Goal: Task Accomplishment & Management: Manage account settings

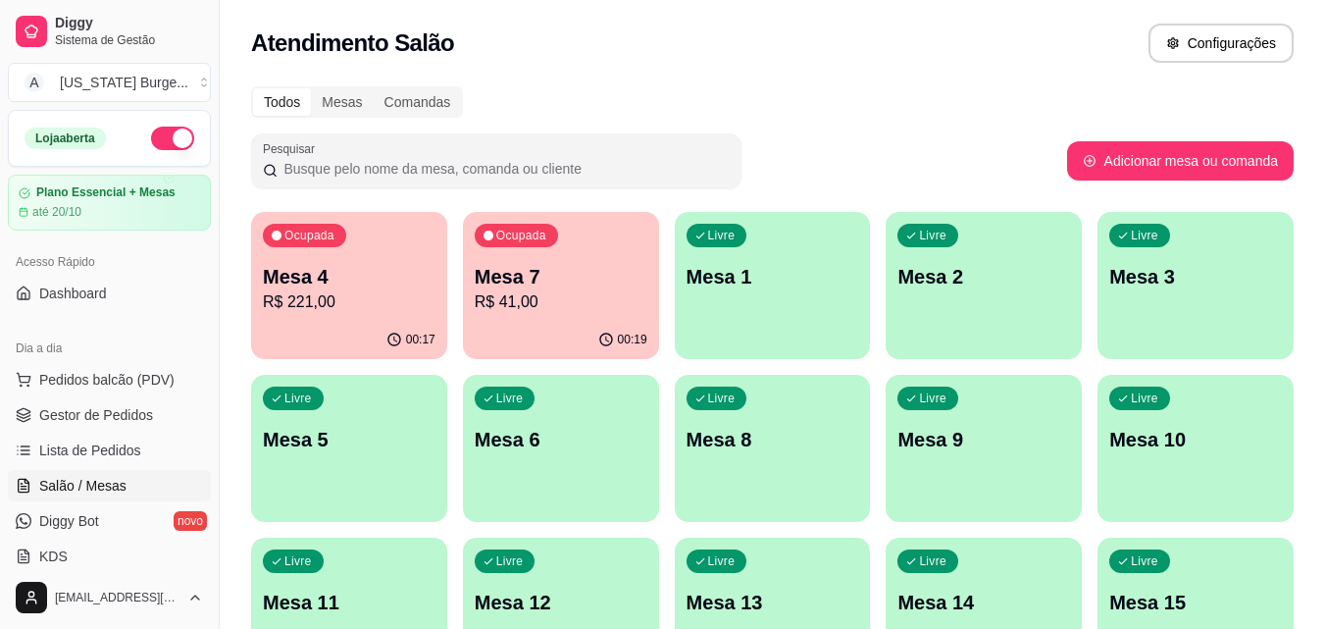
click at [531, 282] on p "Mesa 7" at bounding box center [561, 276] width 173 height 27
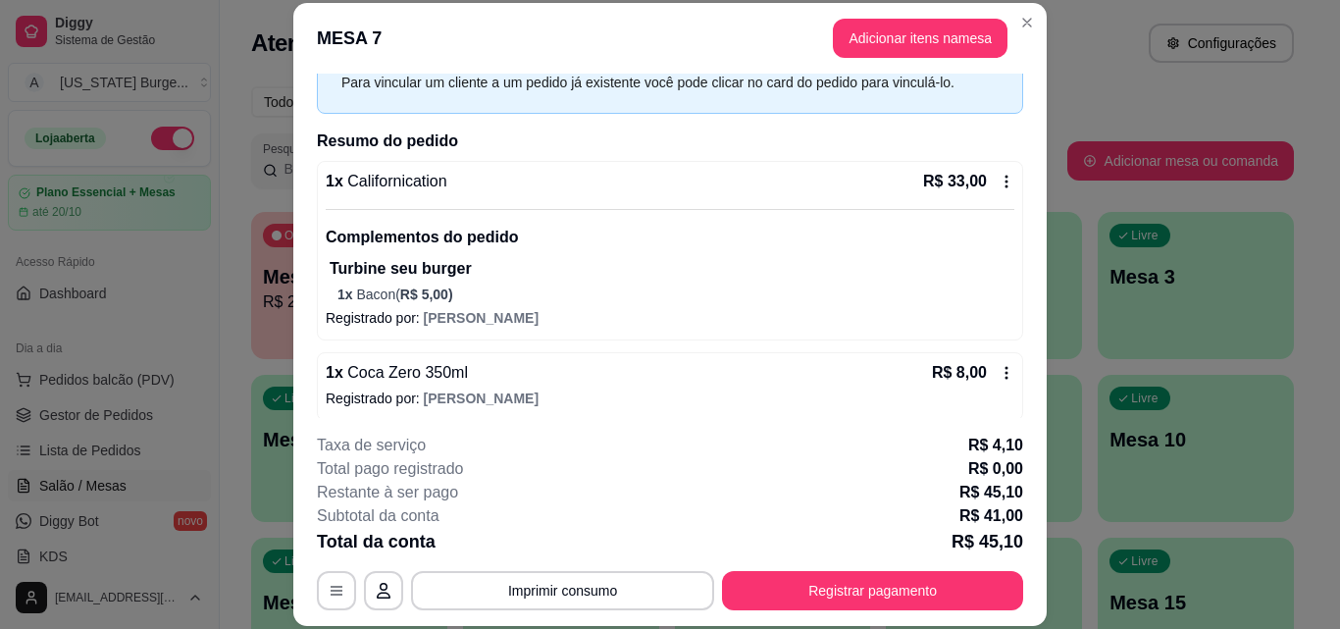
scroll to position [109, 0]
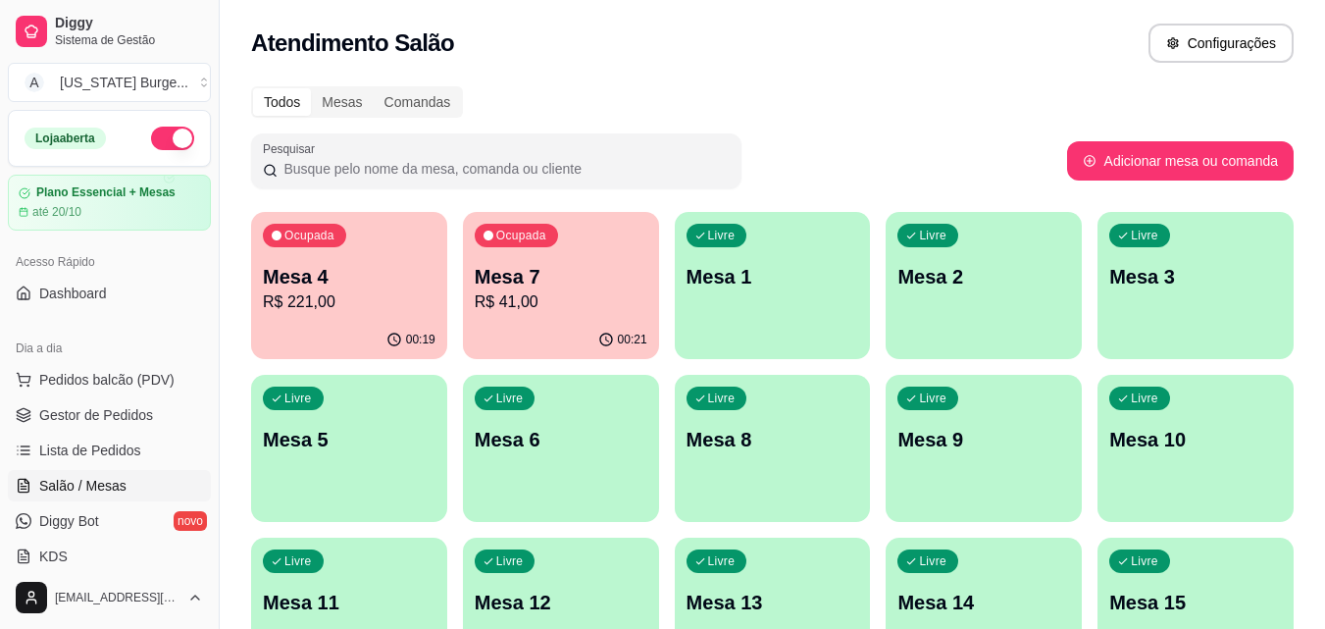
click at [602, 337] on icon "button" at bounding box center [606, 339] width 16 height 16
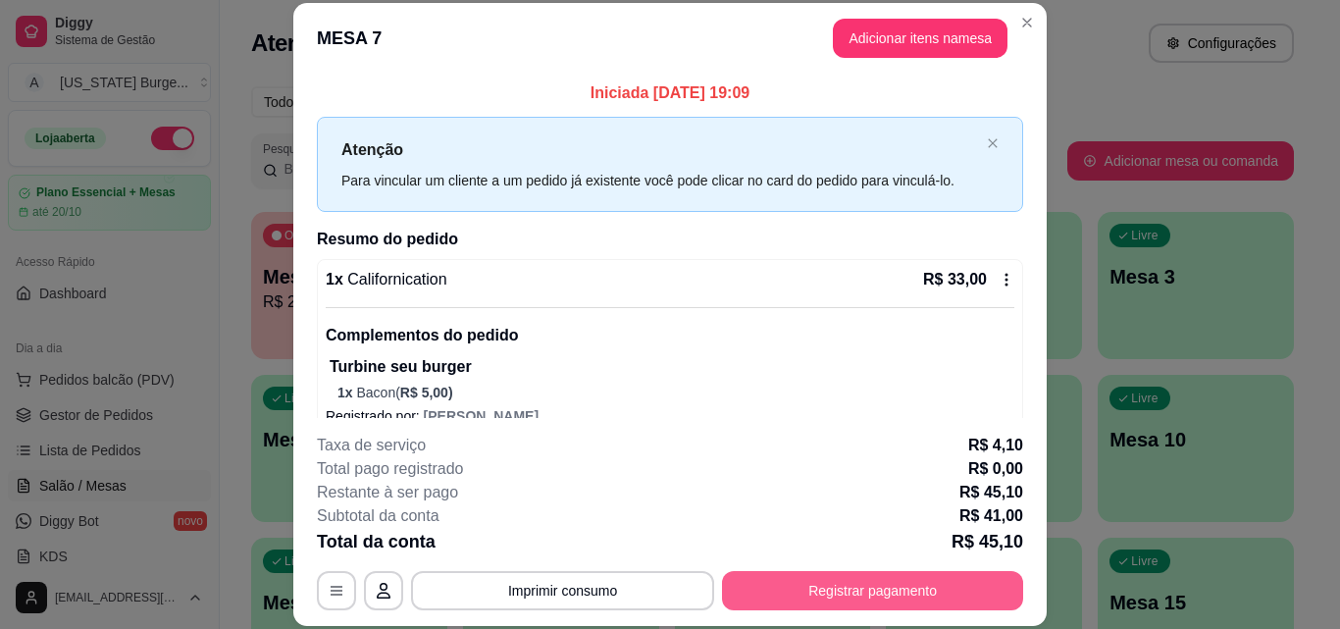
click at [834, 597] on button "Registrar pagamento" at bounding box center [872, 590] width 301 height 39
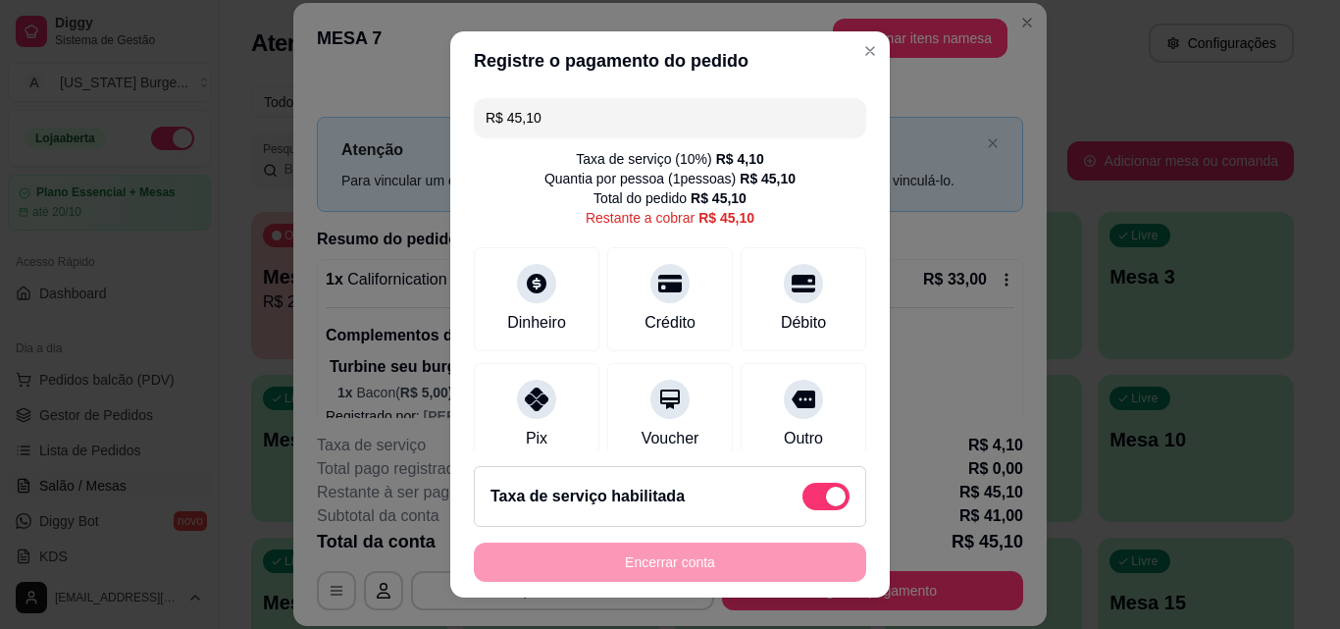
click at [802, 503] on span at bounding box center [825, 496] width 47 height 27
click at [801, 503] on input "checkbox" at bounding box center [807, 505] width 13 height 13
checkbox input "true"
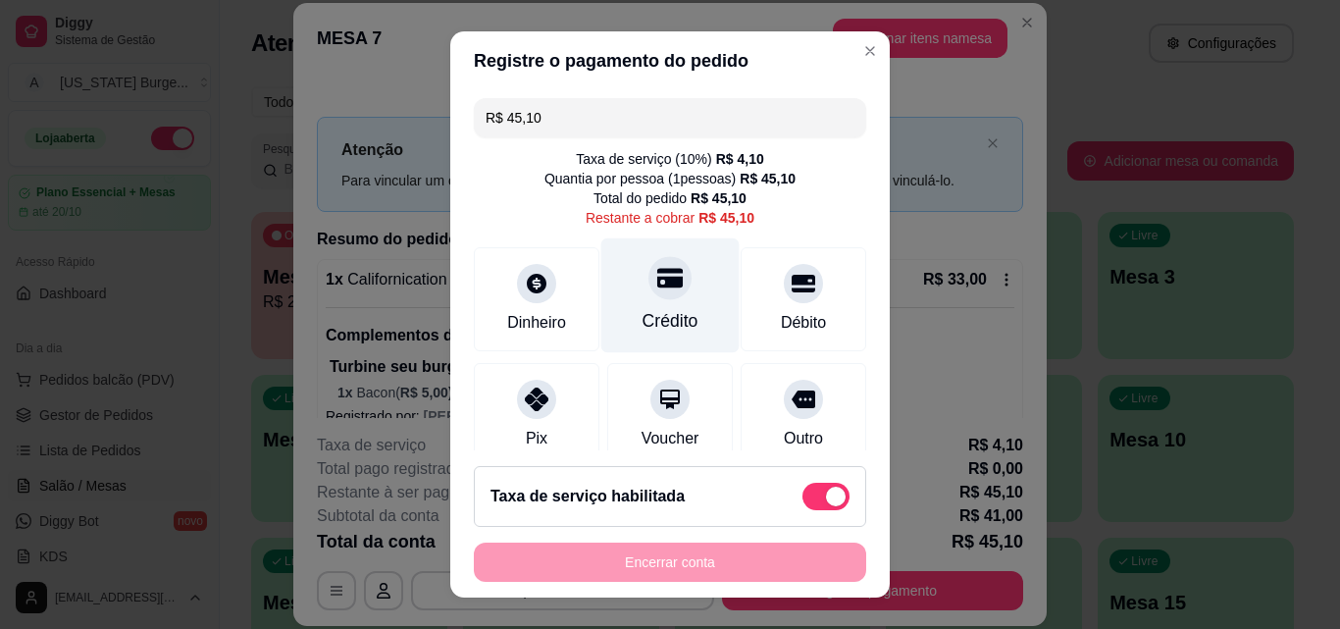
type input "R$ 41,00"
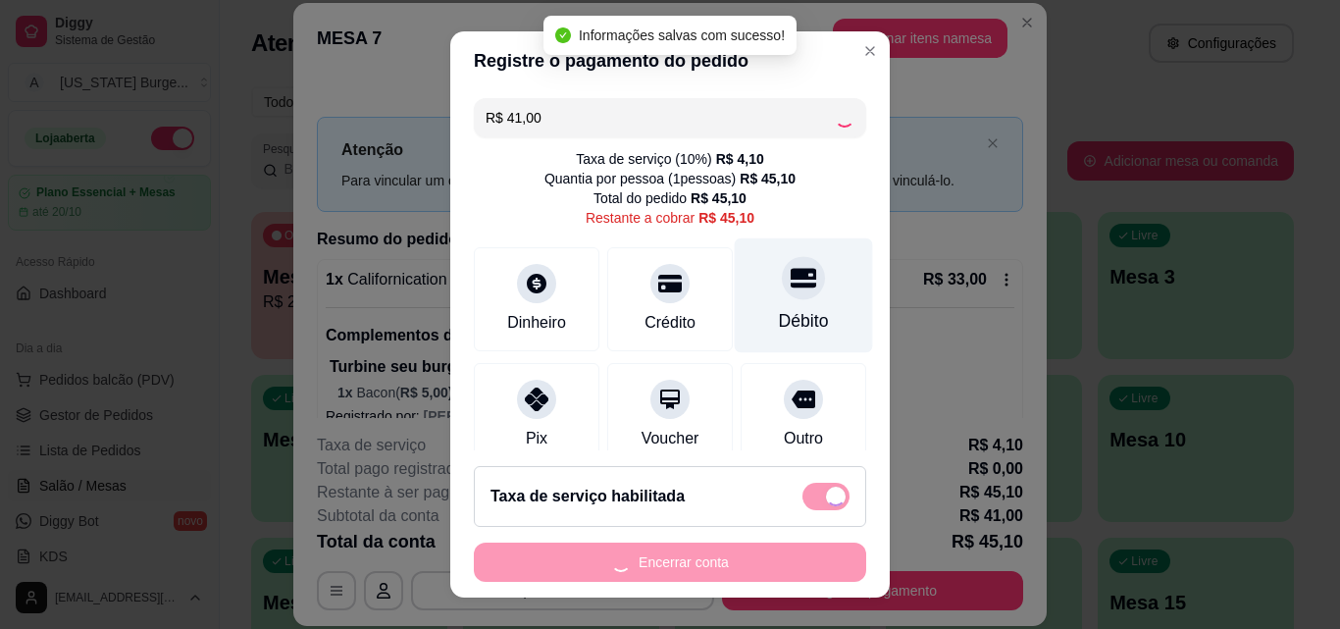
checkbox input "false"
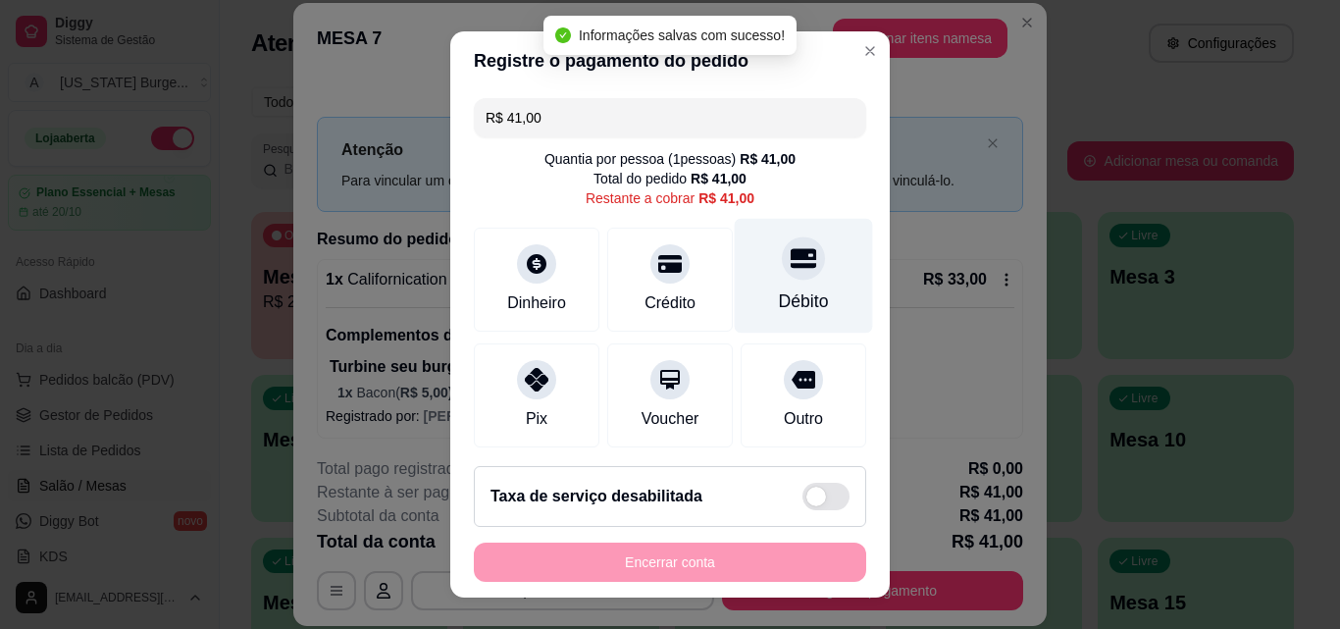
click at [779, 294] on div "Débito" at bounding box center [804, 300] width 50 height 25
type input "R$ 0,00"
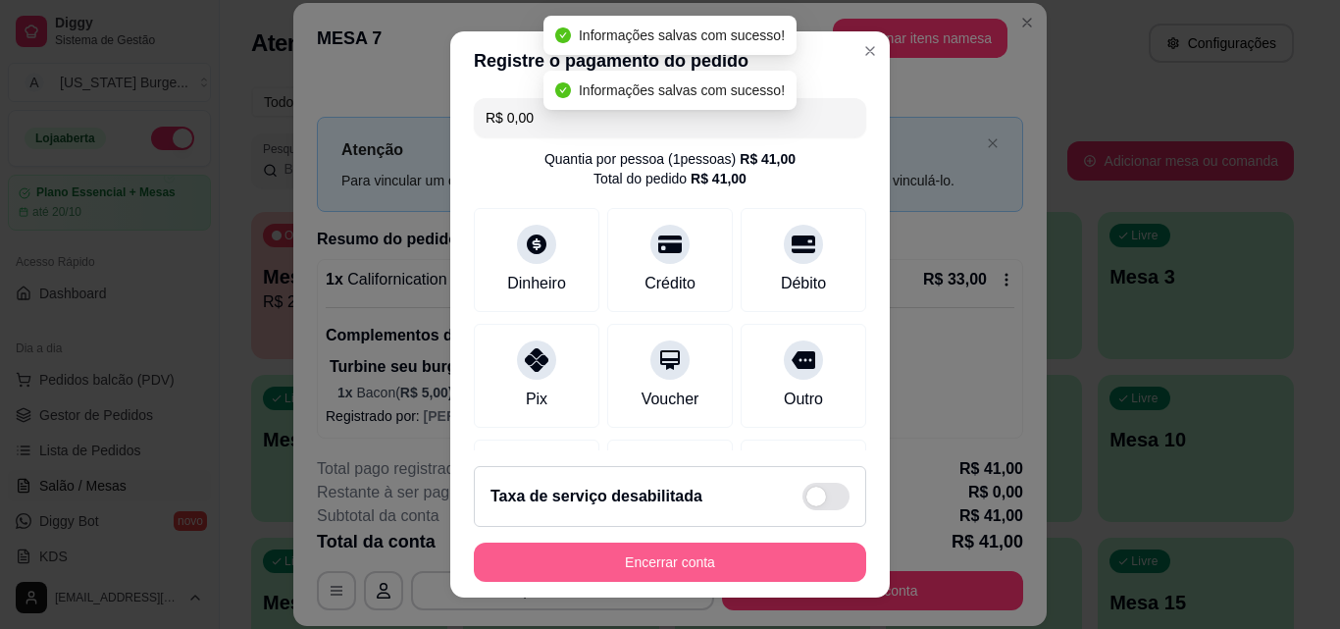
click at [677, 551] on button "Encerrar conta" at bounding box center [670, 561] width 392 height 39
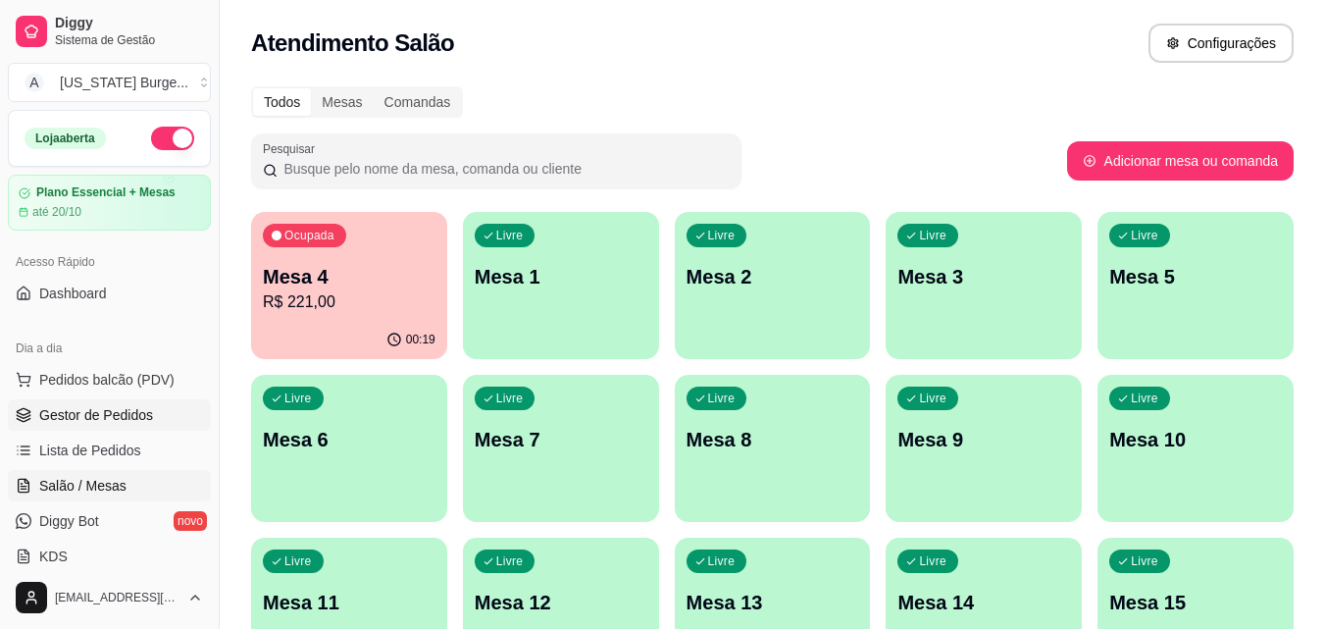
click at [84, 413] on span "Gestor de Pedidos" at bounding box center [96, 415] width 114 height 20
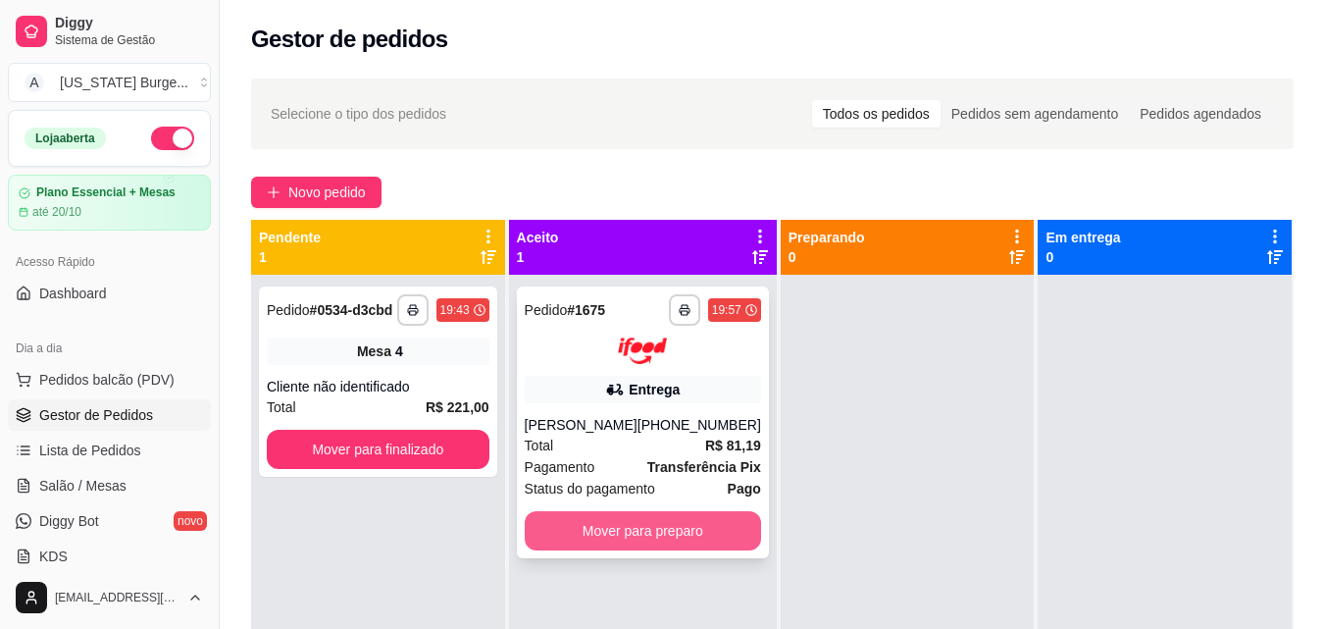
click at [690, 527] on button "Mover para preparo" at bounding box center [643, 530] width 236 height 39
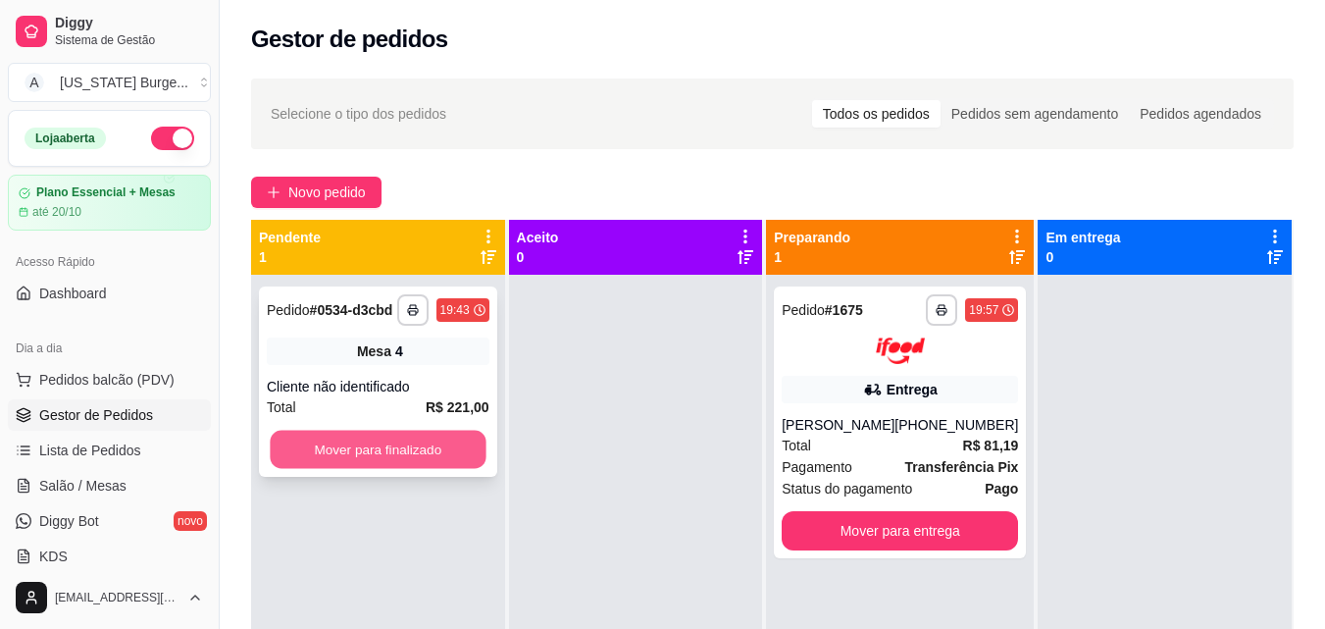
click at [397, 460] on button "Mover para finalizado" at bounding box center [378, 450] width 216 height 38
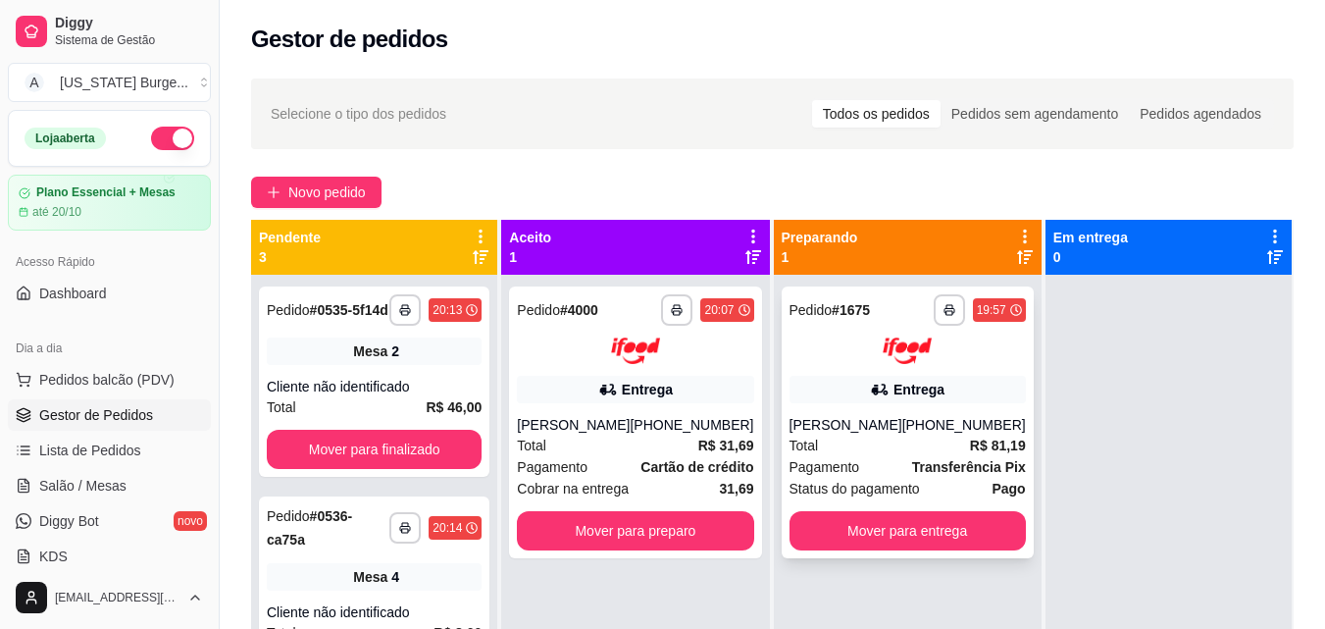
click at [854, 456] on div "Pagamento Transferência Pix" at bounding box center [907, 467] width 236 height 22
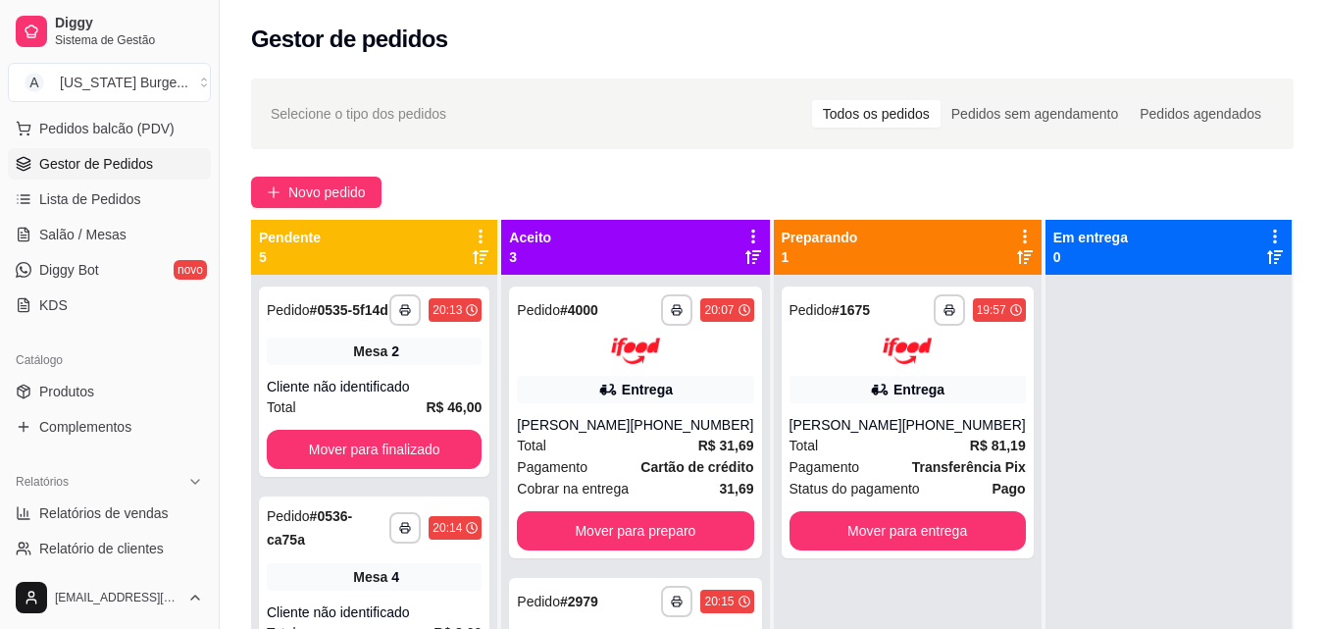
scroll to position [260, 0]
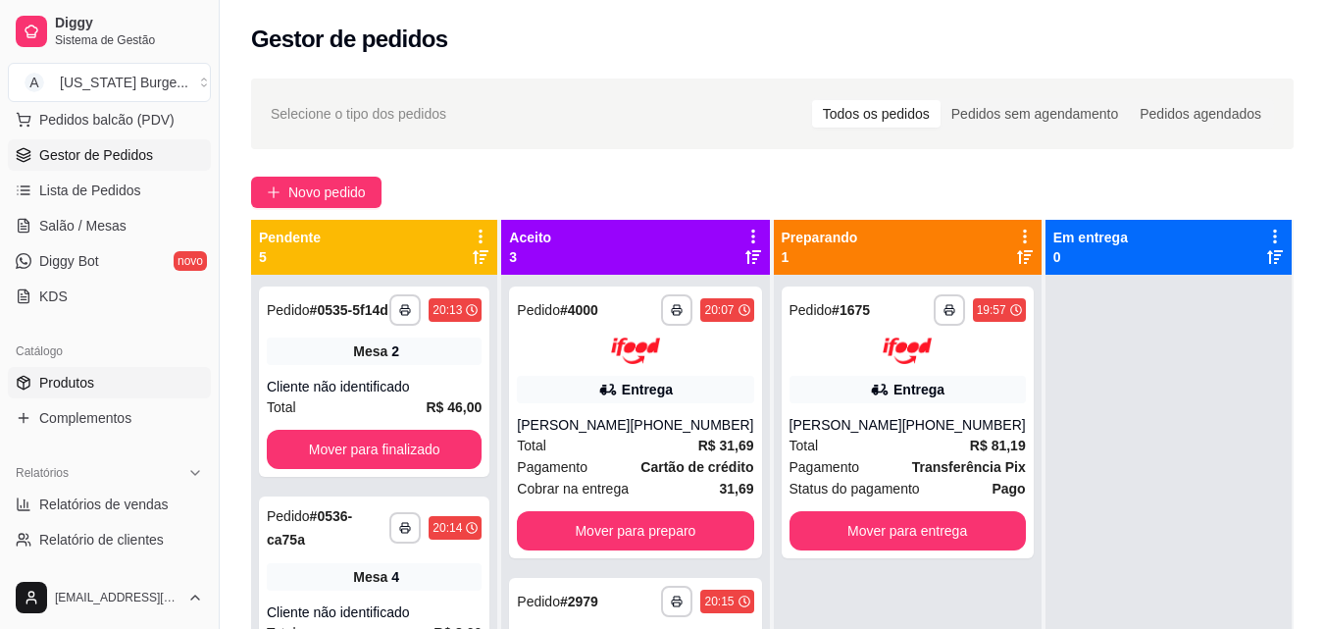
click at [95, 395] on link "Produtos" at bounding box center [109, 382] width 203 height 31
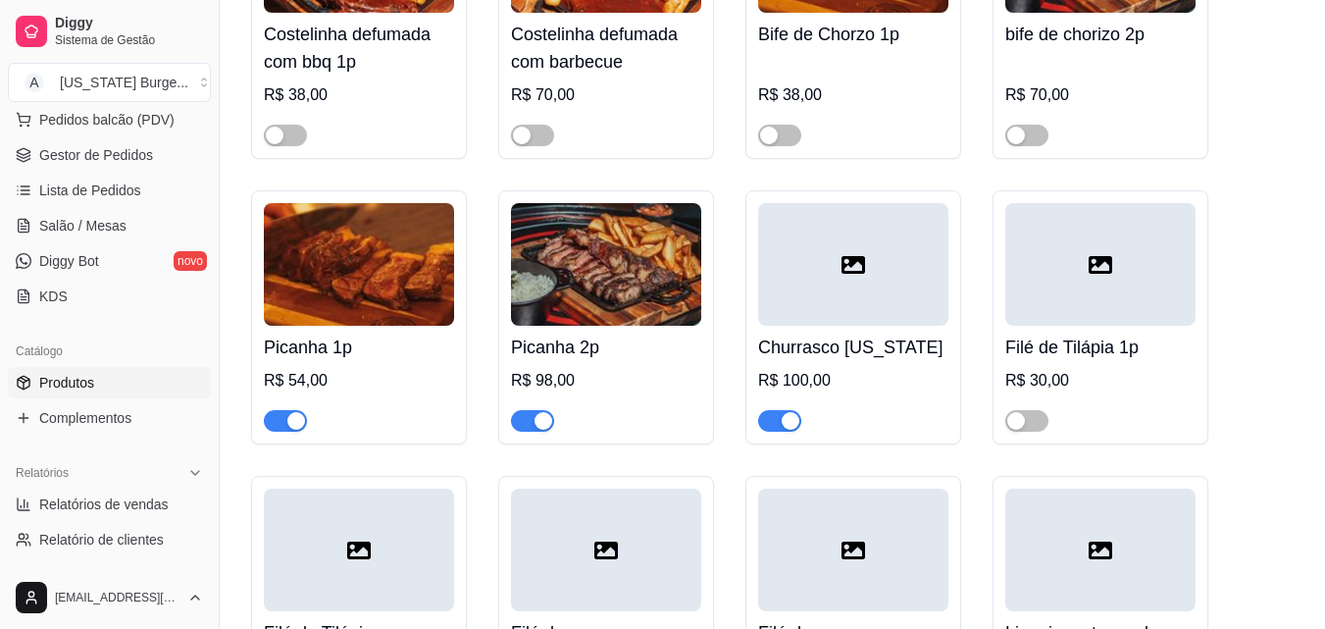
scroll to position [776, 0]
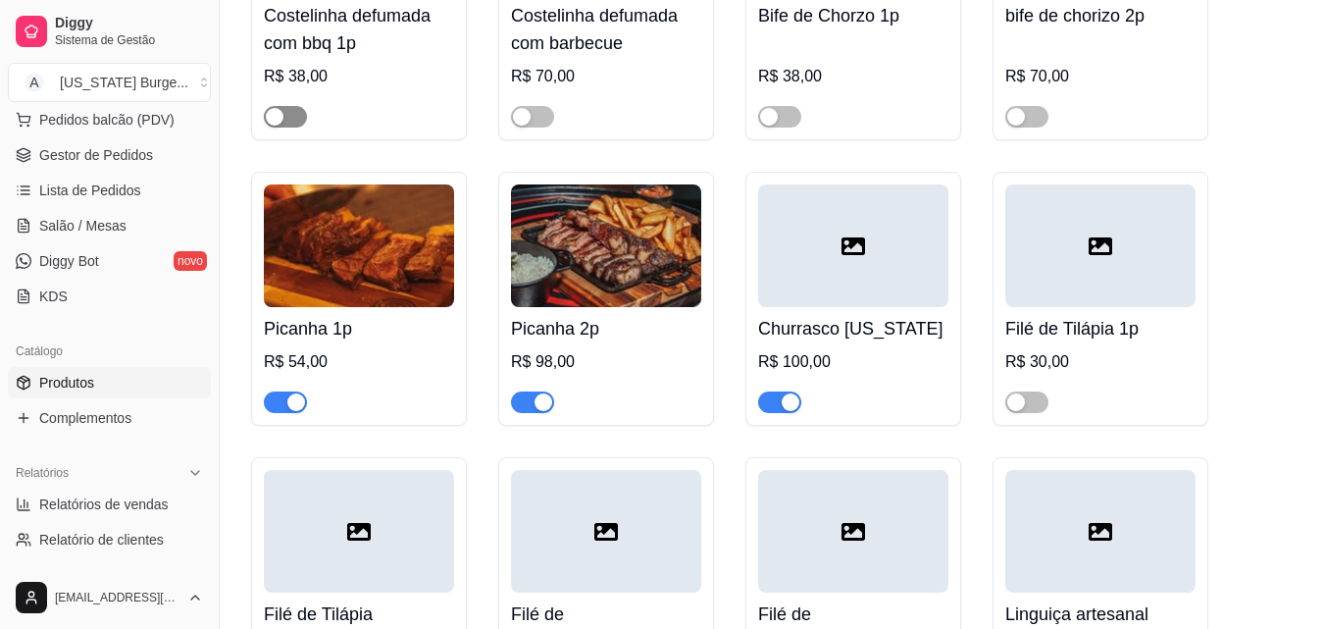
click at [283, 122] on button "button" at bounding box center [285, 117] width 43 height 22
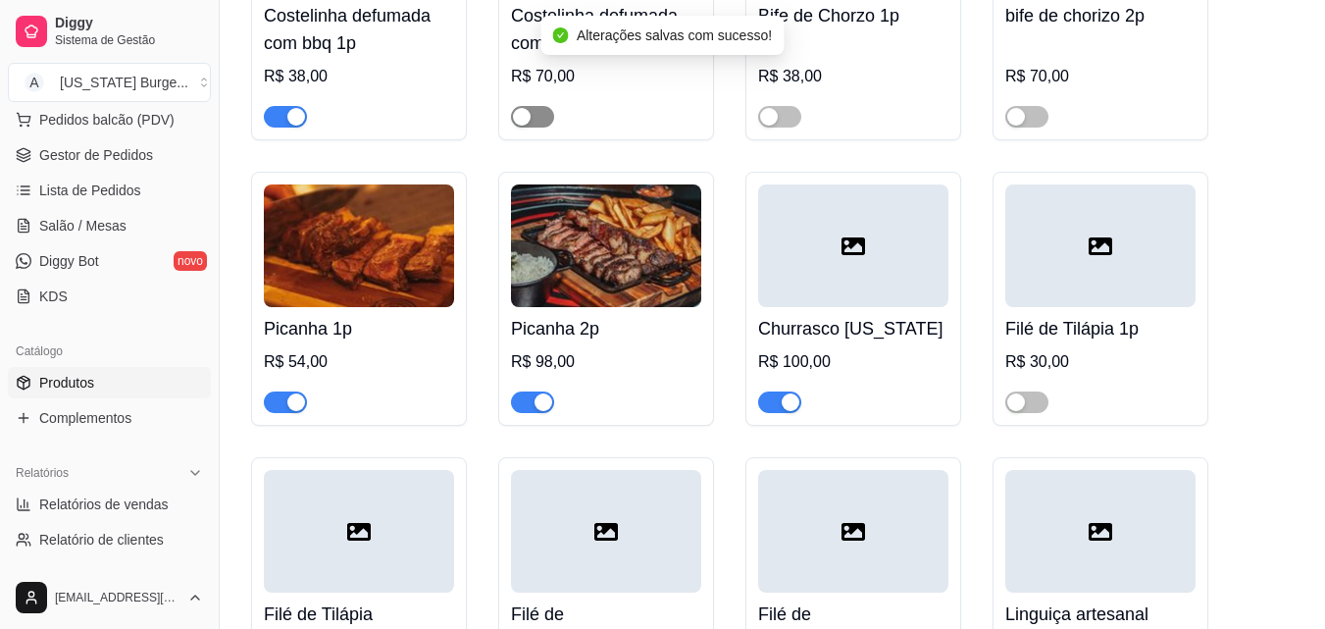
click at [532, 115] on span "button" at bounding box center [532, 117] width 43 height 22
click at [788, 111] on span "button" at bounding box center [779, 117] width 43 height 22
click at [1022, 118] on div "button" at bounding box center [1016, 117] width 18 height 18
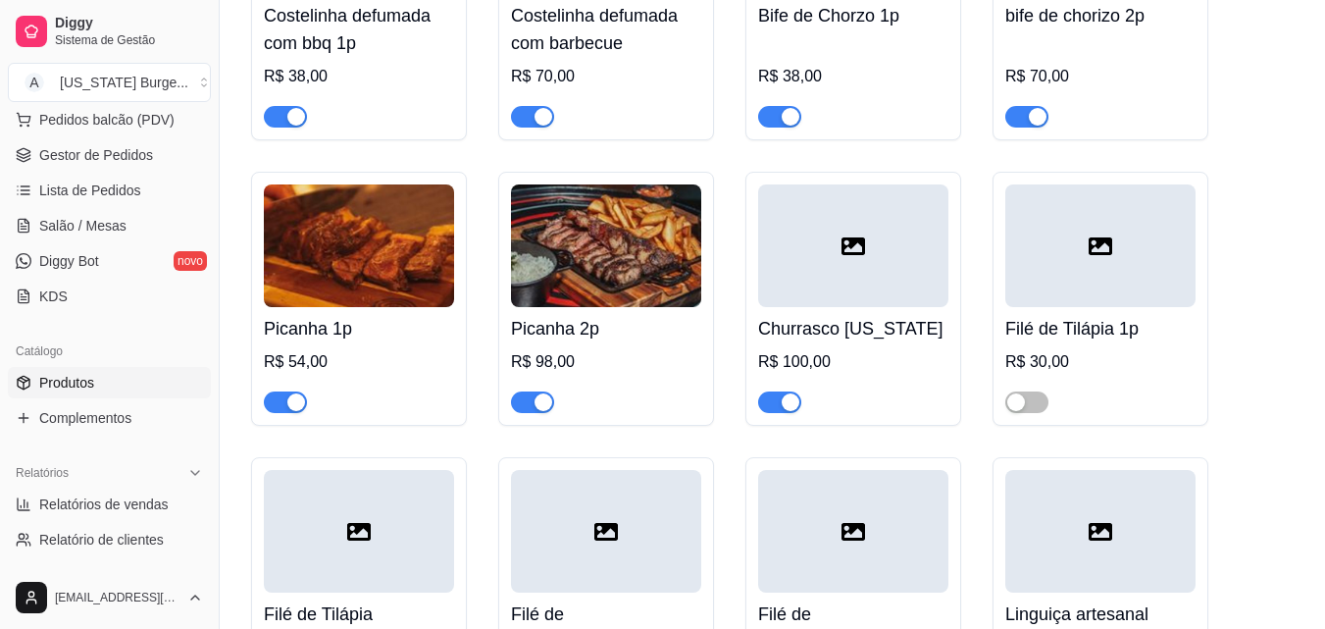
click at [536, 401] on div "button" at bounding box center [543, 402] width 18 height 18
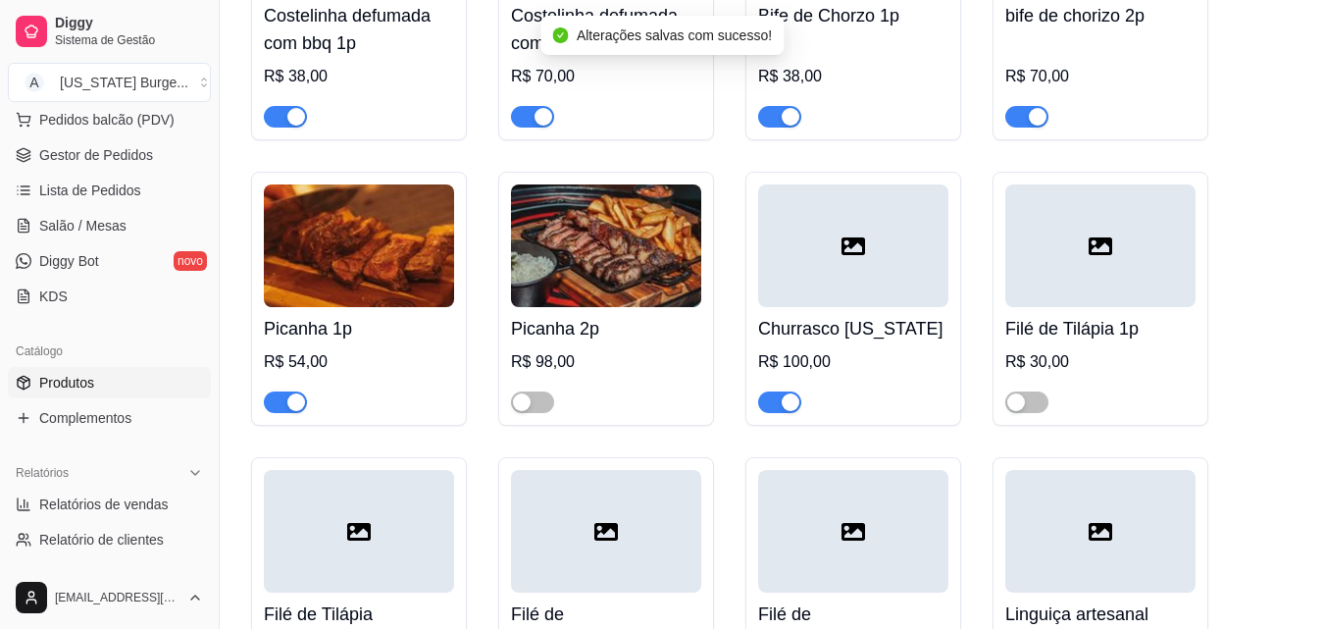
click at [280, 418] on div "Picanha 1p R$ 54,00" at bounding box center [359, 299] width 216 height 254
click at [288, 395] on span "button" at bounding box center [285, 402] width 43 height 22
click at [537, 404] on span "button" at bounding box center [532, 402] width 43 height 22
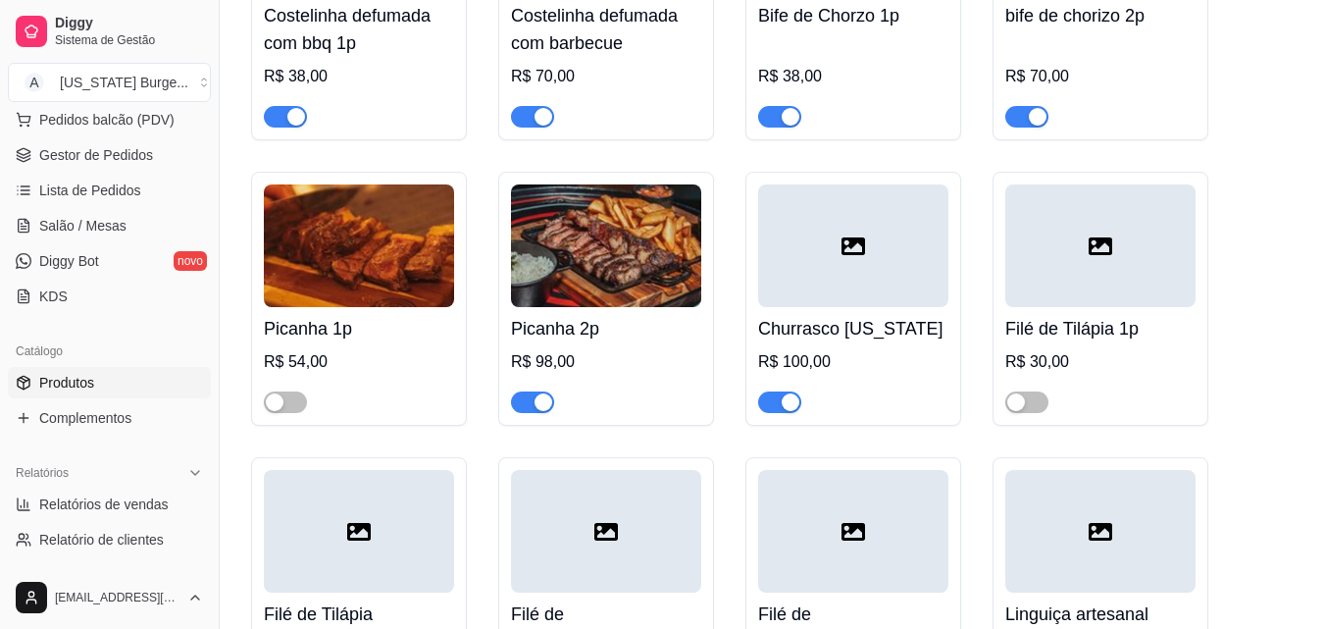
scroll to position [0, 0]
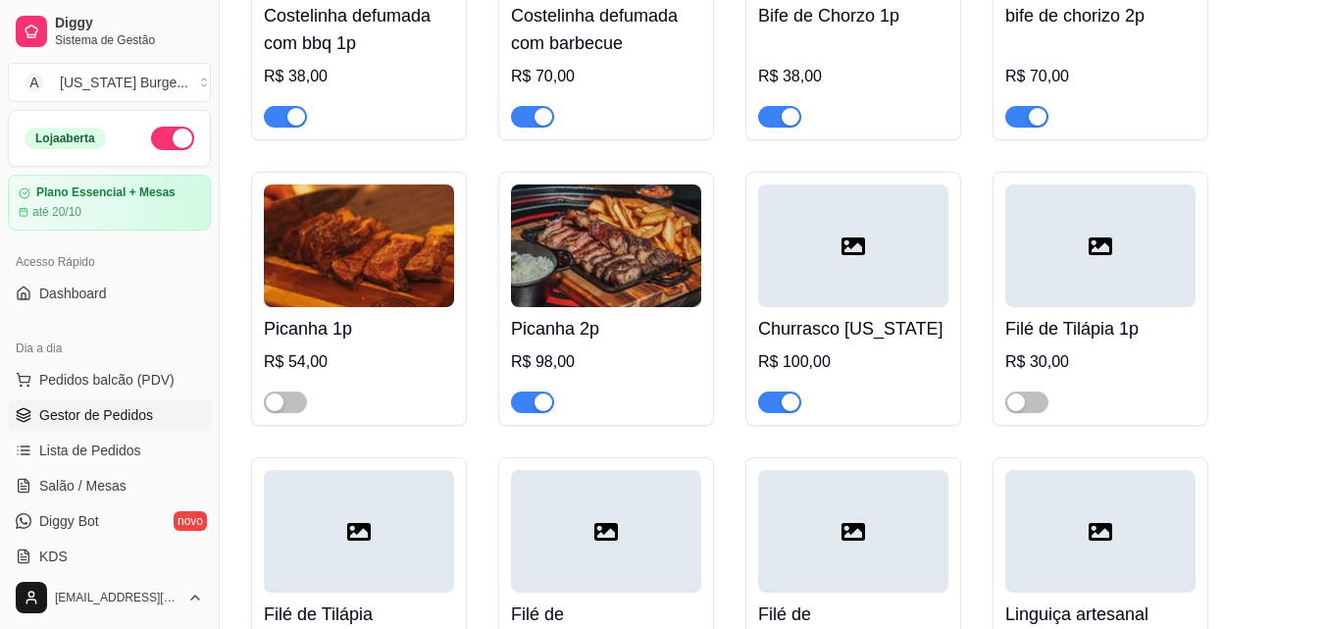
click at [90, 416] on span "Gestor de Pedidos" at bounding box center [96, 415] width 114 height 20
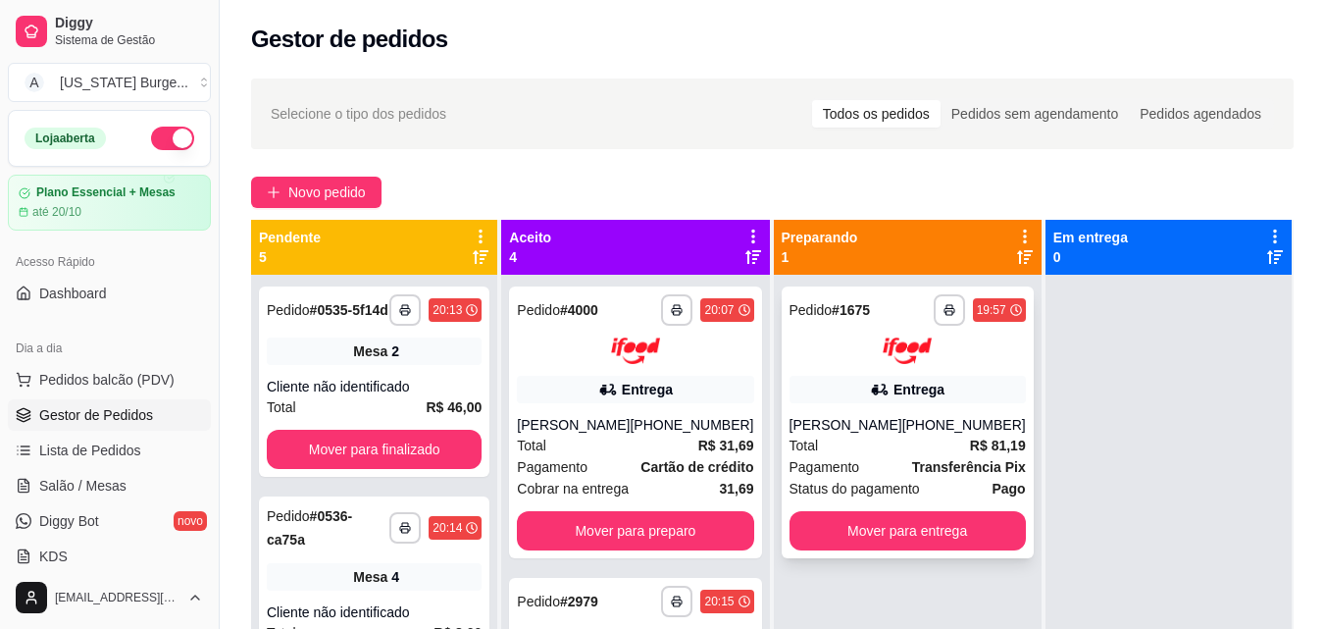
click at [857, 461] on div "Pagamento Transferência Pix" at bounding box center [907, 467] width 236 height 22
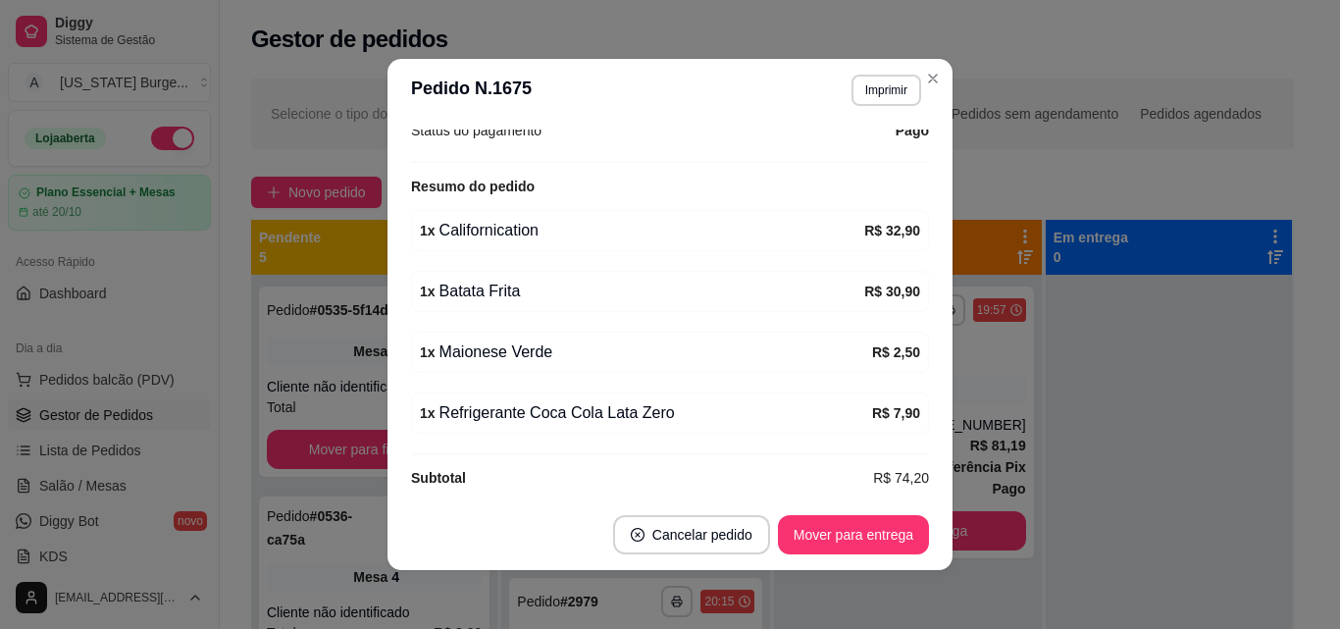
scroll to position [663, 0]
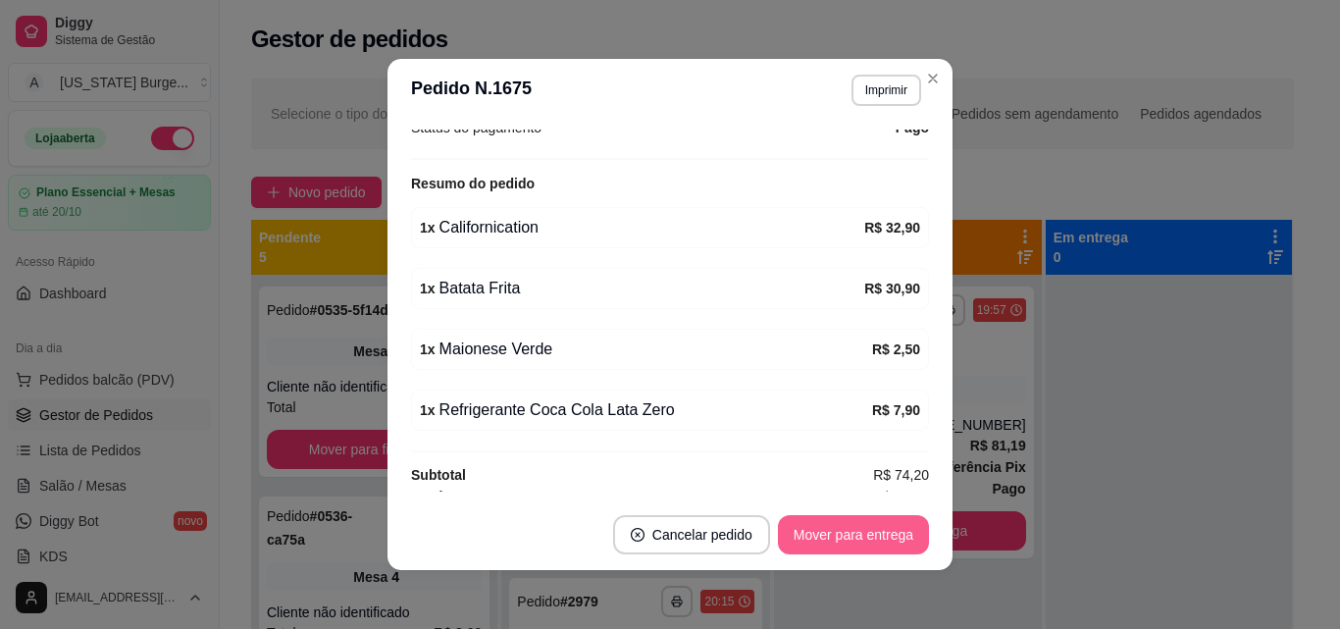
click at [855, 532] on button "Mover para entrega" at bounding box center [853, 534] width 151 height 39
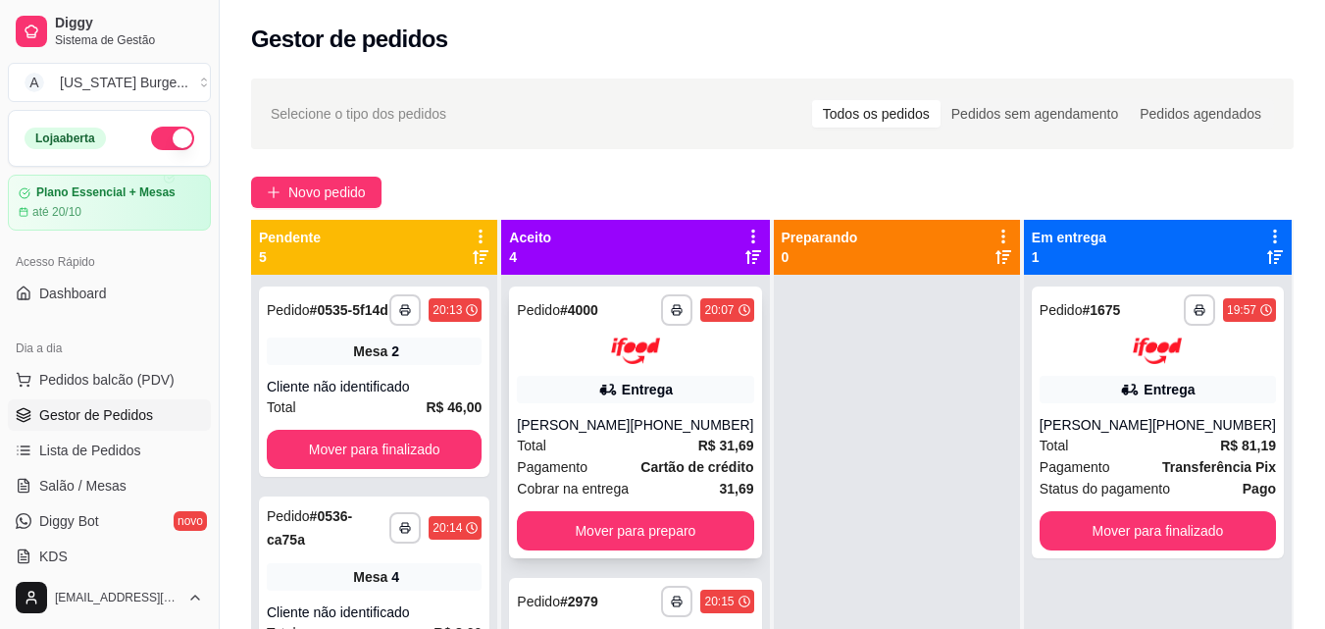
click at [590, 434] on div "[PERSON_NAME]" at bounding box center [573, 425] width 113 height 20
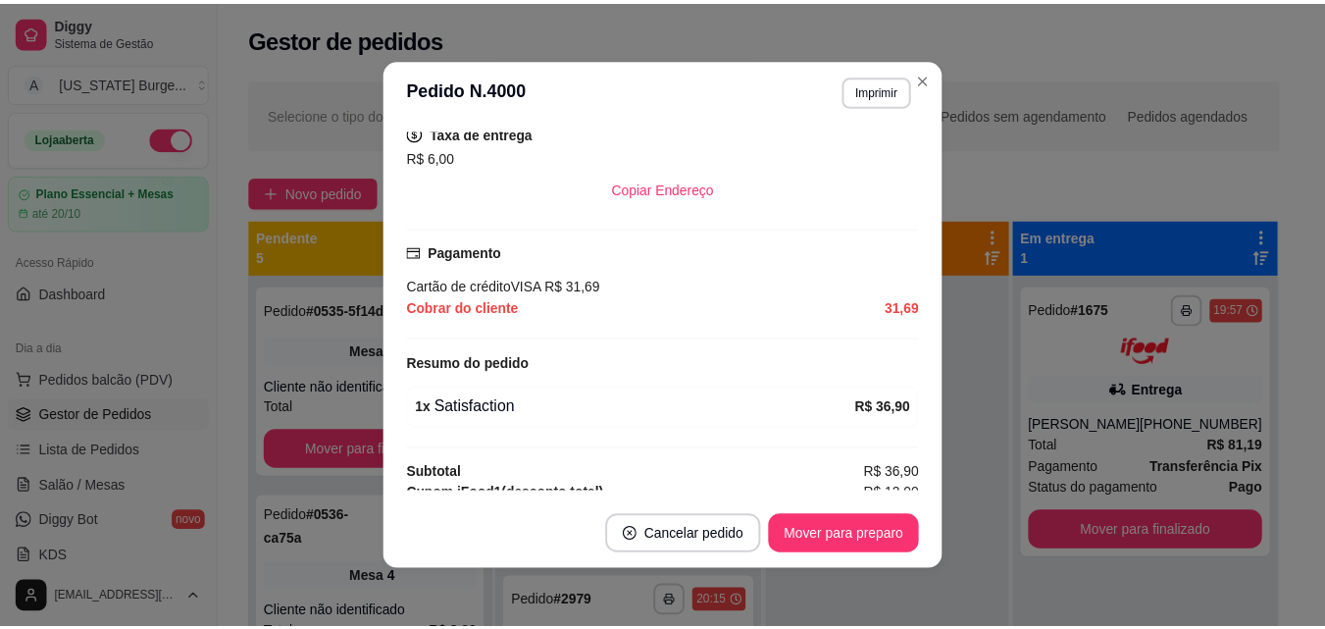
scroll to position [513, 0]
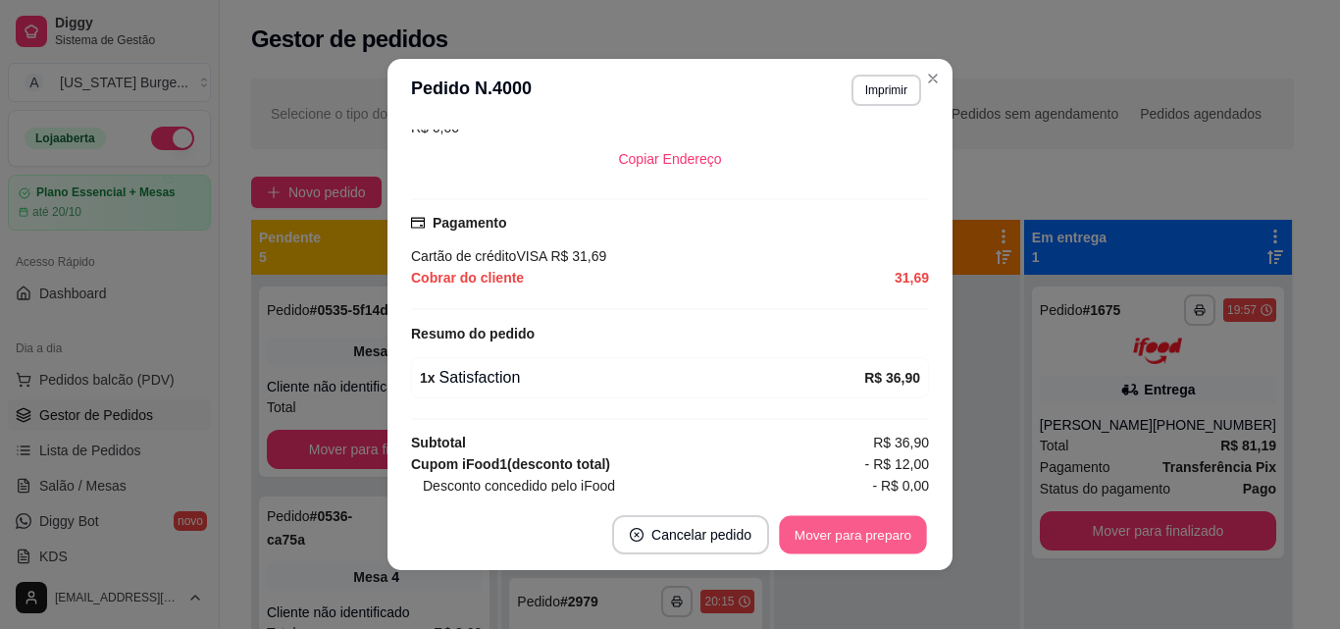
click at [814, 526] on button "Mover para preparo" at bounding box center [852, 535] width 147 height 38
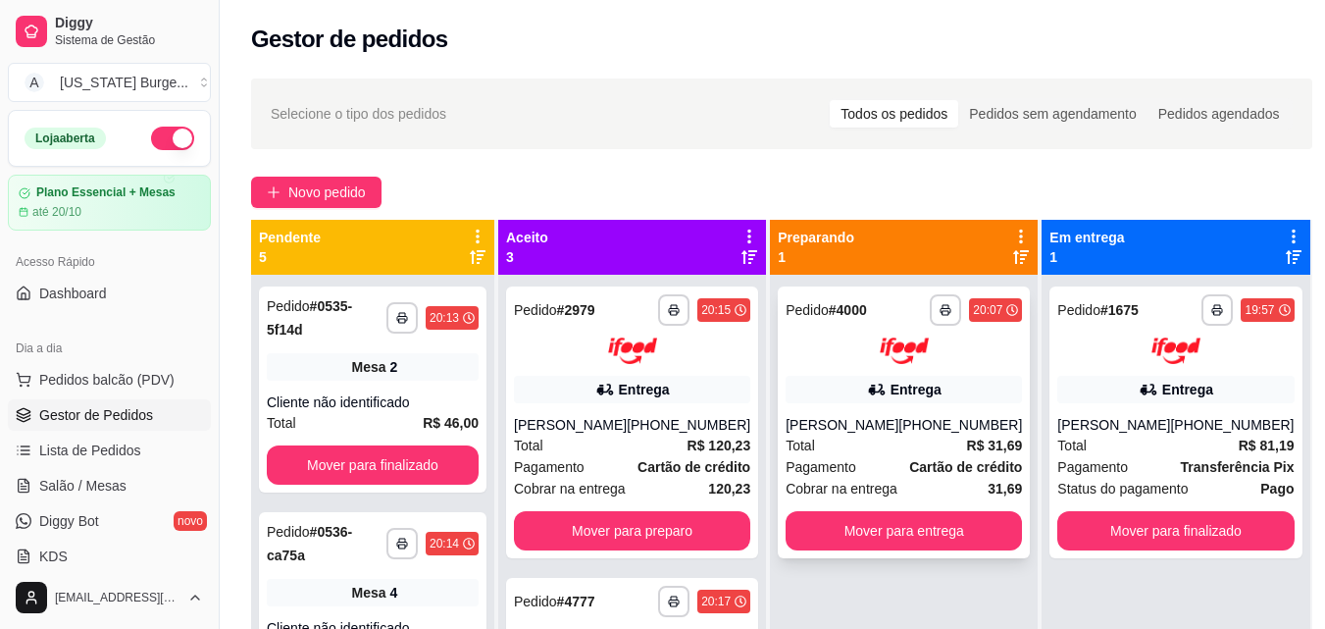
click at [861, 558] on div "**********" at bounding box center [904, 422] width 252 height 272
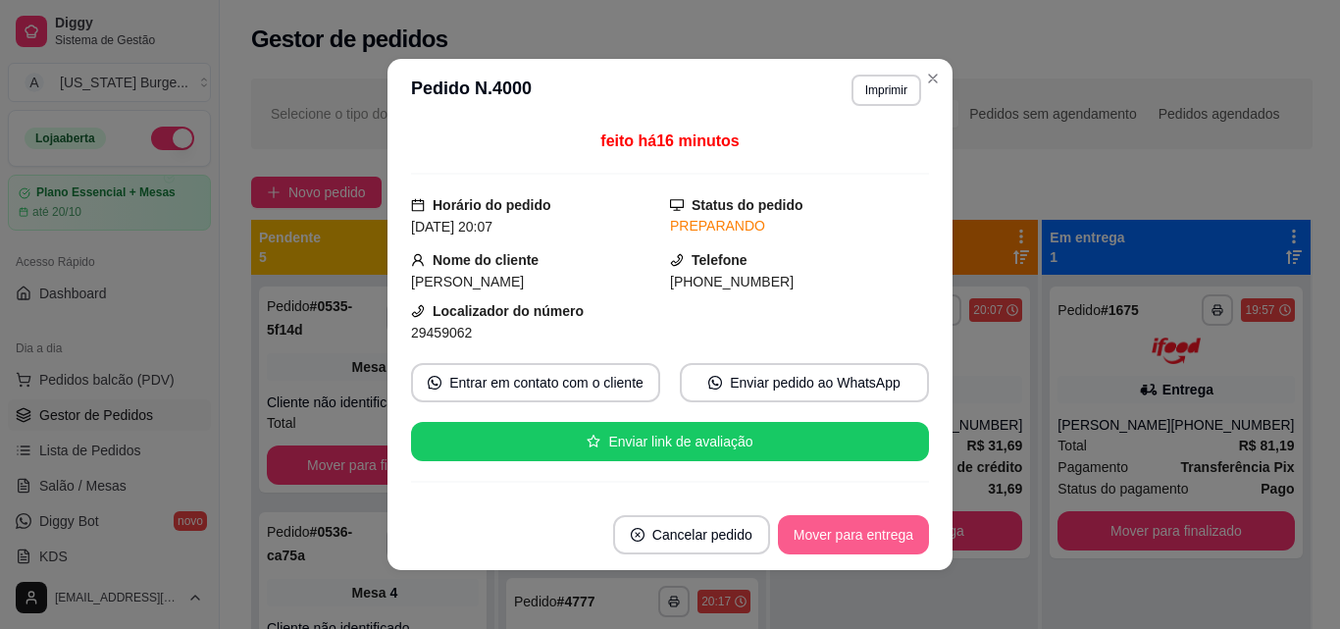
click at [817, 545] on button "Mover para entrega" at bounding box center [853, 534] width 151 height 39
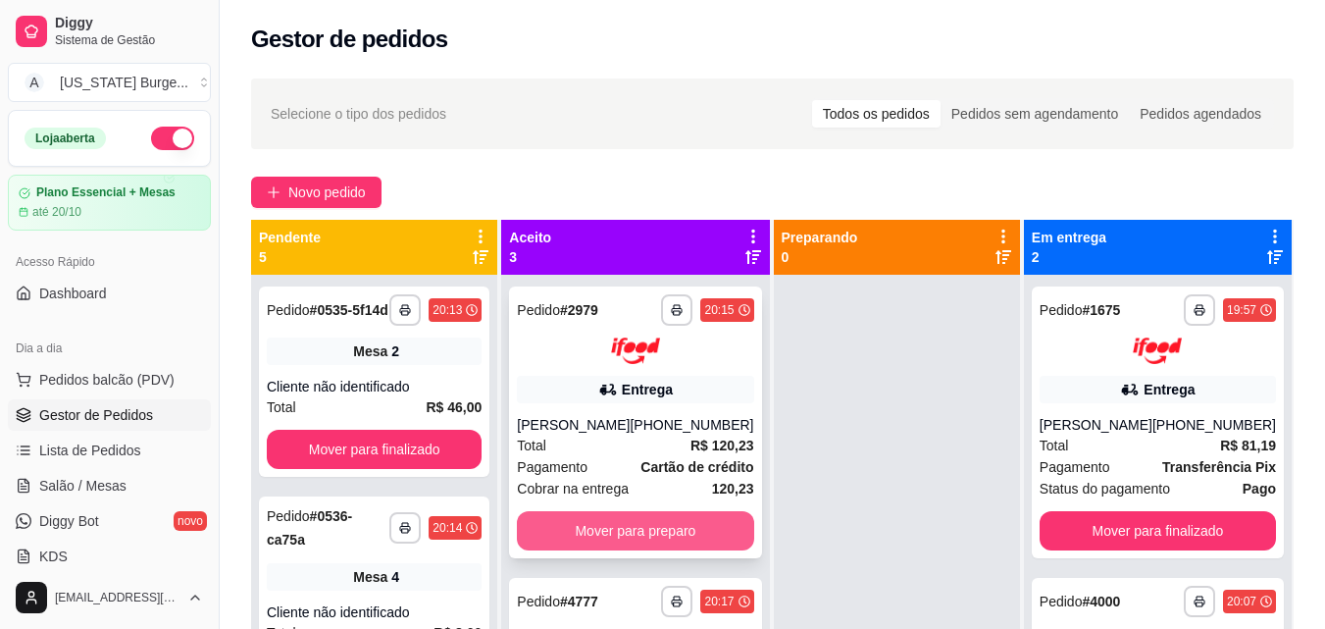
click at [601, 525] on button "Mover para preparo" at bounding box center [635, 530] width 236 height 39
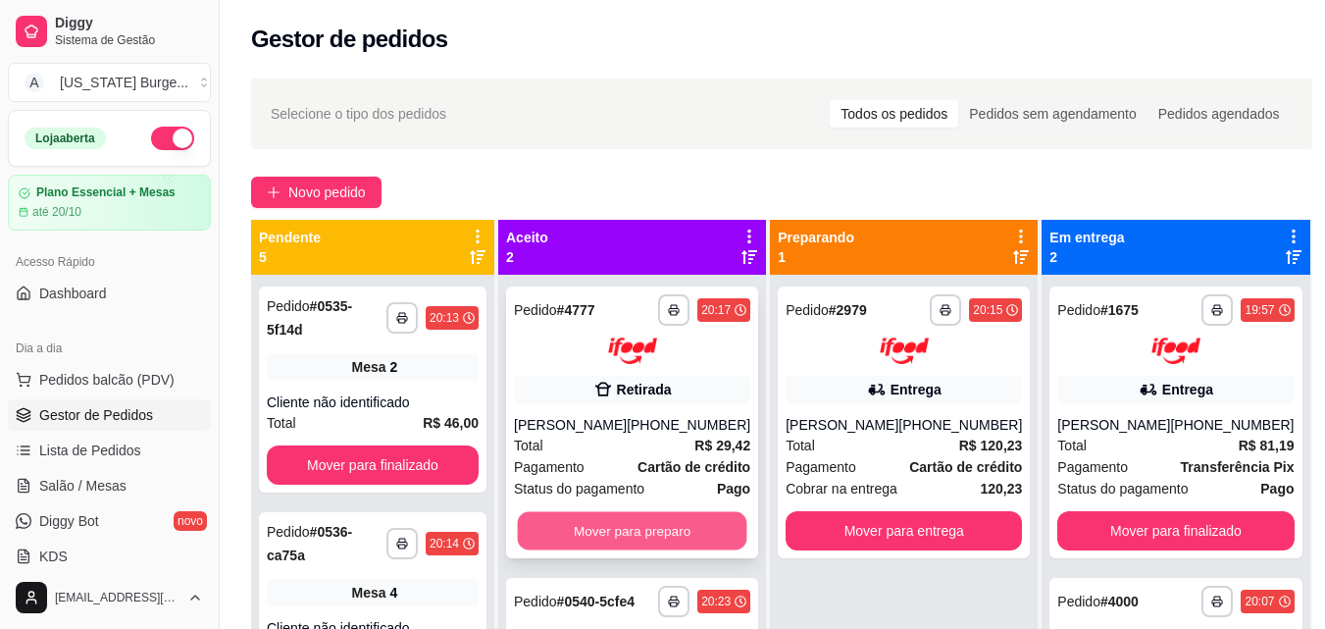
click at [666, 516] on button "Mover para preparo" at bounding box center [632, 530] width 229 height 38
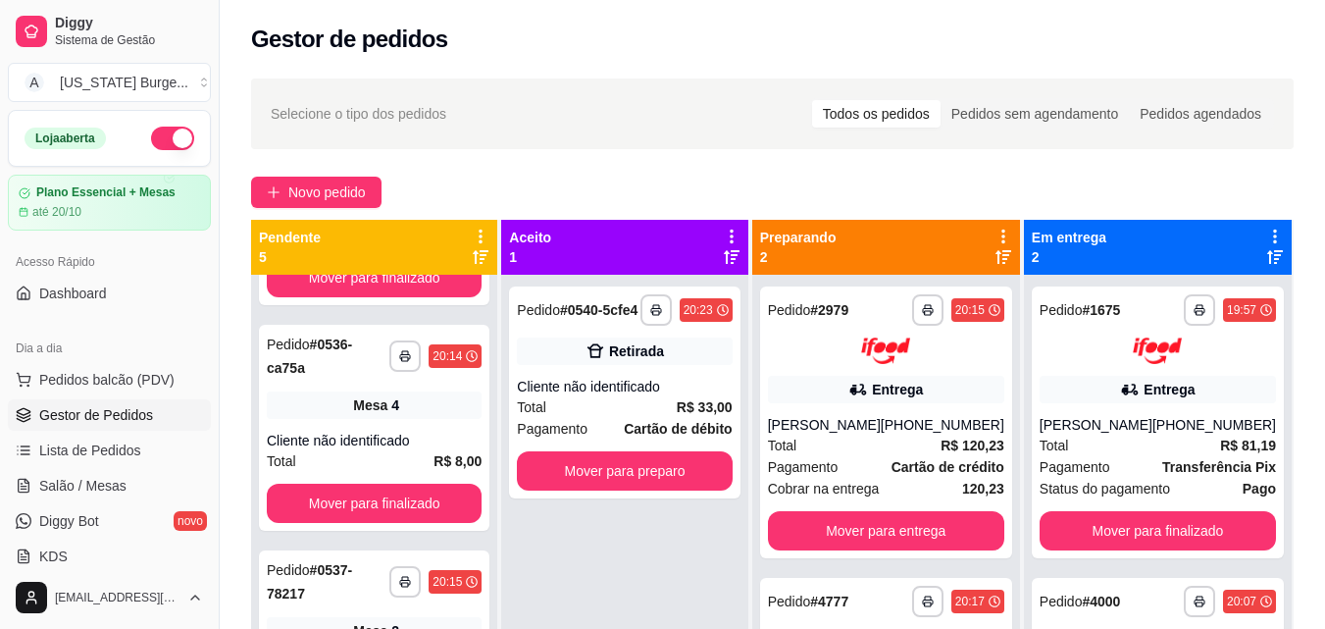
scroll to position [163, 0]
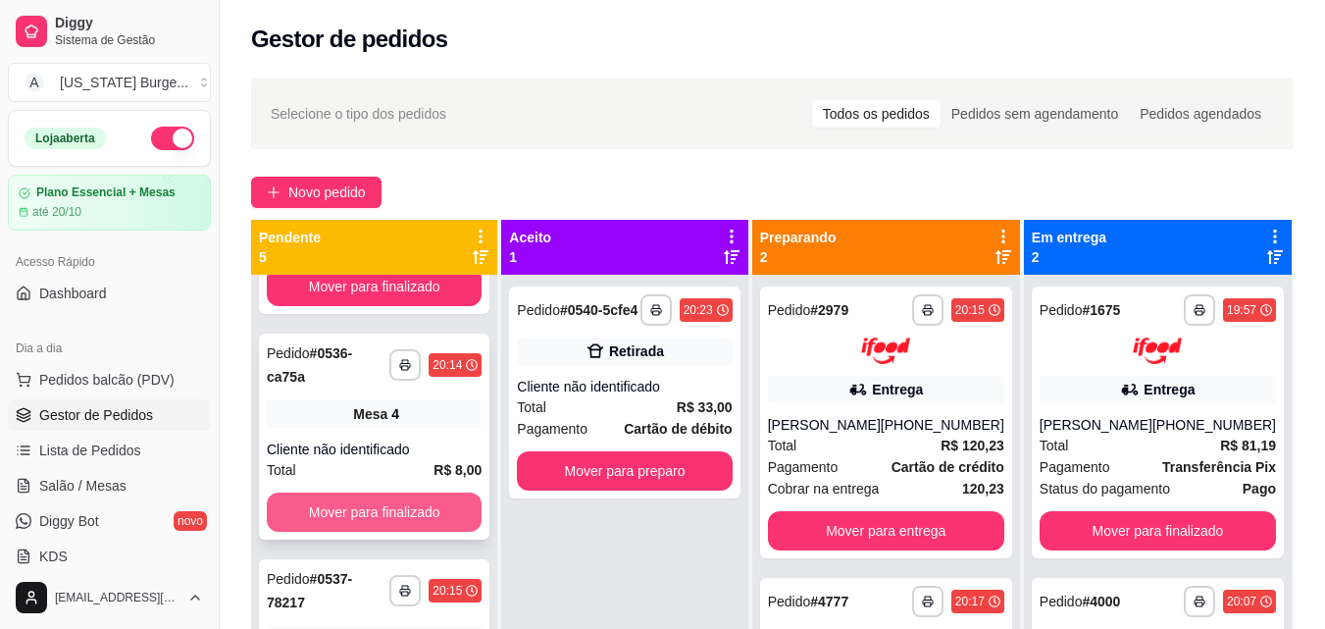
click at [396, 527] on button "Mover para finalizado" at bounding box center [374, 511] width 215 height 39
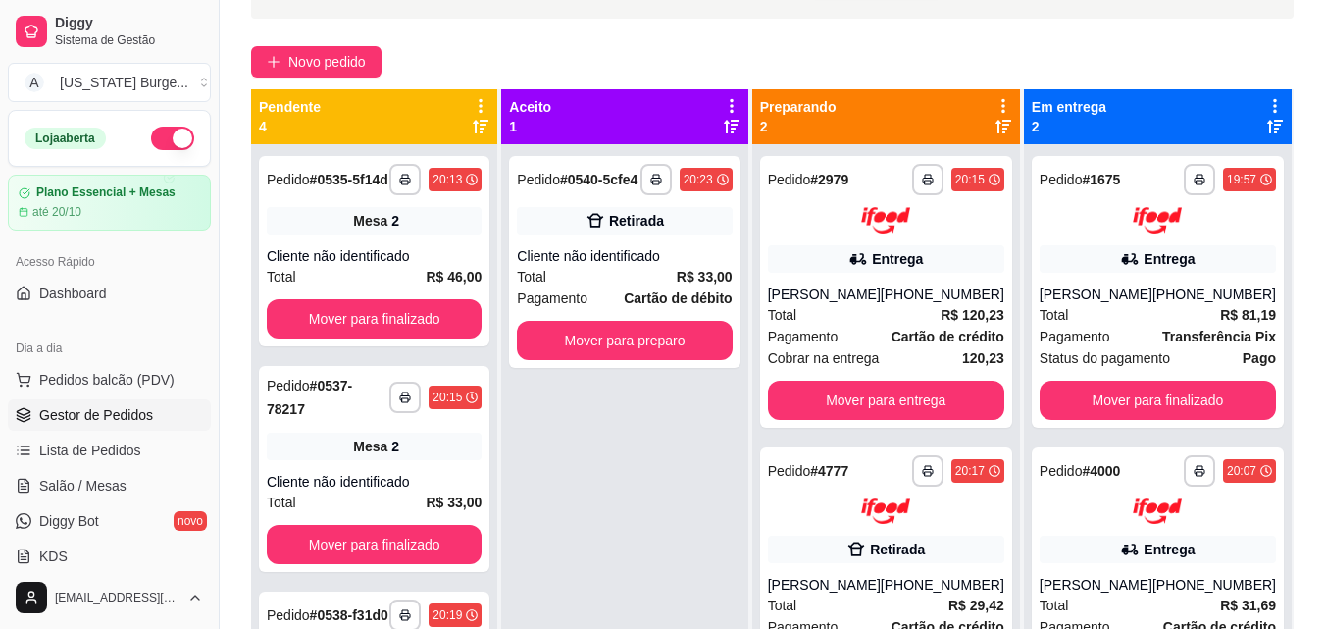
scroll to position [0, 0]
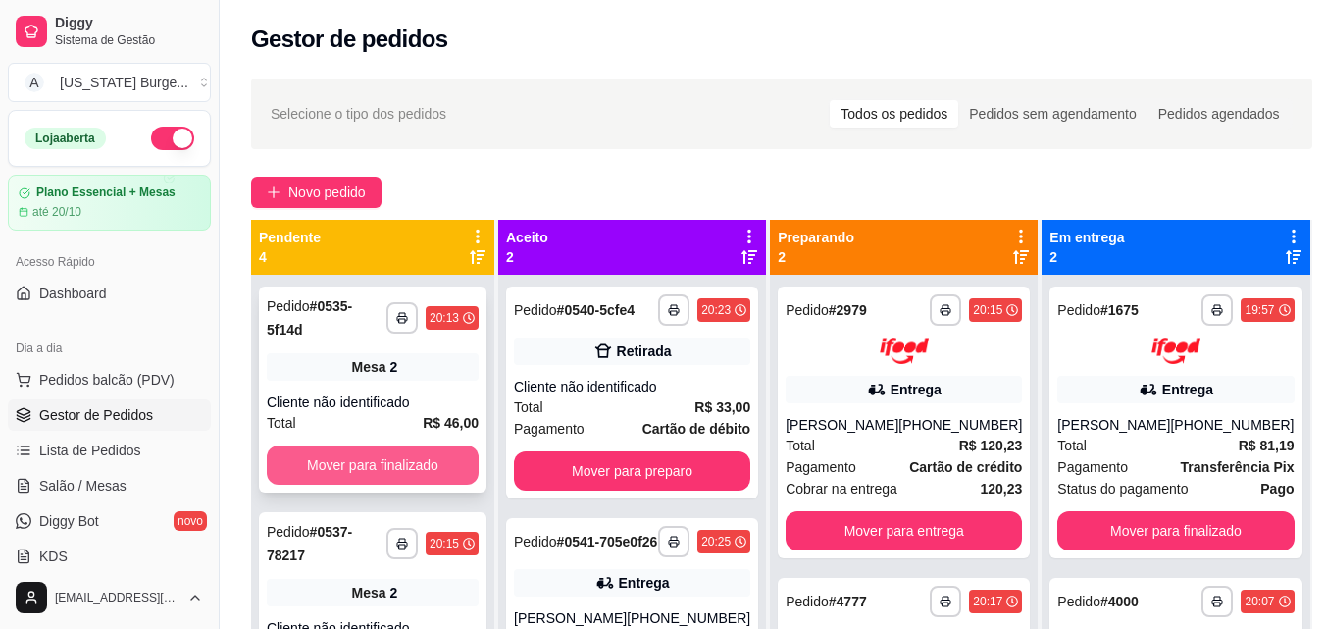
click at [331, 479] on button "Mover para finalizado" at bounding box center [373, 464] width 212 height 39
click at [359, 472] on button "Mover para finalizado" at bounding box center [373, 464] width 212 height 39
click at [373, 470] on div "**********" at bounding box center [373, 389] width 228 height 206
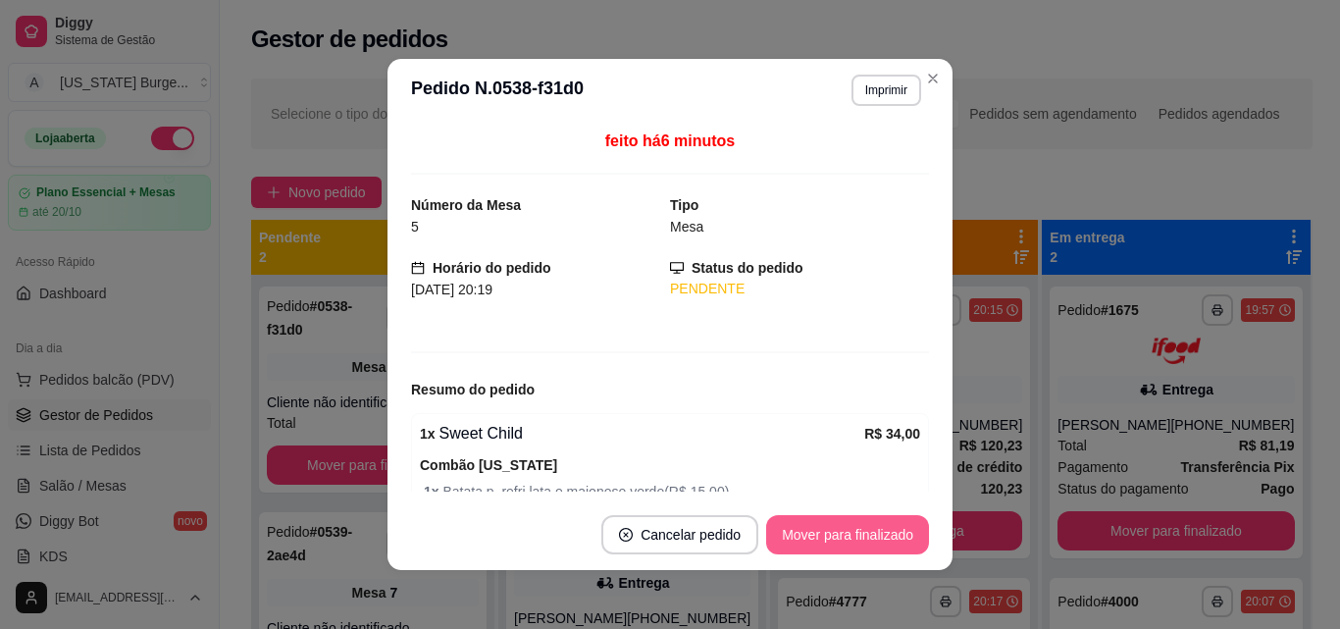
click at [874, 527] on button "Mover para finalizado" at bounding box center [847, 534] width 163 height 39
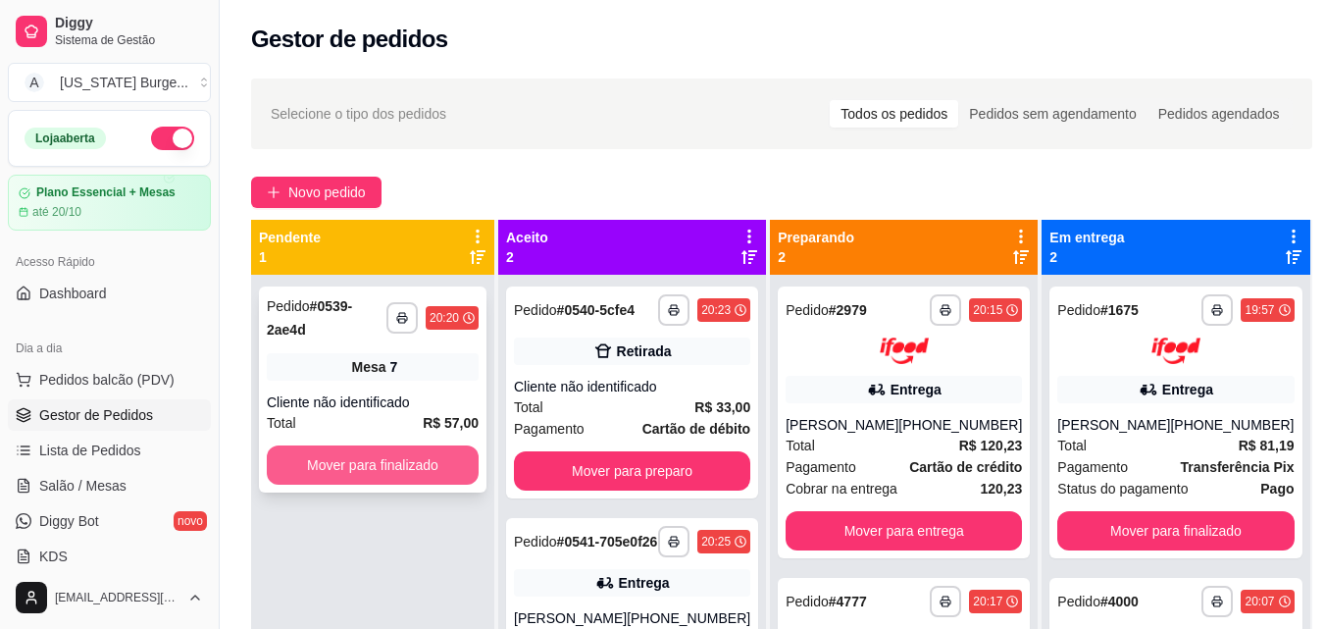
click at [311, 445] on button "Mover para finalizado" at bounding box center [373, 464] width 212 height 39
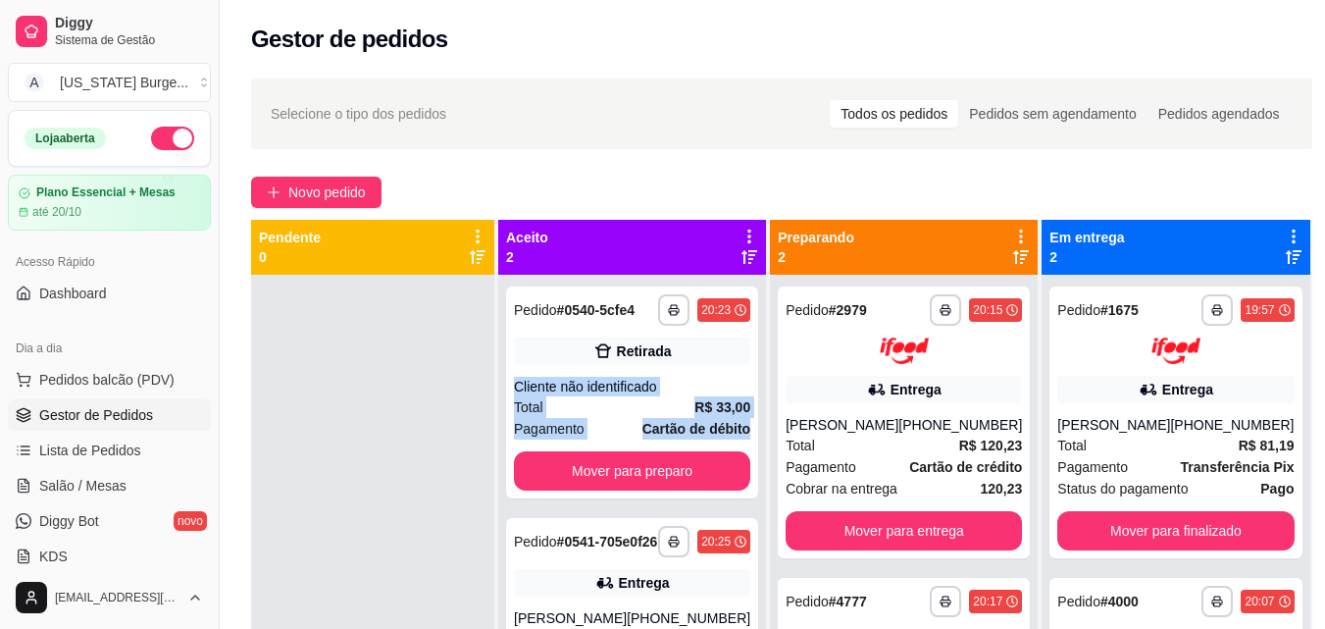
drag, startPoint x: 759, startPoint y: 351, endPoint x: 756, endPoint y: 432, distance: 80.5
click at [756, 432] on div "**********" at bounding box center [632, 589] width 268 height 629
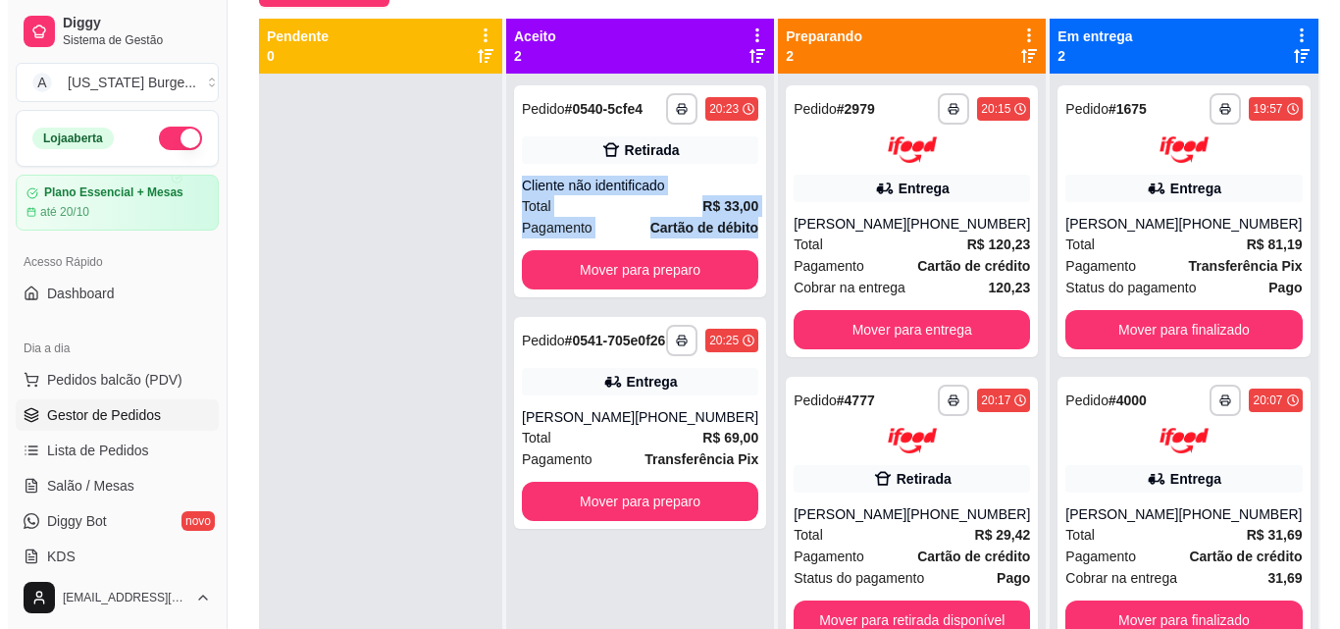
scroll to position [239, 0]
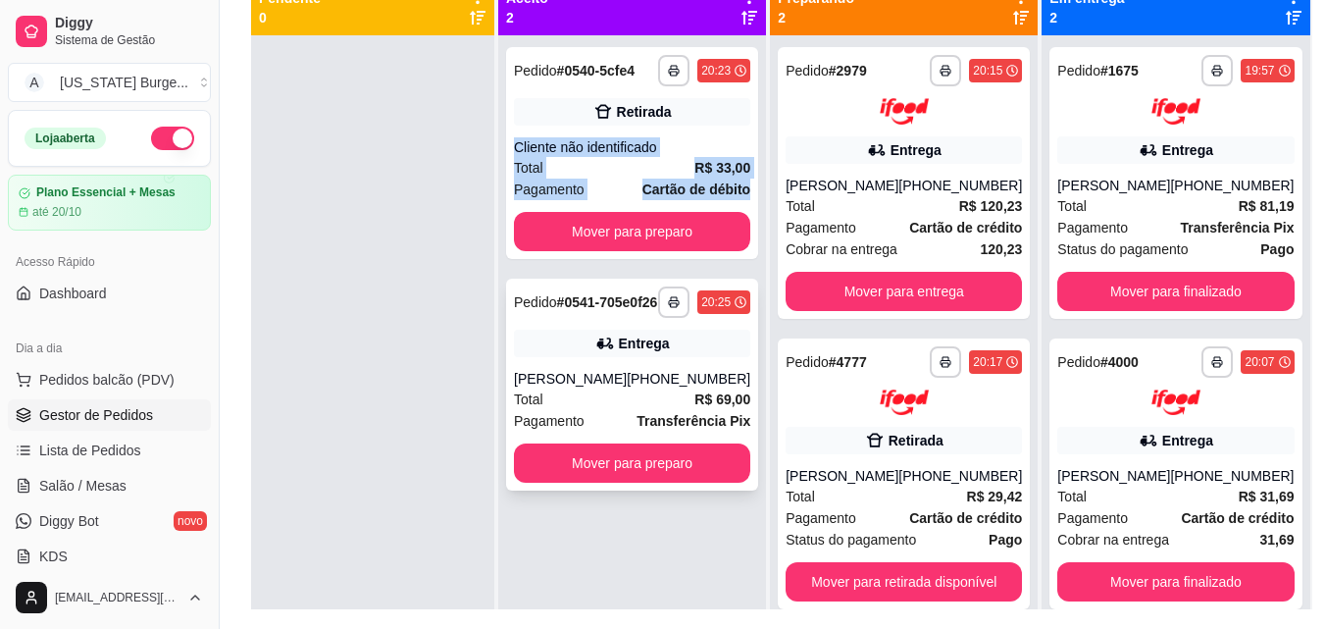
click at [602, 410] on div "Total R$ 69,00" at bounding box center [632, 399] width 236 height 22
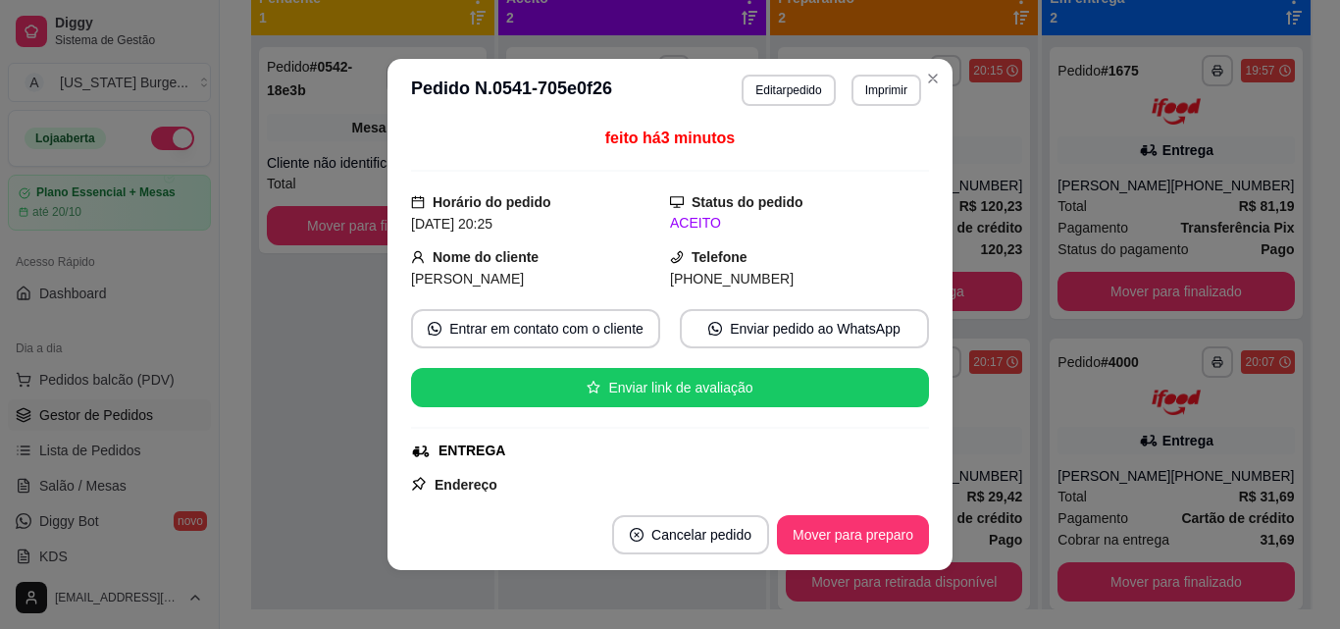
scroll to position [0, 0]
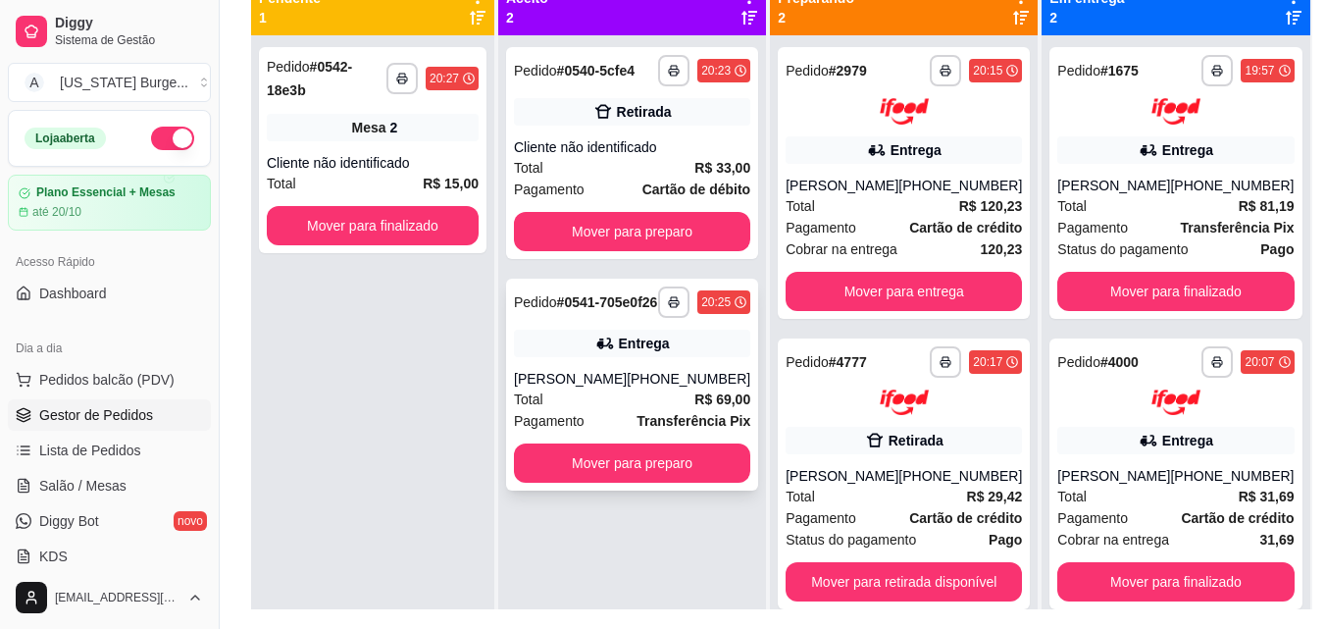
click at [631, 410] on div "Total R$ 69,00" at bounding box center [632, 399] width 236 height 22
click at [602, 388] on div "[PERSON_NAME]" at bounding box center [570, 379] width 113 height 20
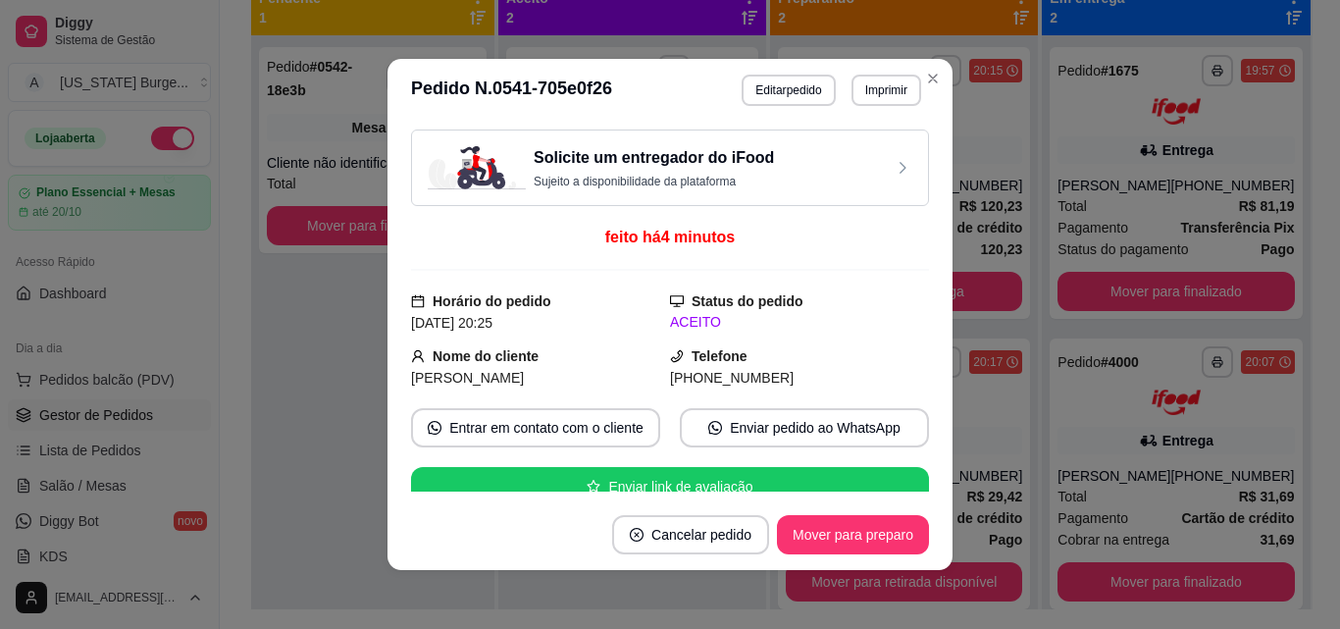
click at [800, 176] on div "Solicite um entregador do iFood Sujeito a disponibilidade da plataforma" at bounding box center [670, 167] width 484 height 43
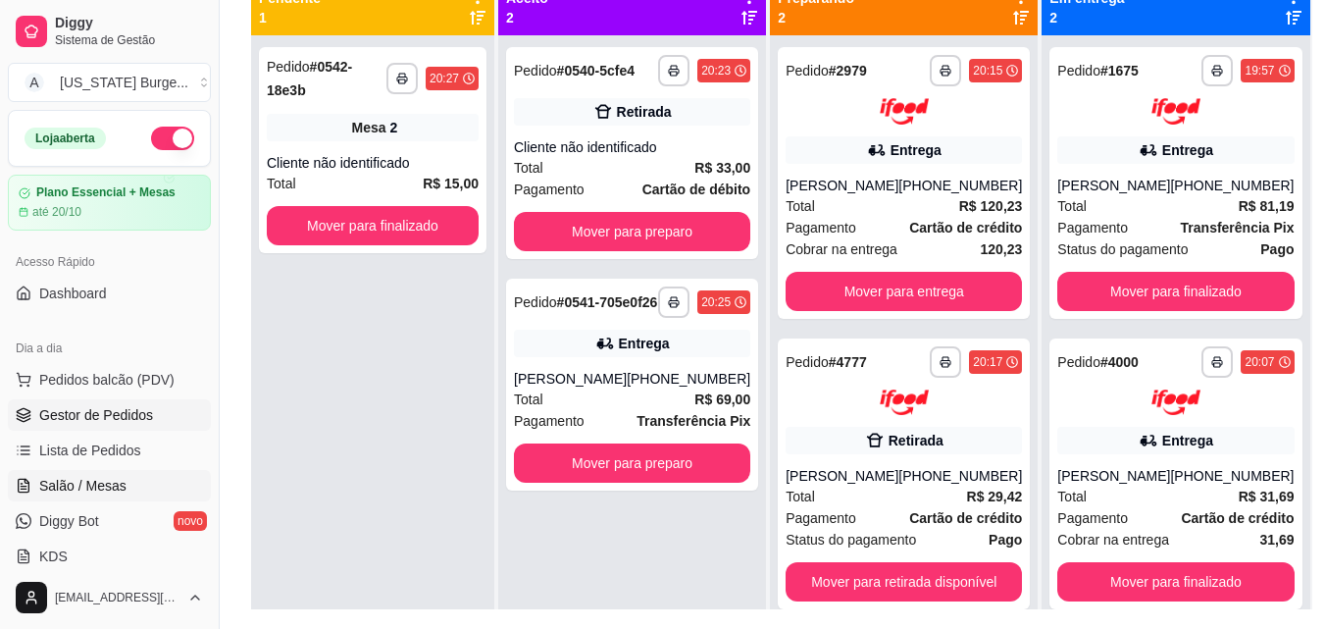
click at [90, 478] on span "Salão / Mesas" at bounding box center [82, 486] width 87 height 20
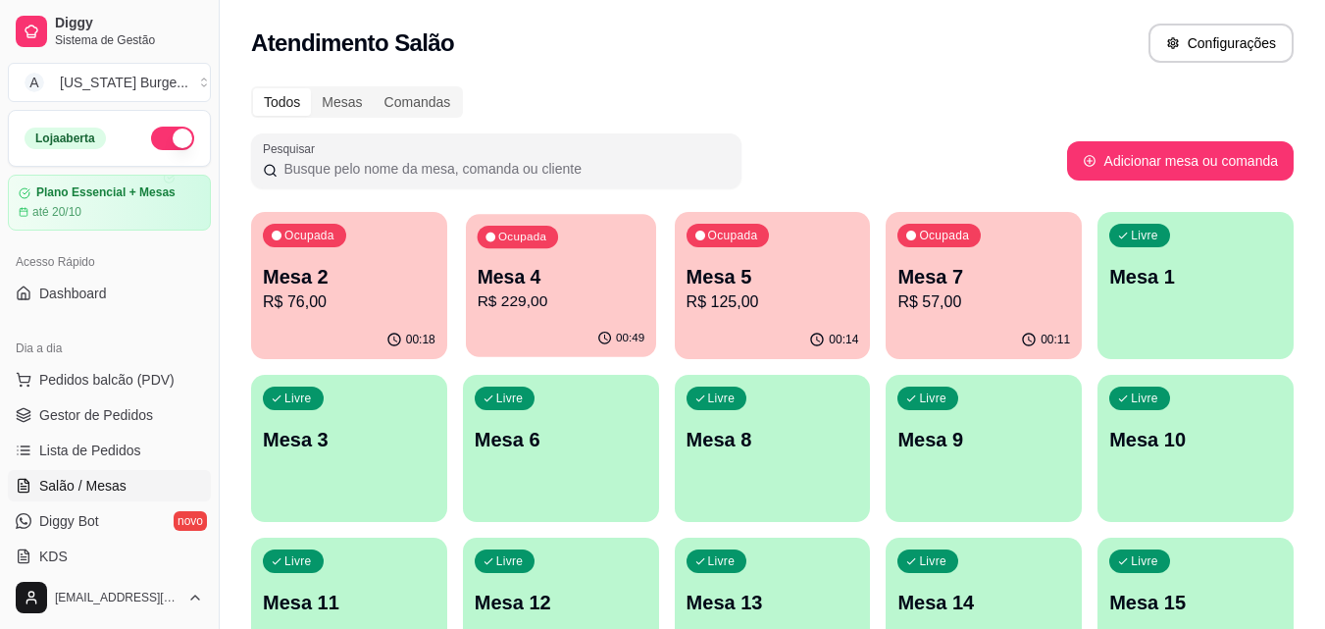
click at [565, 289] on div "Mesa 4 R$ 229,00" at bounding box center [561, 288] width 168 height 49
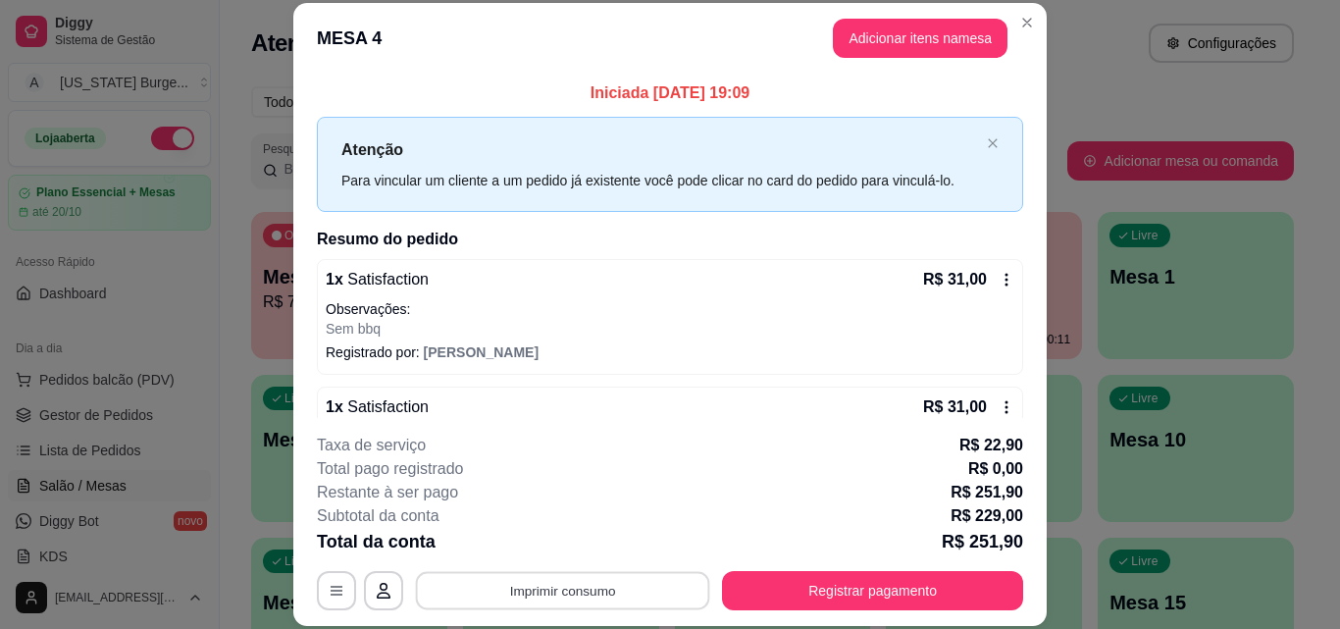
click at [566, 592] on button "Imprimir consumo" at bounding box center [563, 590] width 294 height 38
click at [567, 533] on button "Epson" at bounding box center [561, 545] width 142 height 31
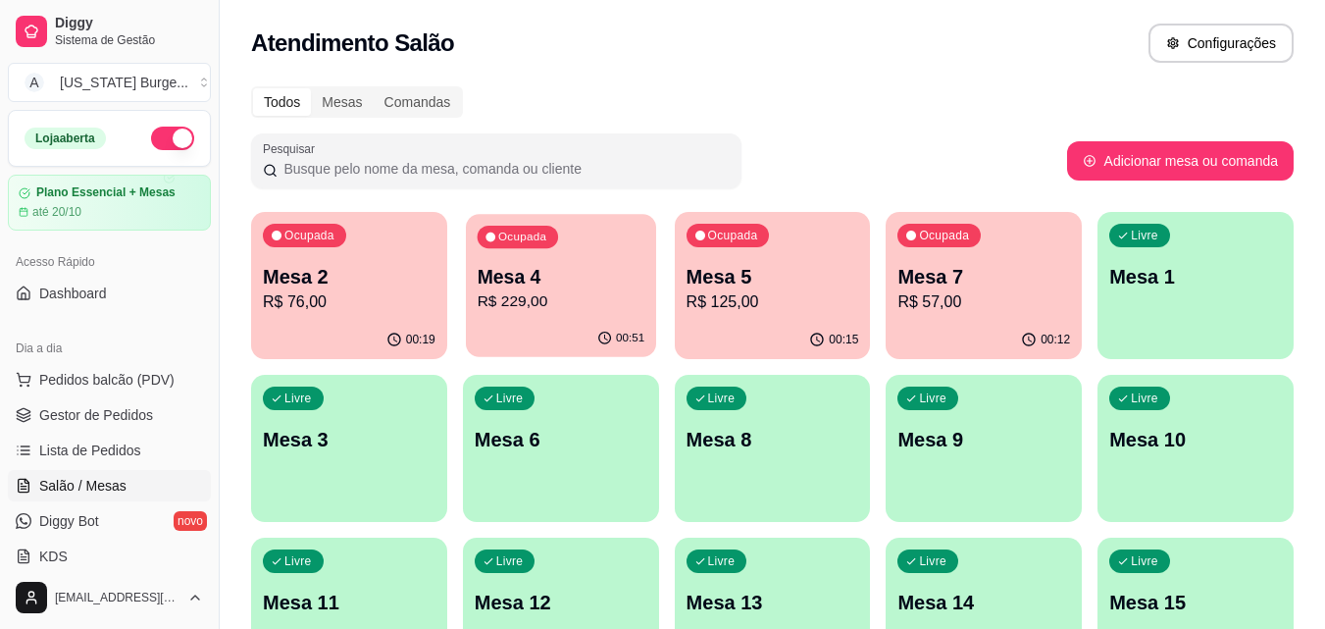
click at [600, 280] on p "Mesa 4" at bounding box center [561, 277] width 168 height 26
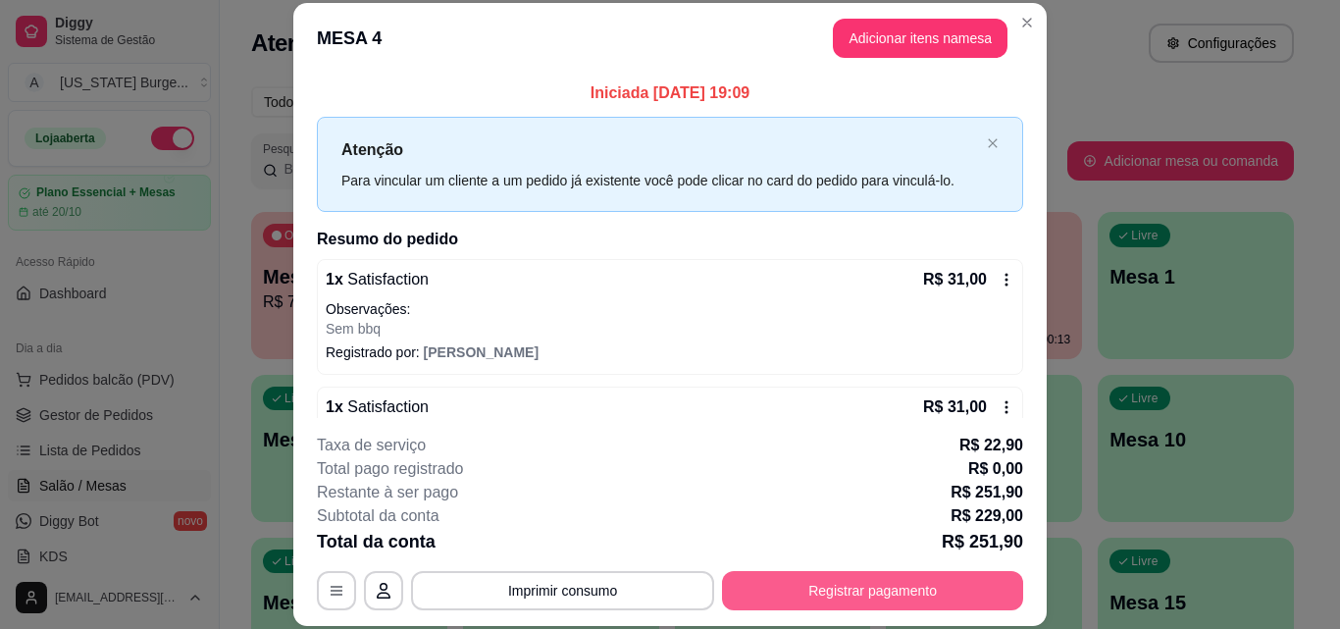
click at [831, 607] on button "Registrar pagamento" at bounding box center [872, 590] width 301 height 39
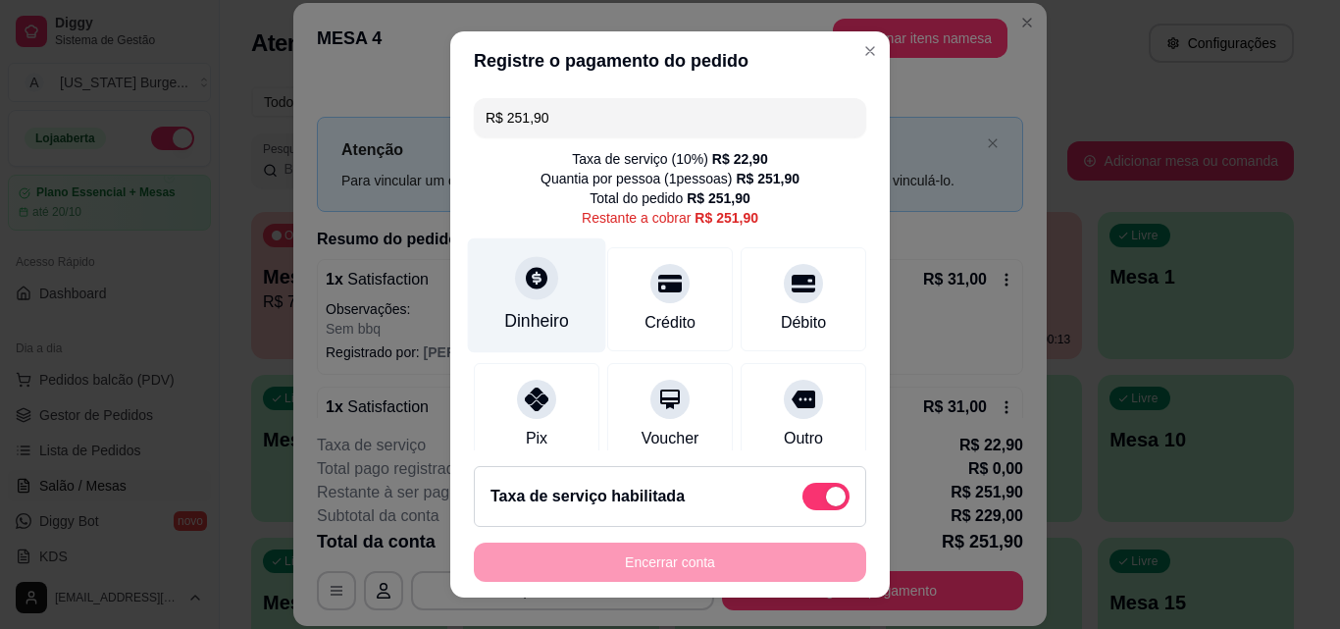
click at [551, 296] on div "Dinheiro" at bounding box center [537, 295] width 138 height 115
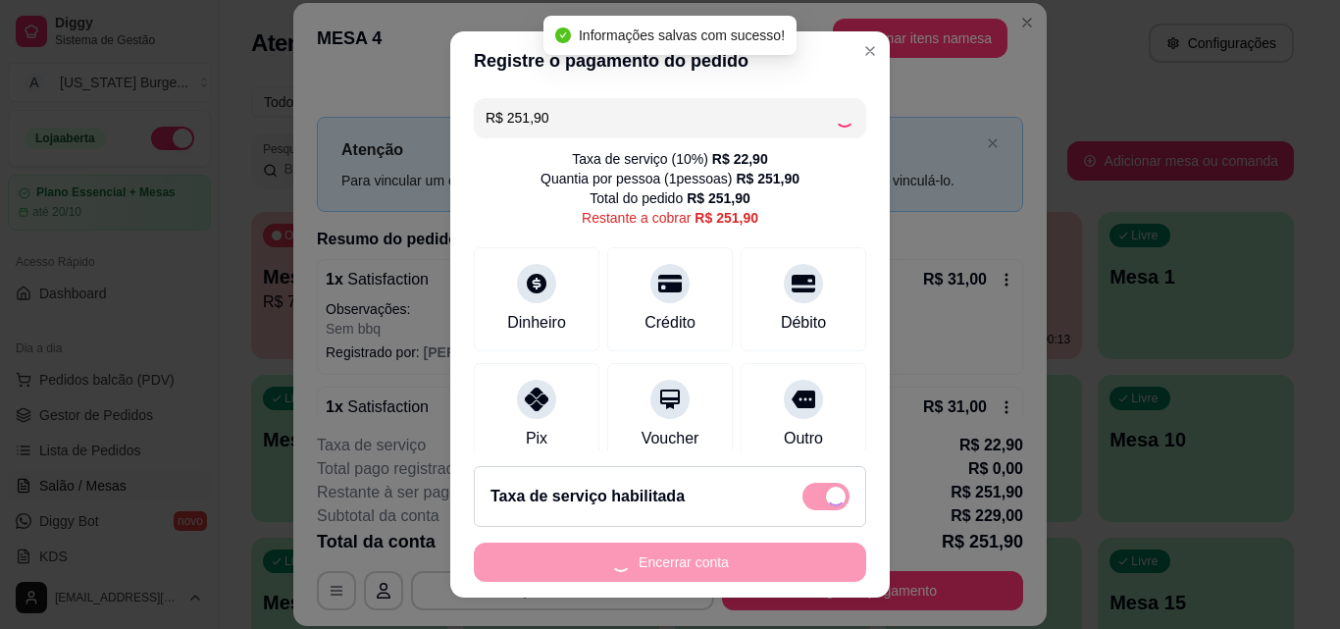
type input "R$ 0,00"
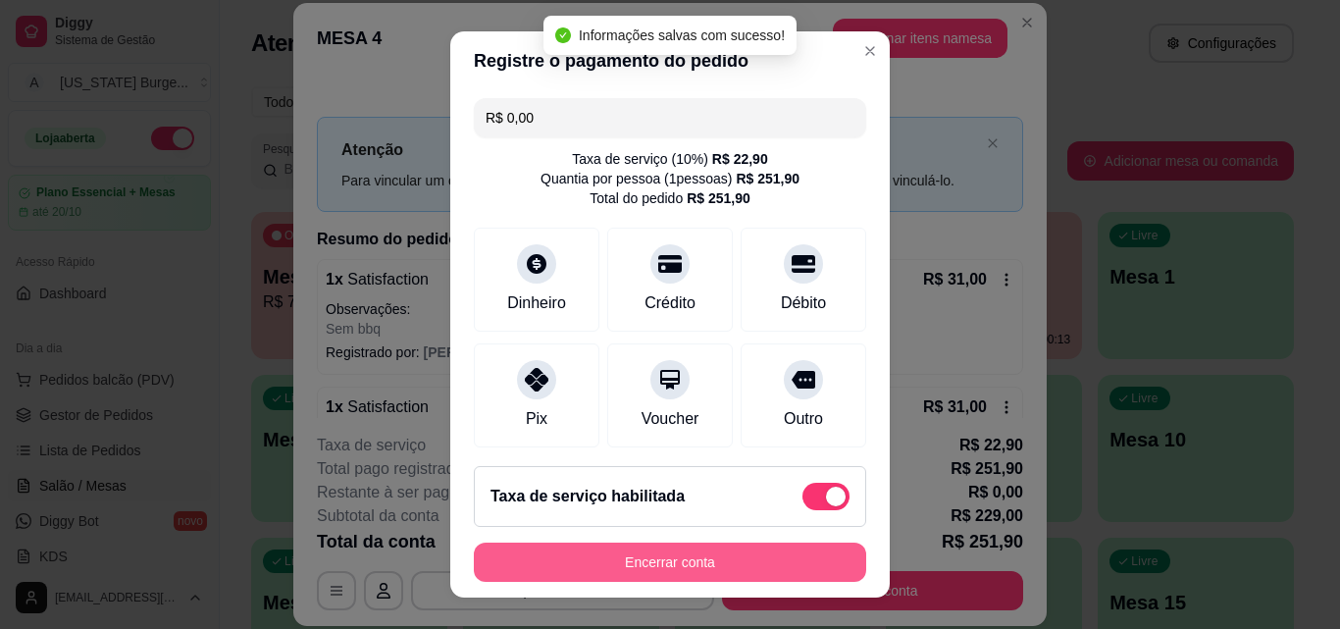
click at [694, 564] on button "Encerrar conta" at bounding box center [670, 561] width 392 height 39
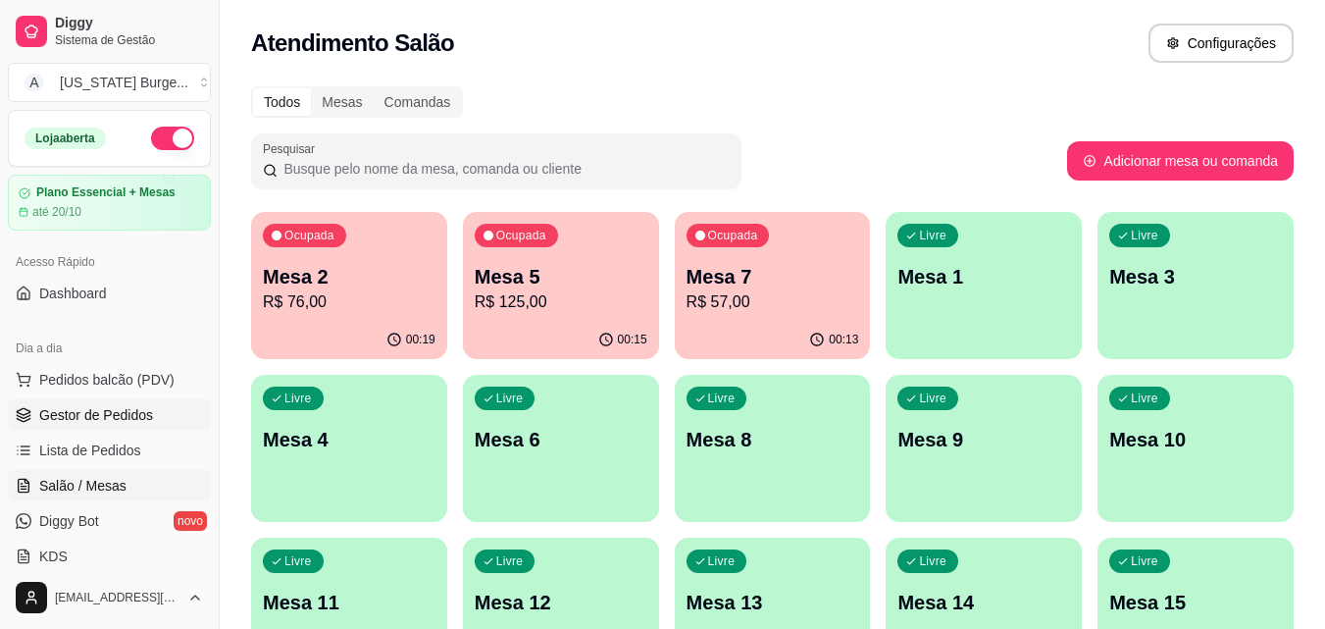
click at [128, 410] on span "Gestor de Pedidos" at bounding box center [96, 415] width 114 height 20
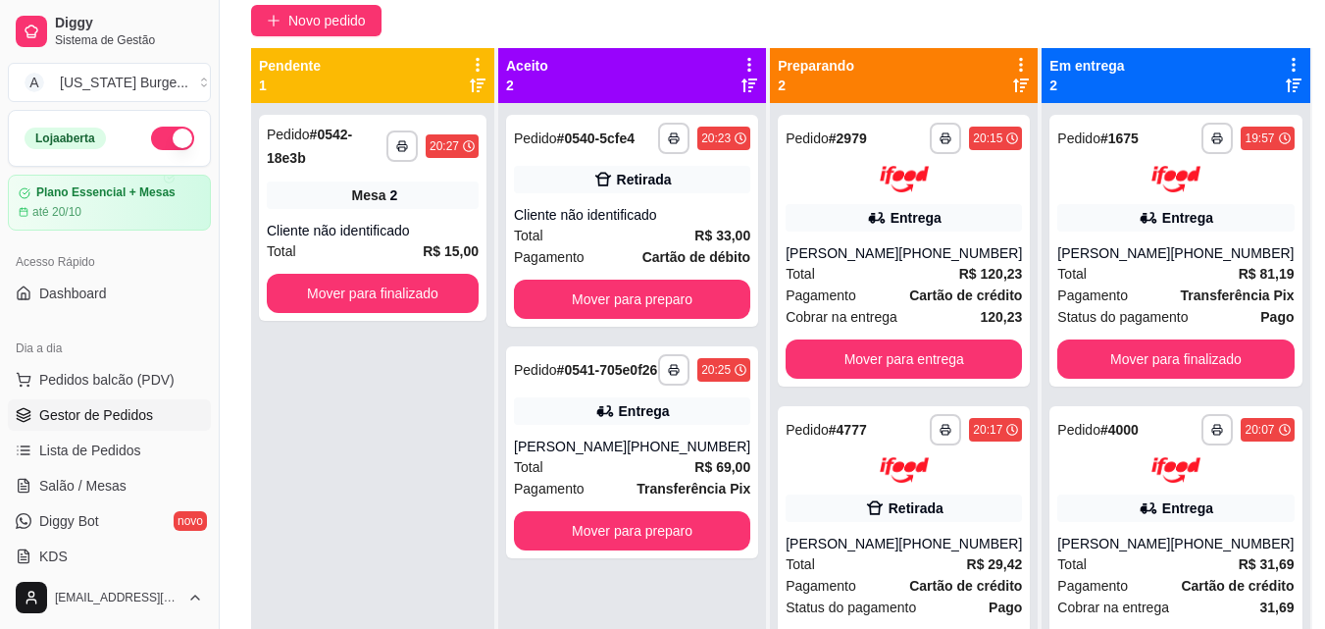
scroll to position [299, 0]
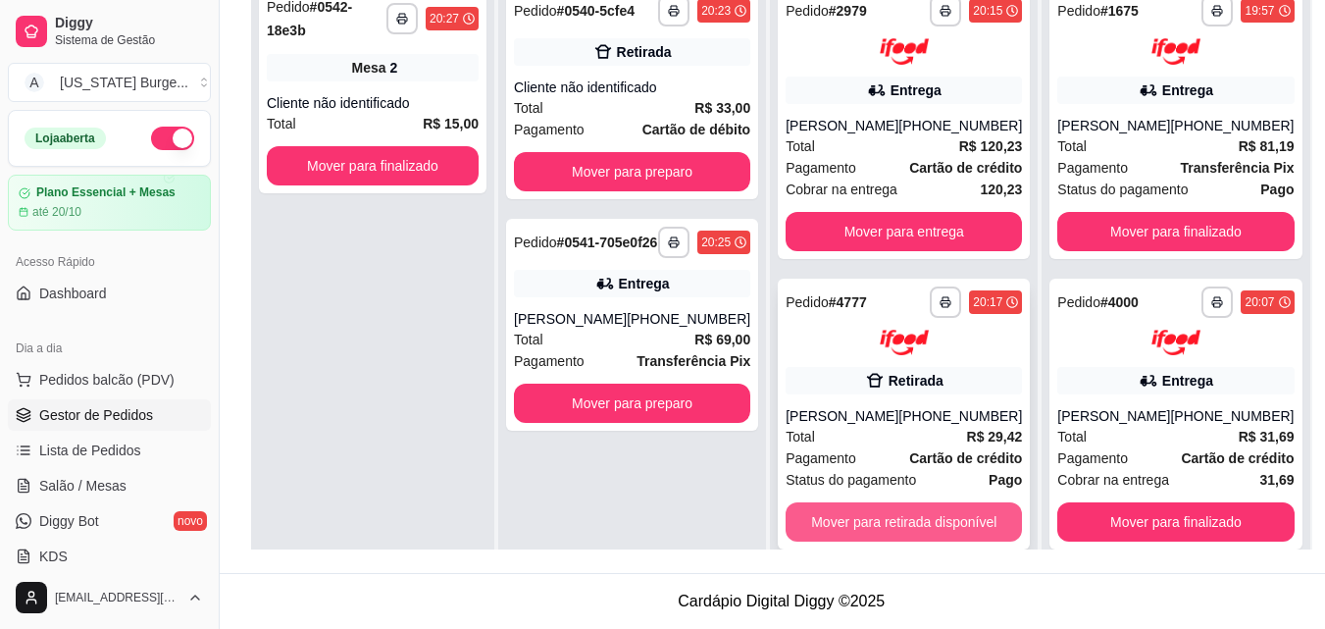
click at [823, 515] on button "Mover para retirada disponível" at bounding box center [904, 521] width 236 height 39
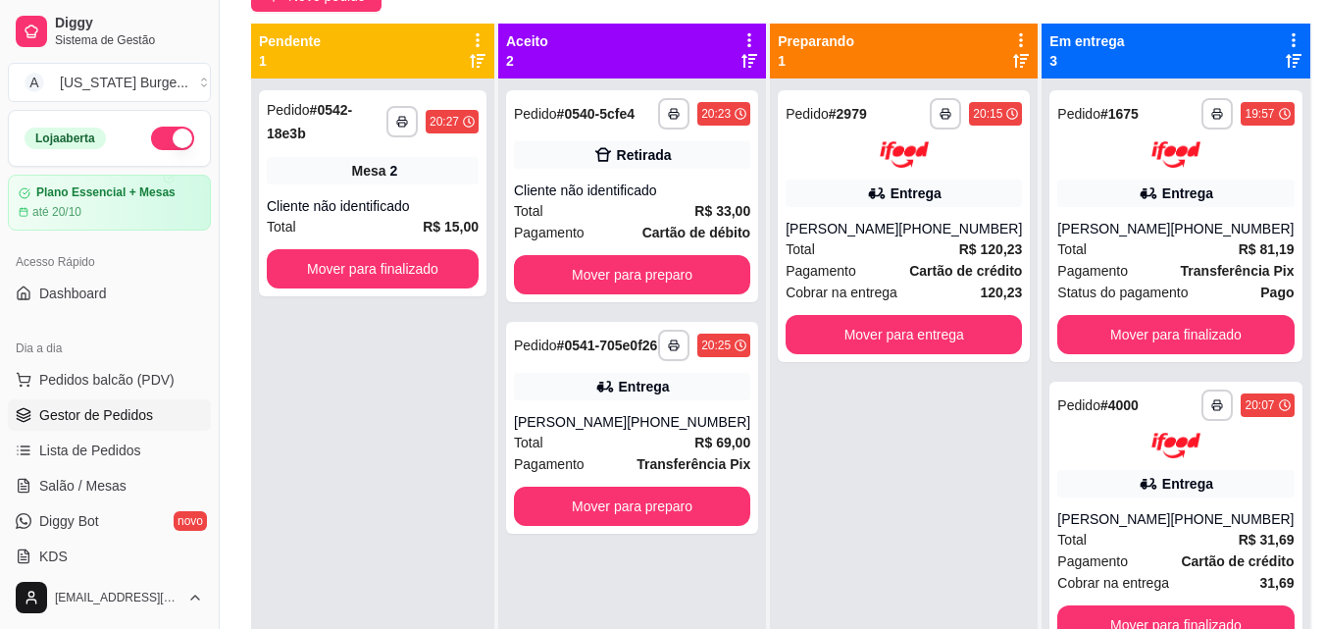
scroll to position [171, 0]
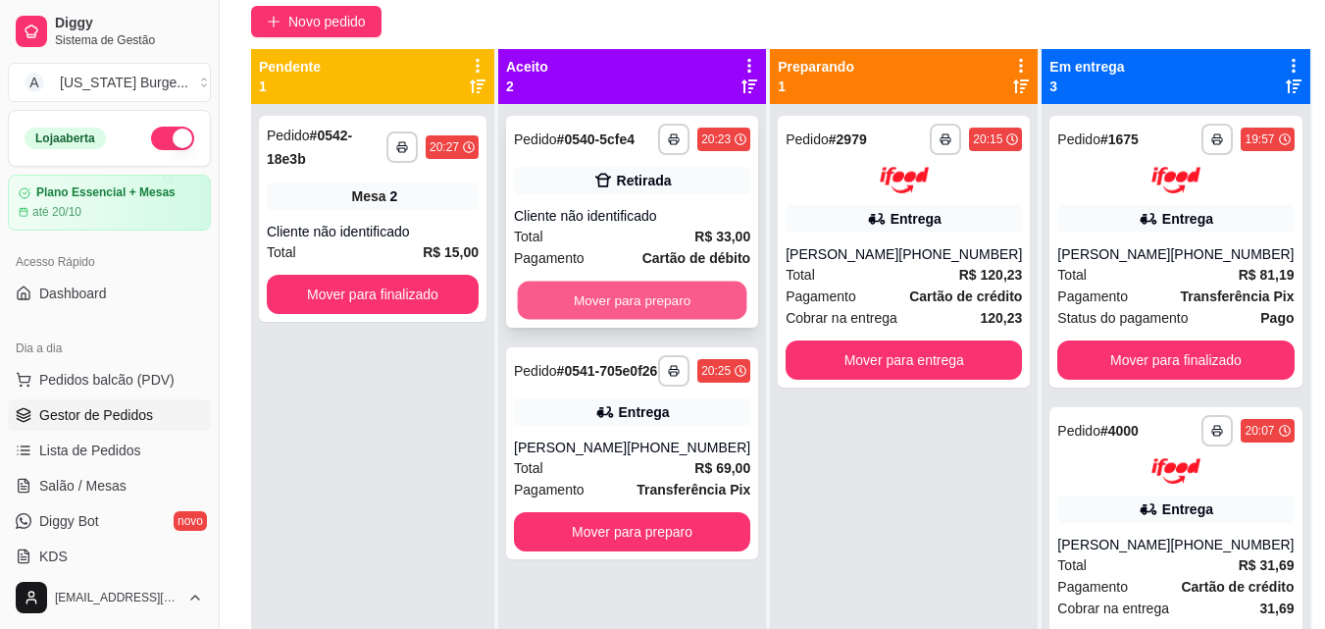
click at [632, 289] on button "Mover para preparo" at bounding box center [632, 300] width 229 height 38
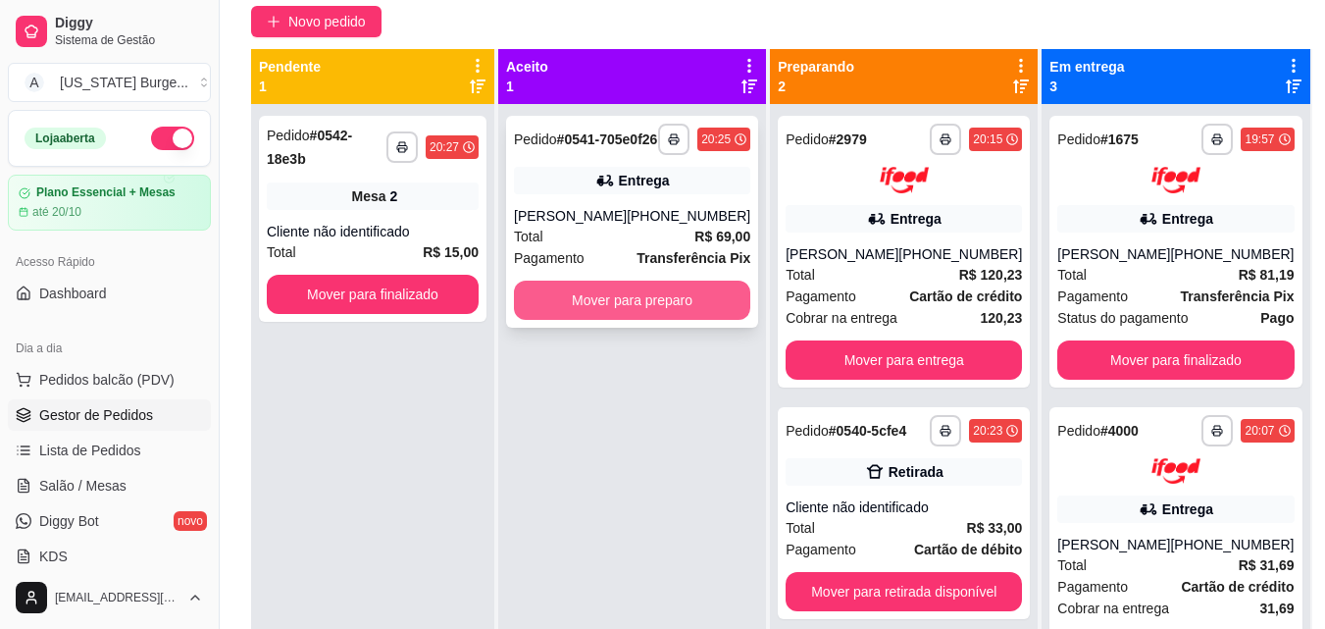
click at [632, 316] on button "Mover para preparo" at bounding box center [632, 299] width 236 height 39
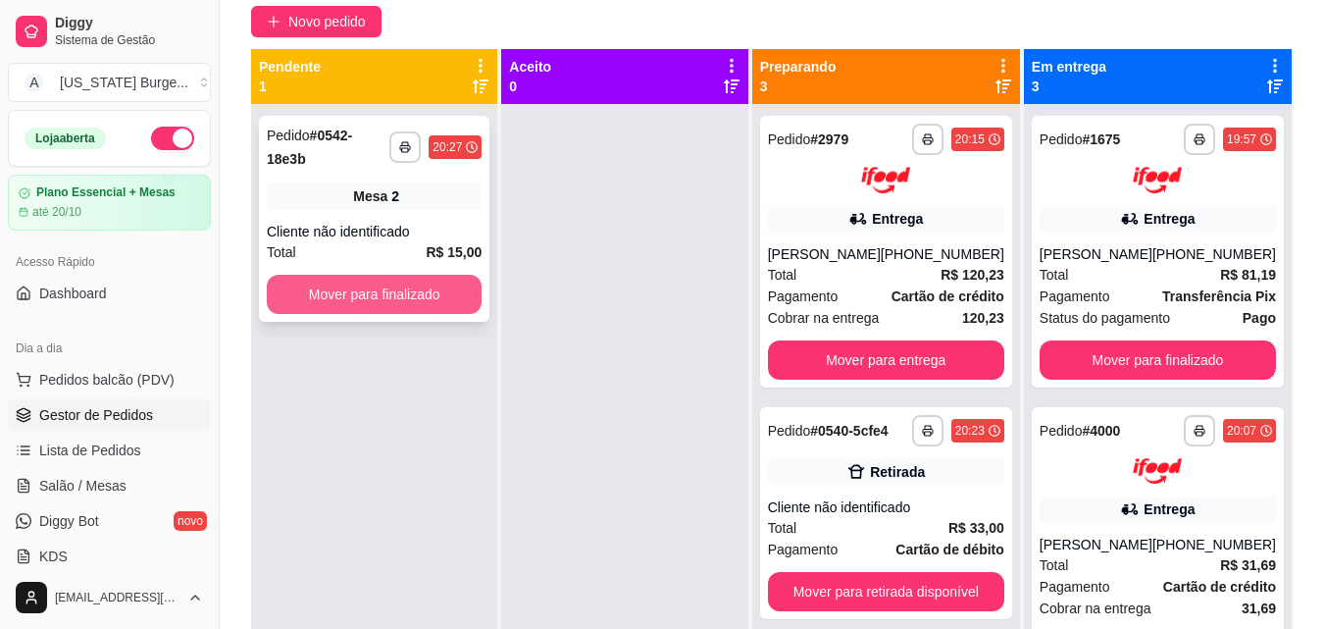
click at [435, 284] on button "Mover para finalizado" at bounding box center [374, 294] width 215 height 39
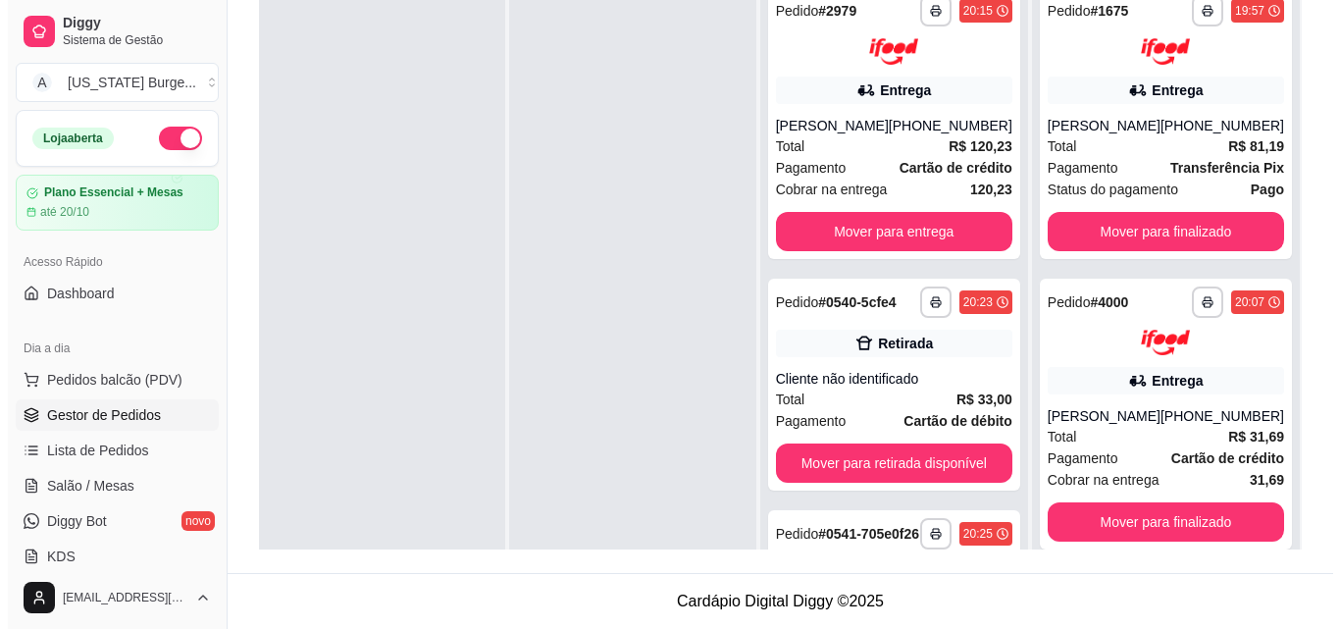
scroll to position [161, 0]
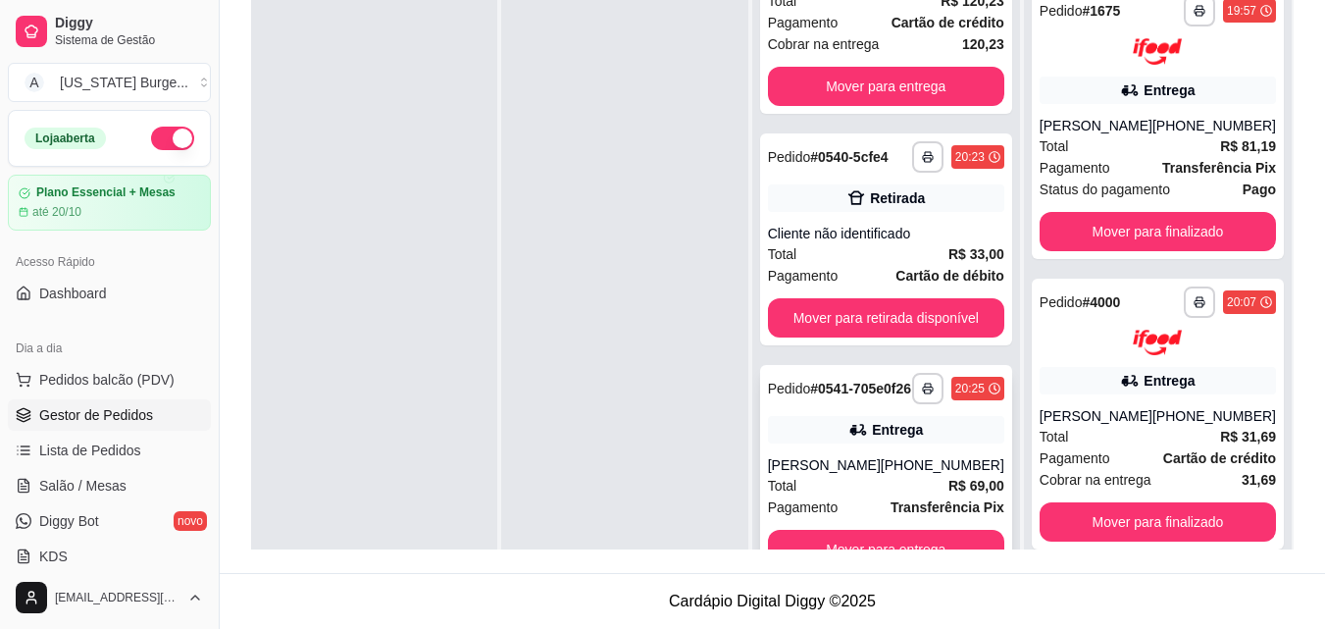
click at [852, 467] on div "[PERSON_NAME]" at bounding box center [824, 465] width 113 height 20
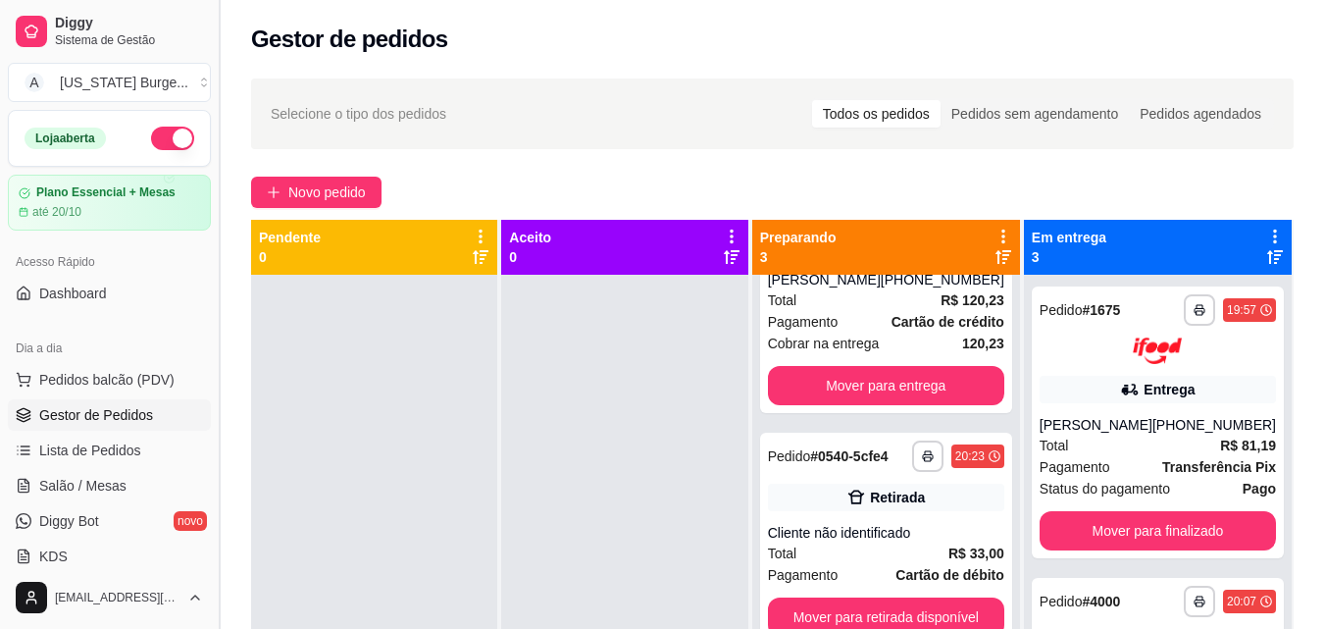
click at [212, 228] on button "Toggle Sidebar" at bounding box center [219, 314] width 16 height 629
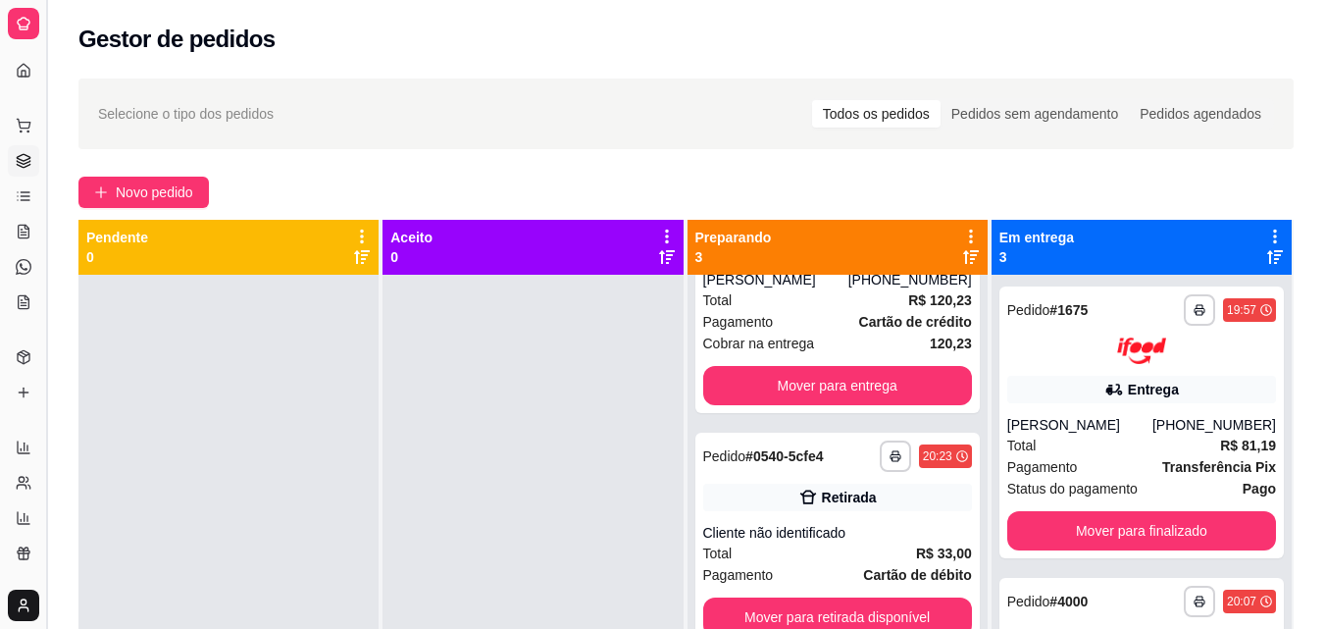
scroll to position [145, 0]
drag, startPoint x: 212, startPoint y: 228, endPoint x: 61, endPoint y: 196, distance: 154.3
click at [210, 227] on div "Pendente 0" at bounding box center [228, 247] width 300 height 55
click at [51, 207] on button "Toggle Sidebar" at bounding box center [46, 314] width 16 height 629
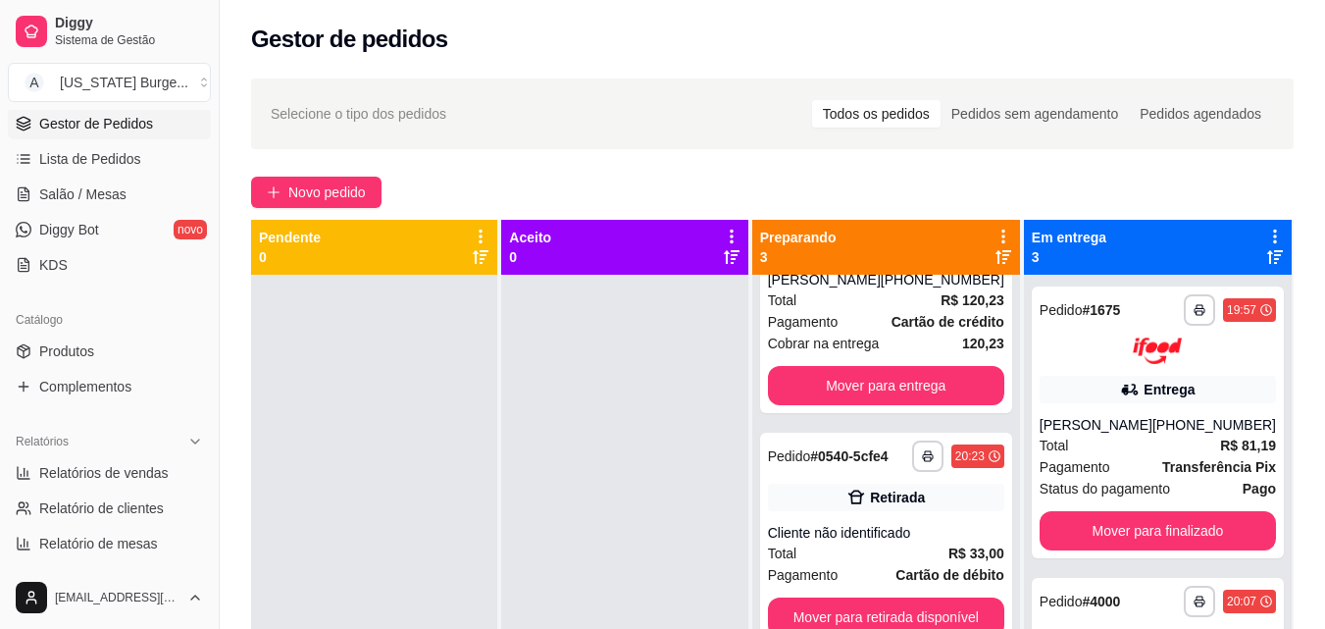
scroll to position [297, 0]
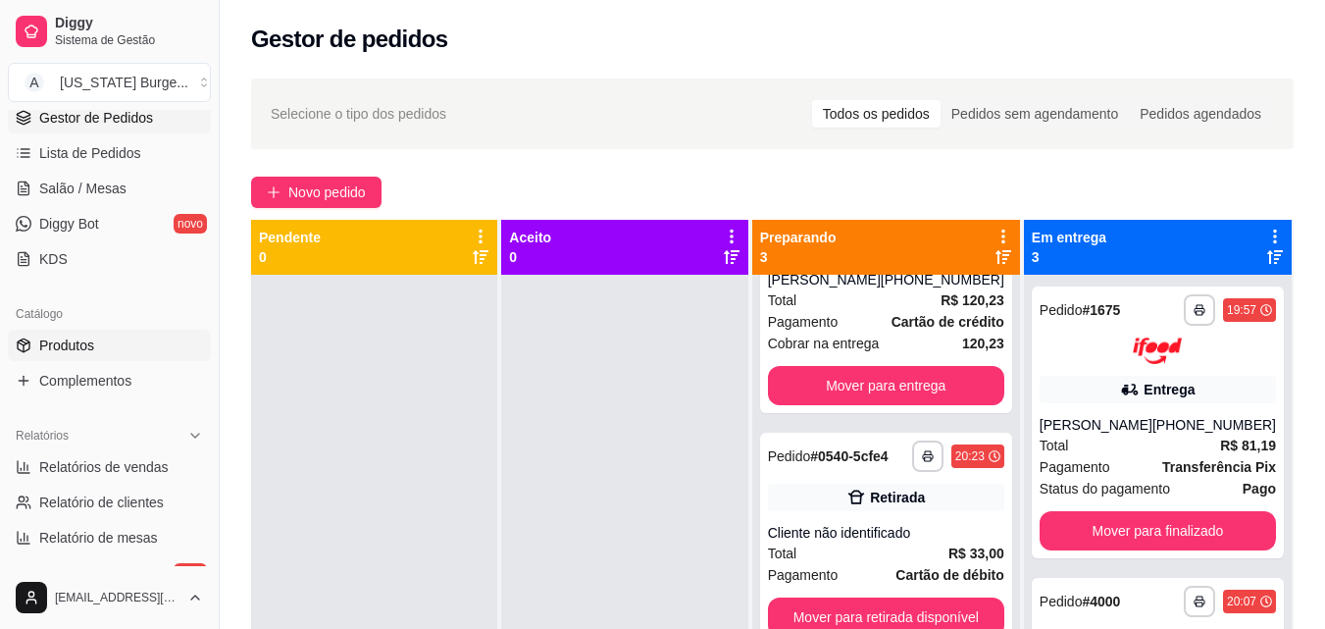
click at [102, 360] on link "Produtos" at bounding box center [109, 345] width 203 height 31
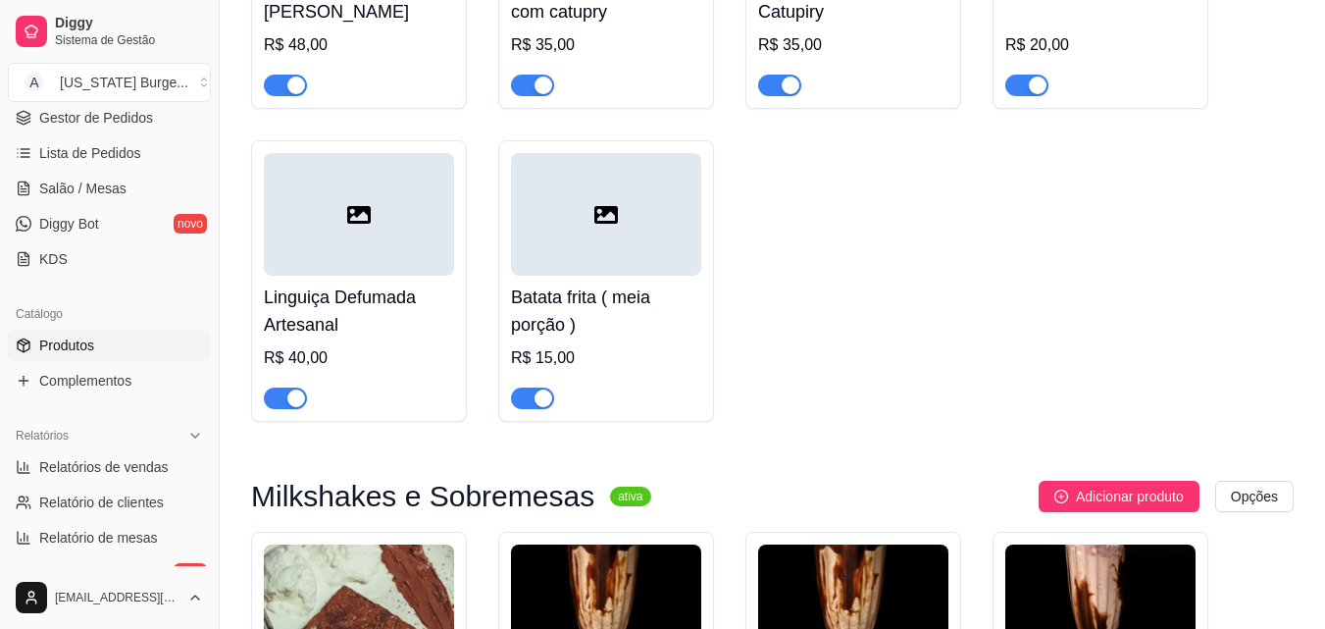
scroll to position [3655, 0]
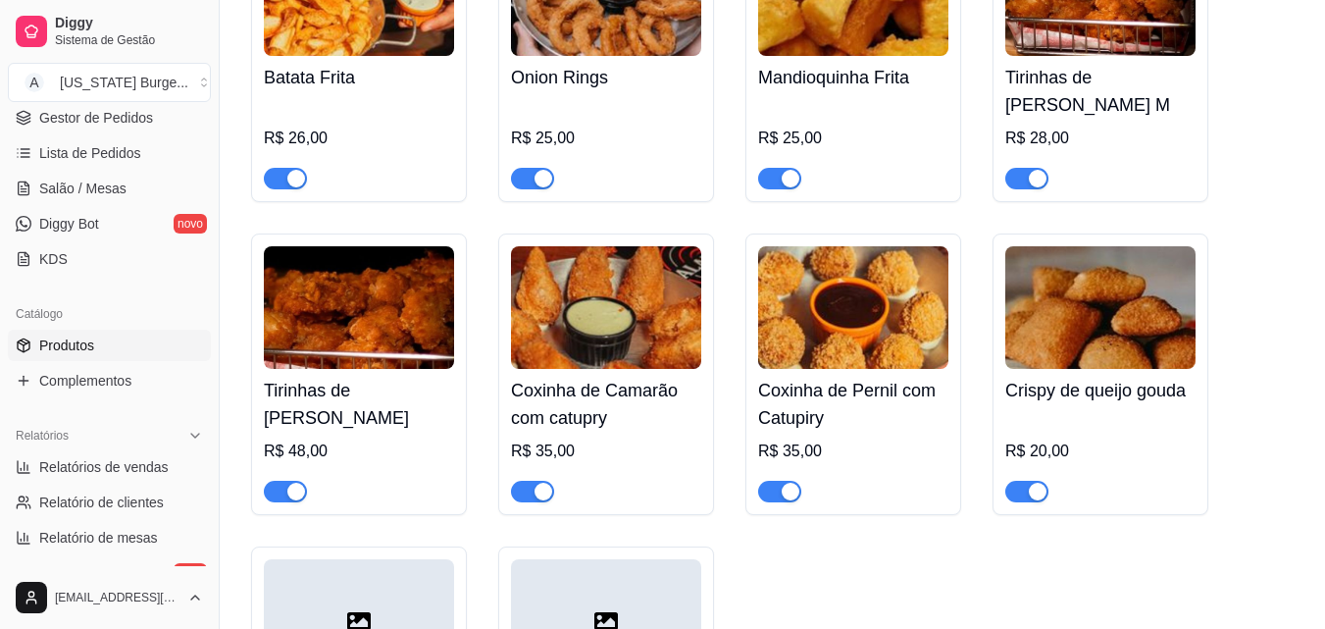
click at [1028, 481] on span "button" at bounding box center [1026, 492] width 43 height 22
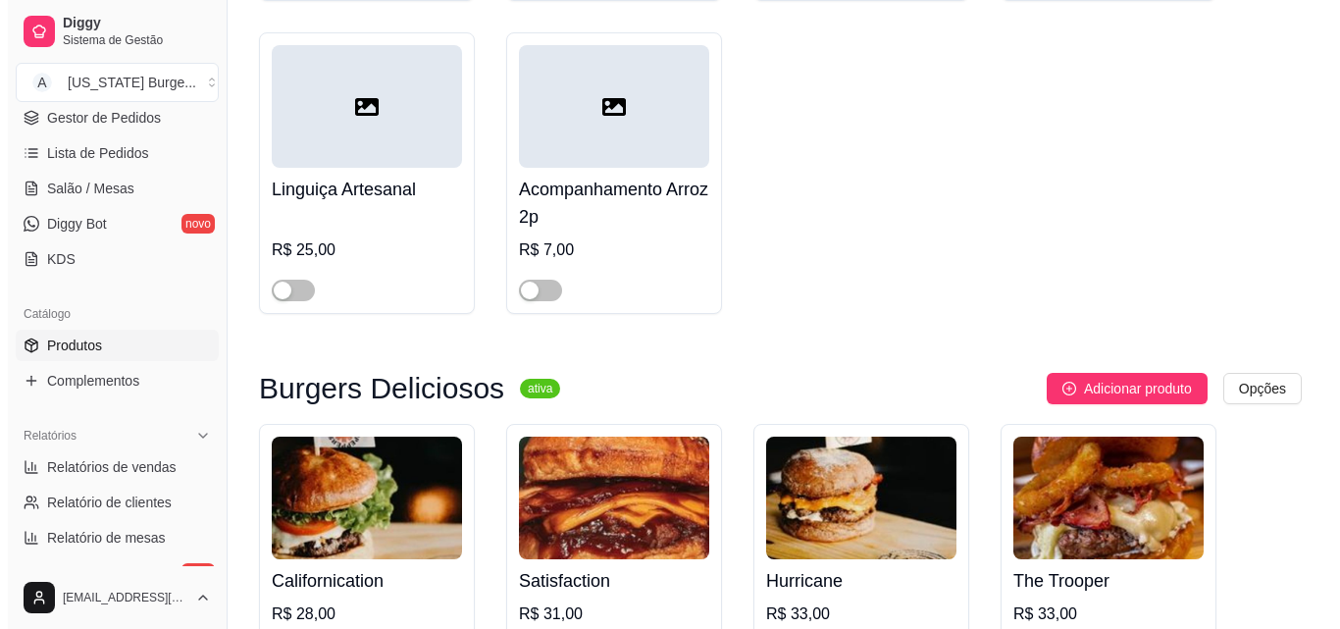
scroll to position [1348, 0]
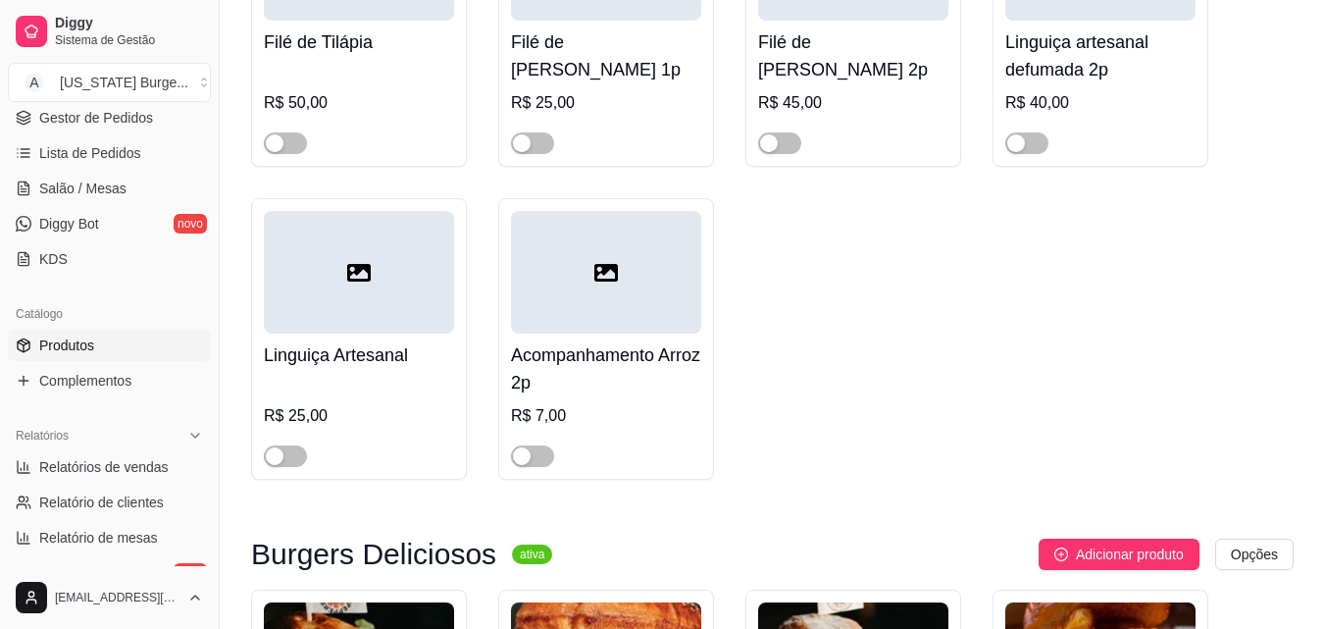
click at [553, 367] on h4 "Acompanhamento Arroz 2p" at bounding box center [606, 368] width 190 height 55
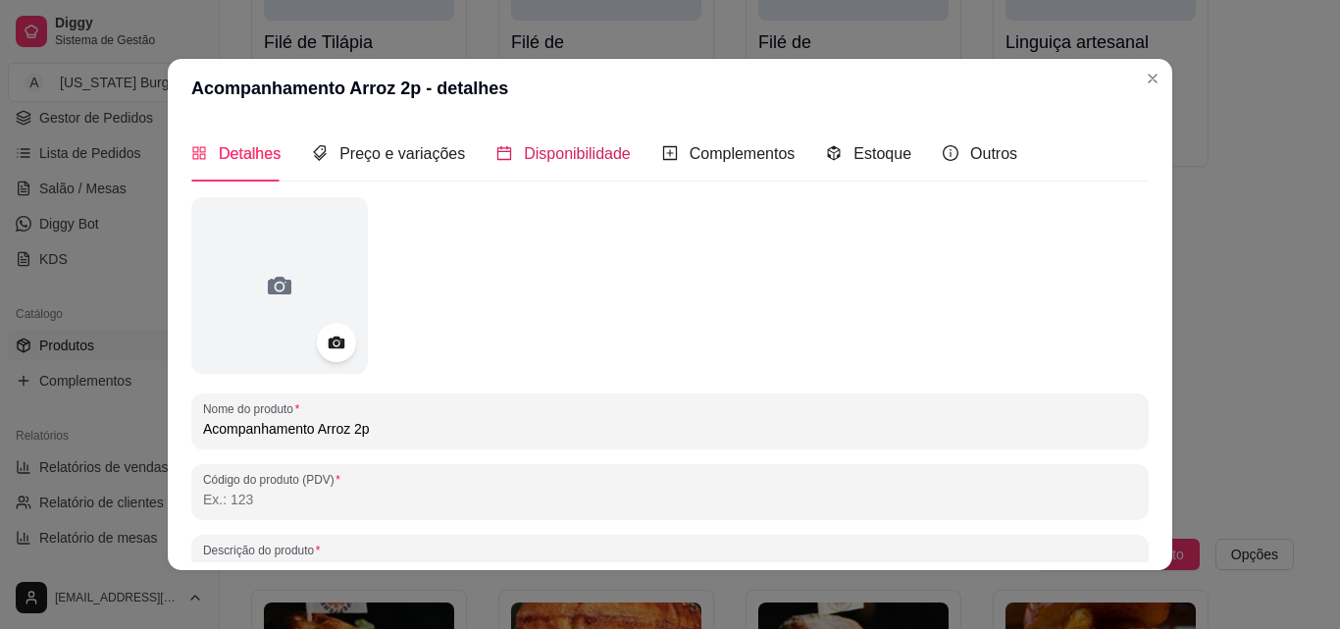
click at [580, 153] on span "Disponibilidade" at bounding box center [577, 153] width 107 height 17
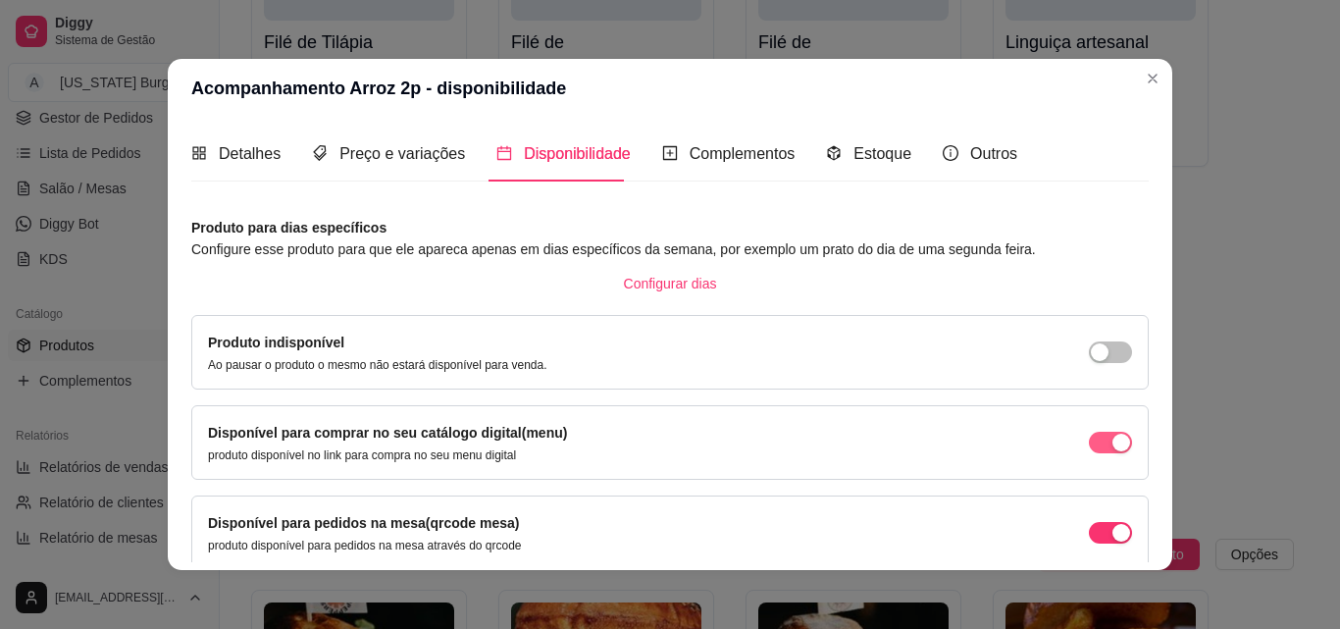
click at [1089, 442] on span "button" at bounding box center [1110, 443] width 43 height 22
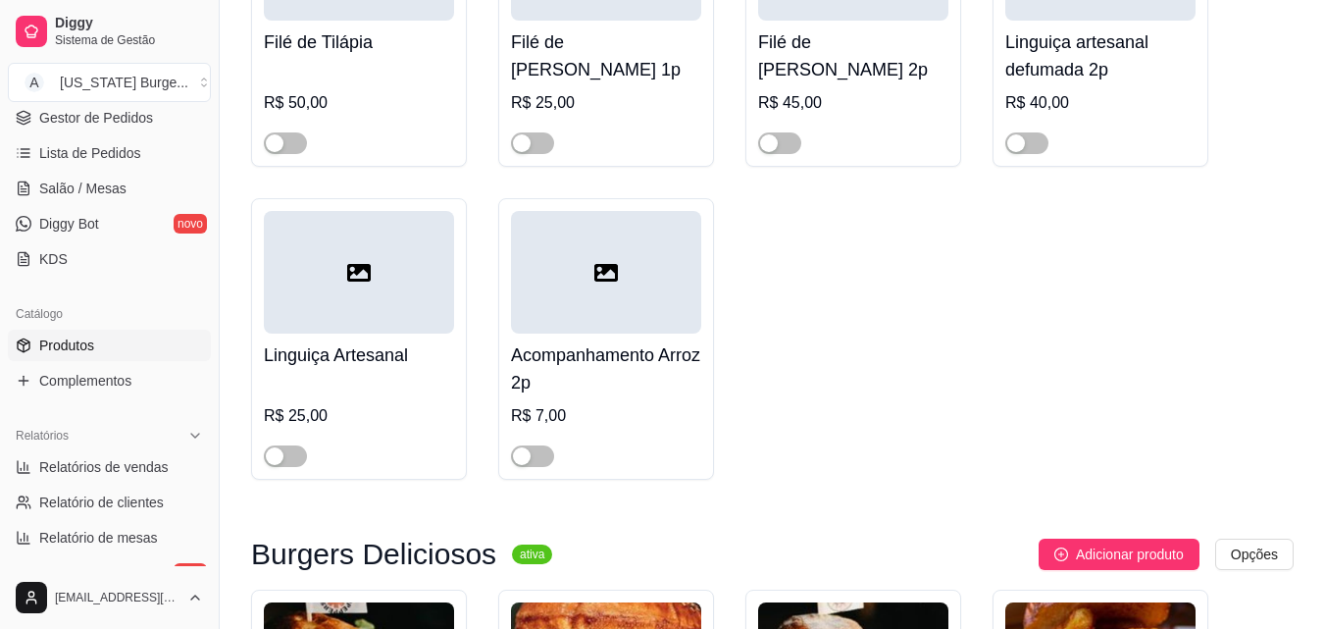
click at [356, 351] on h4 "Linguiça Artesanal" at bounding box center [359, 354] width 190 height 27
click at [618, 314] on div at bounding box center [606, 272] width 190 height 123
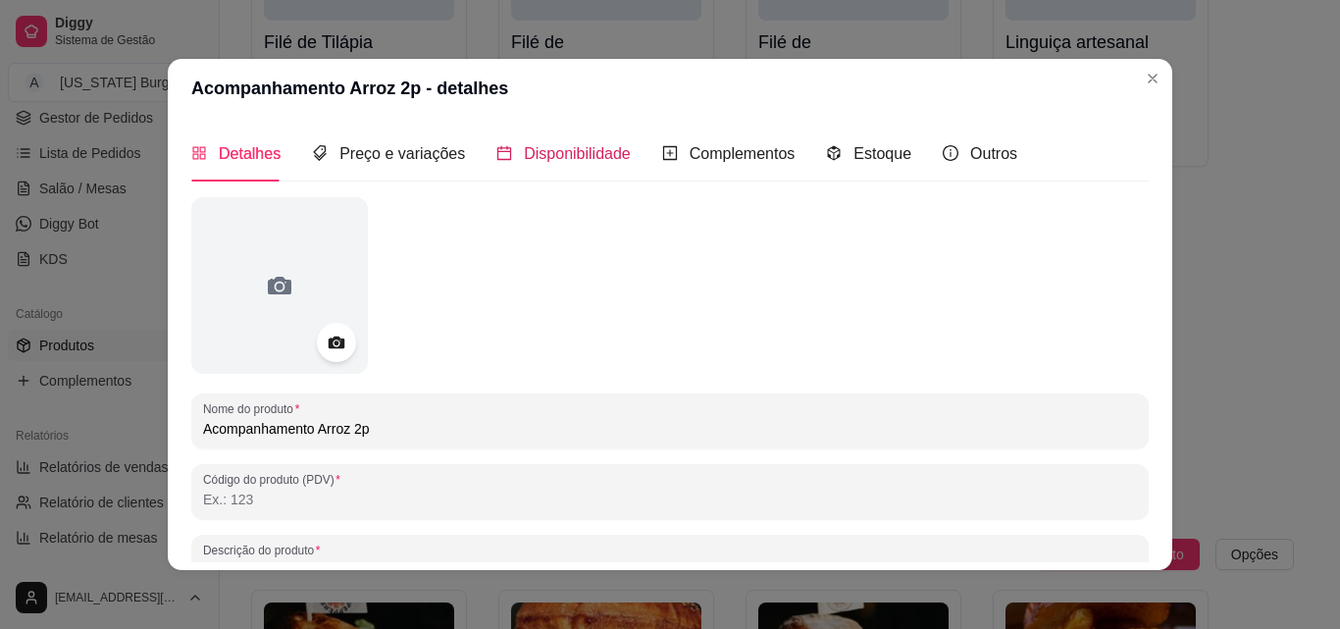
click at [578, 148] on span "Disponibilidade" at bounding box center [577, 153] width 107 height 17
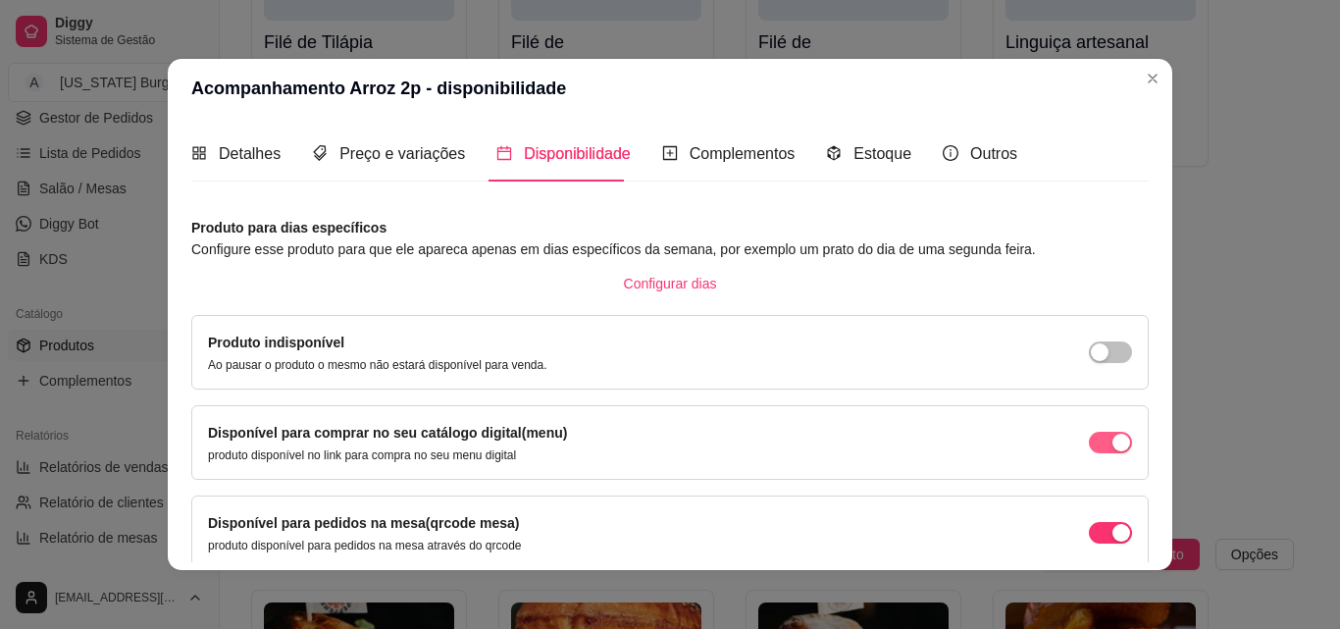
click at [1089, 441] on span "button" at bounding box center [1110, 443] width 43 height 22
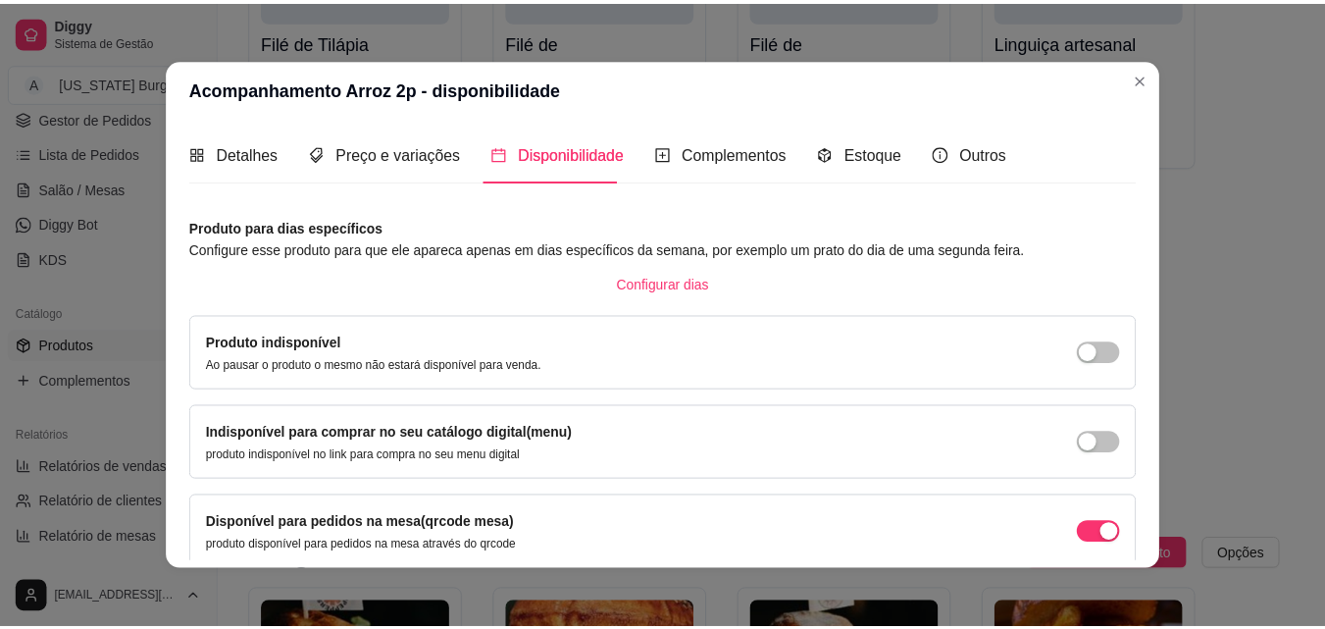
scroll to position [178, 0]
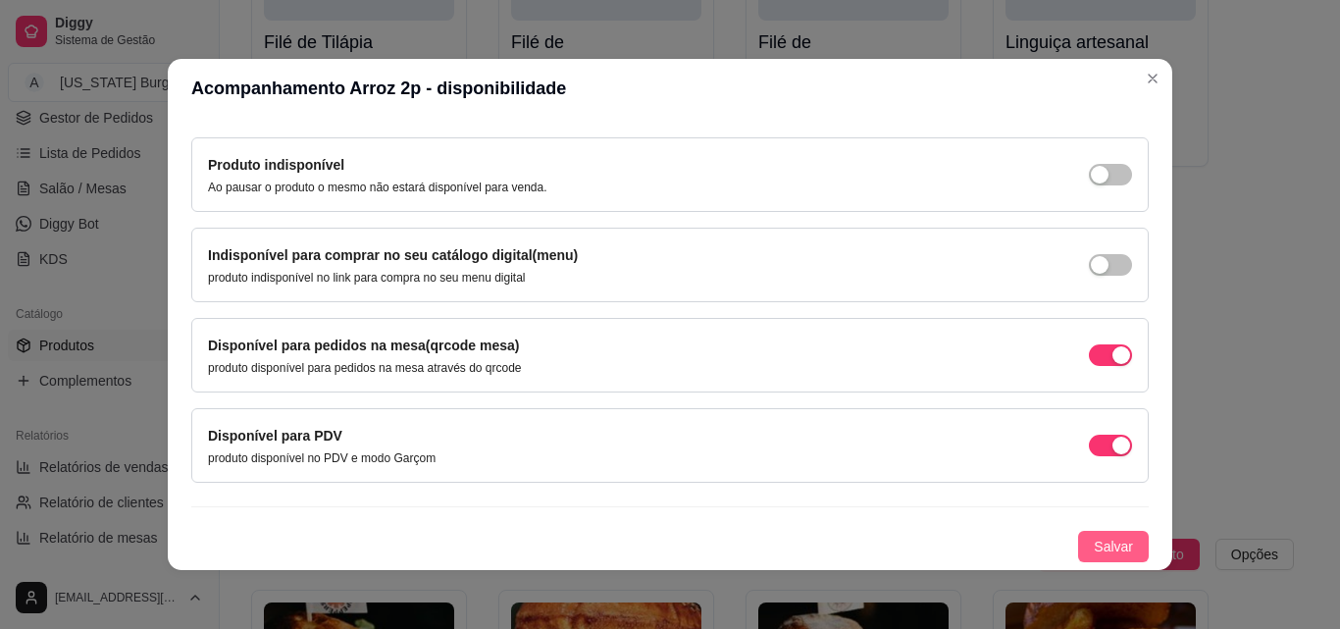
click at [1078, 536] on button "Salvar" at bounding box center [1113, 546] width 71 height 31
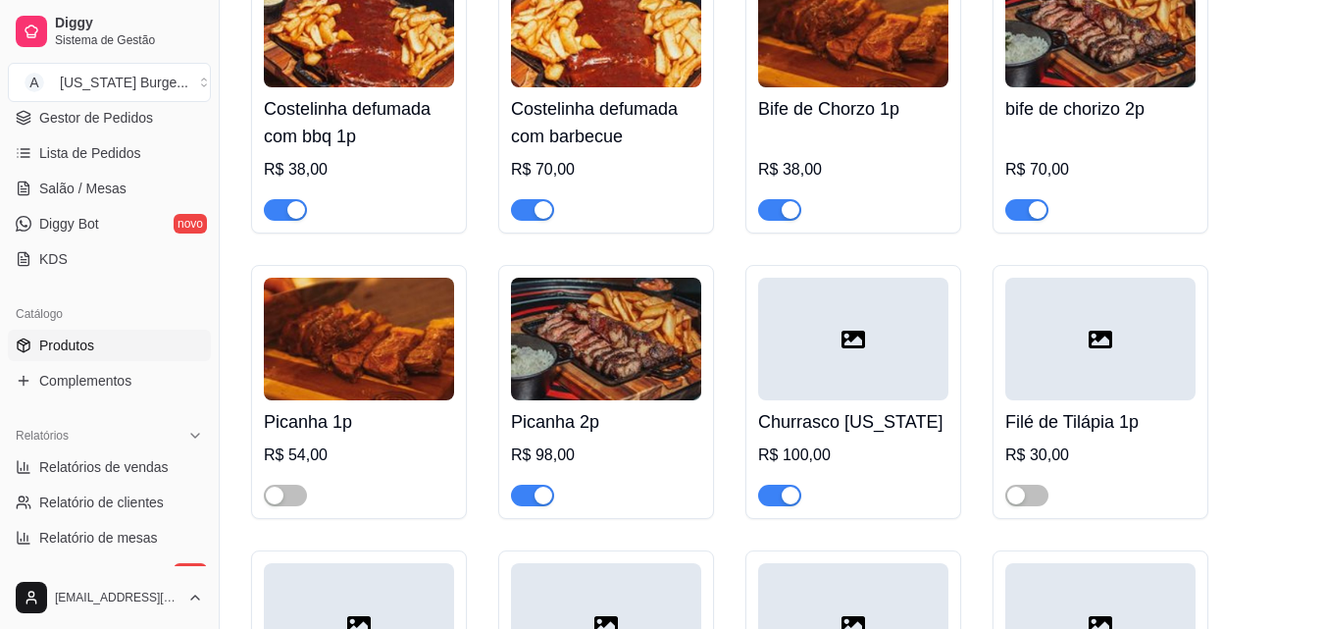
scroll to position [720, 0]
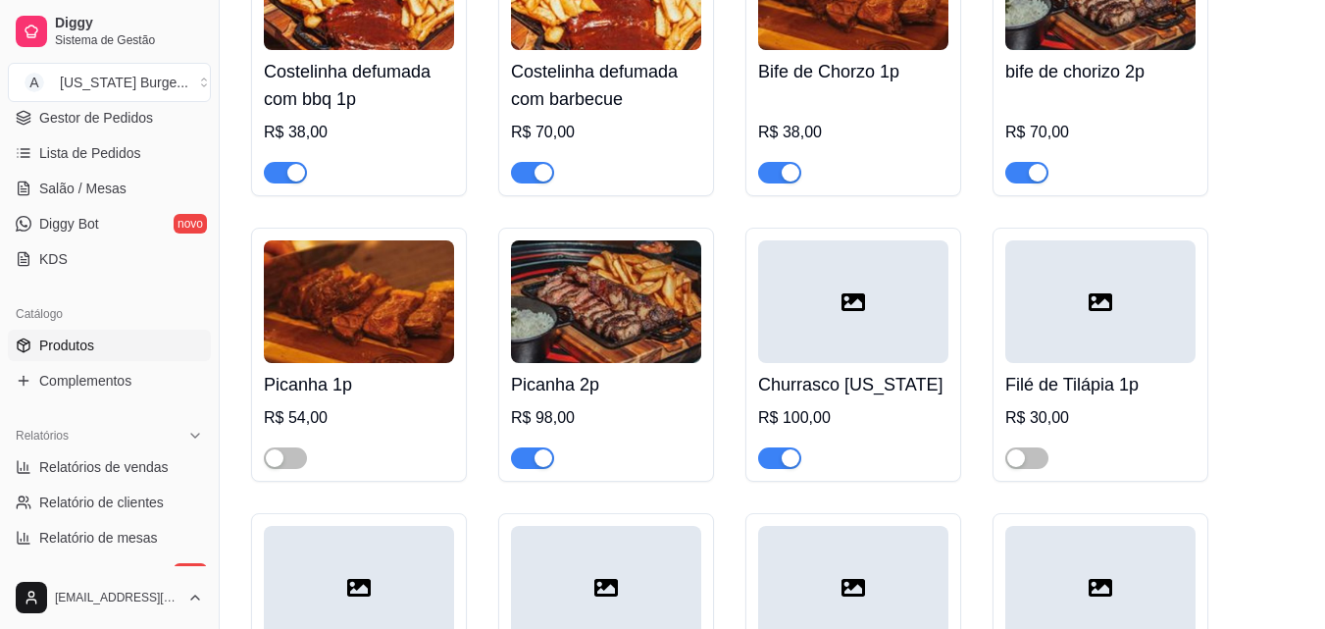
click at [771, 455] on span "button" at bounding box center [779, 458] width 43 height 22
click at [1025, 178] on span "button" at bounding box center [1026, 173] width 43 height 22
click at [776, 169] on span "button" at bounding box center [779, 173] width 43 height 22
click at [521, 178] on span "button" at bounding box center [532, 173] width 43 height 22
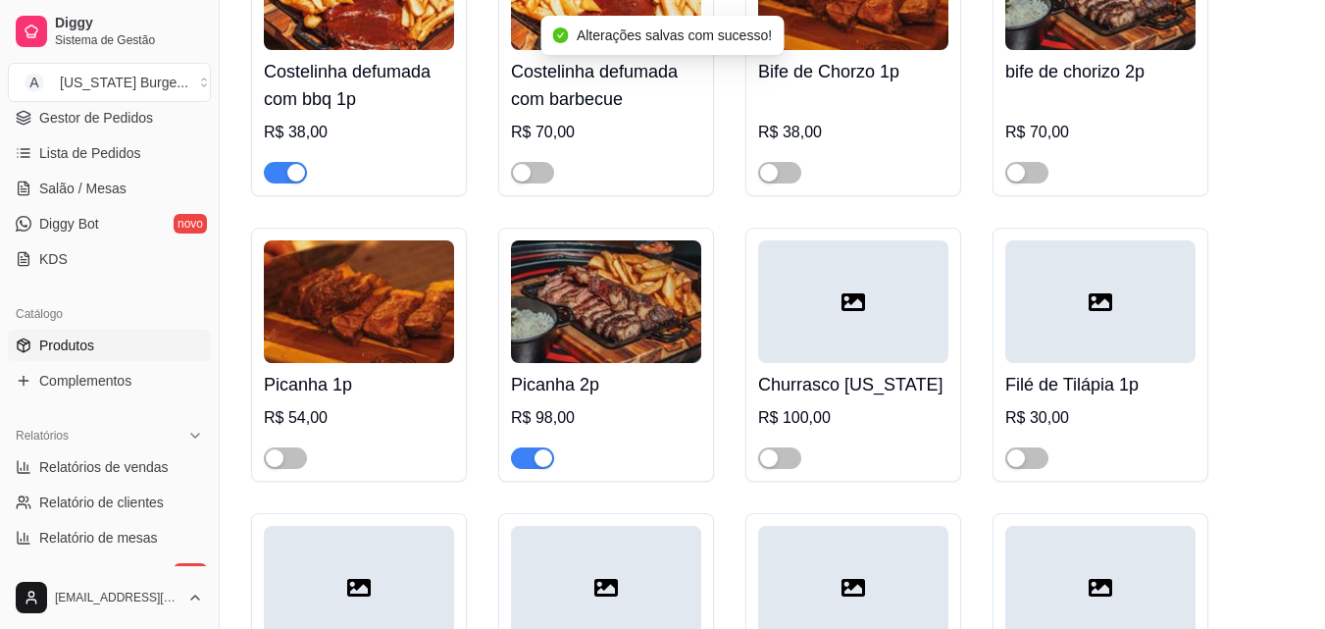
click at [274, 171] on span "button" at bounding box center [285, 173] width 43 height 22
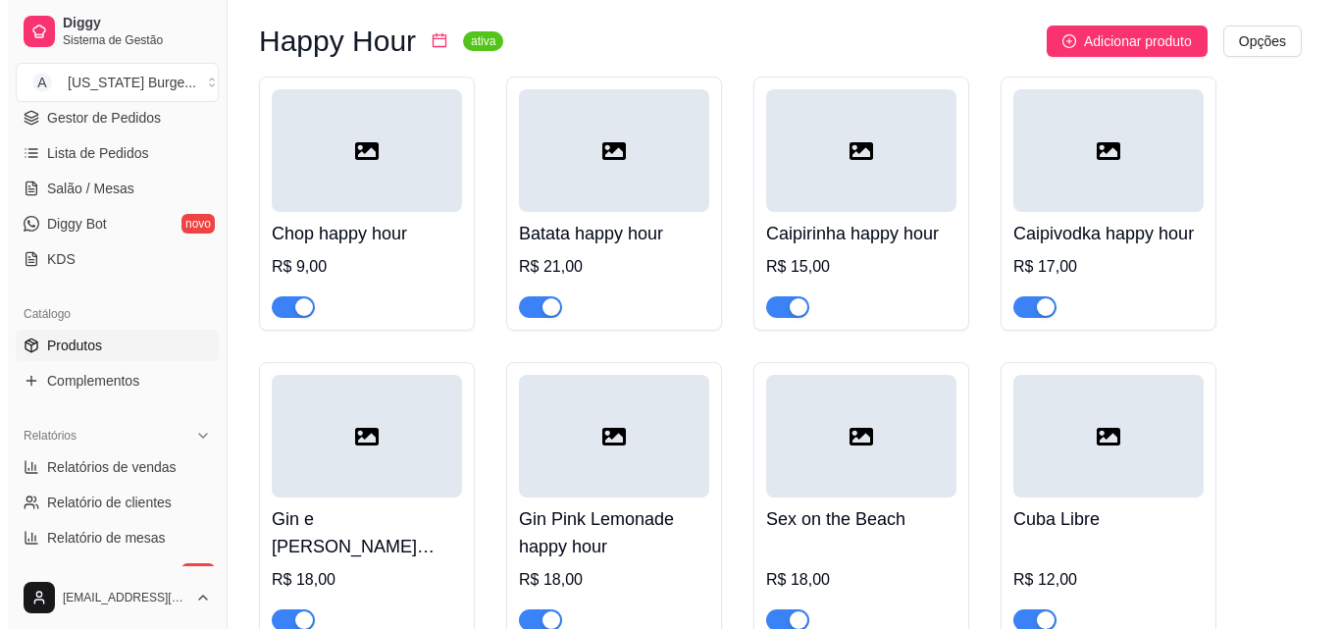
scroll to position [8880, 0]
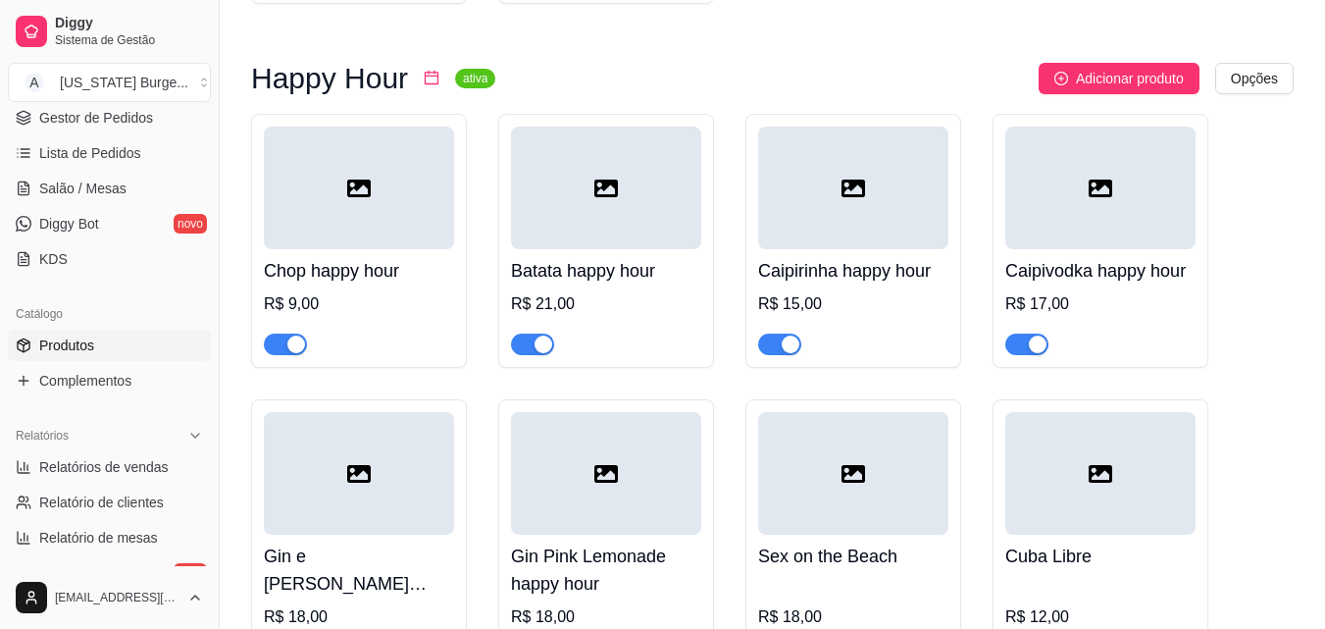
click at [384, 172] on div at bounding box center [359, 188] width 190 height 123
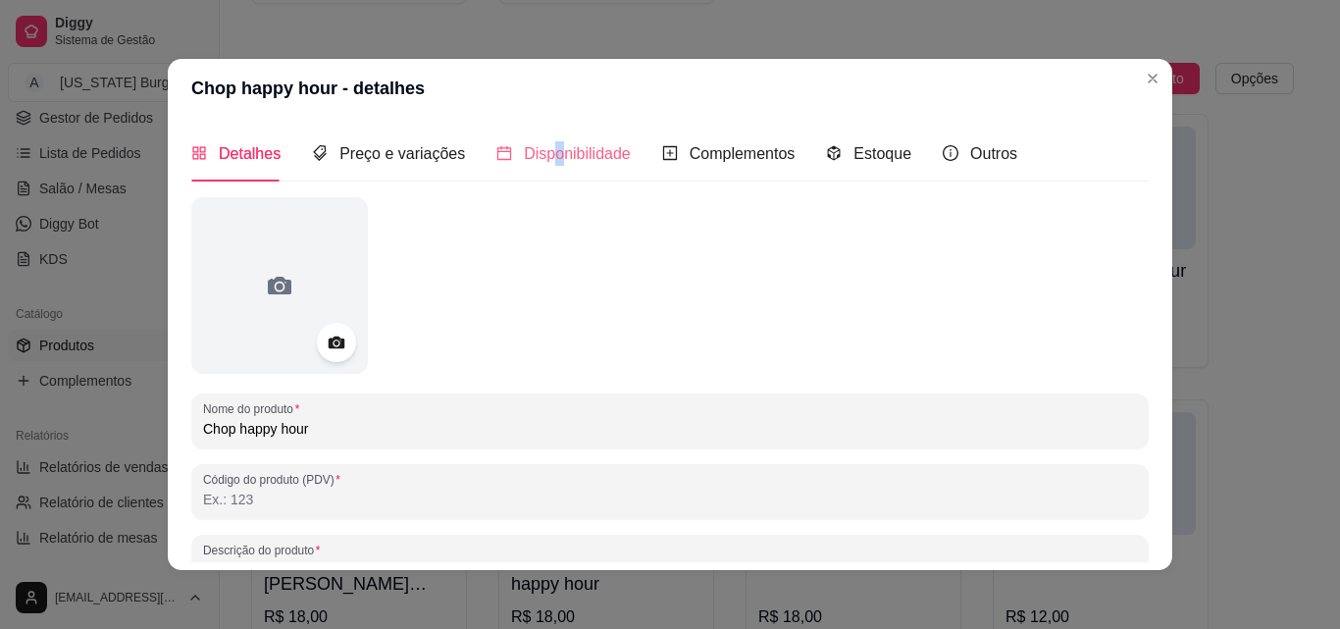
click at [543, 130] on div "Detalhes Preço e variações Disponibilidade Complementos Estoque Outros Nome do …" at bounding box center [670, 344] width 1004 height 452
click at [541, 141] on div "Disponibilidade" at bounding box center [563, 153] width 134 height 25
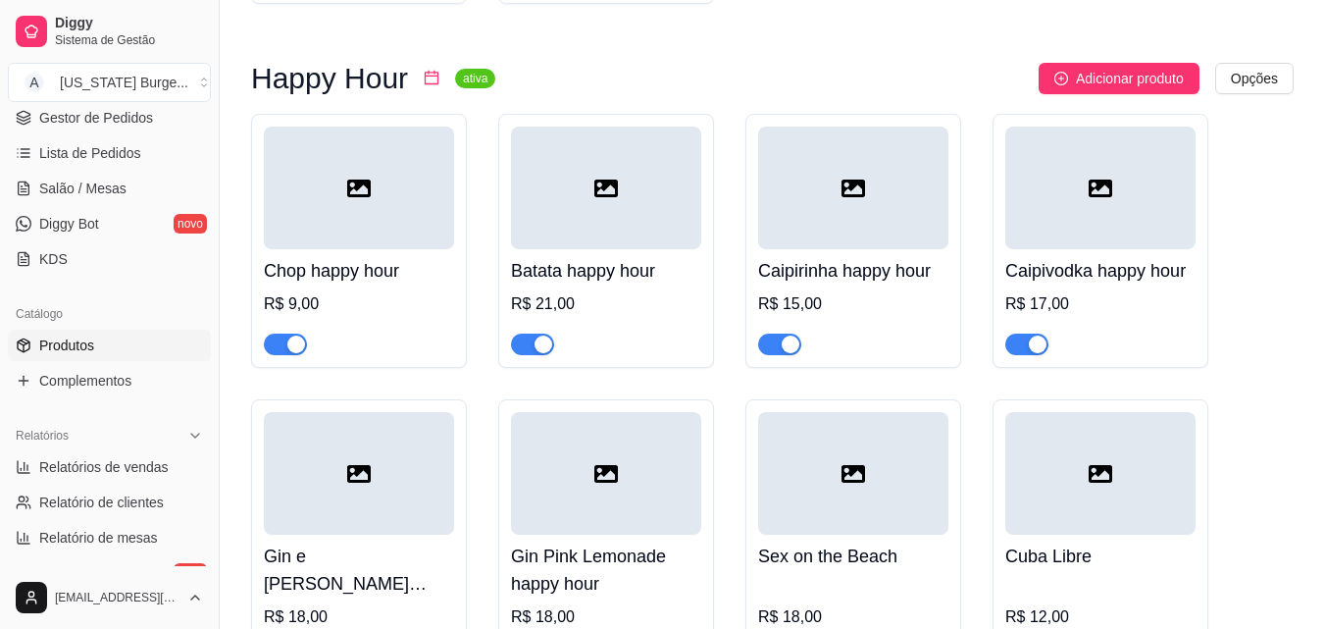
click at [619, 257] on h4 "Batata happy hour" at bounding box center [606, 270] width 190 height 27
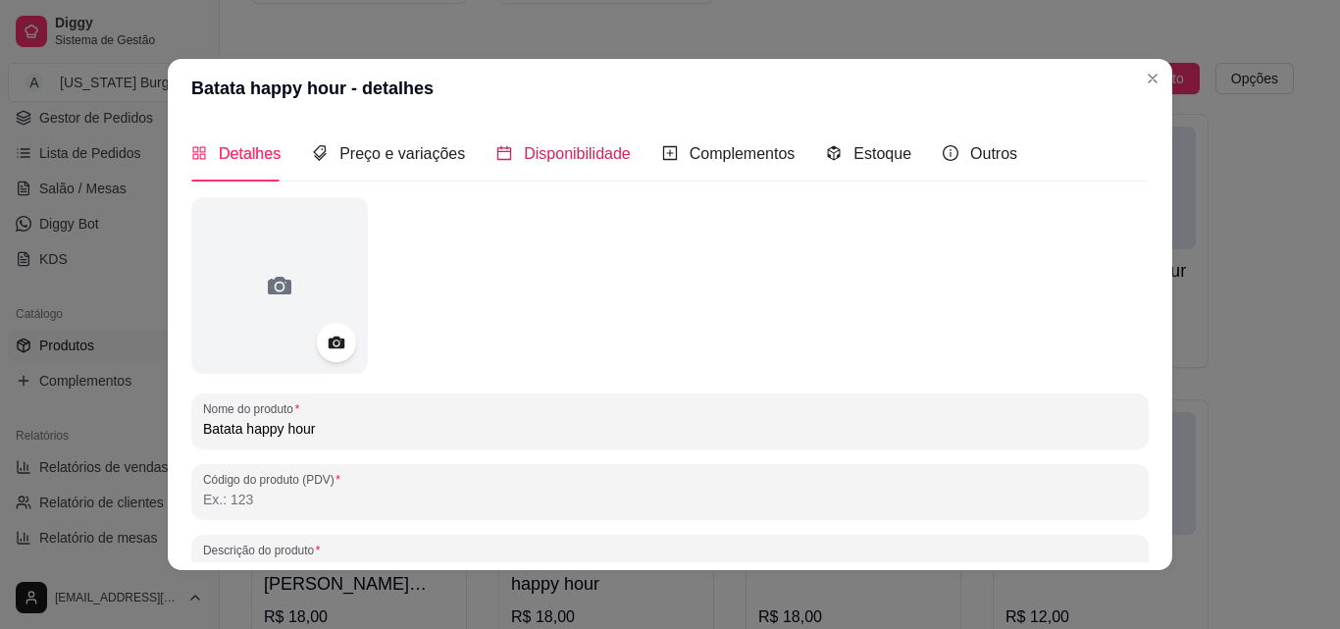
click at [531, 153] on span "Disponibilidade" at bounding box center [577, 153] width 107 height 17
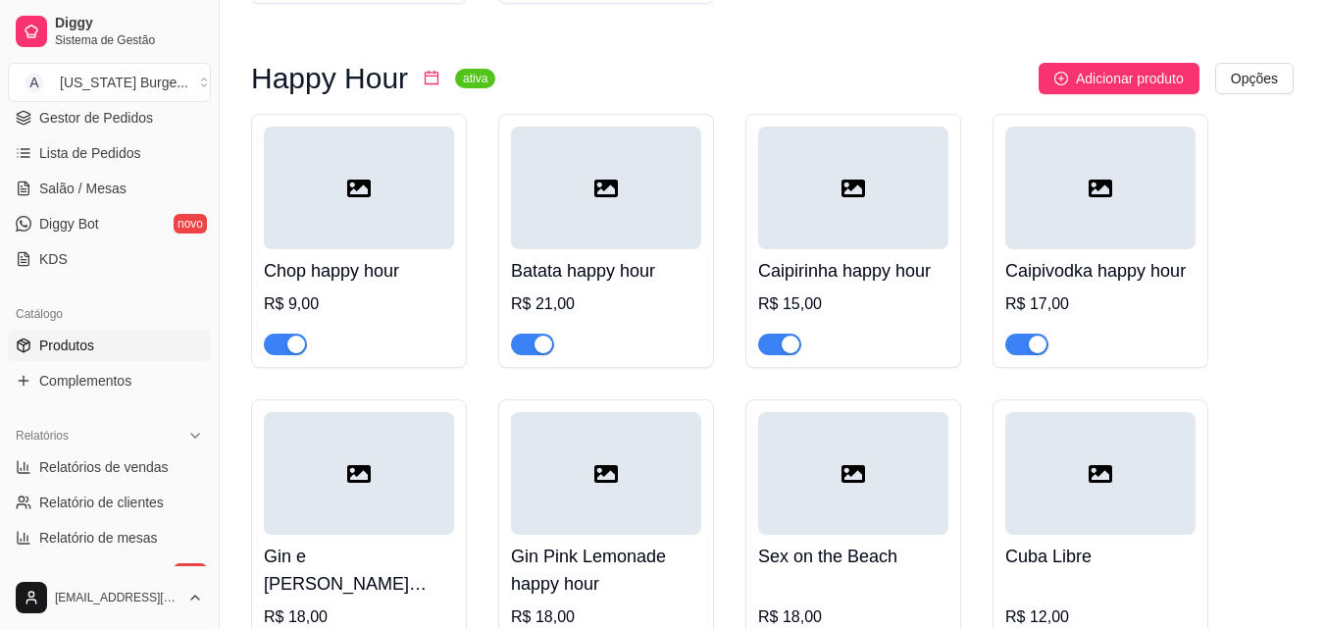
click at [611, 176] on div at bounding box center [606, 188] width 190 height 123
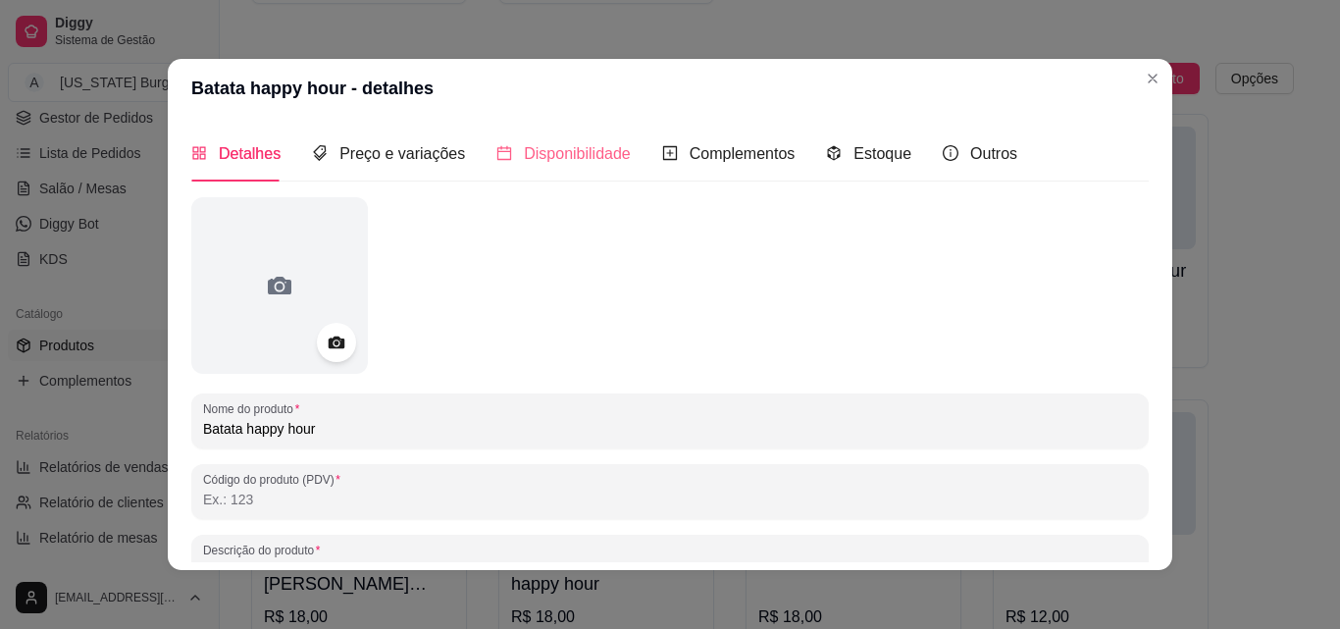
click at [566, 132] on div "Disponibilidade" at bounding box center [563, 154] width 134 height 56
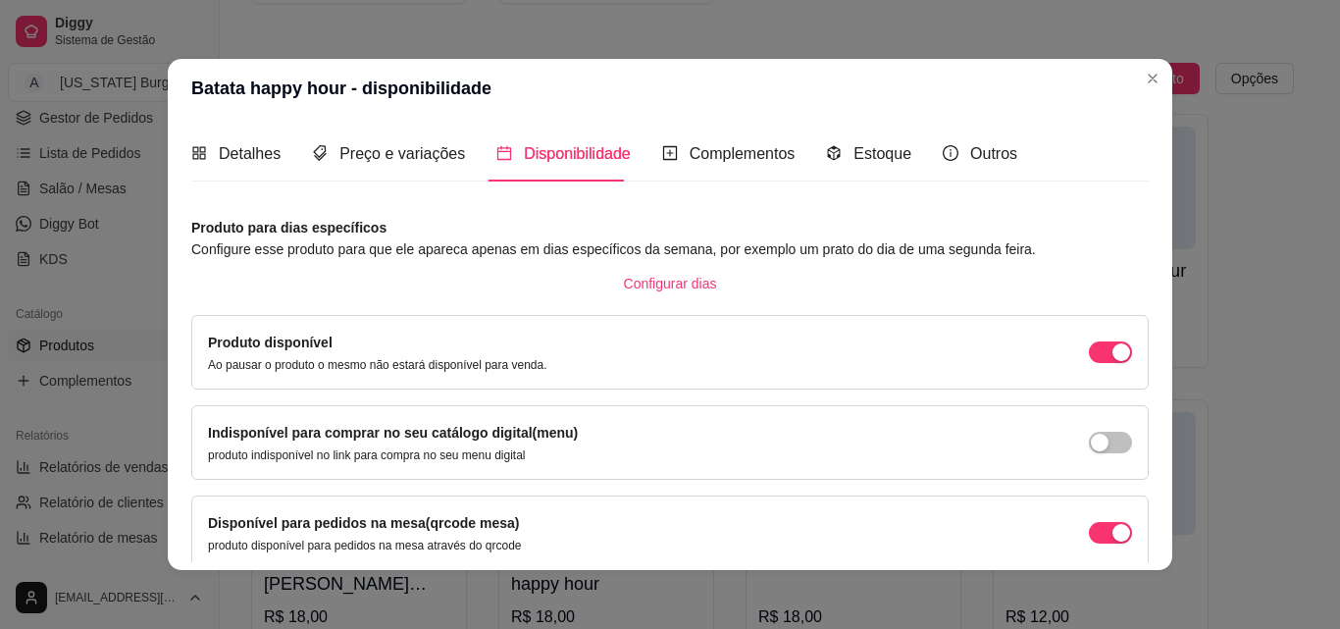
click at [1072, 542] on div "Disponível para pedidos na mesa(qrcode mesa) produto disponível para pedidos na…" at bounding box center [670, 532] width 924 height 41
click at [1089, 538] on span "button" at bounding box center [1110, 533] width 43 height 22
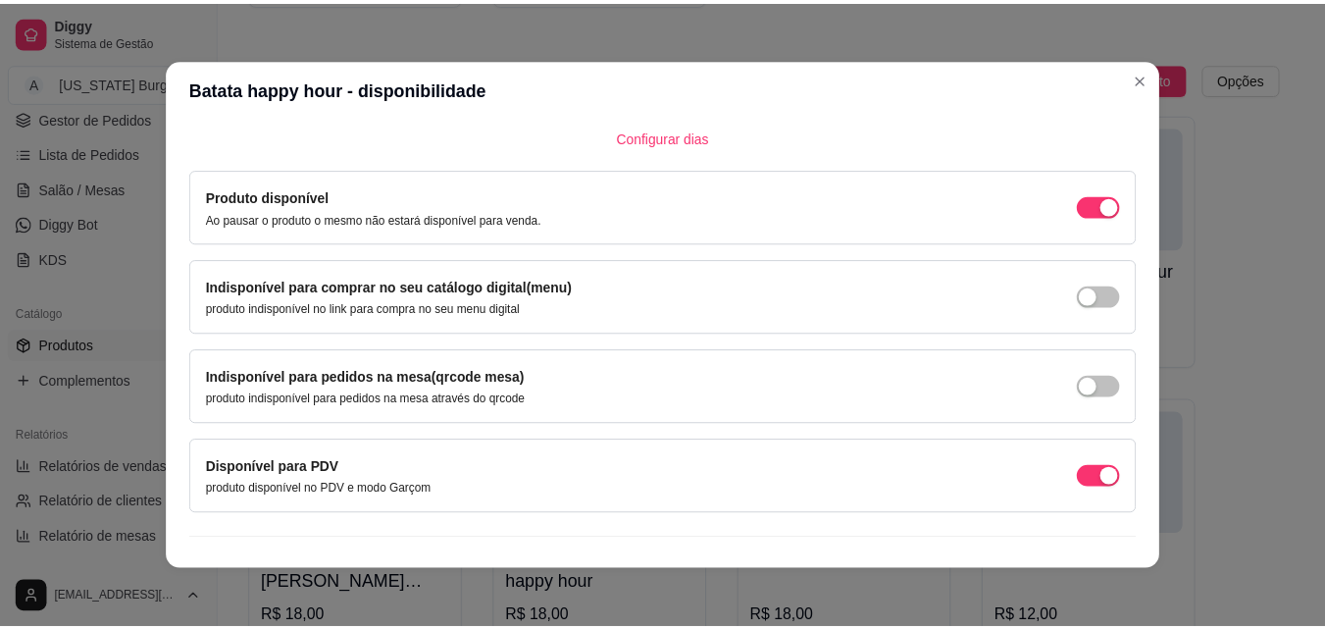
scroll to position [178, 0]
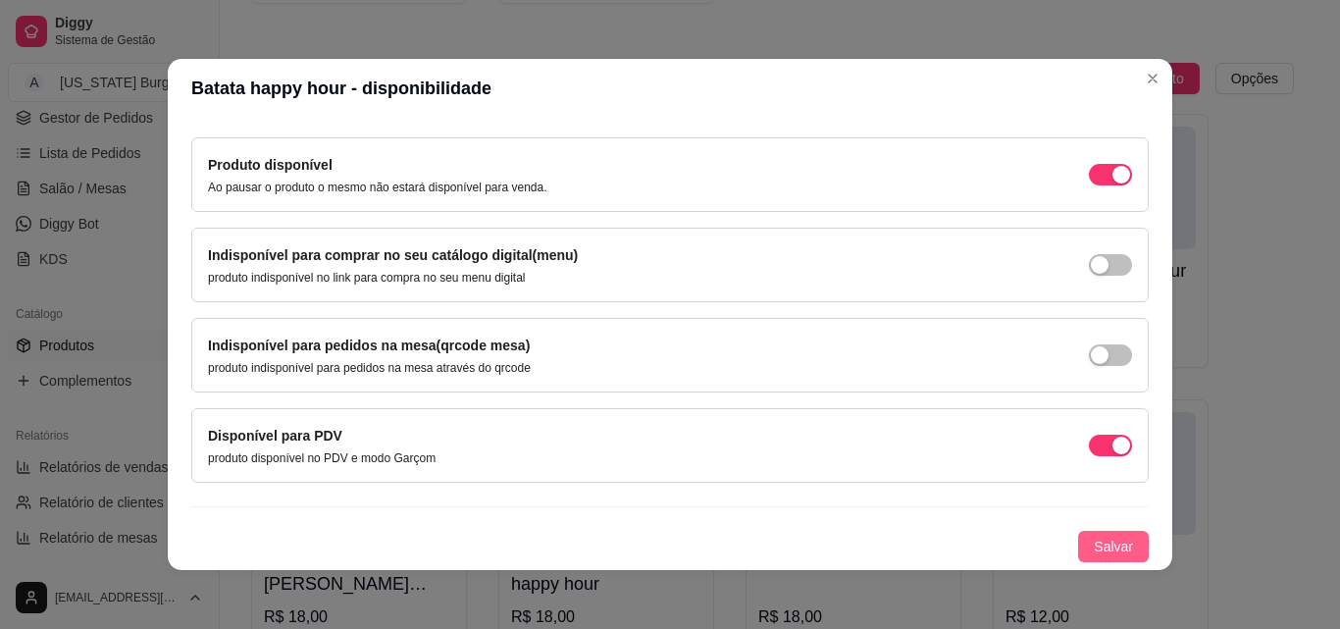
click at [1094, 545] on span "Salvar" at bounding box center [1113, 546] width 39 height 22
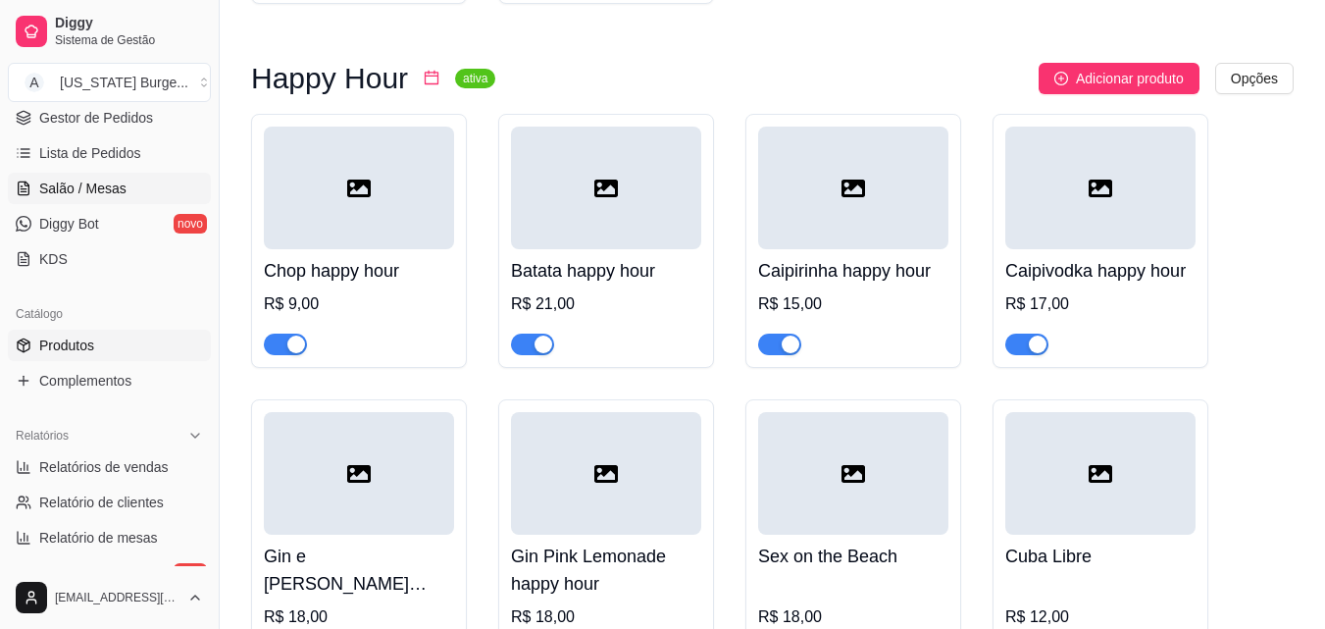
click at [90, 185] on span "Salão / Mesas" at bounding box center [82, 188] width 87 height 20
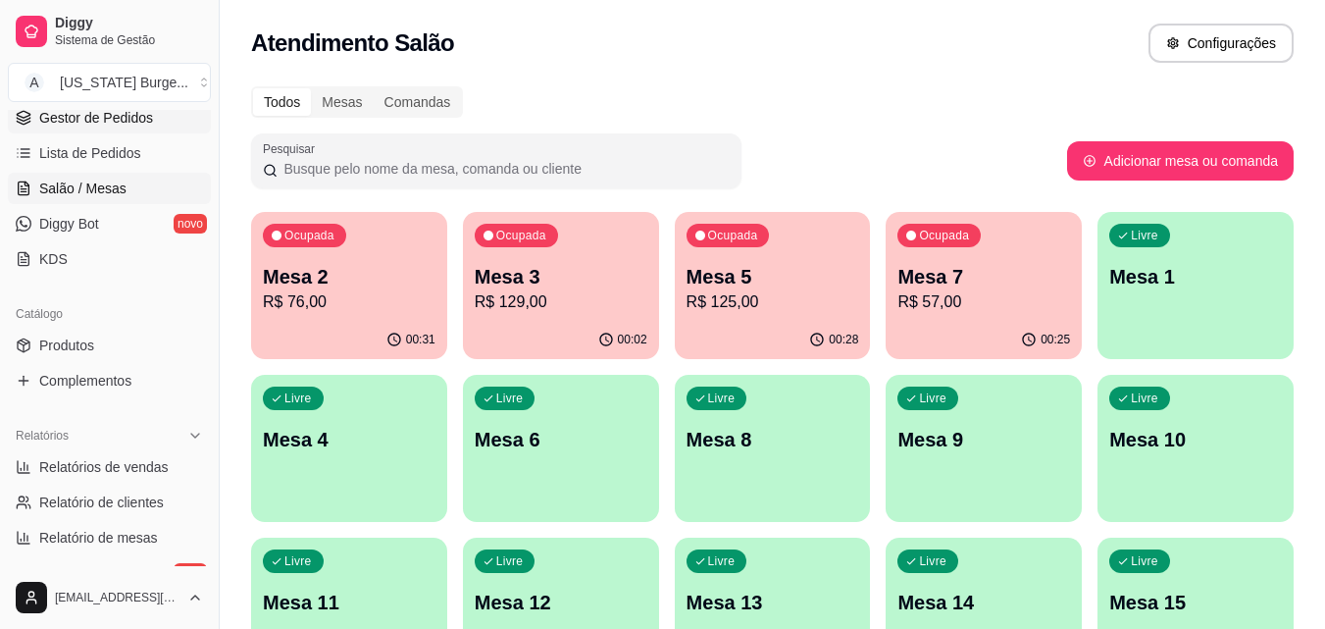
click at [107, 117] on span "Gestor de Pedidos" at bounding box center [96, 118] width 114 height 20
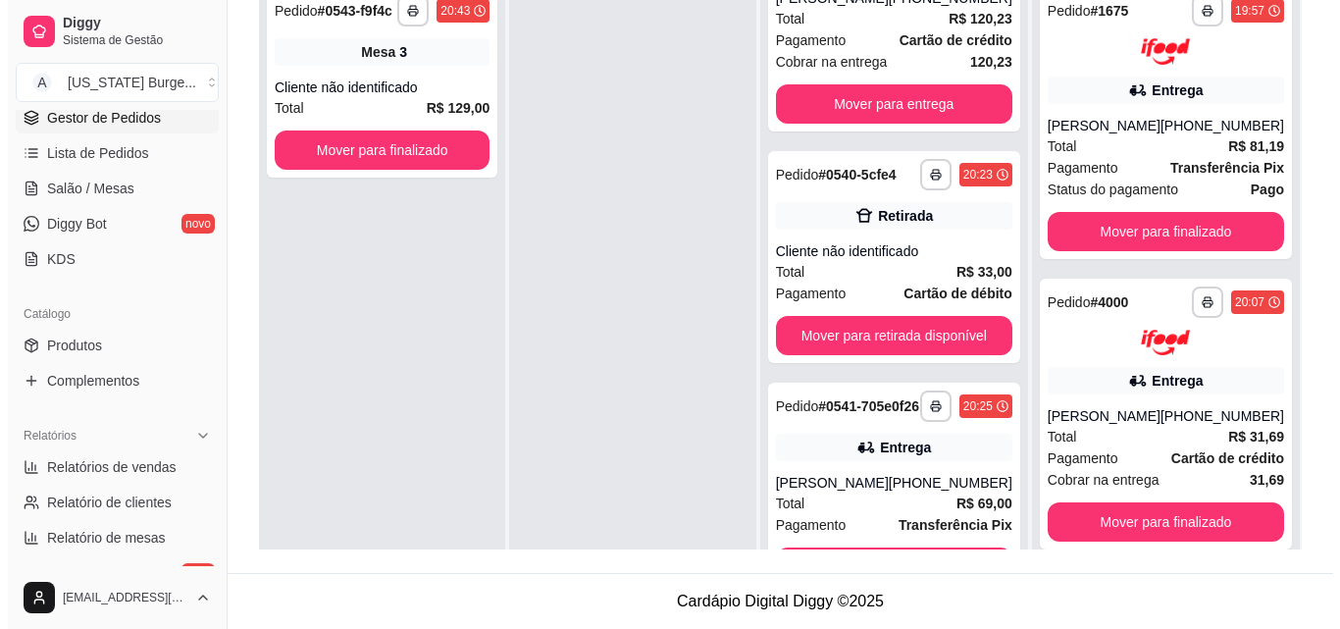
scroll to position [161, 0]
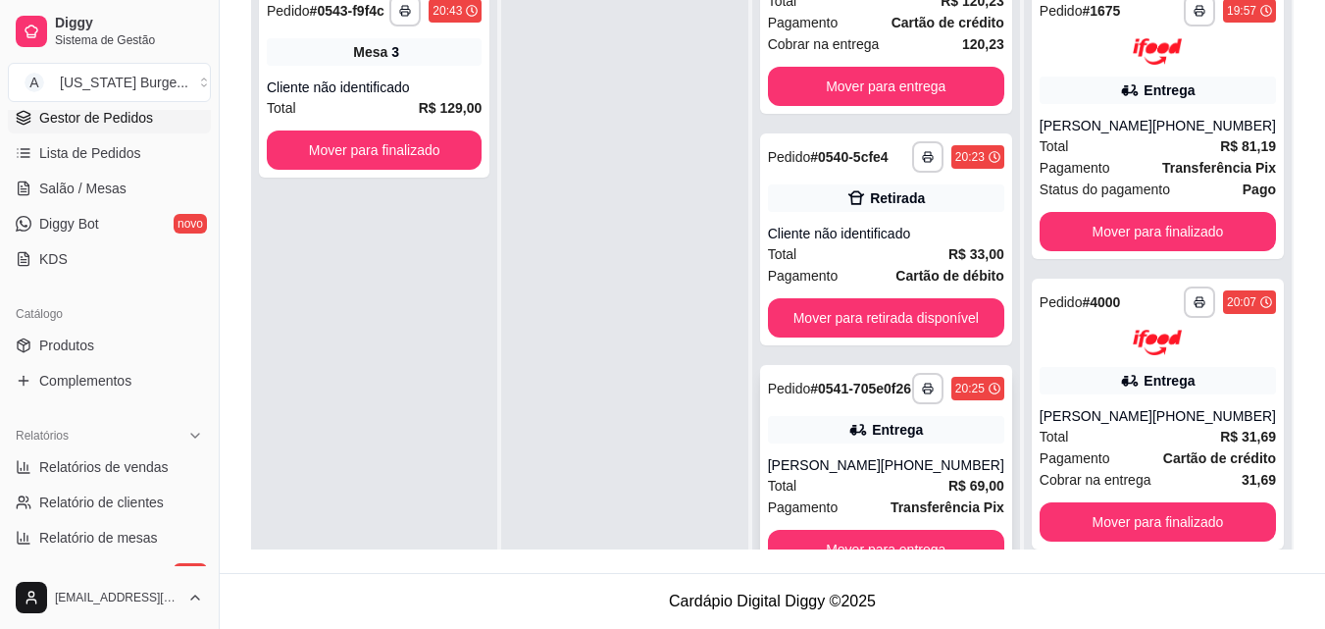
click at [815, 474] on div "[PERSON_NAME]" at bounding box center [824, 465] width 113 height 20
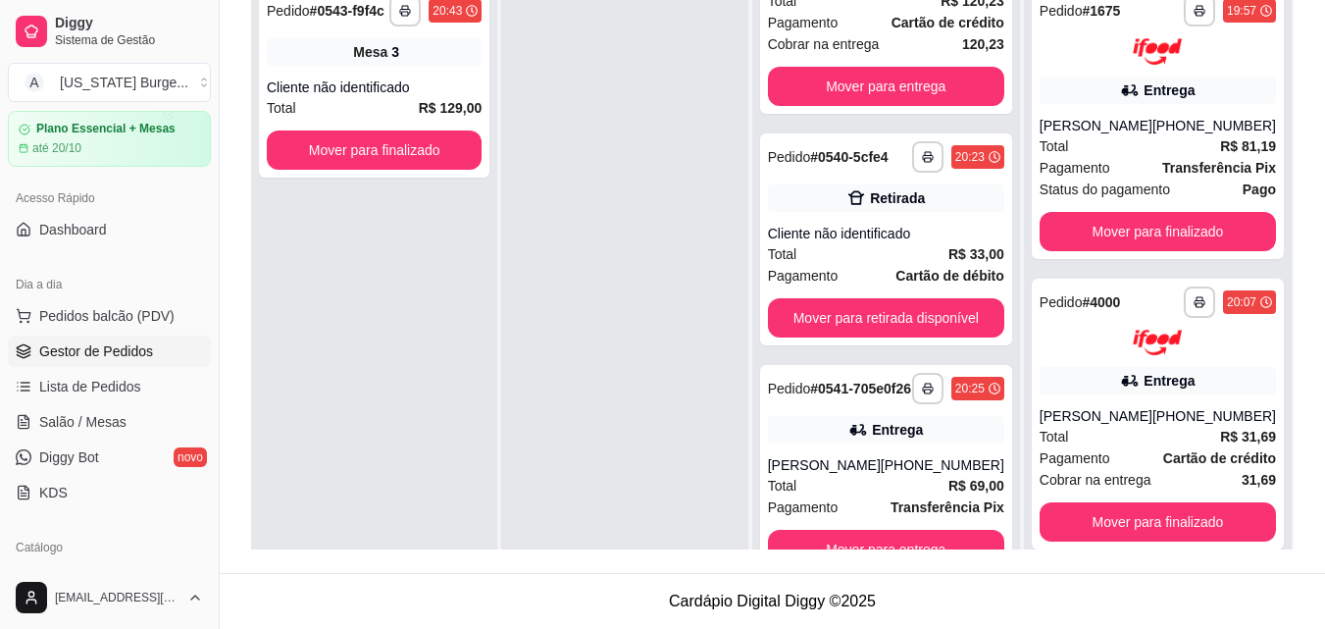
scroll to position [0, 0]
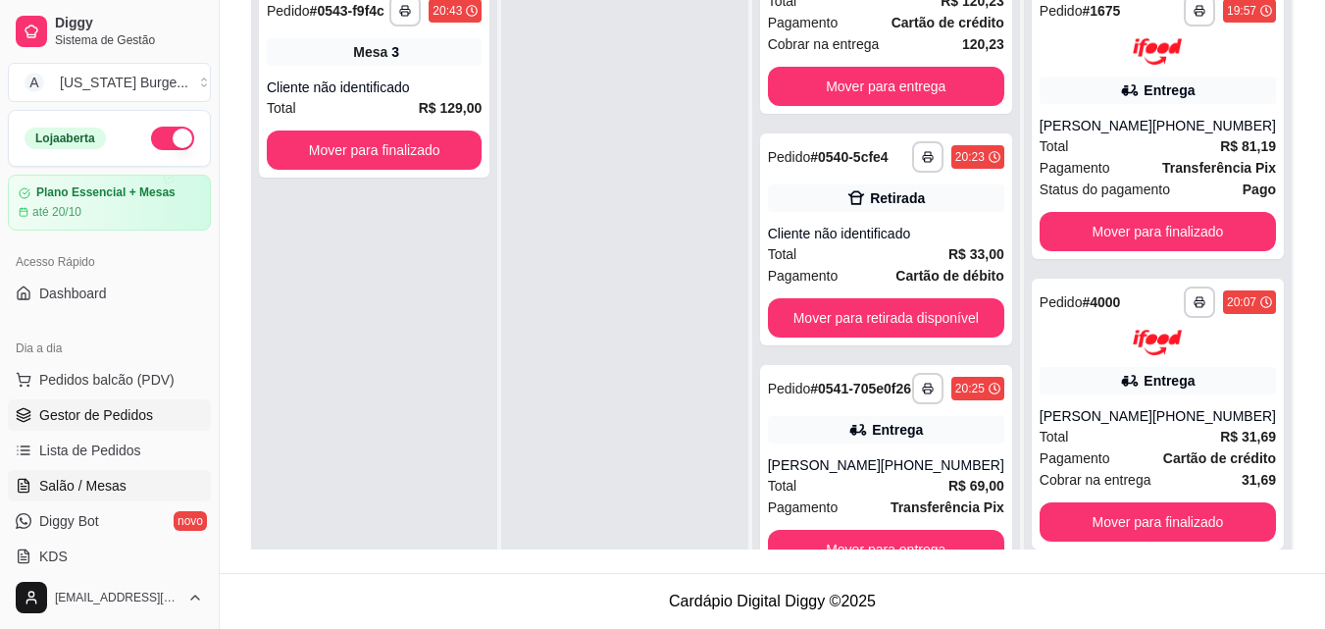
click at [87, 489] on span "Salão / Mesas" at bounding box center [82, 486] width 87 height 20
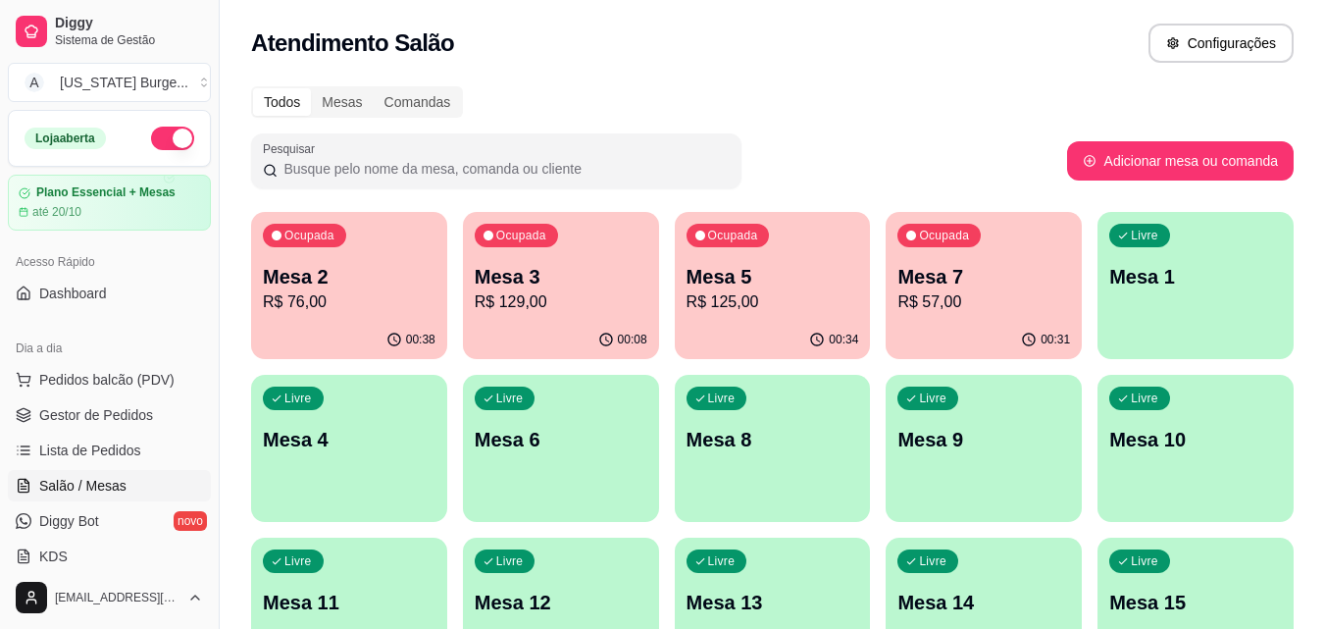
click at [306, 300] on p "R$ 76,00" at bounding box center [349, 302] width 173 height 24
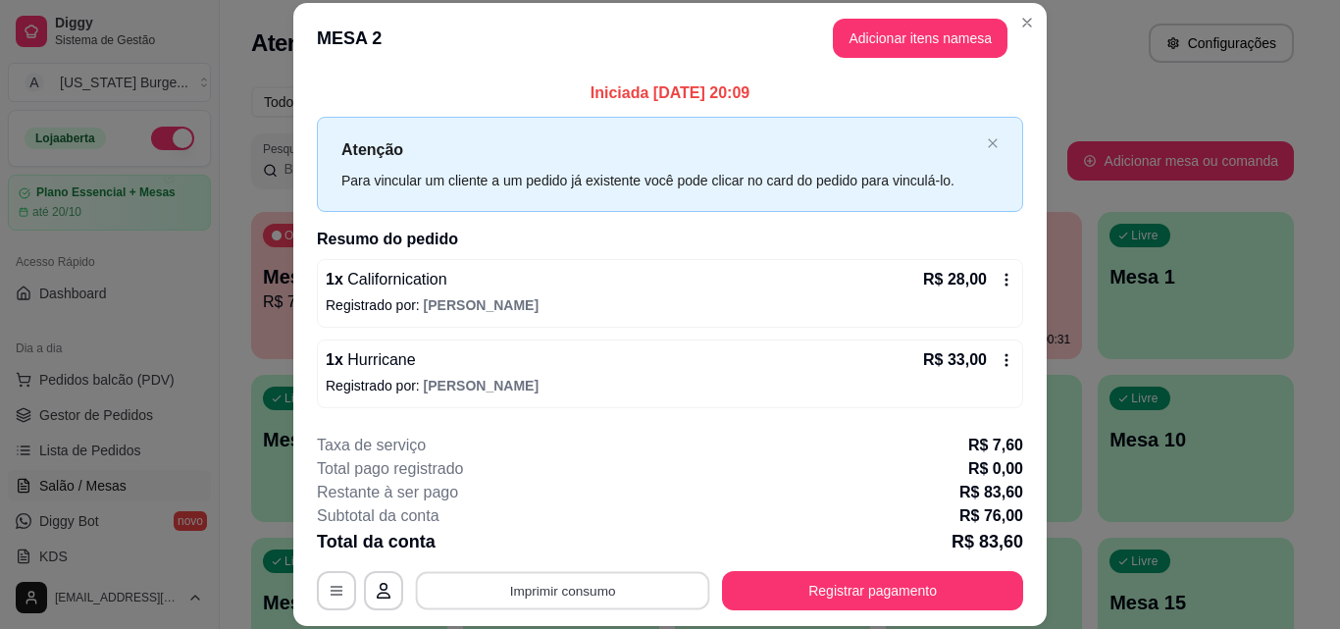
click at [527, 603] on button "Imprimir consumo" at bounding box center [563, 590] width 294 height 38
click at [535, 557] on button "Epson" at bounding box center [561, 545] width 142 height 31
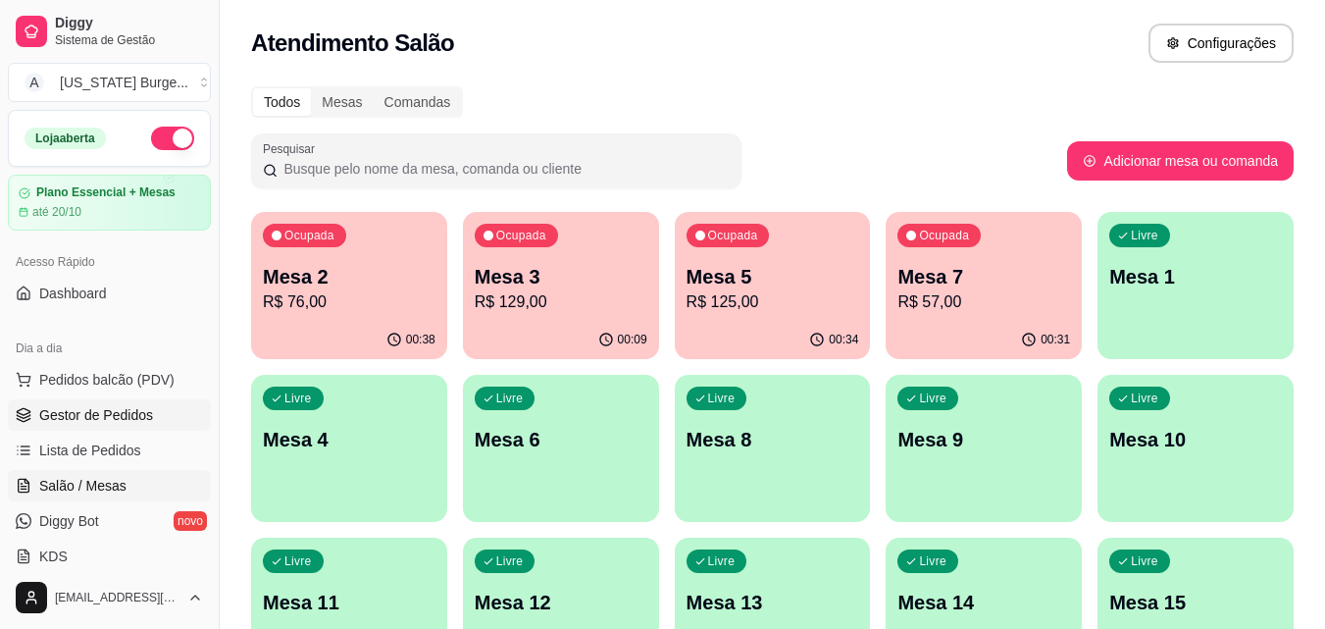
click at [111, 423] on span "Gestor de Pedidos" at bounding box center [96, 415] width 114 height 20
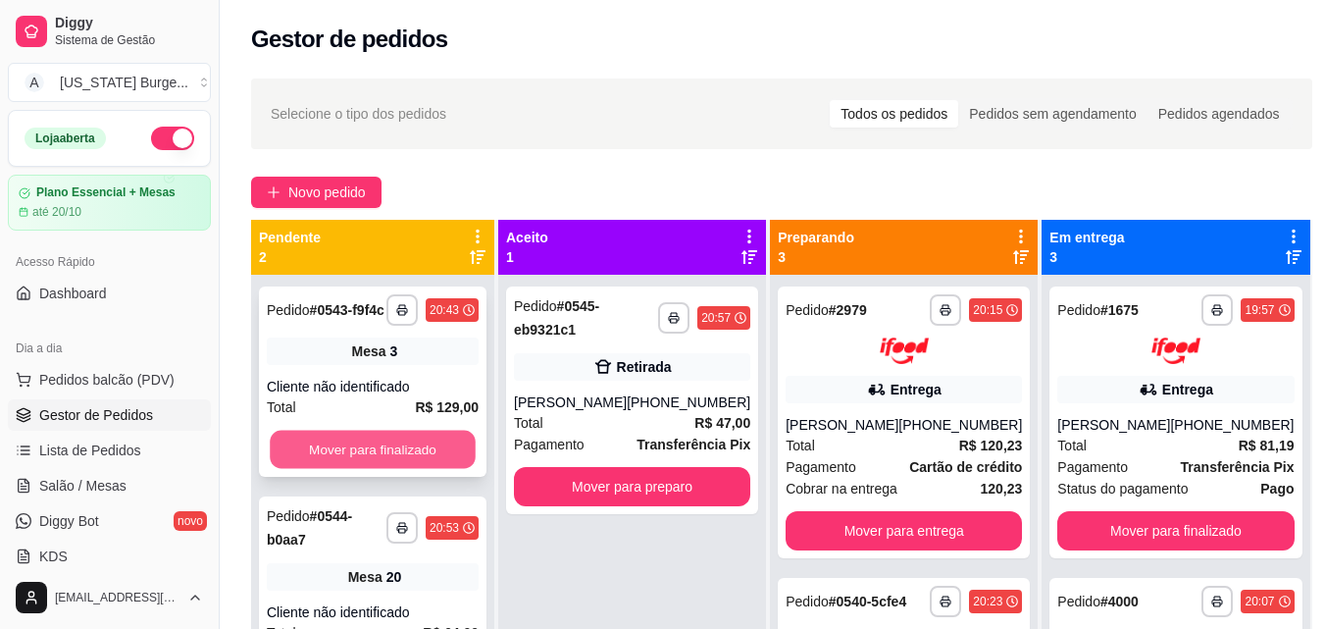
click at [401, 442] on button "Mover para finalizado" at bounding box center [373, 450] width 206 height 38
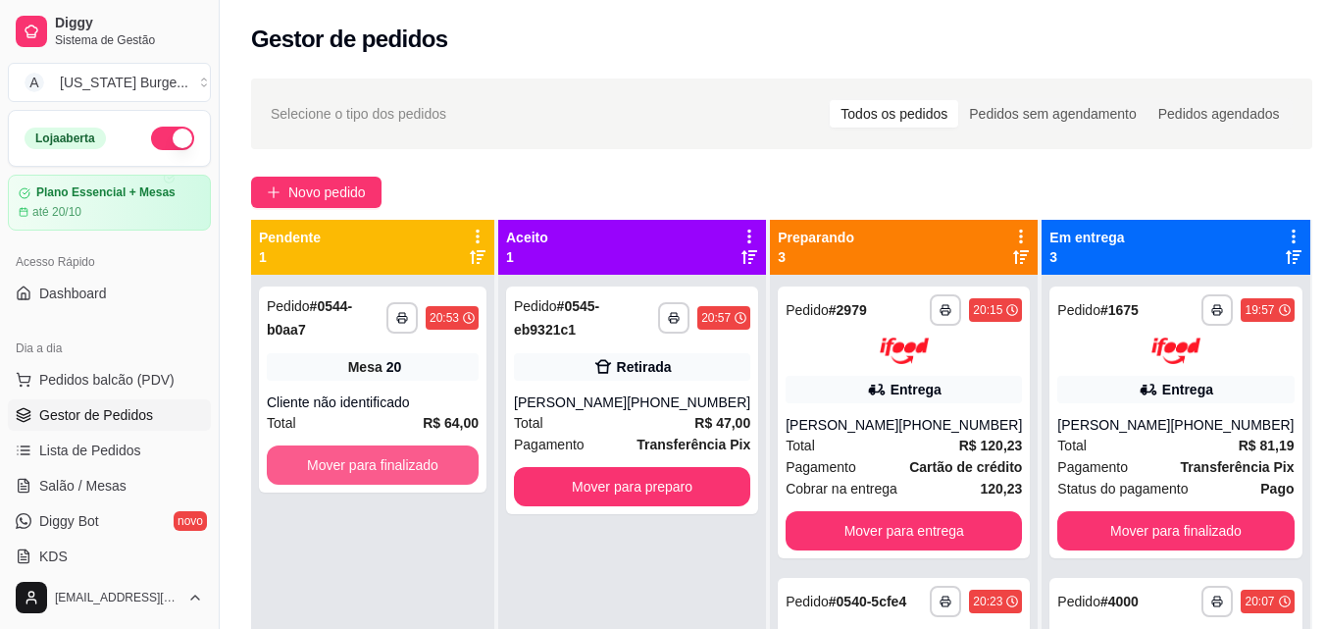
click at [401, 445] on button "Mover para finalizado" at bounding box center [373, 464] width 212 height 39
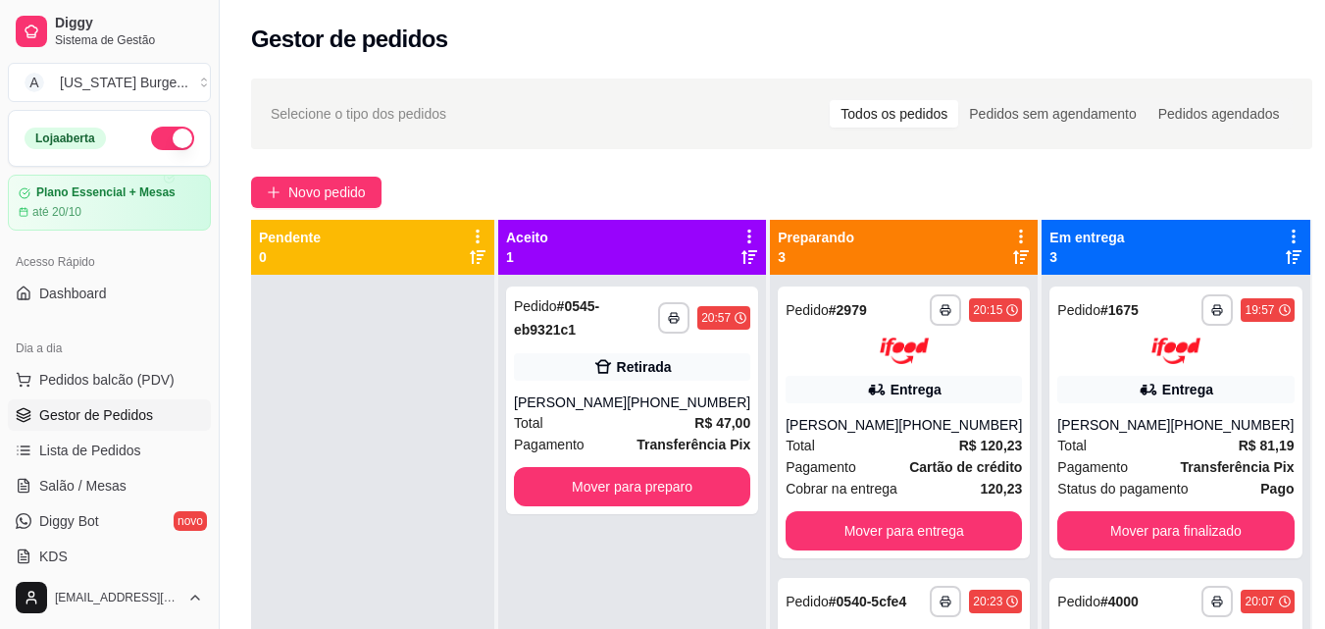
drag, startPoint x: 209, startPoint y: 262, endPoint x: 202, endPoint y: 248, distance: 15.4
click at [201, 248] on div "Diggy Sistema de Gestão A [US_STATE] Burge ... Loja aberta Plano Essencial + Me…" at bounding box center [109, 314] width 219 height 629
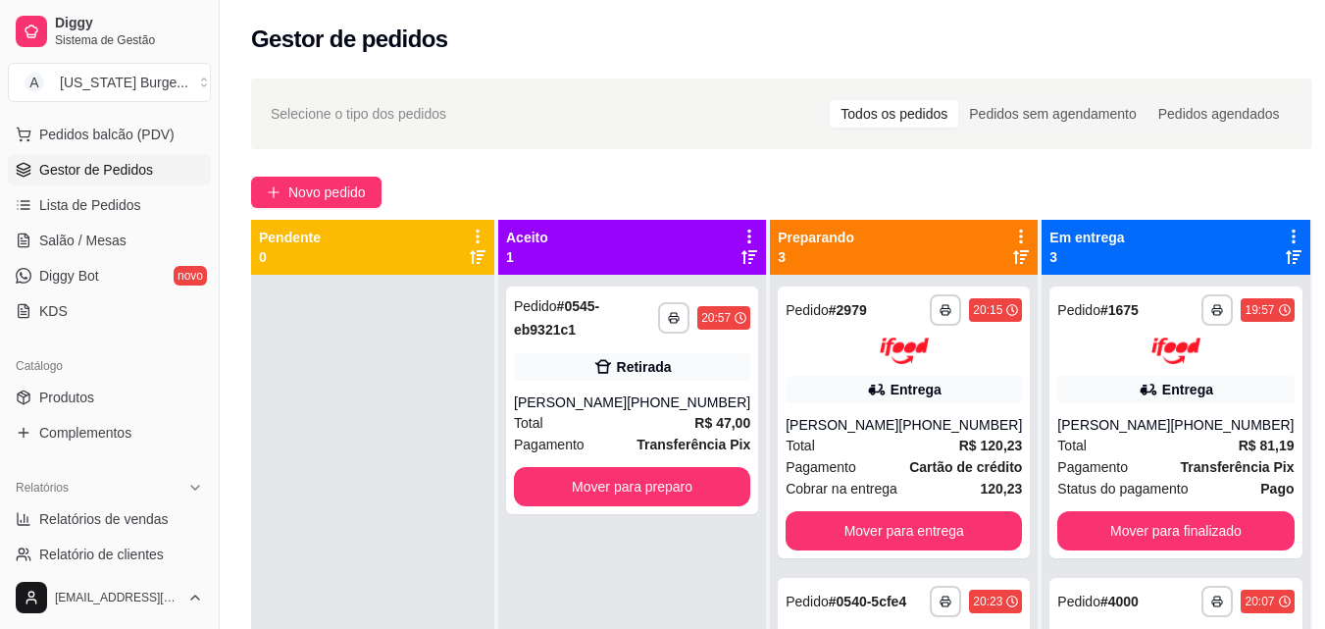
scroll to position [248, 0]
click at [101, 383] on link "Produtos" at bounding box center [109, 394] width 203 height 31
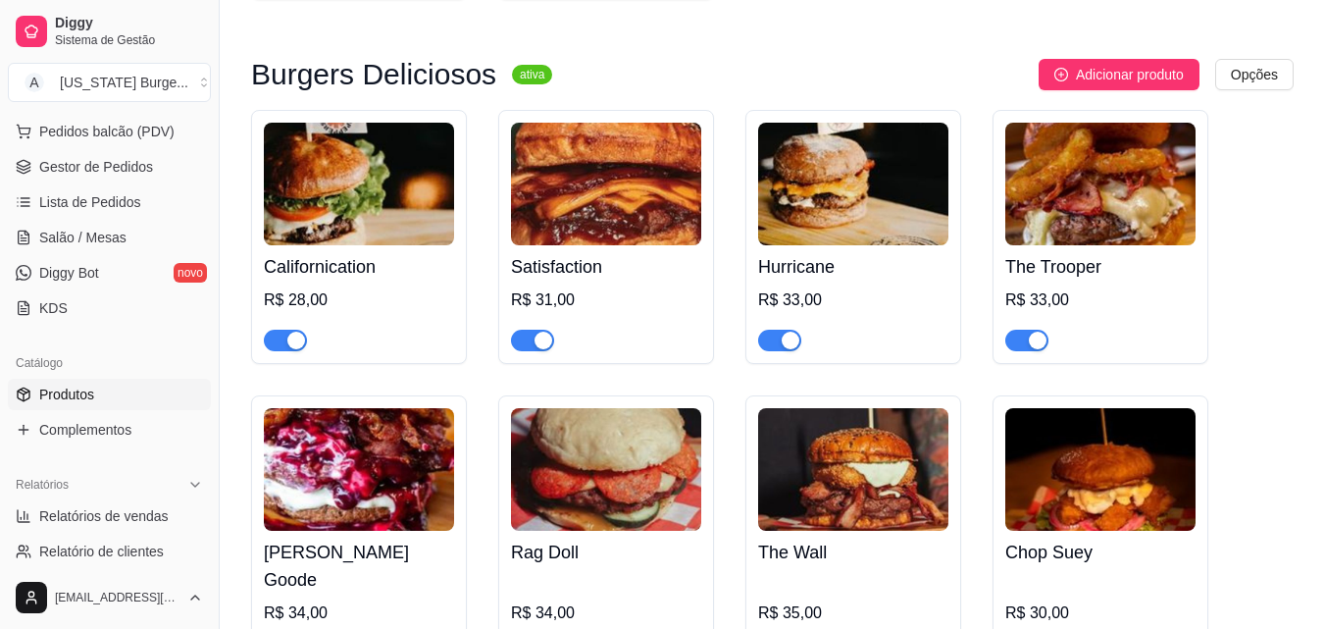
scroll to position [1754, 0]
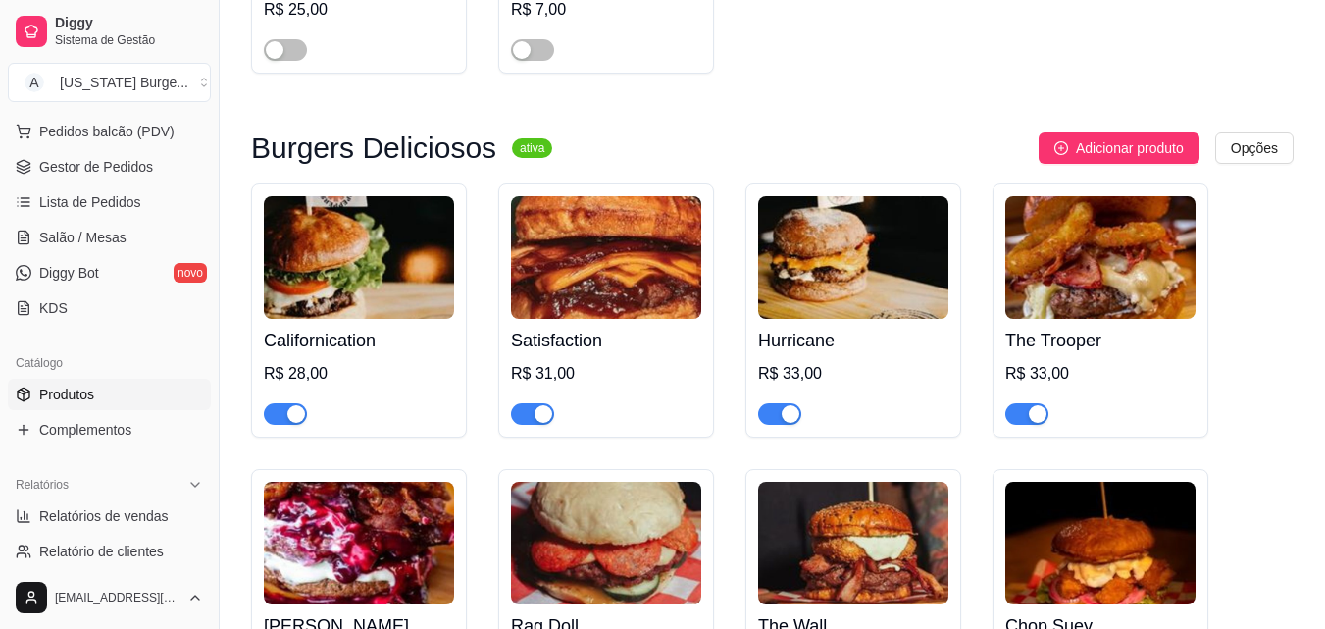
click at [787, 423] on div "button" at bounding box center [791, 414] width 18 height 18
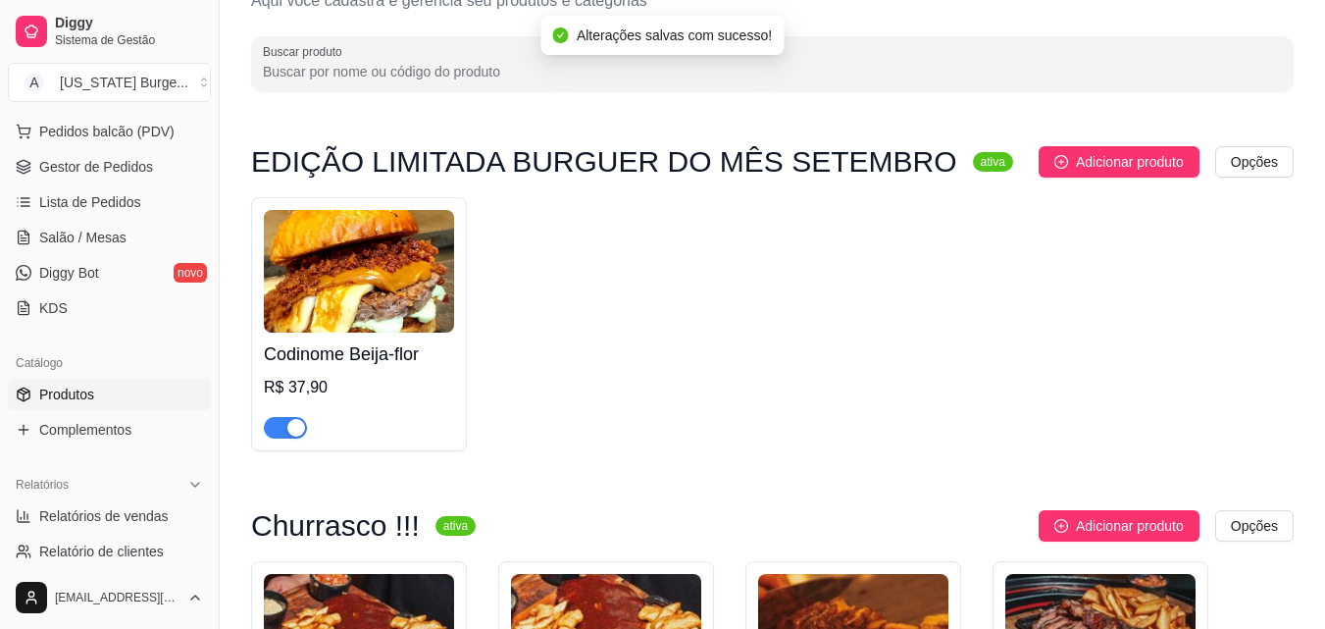
scroll to position [0, 0]
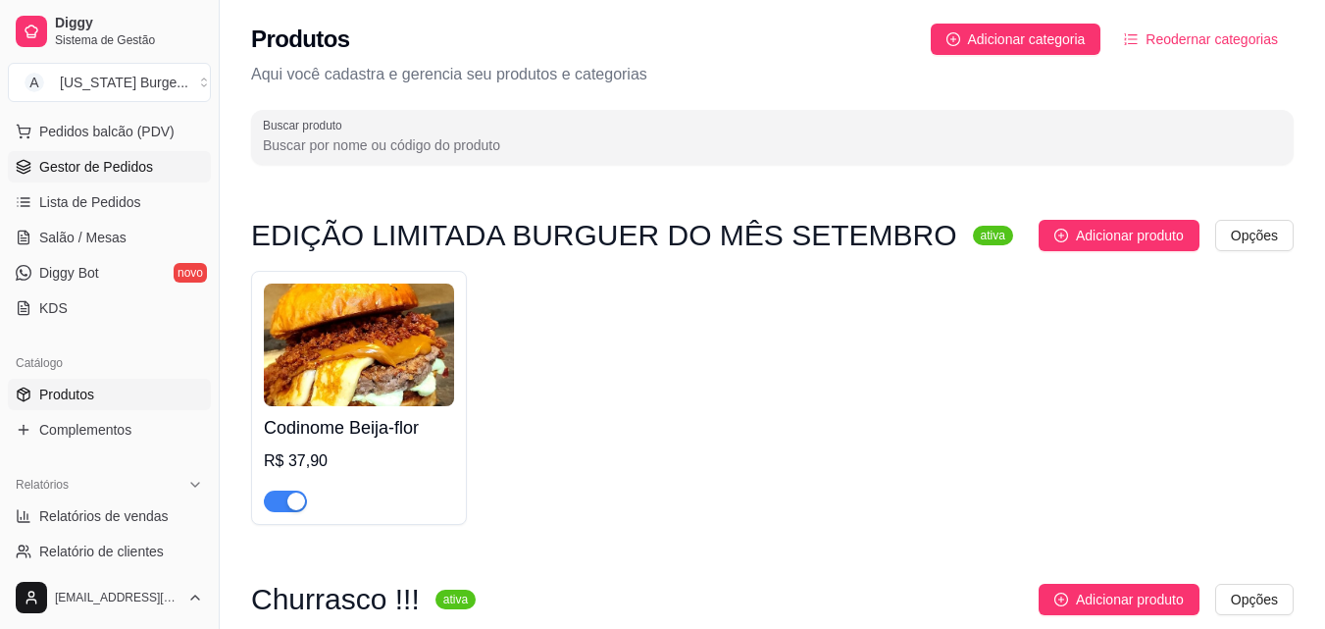
click at [88, 168] on span "Gestor de Pedidos" at bounding box center [96, 167] width 114 height 20
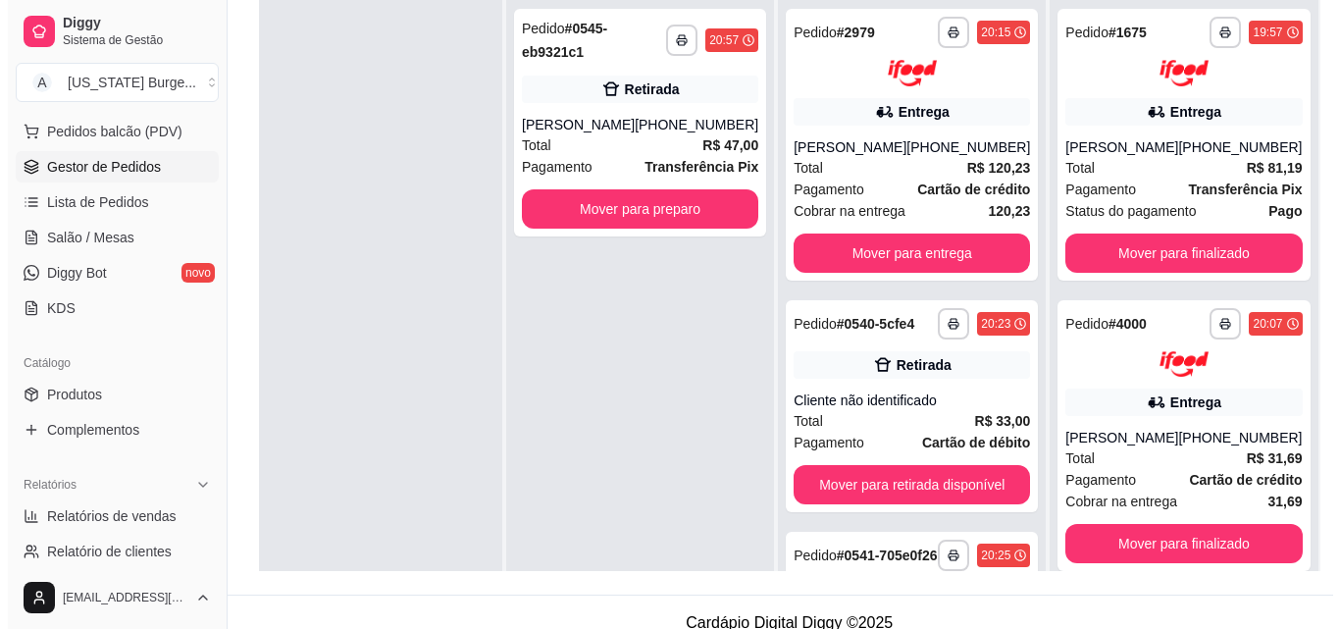
scroll to position [299, 0]
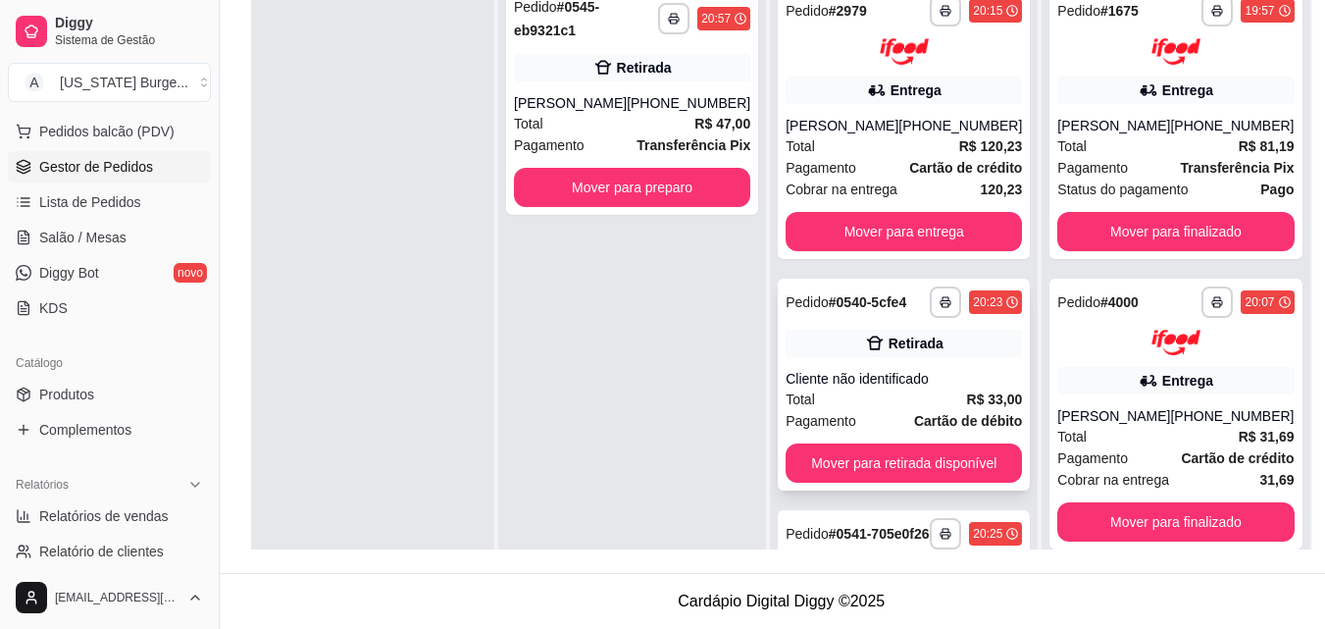
click at [851, 398] on div "Total R$ 33,00" at bounding box center [904, 399] width 236 height 22
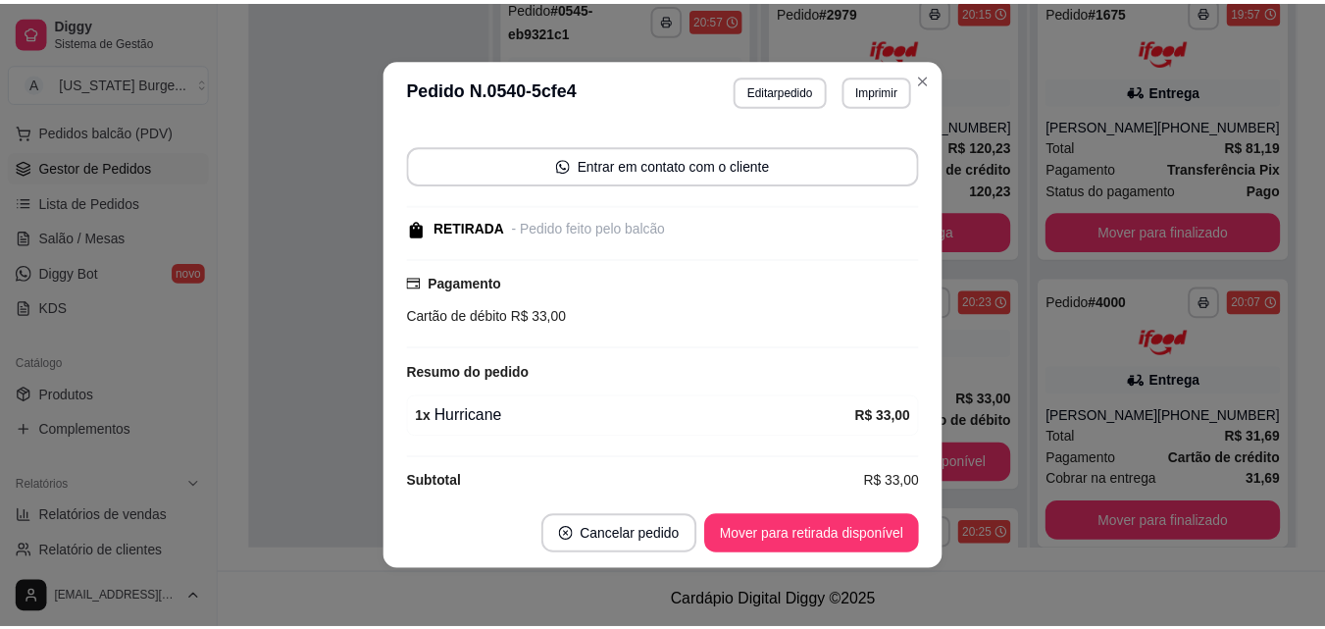
scroll to position [145, 0]
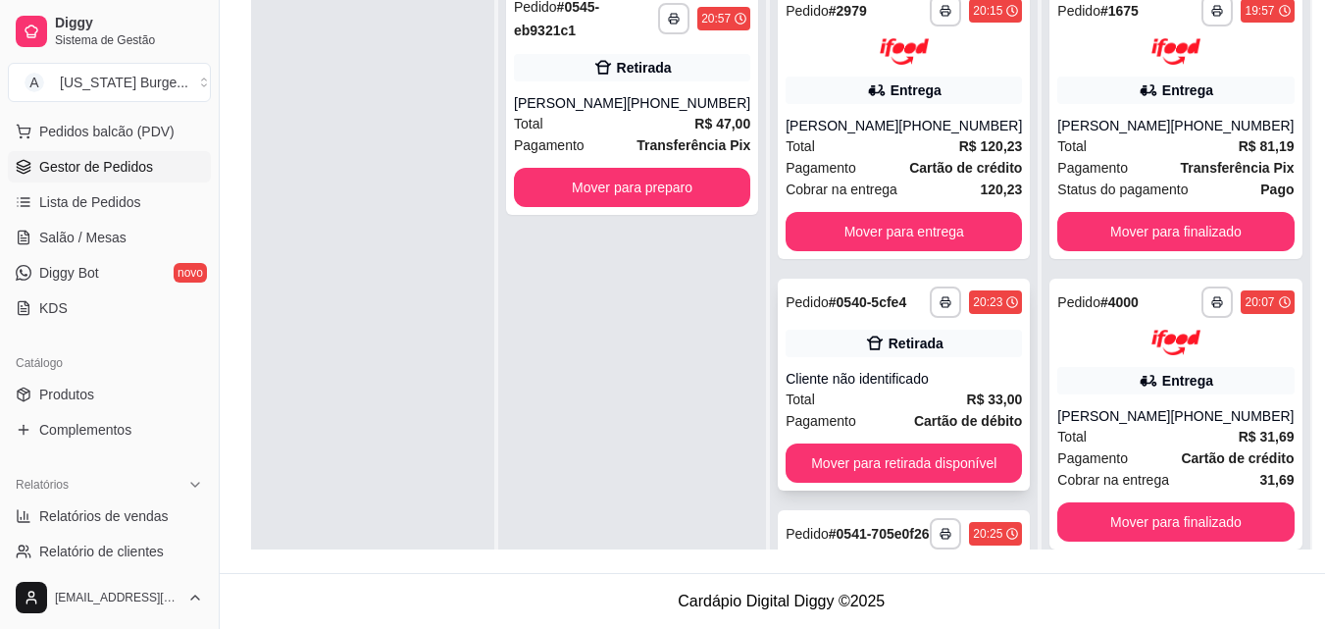
click at [887, 386] on div "Cliente não identificado" at bounding box center [904, 379] width 236 height 20
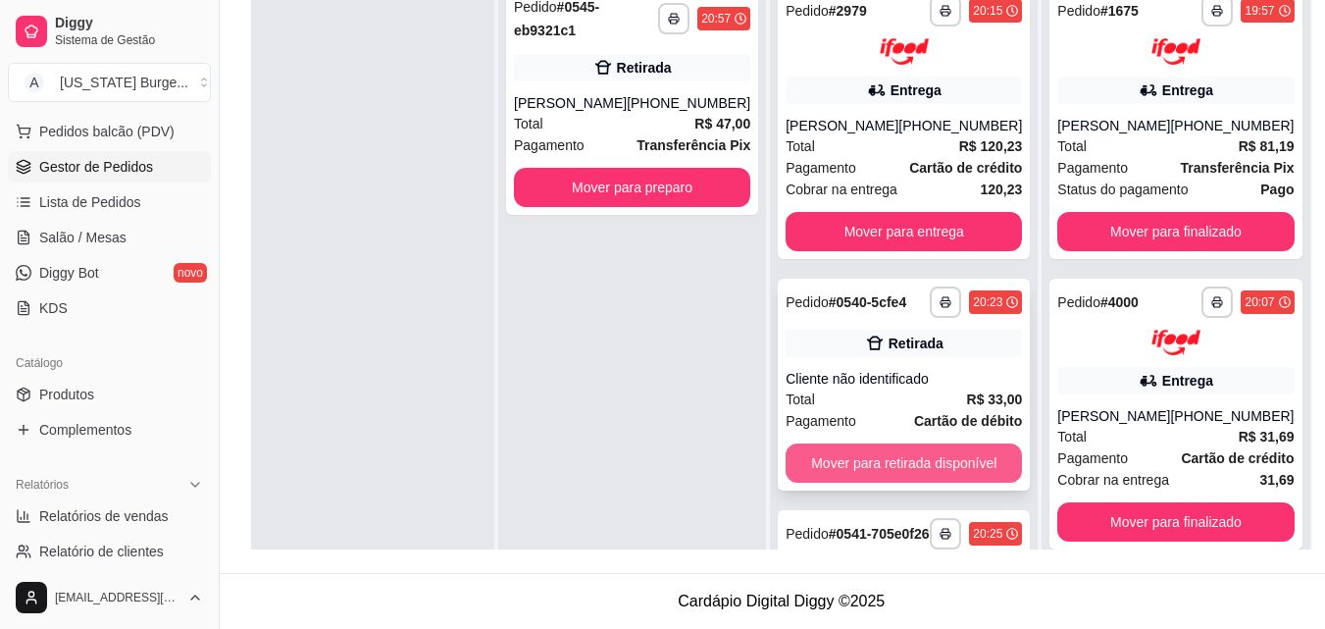
click at [883, 467] on button "Mover para retirada disponível" at bounding box center [904, 462] width 236 height 39
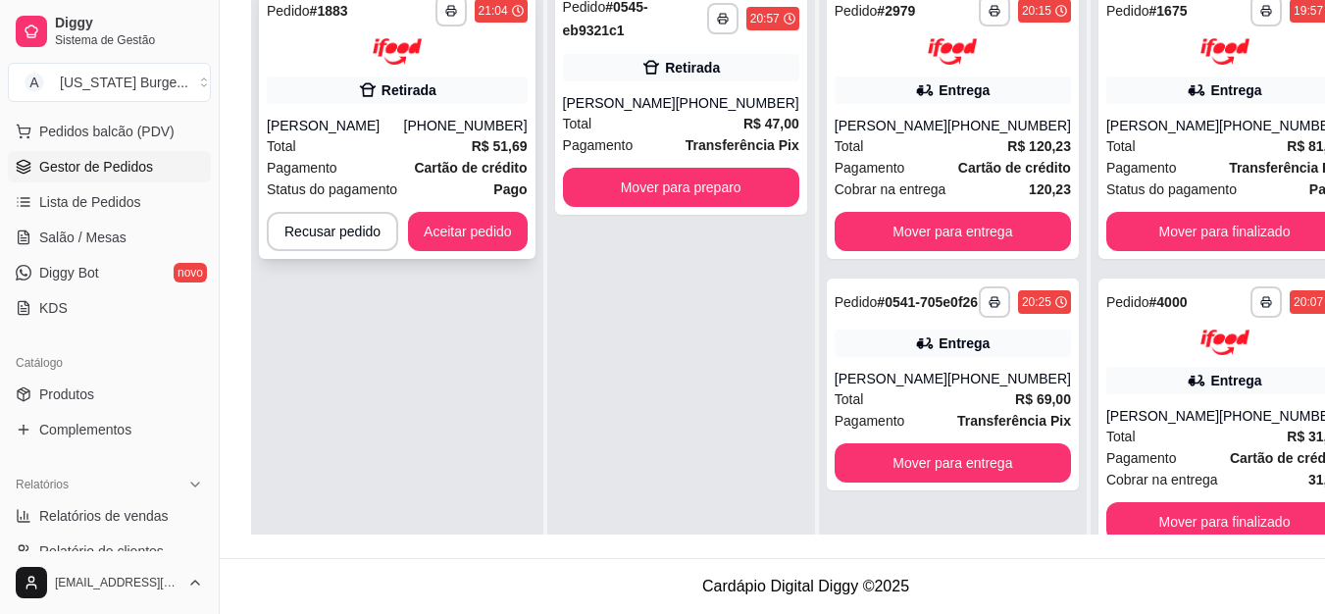
click at [464, 261] on div "**********" at bounding box center [397, 282] width 292 height 614
click at [464, 250] on button "Aceitar pedido" at bounding box center [468, 231] width 120 height 39
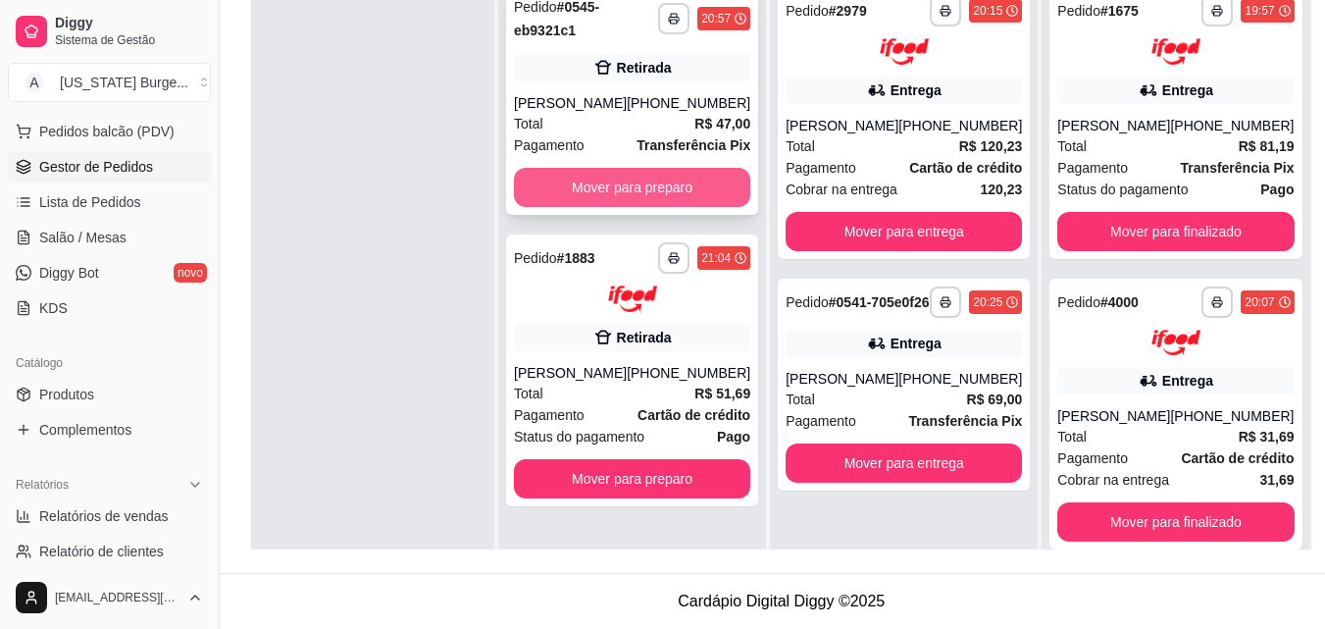
click at [658, 183] on button "Mover para preparo" at bounding box center [632, 187] width 236 height 39
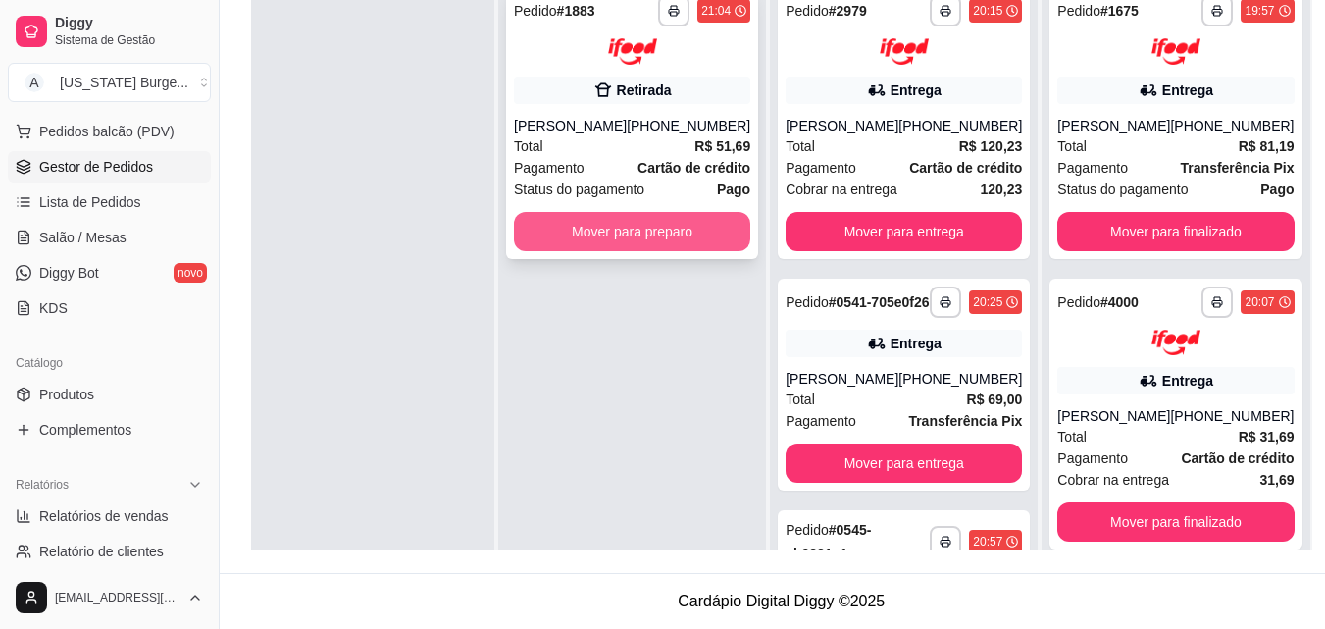
click at [612, 237] on button "Mover para preparo" at bounding box center [632, 231] width 236 height 39
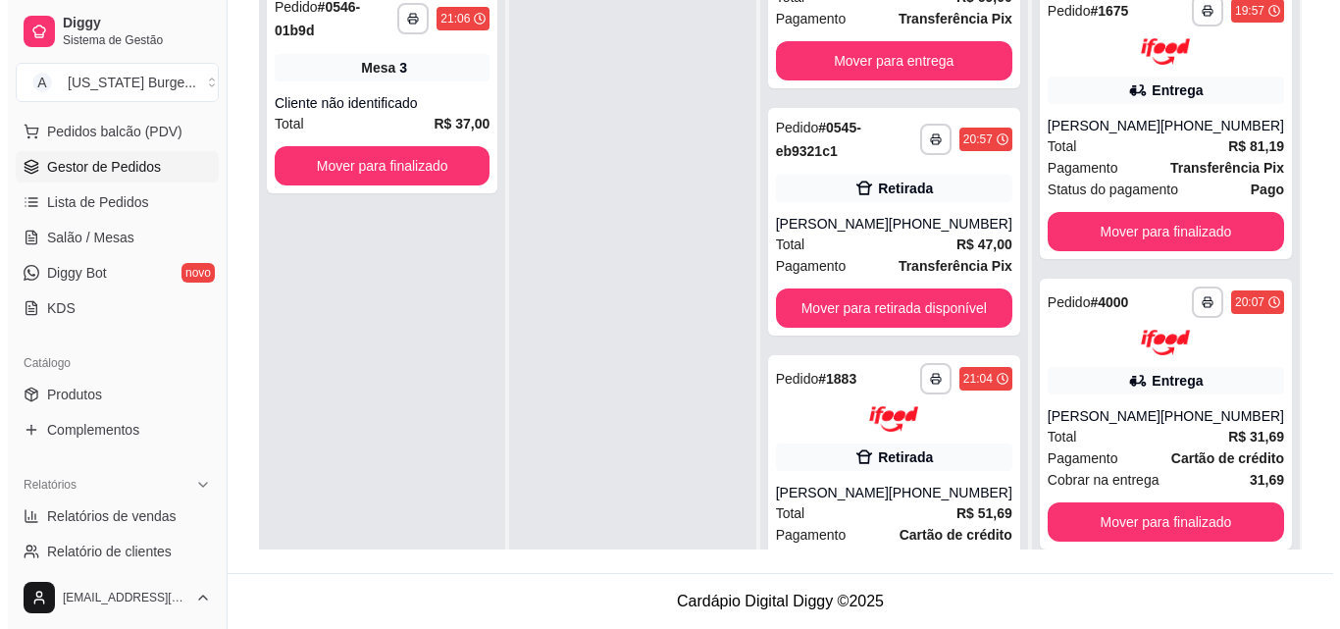
scroll to position [441, 0]
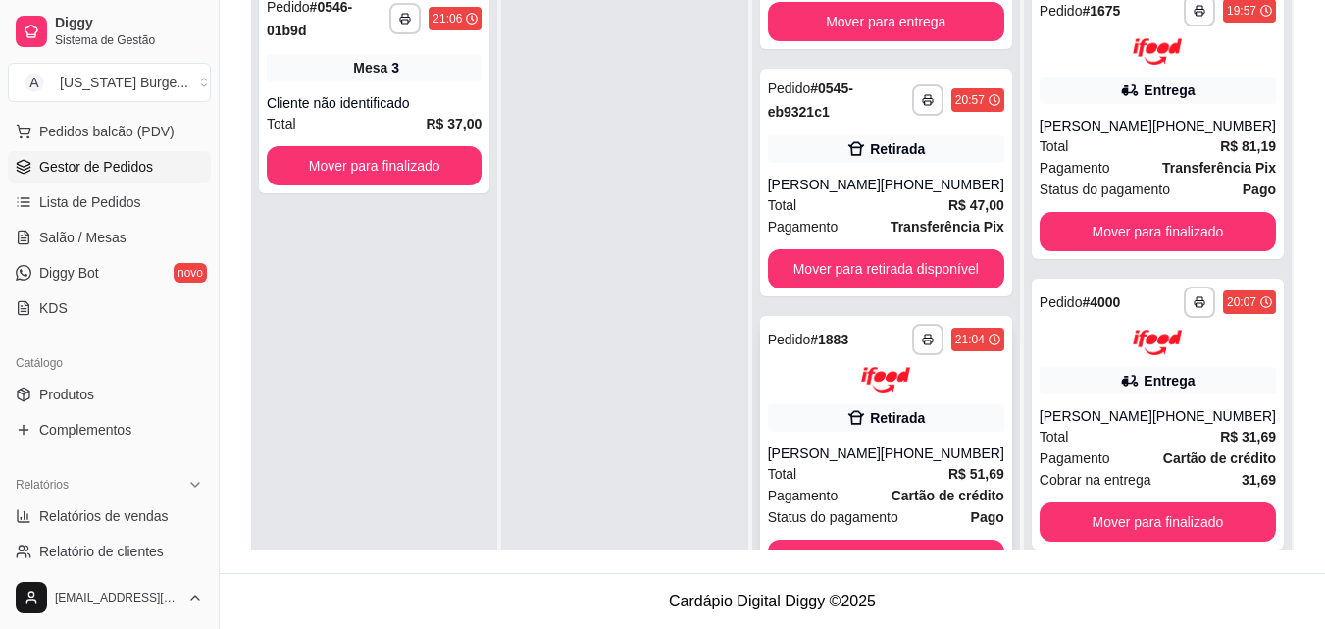
click at [898, 484] on div "Total R$ 51,69" at bounding box center [886, 474] width 236 height 22
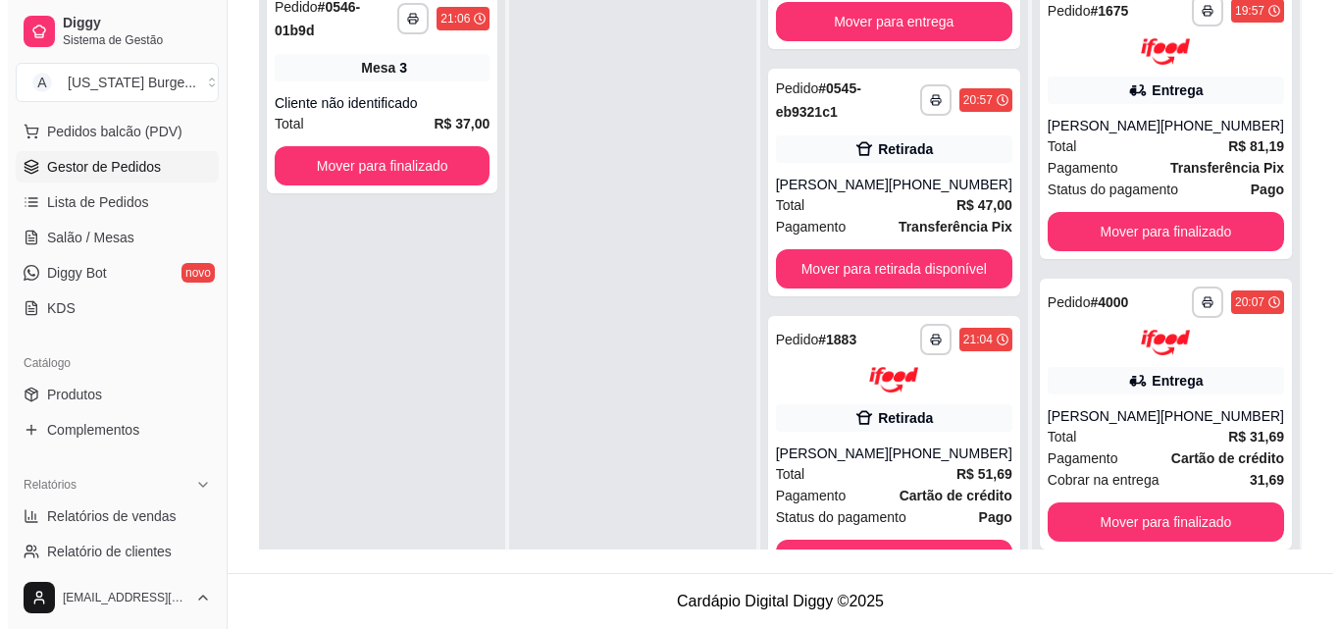
scroll to position [0, 0]
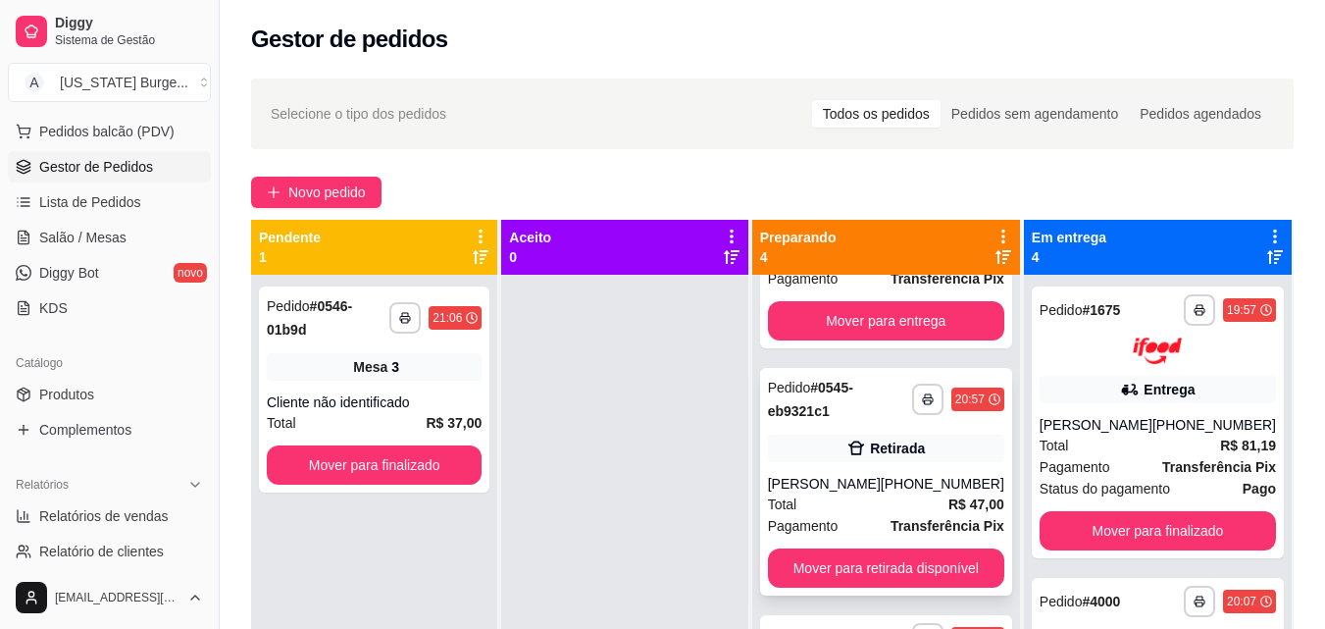
click at [889, 515] on div "Total R$ 47,00" at bounding box center [886, 504] width 236 height 22
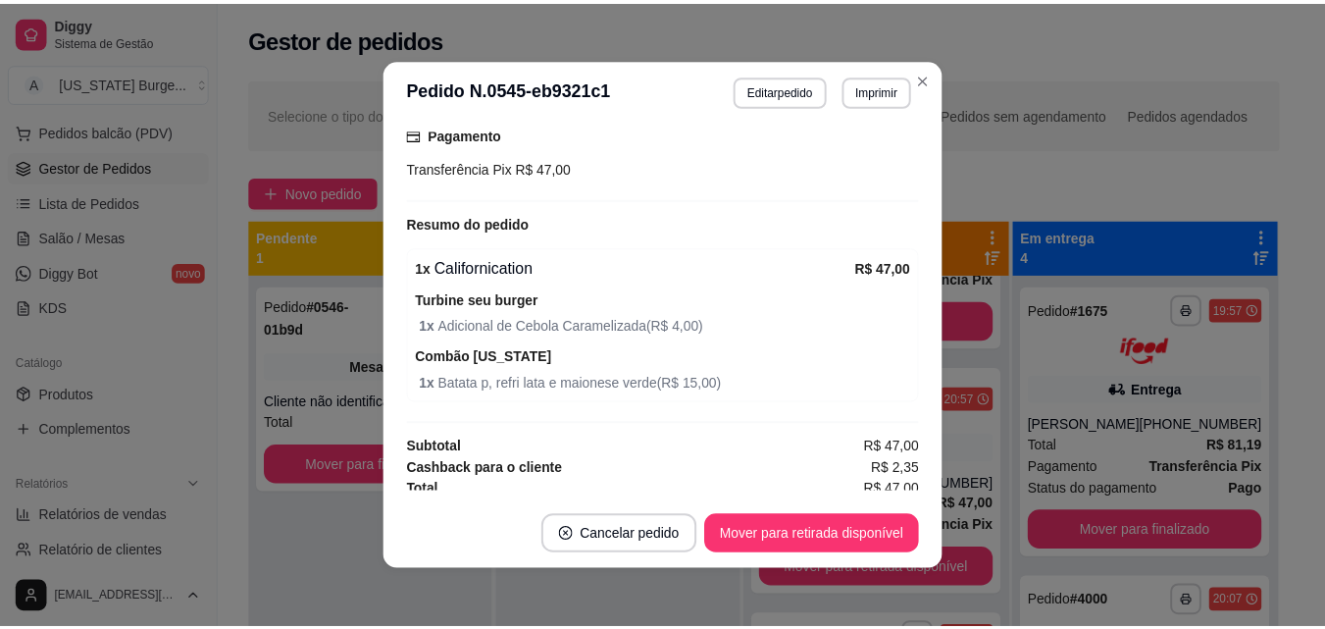
scroll to position [382, 0]
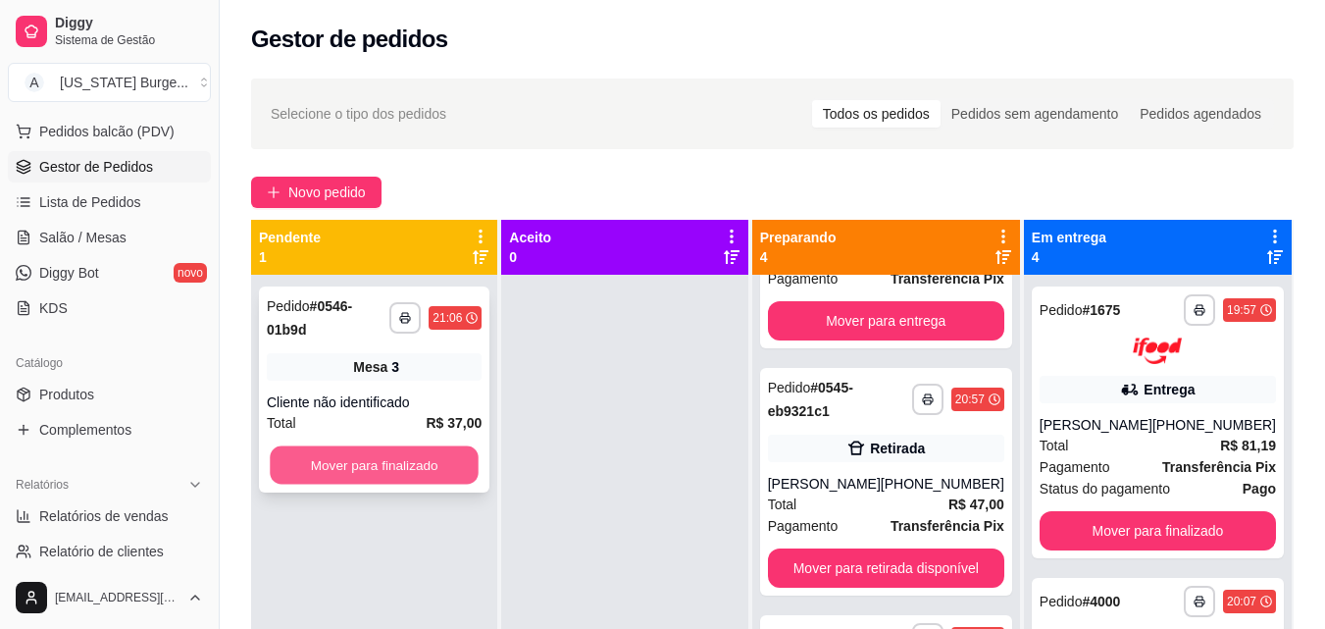
click at [439, 464] on button "Mover para finalizado" at bounding box center [374, 465] width 209 height 38
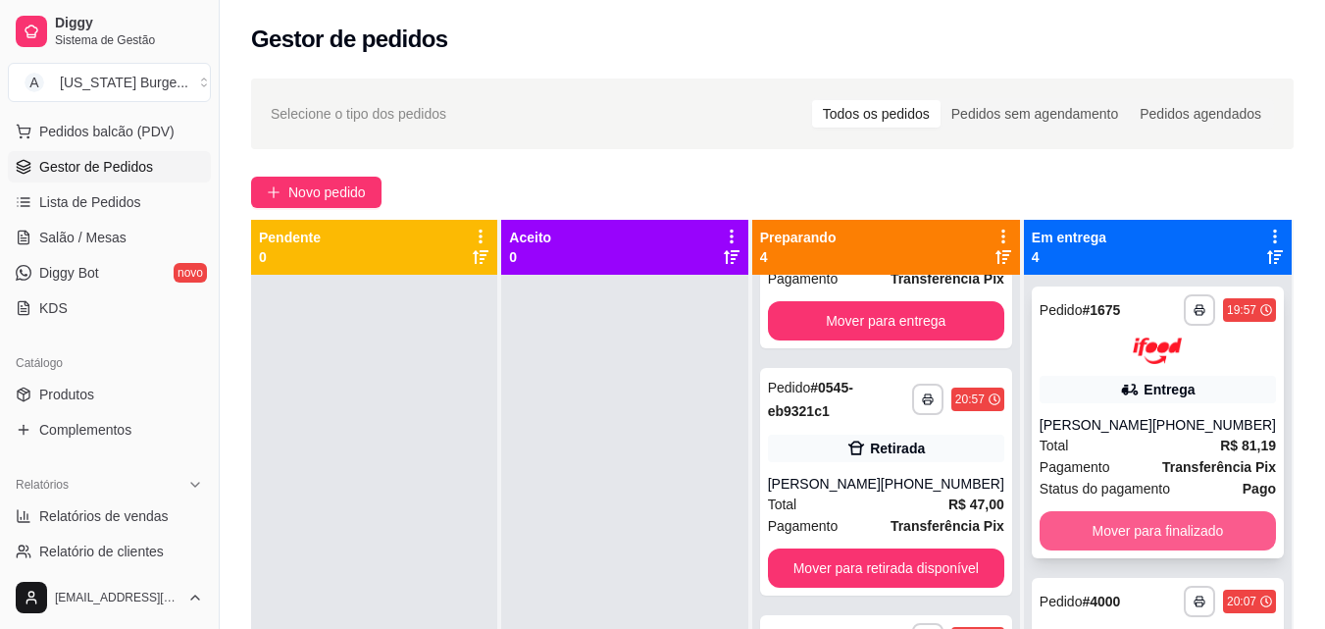
click at [1060, 529] on button "Mover para finalizado" at bounding box center [1158, 530] width 236 height 39
click at [1060, 544] on button "Mover para finalizado" at bounding box center [1158, 530] width 236 height 39
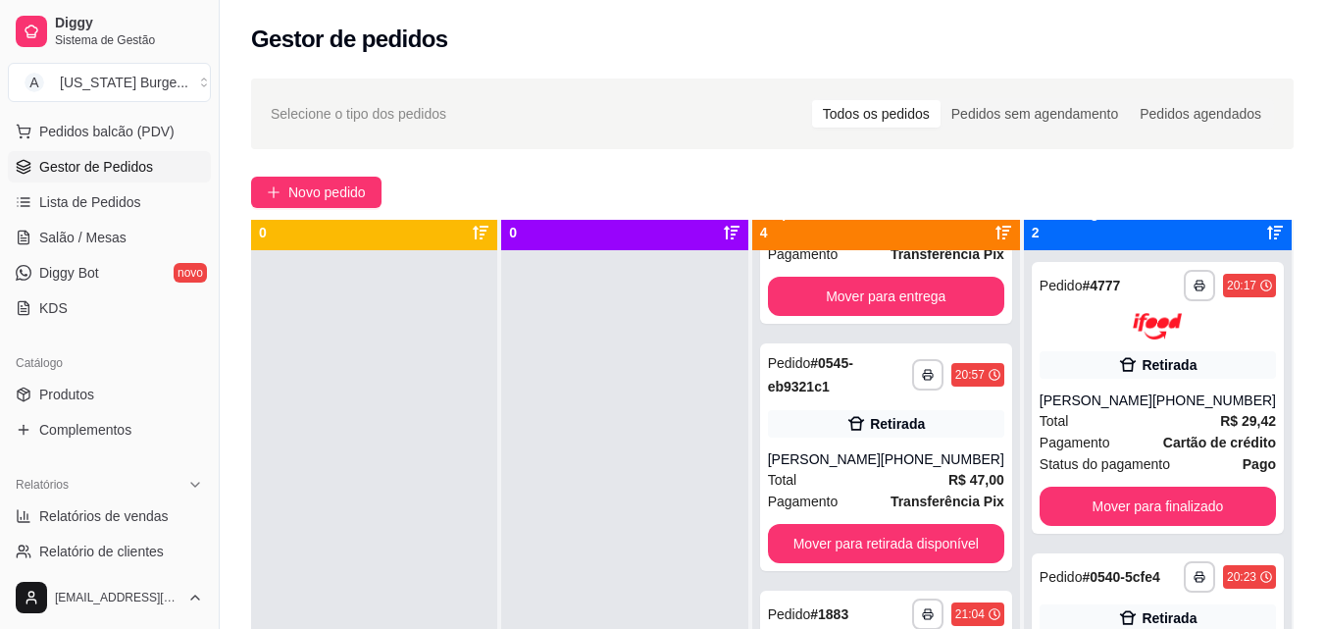
scroll to position [30, 0]
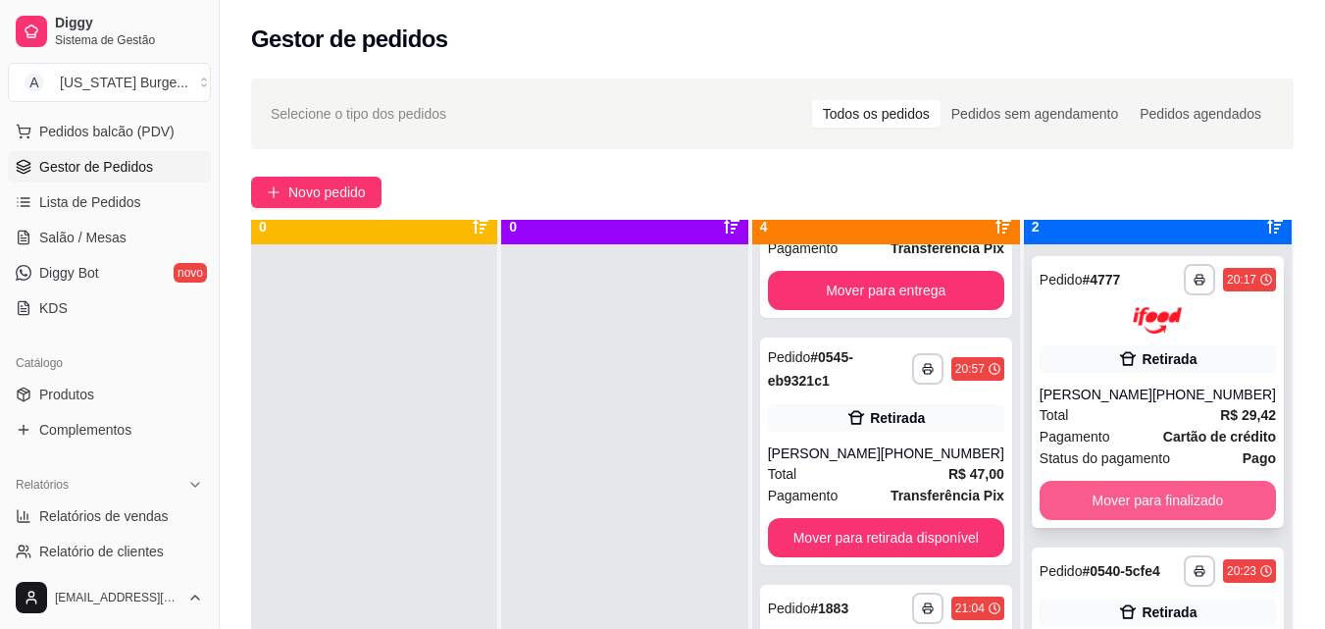
click at [1049, 485] on button "Mover para finalizado" at bounding box center [1158, 500] width 236 height 39
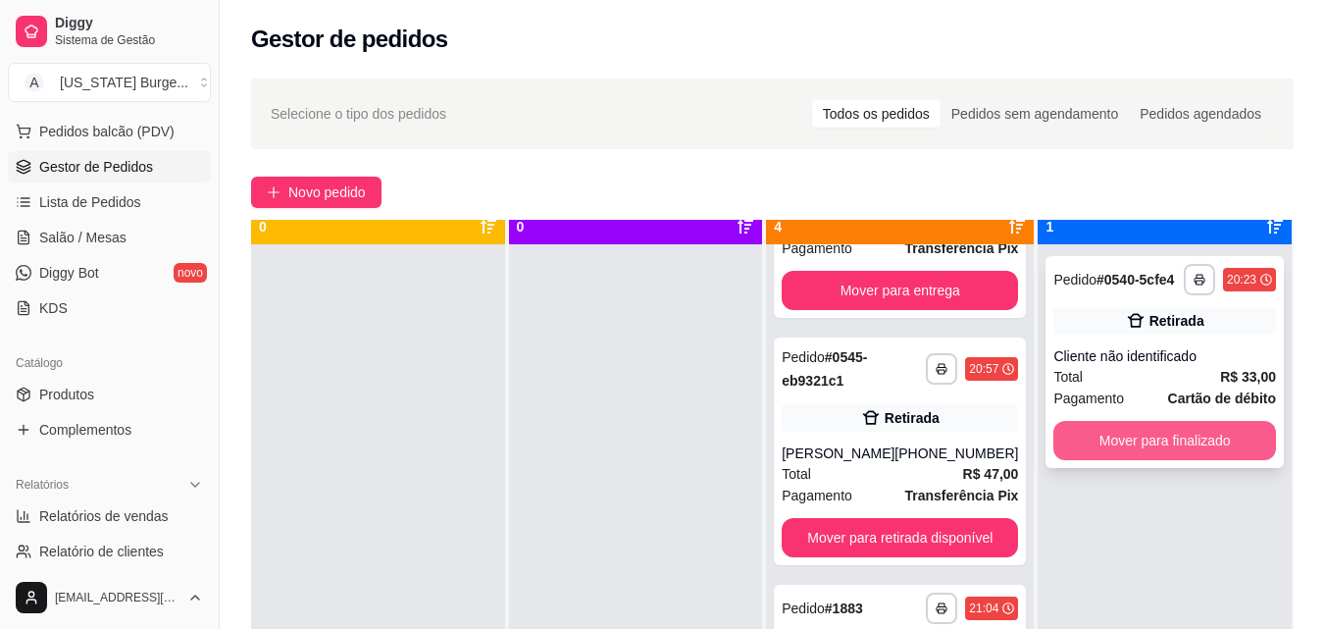
click at [1093, 433] on button "Mover para finalizado" at bounding box center [1164, 440] width 223 height 39
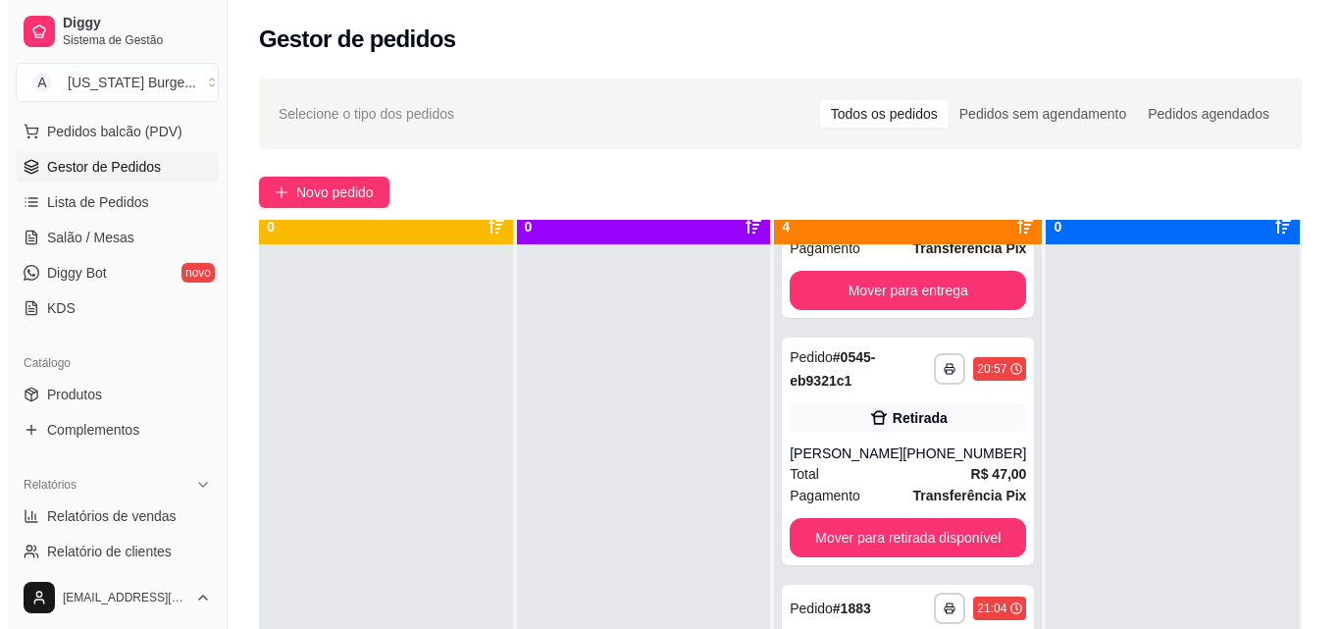
scroll to position [0, 0]
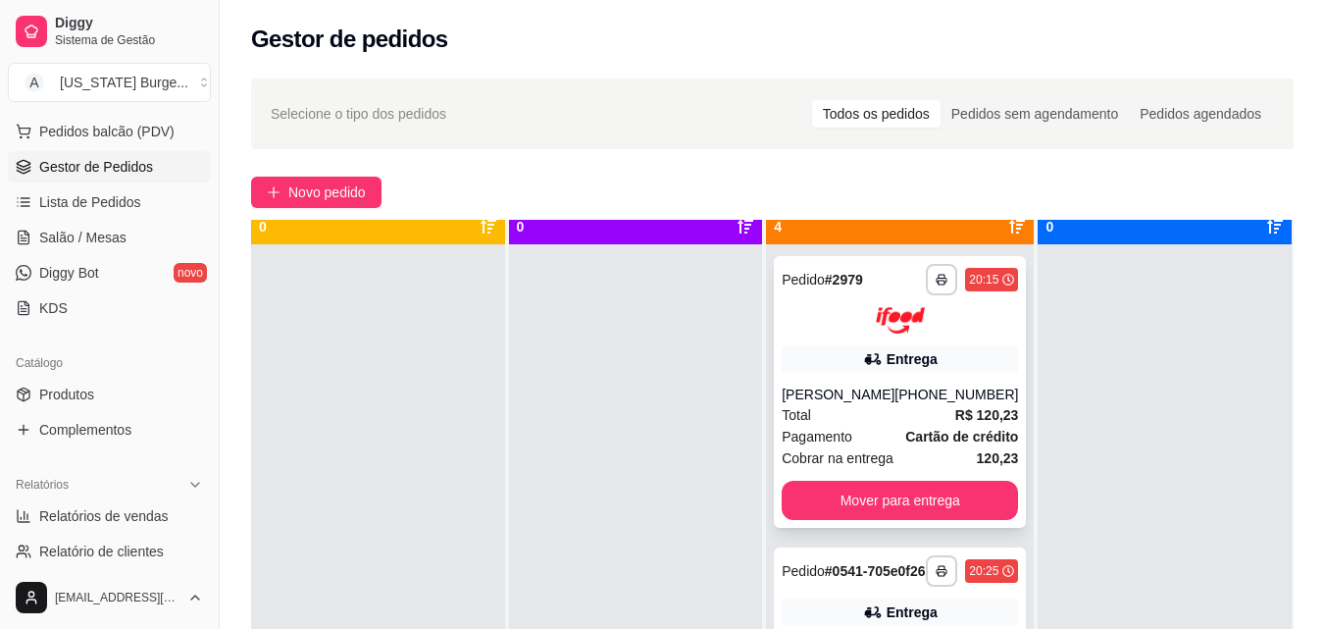
click at [905, 434] on strong "Cartão de crédito" at bounding box center [961, 437] width 113 height 16
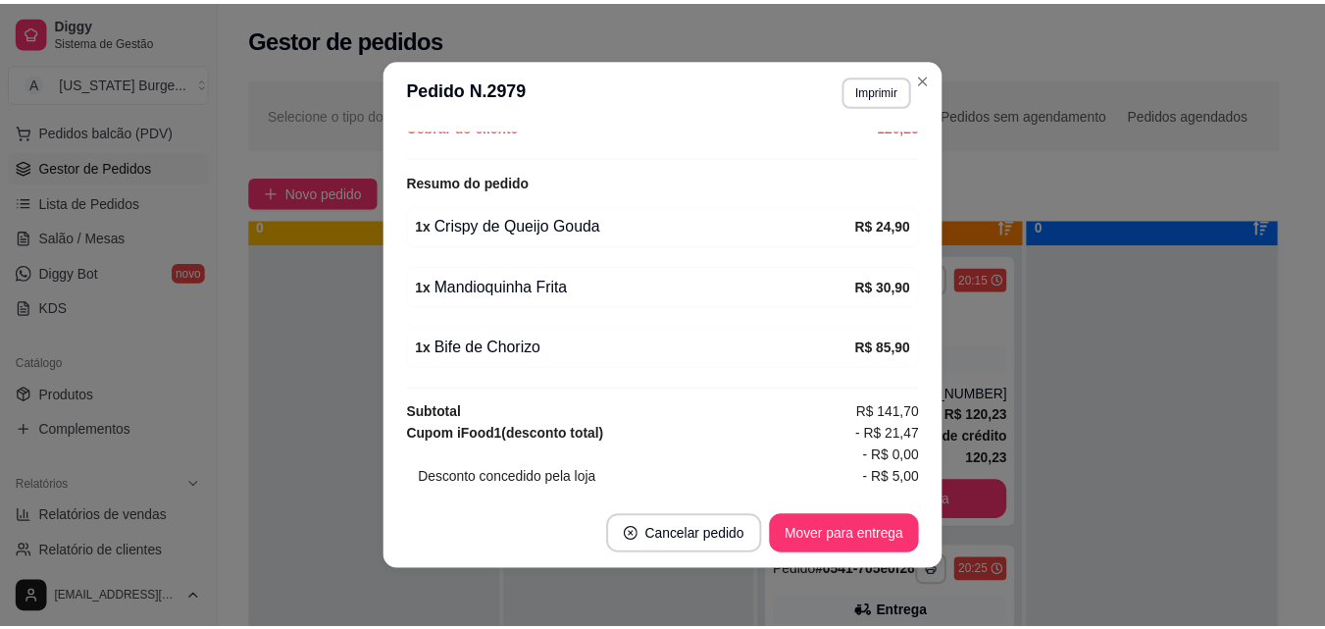
scroll to position [751, 0]
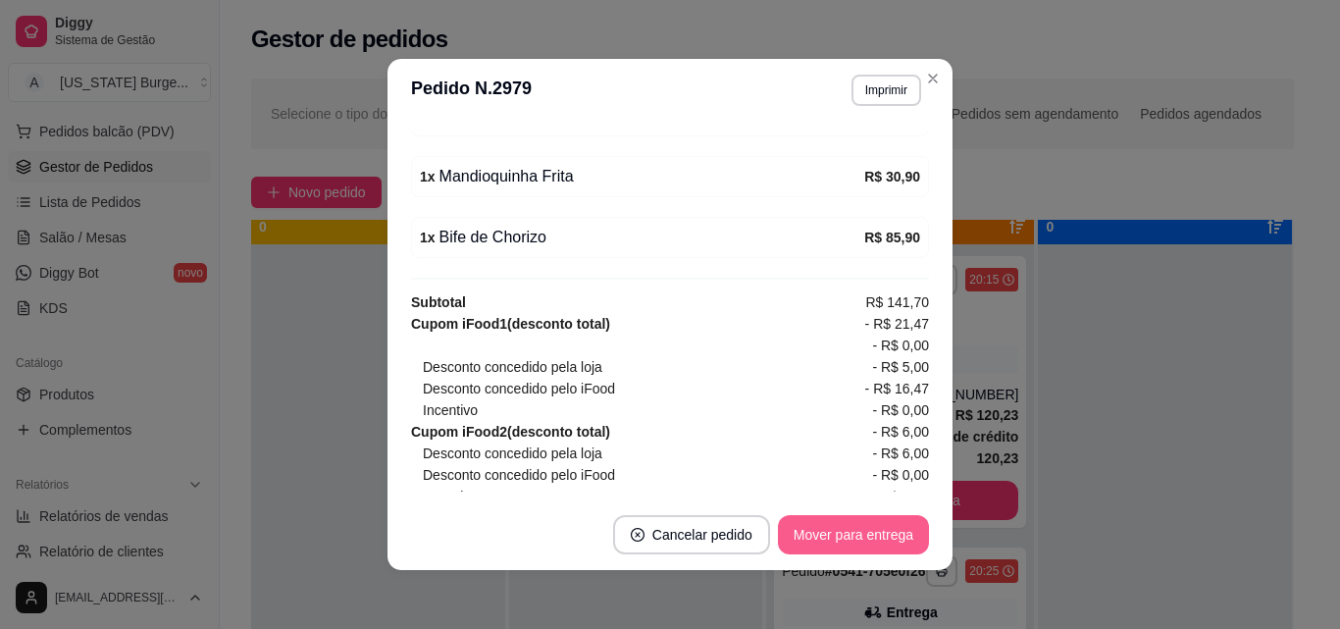
click at [828, 524] on button "Mover para entrega" at bounding box center [853, 534] width 151 height 39
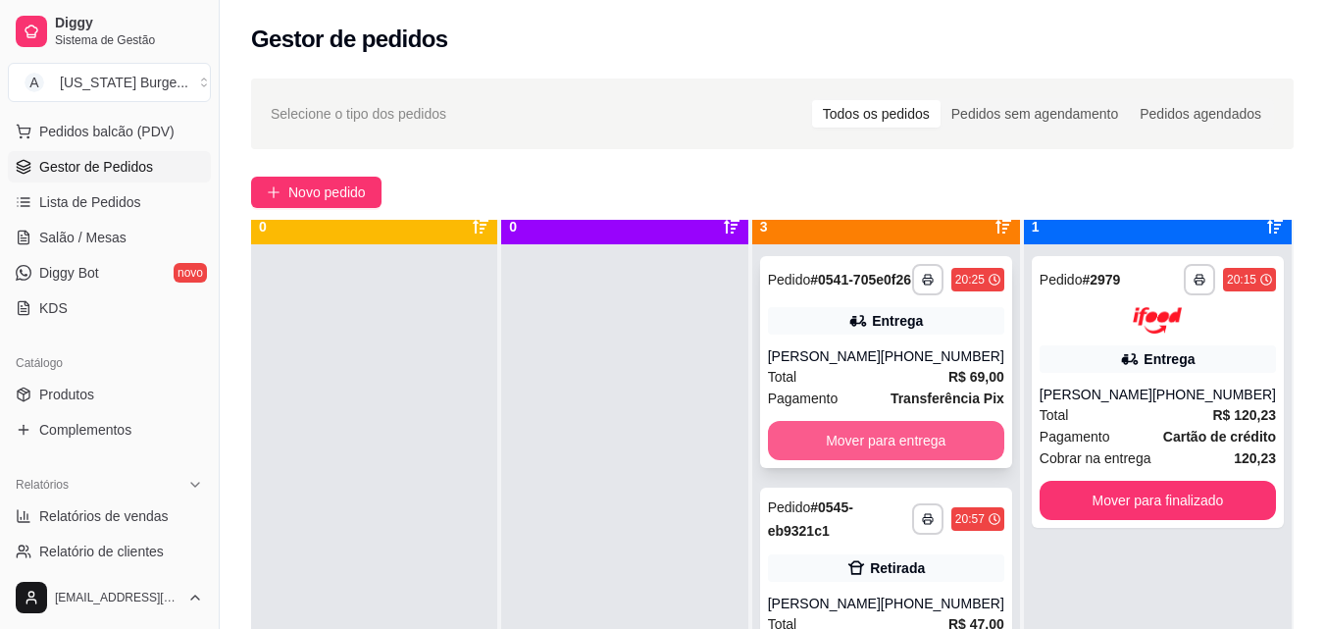
click at [874, 452] on button "Mover para entrega" at bounding box center [886, 440] width 236 height 39
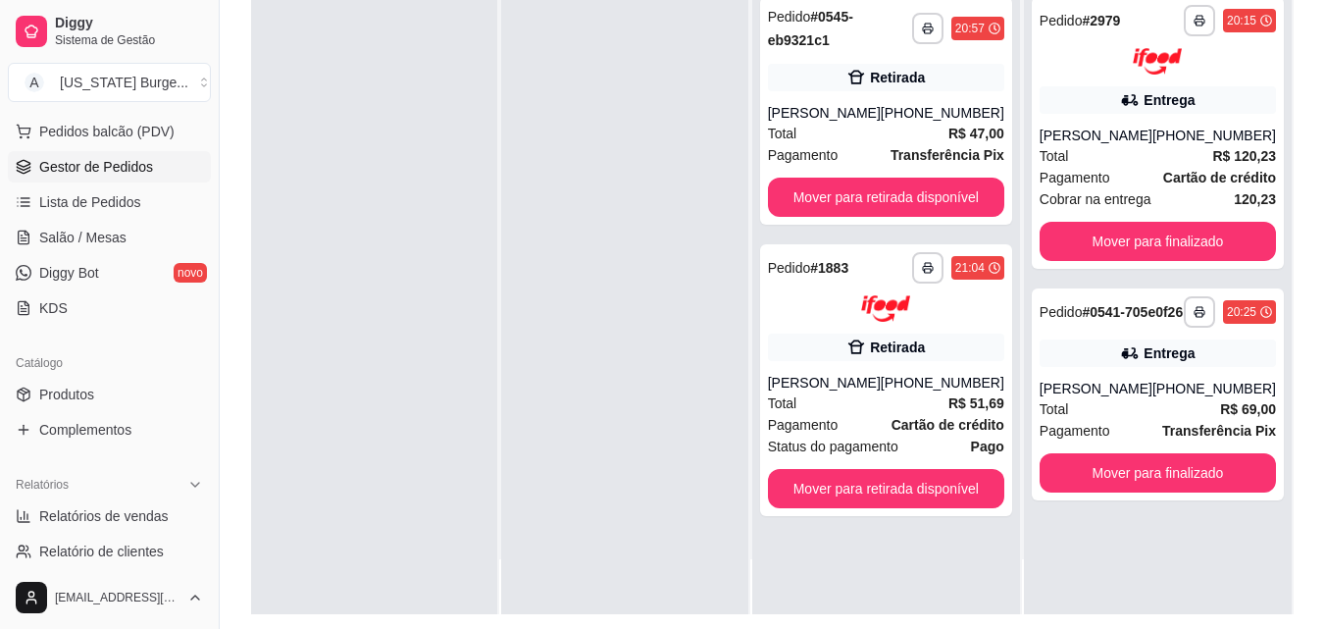
scroll to position [239, 0]
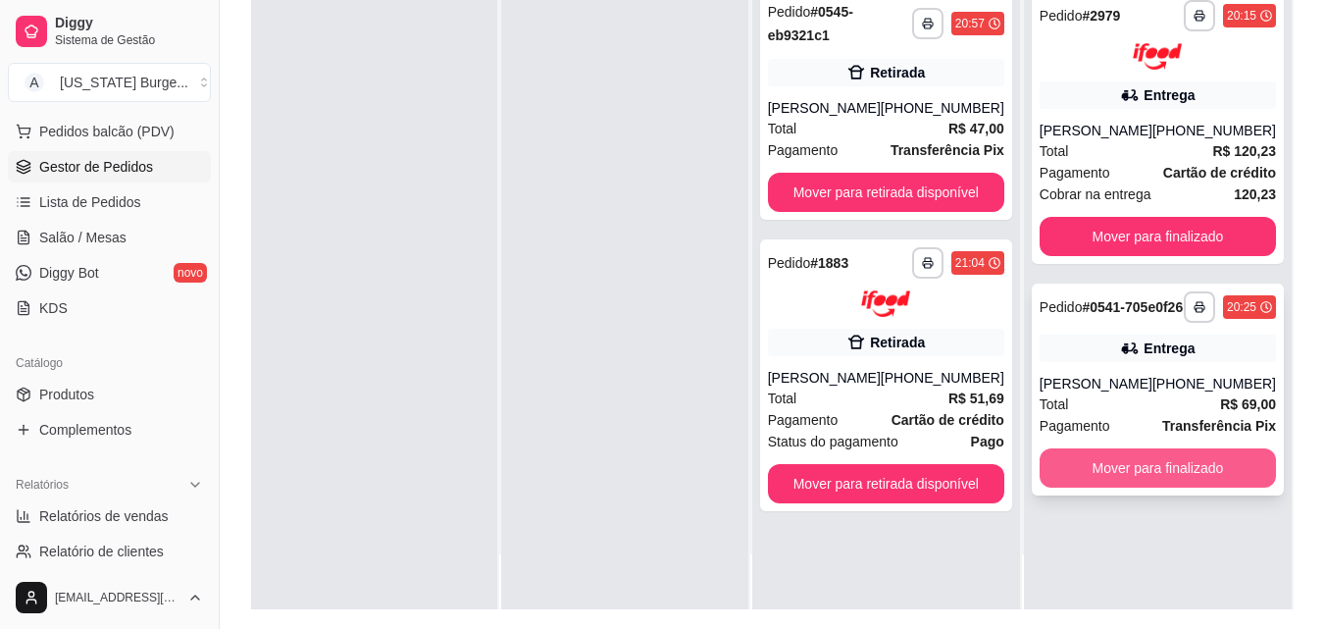
click at [1068, 472] on button "Mover para finalizado" at bounding box center [1158, 467] width 236 height 39
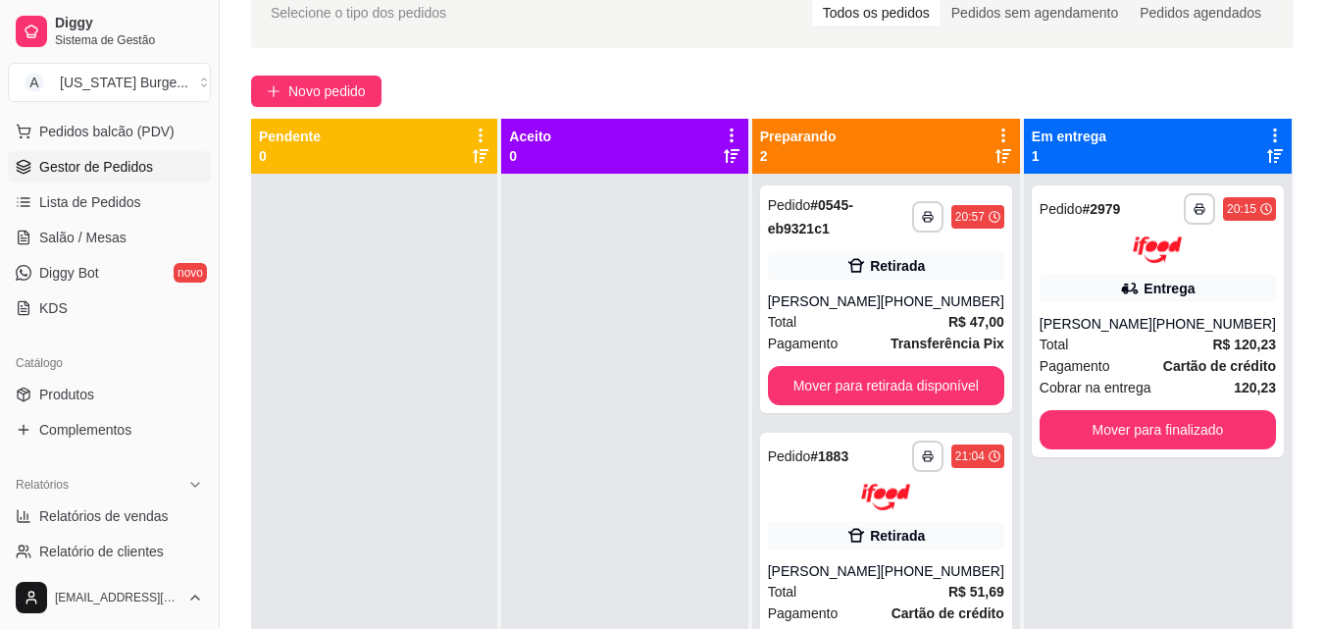
scroll to position [0, 0]
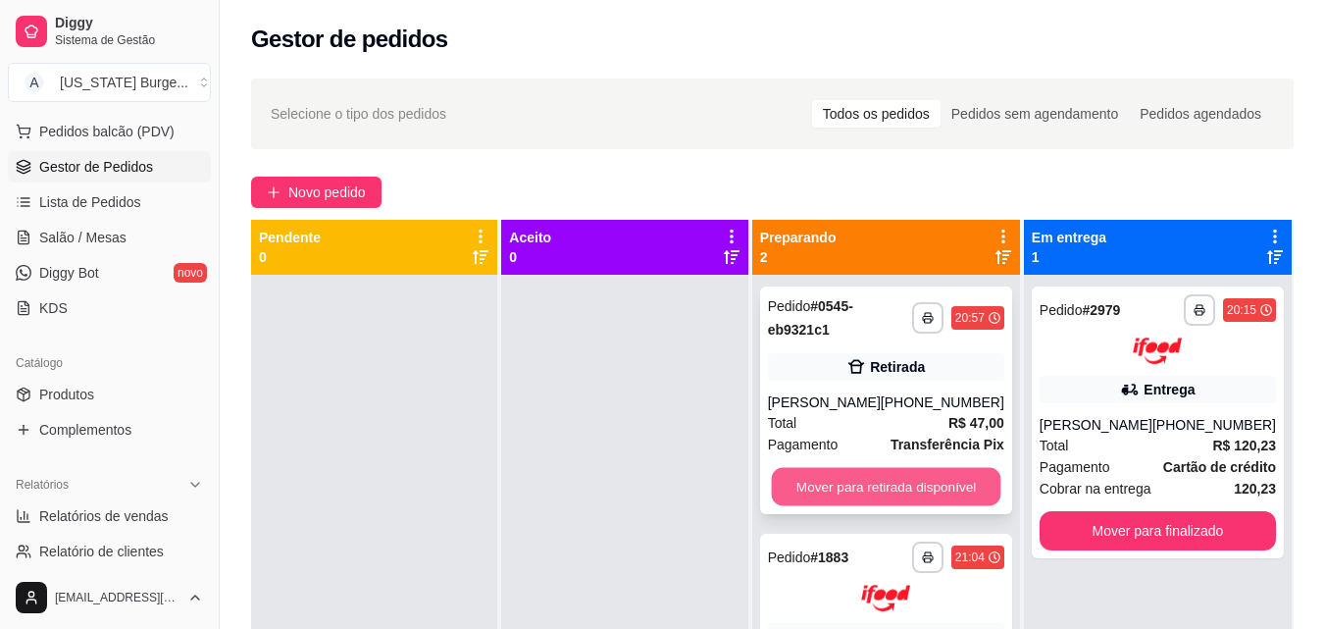
click at [937, 473] on button "Mover para retirada disponível" at bounding box center [885, 487] width 229 height 38
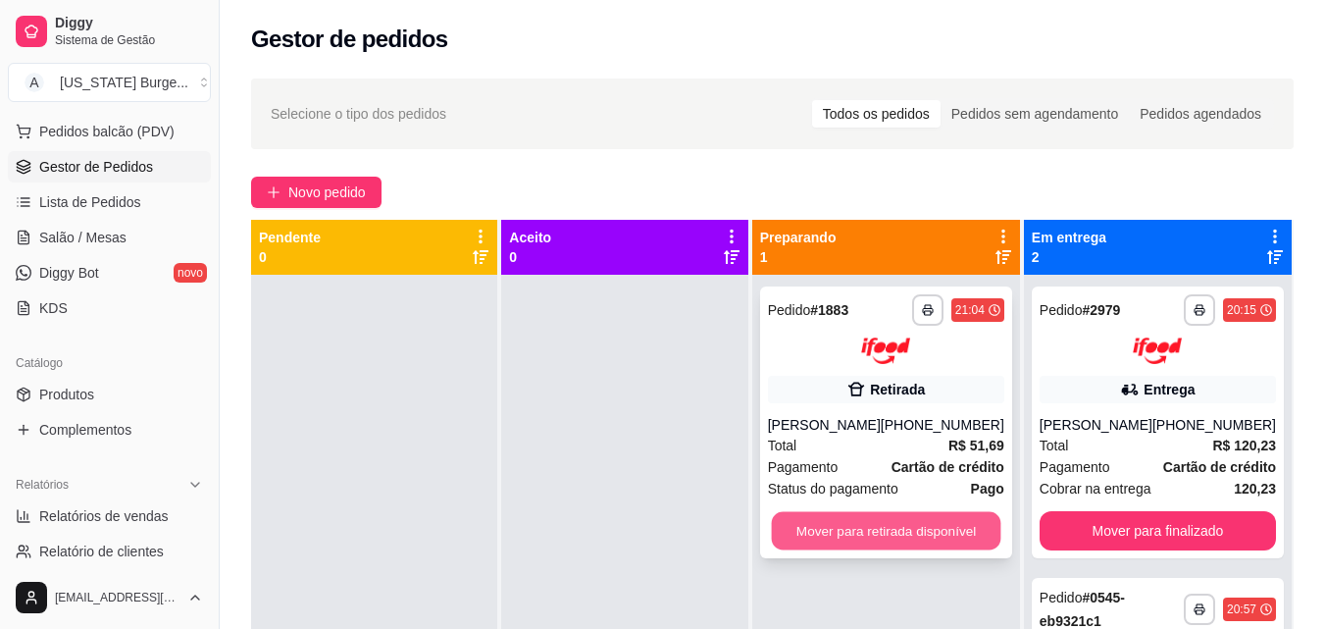
click at [916, 526] on button "Mover para retirada disponível" at bounding box center [885, 530] width 229 height 38
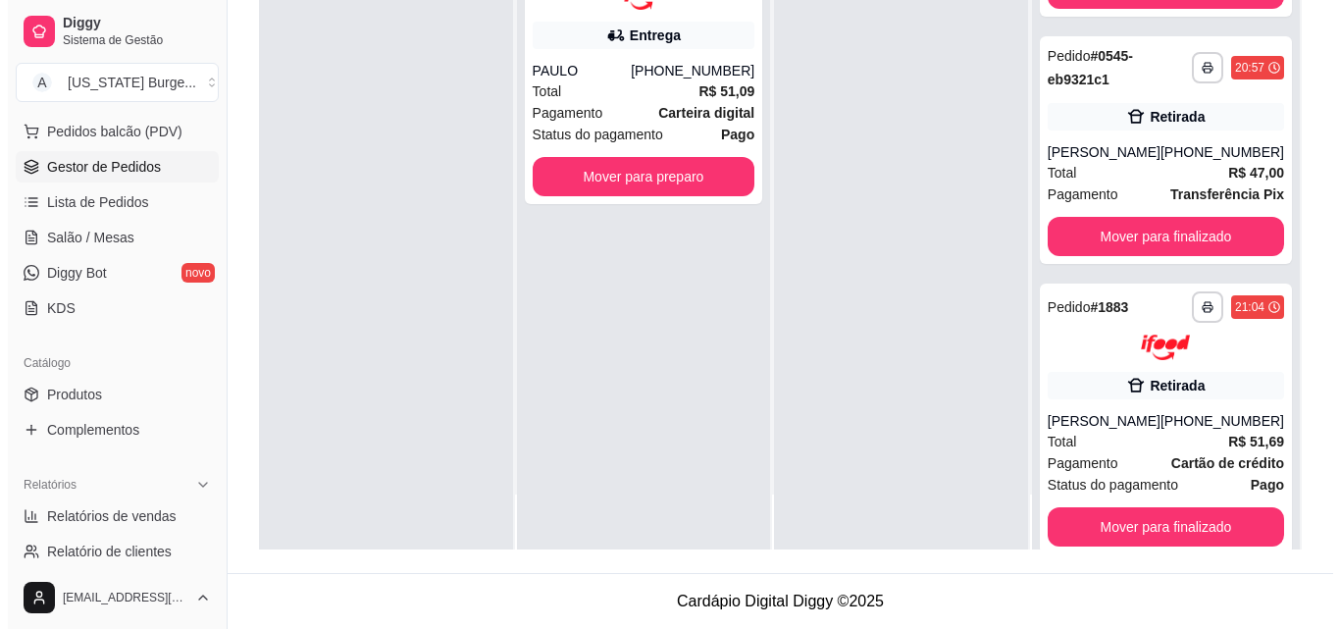
scroll to position [220, 0]
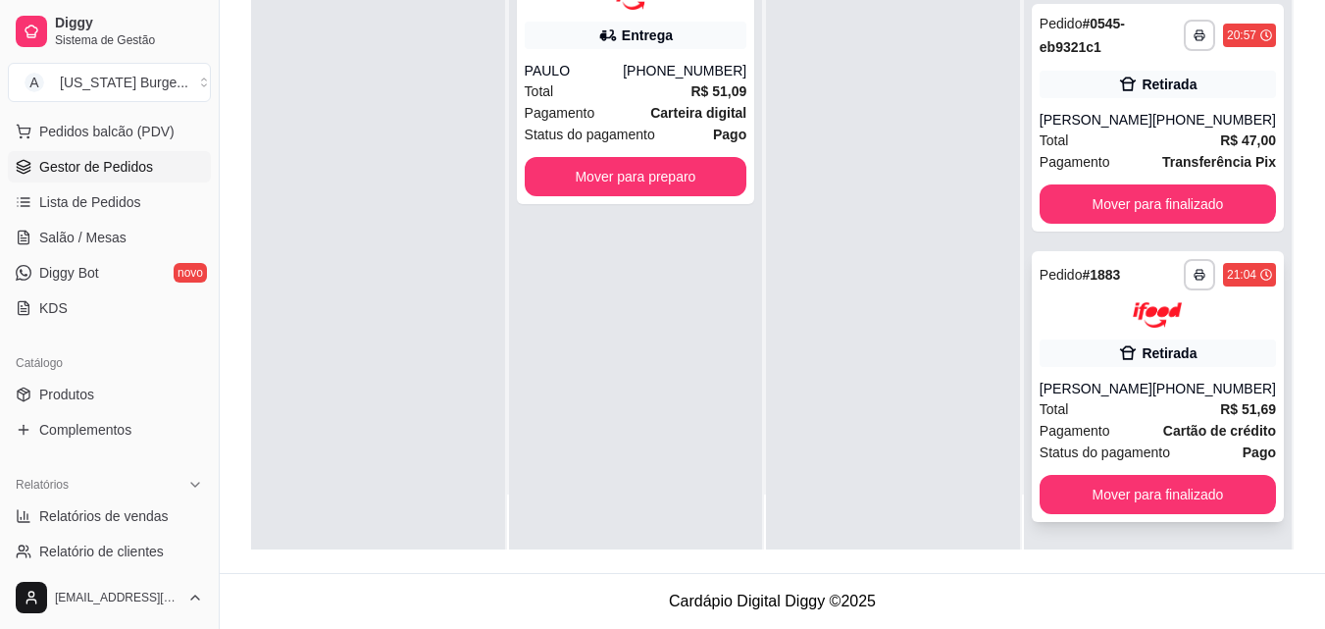
click at [1111, 437] on div "Pagamento Cartão de crédito" at bounding box center [1158, 431] width 236 height 22
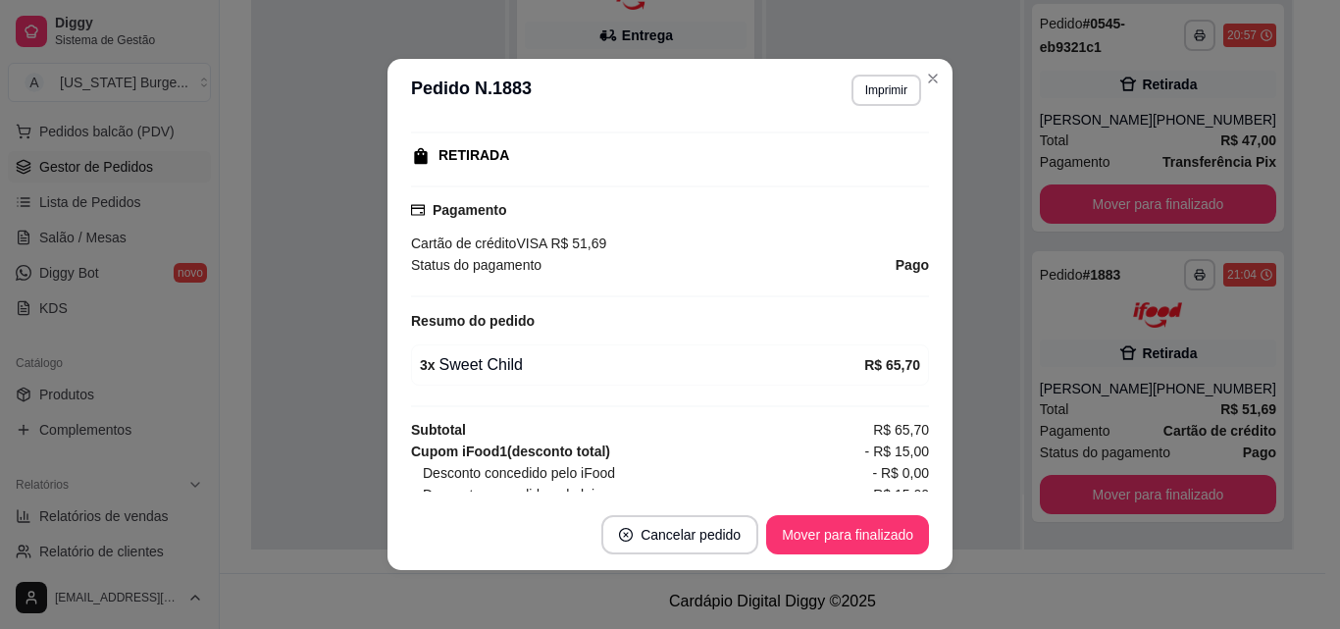
scroll to position [449, 0]
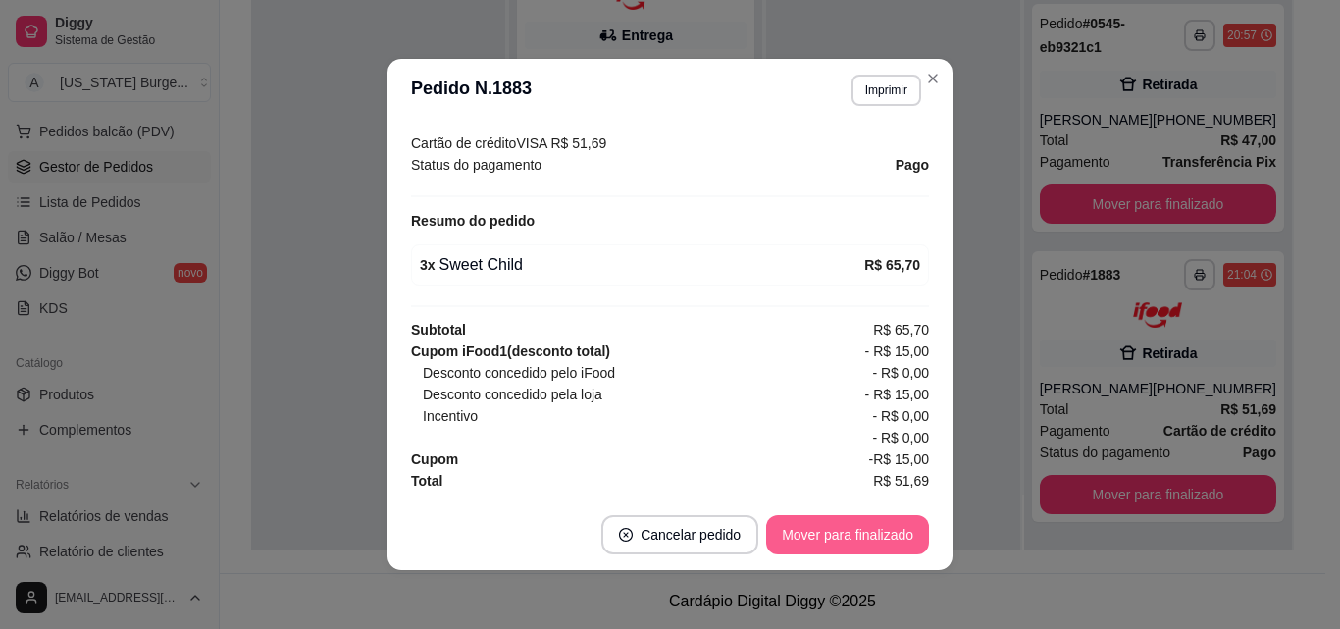
click at [841, 535] on button "Mover para finalizado" at bounding box center [847, 534] width 163 height 39
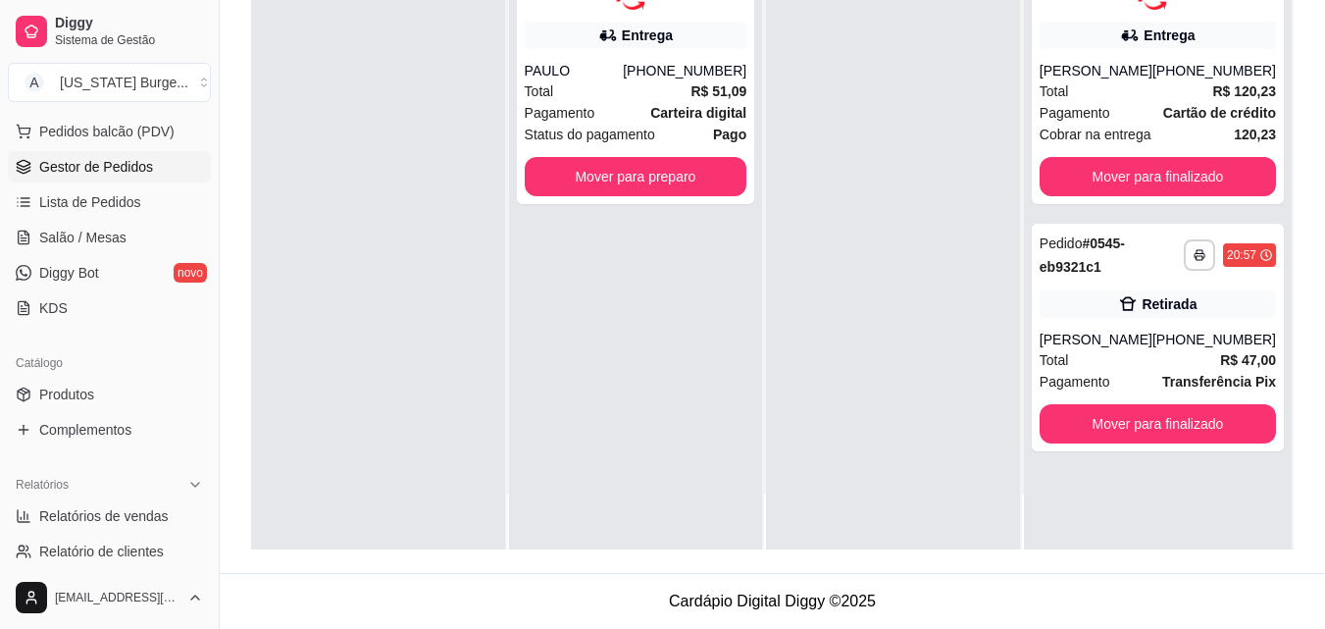
scroll to position [0, 0]
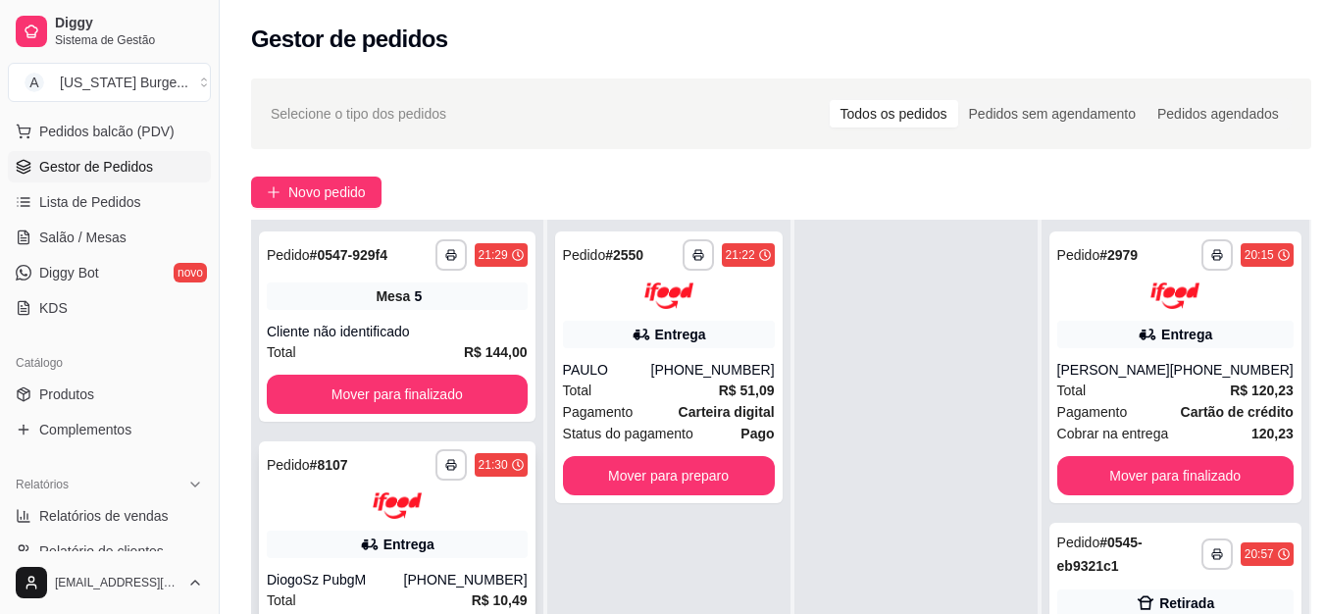
click at [490, 554] on div "Entrega" at bounding box center [397, 544] width 261 height 27
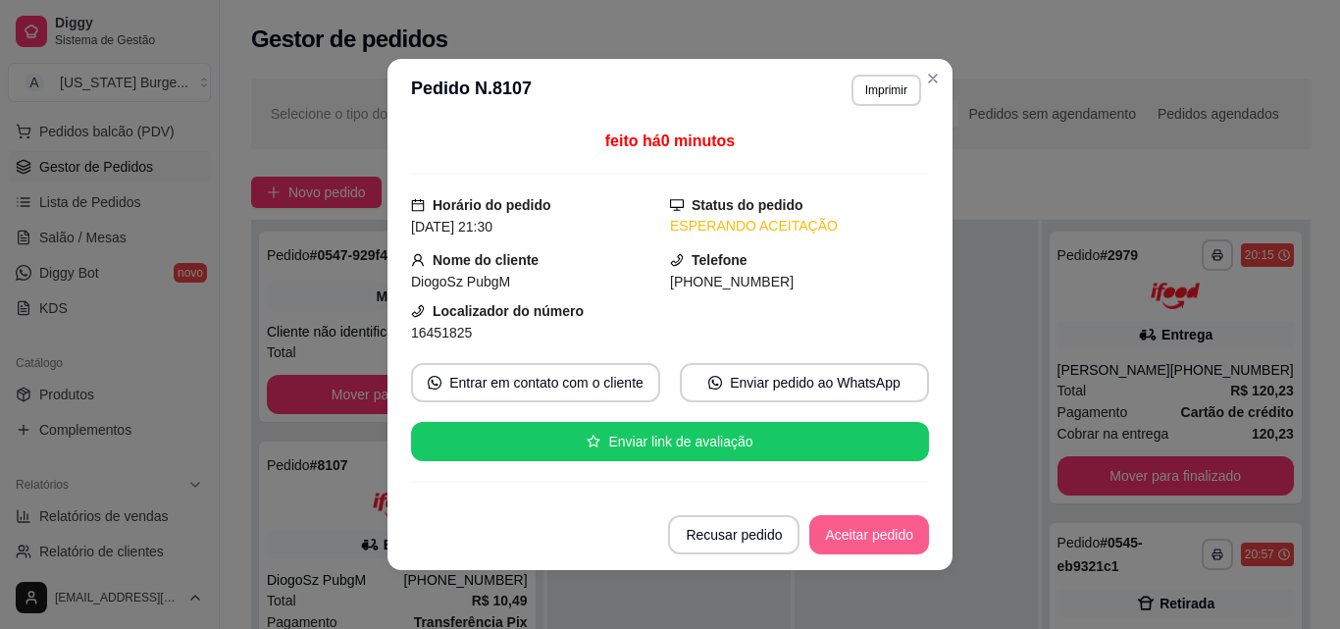
click at [854, 525] on button "Aceitar pedido" at bounding box center [869, 534] width 120 height 39
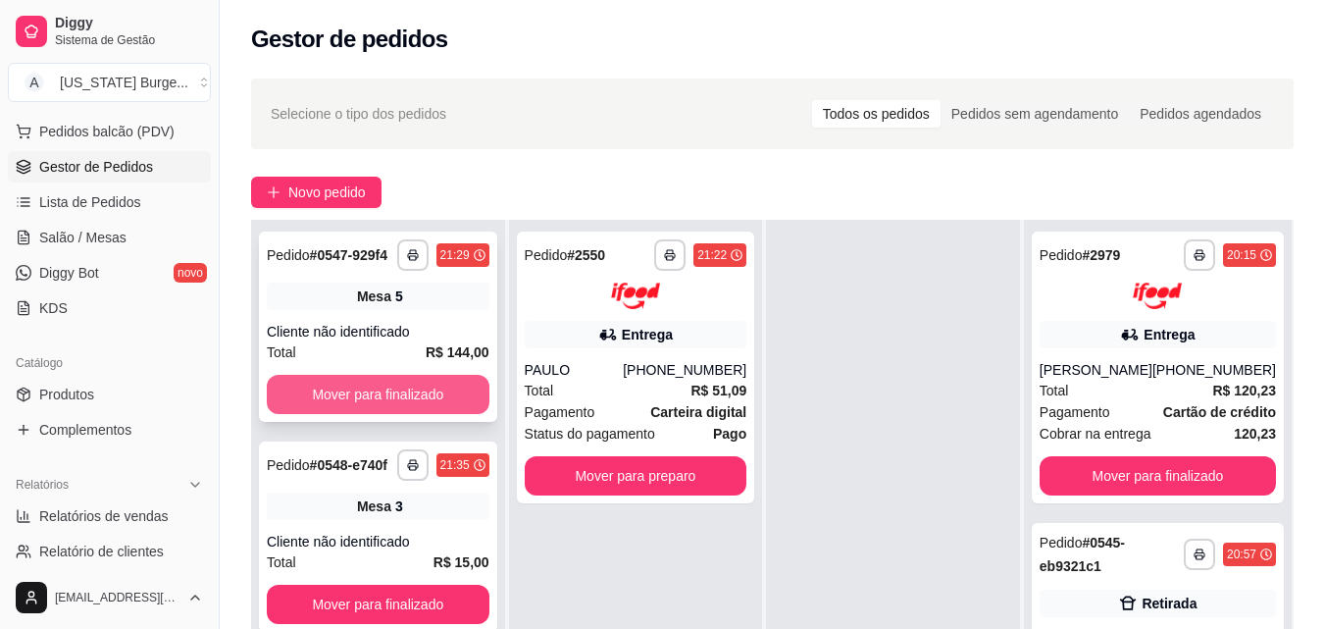
click at [407, 408] on button "Mover para finalizado" at bounding box center [378, 394] width 223 height 39
click at [399, 389] on button "Mover para finalizado" at bounding box center [378, 394] width 223 height 39
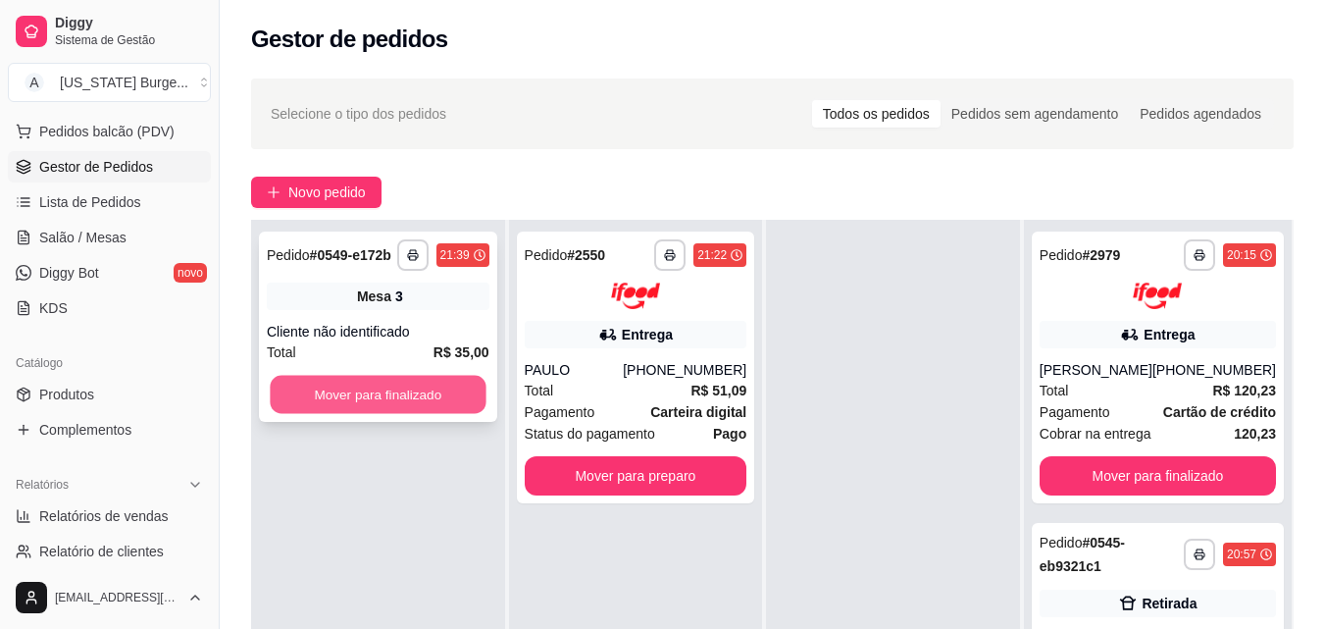
click at [378, 387] on button "Mover para finalizado" at bounding box center [378, 395] width 216 height 38
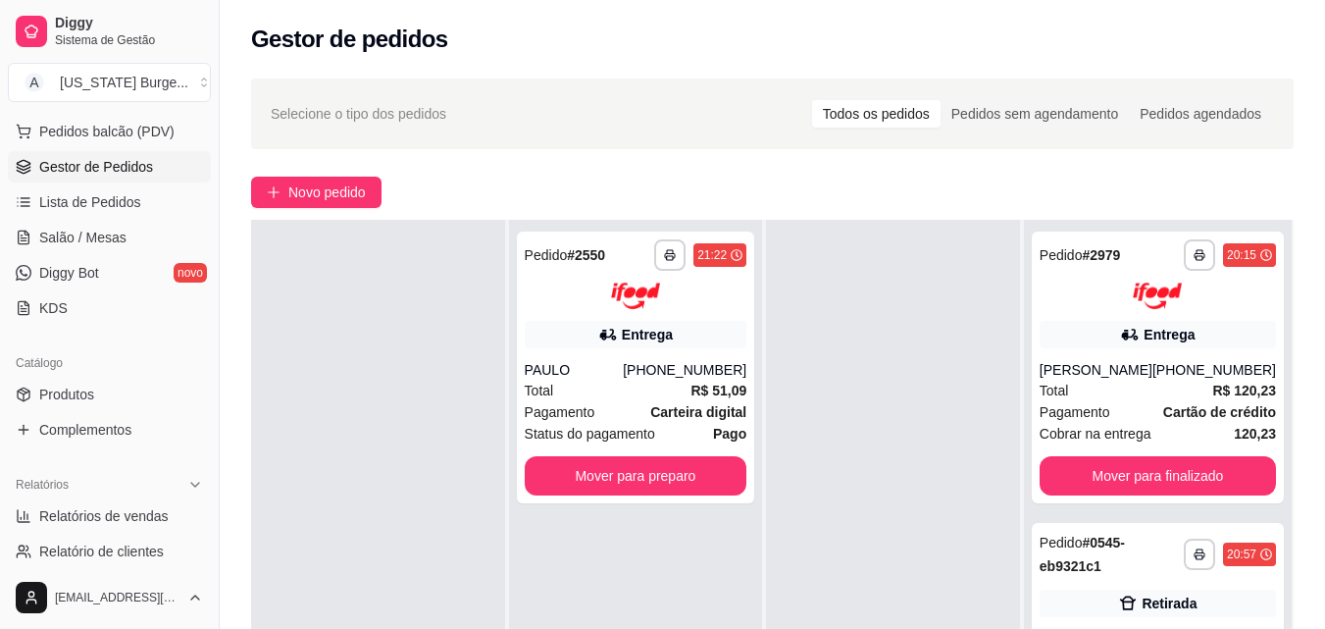
click at [541, 145] on div "Selecione o tipo dos pedidos Todos os pedidos Pedidos sem agendamento Pedidos a…" at bounding box center [772, 113] width 1043 height 71
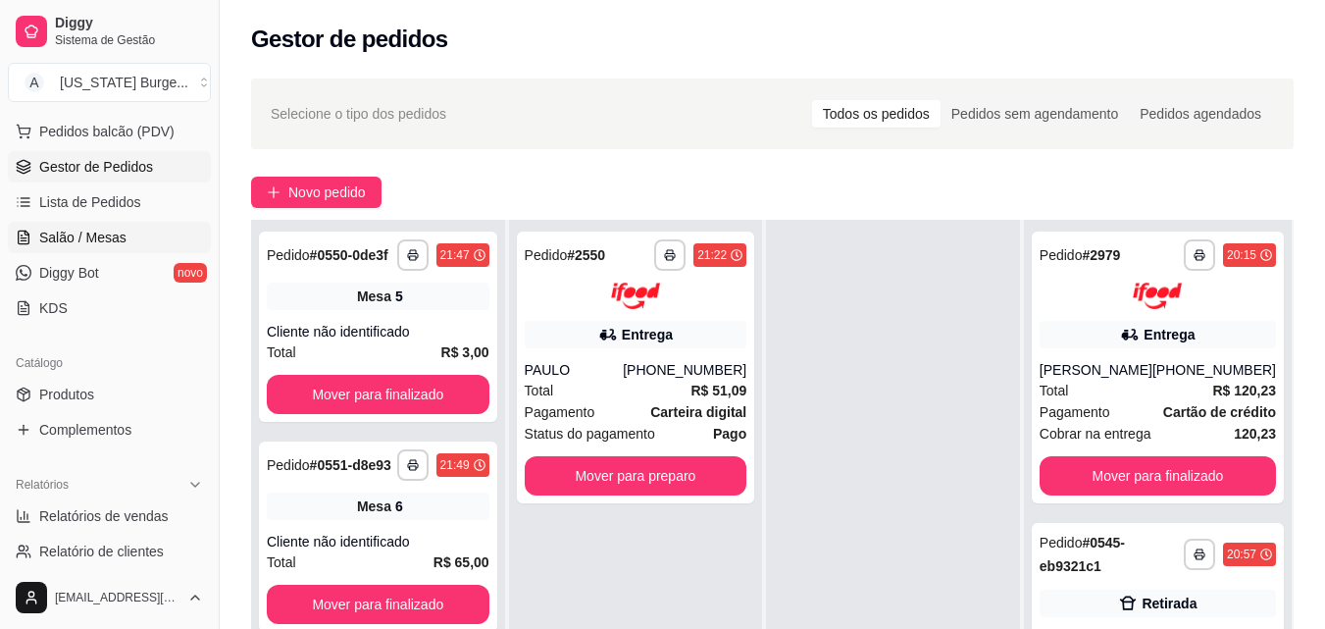
click at [100, 229] on span "Salão / Mesas" at bounding box center [82, 238] width 87 height 20
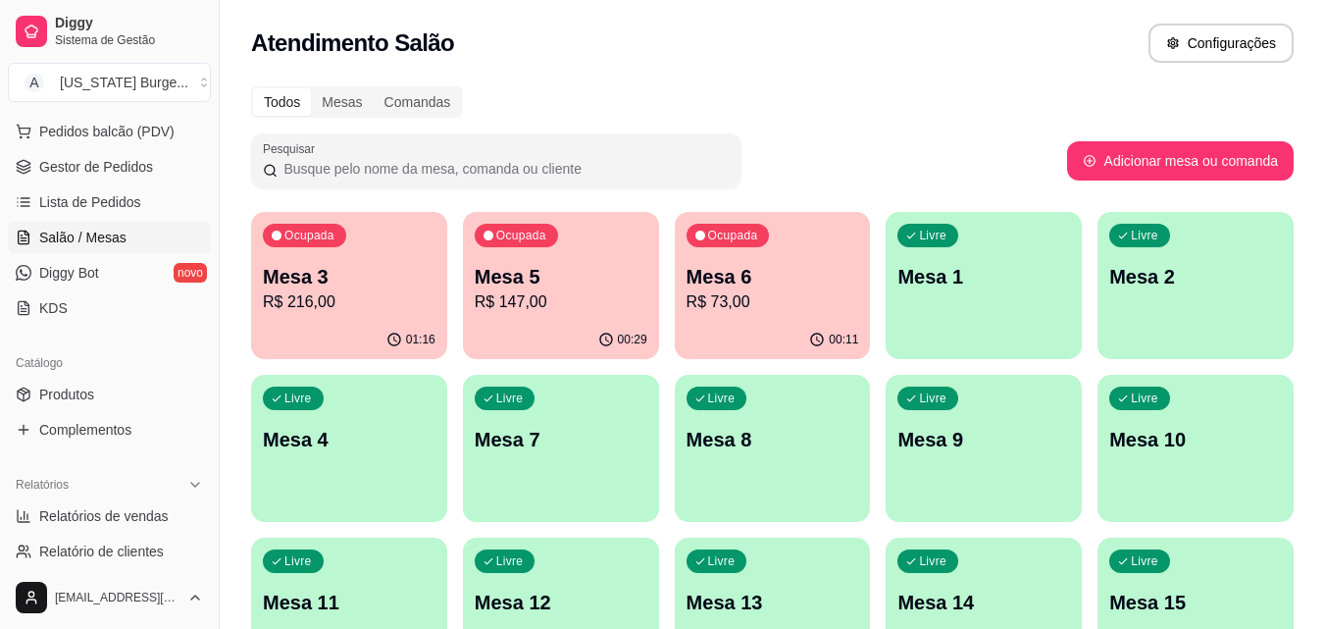
click at [569, 318] on div "Ocupada Mesa 5 R$ 147,00" at bounding box center [561, 266] width 196 height 109
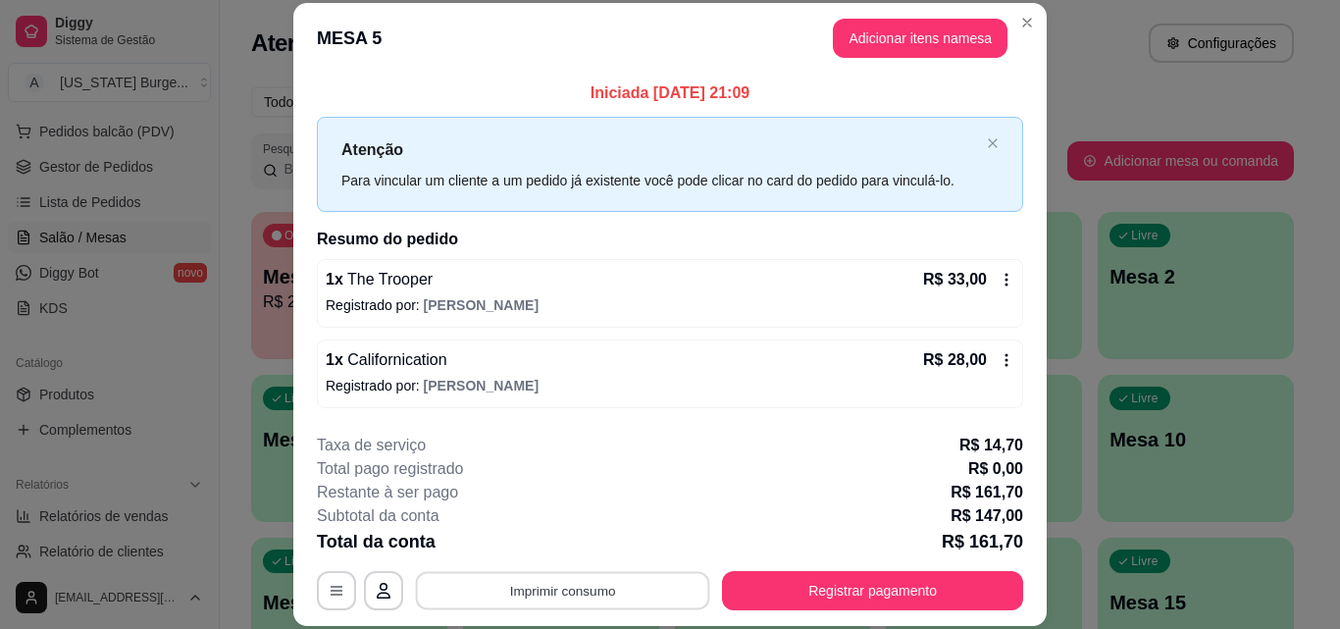
click at [574, 599] on button "Imprimir consumo" at bounding box center [563, 590] width 294 height 38
click at [561, 539] on button "Epson" at bounding box center [561, 545] width 142 height 31
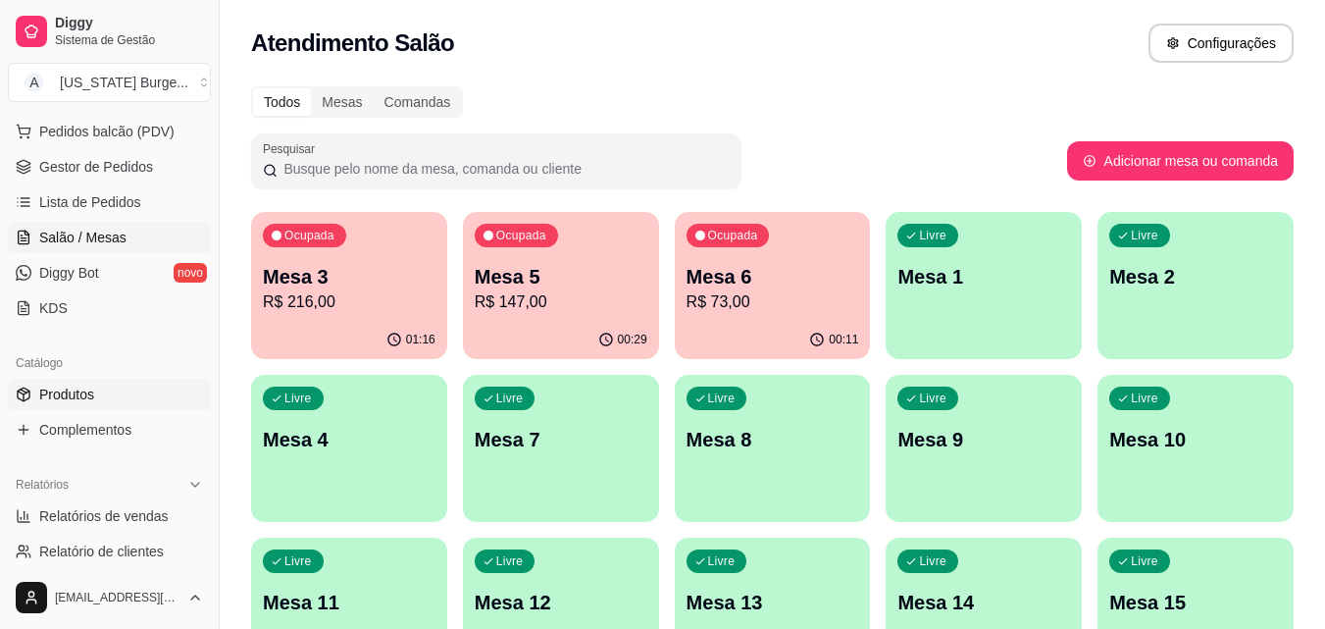
click at [71, 389] on span "Produtos" at bounding box center [66, 394] width 55 height 20
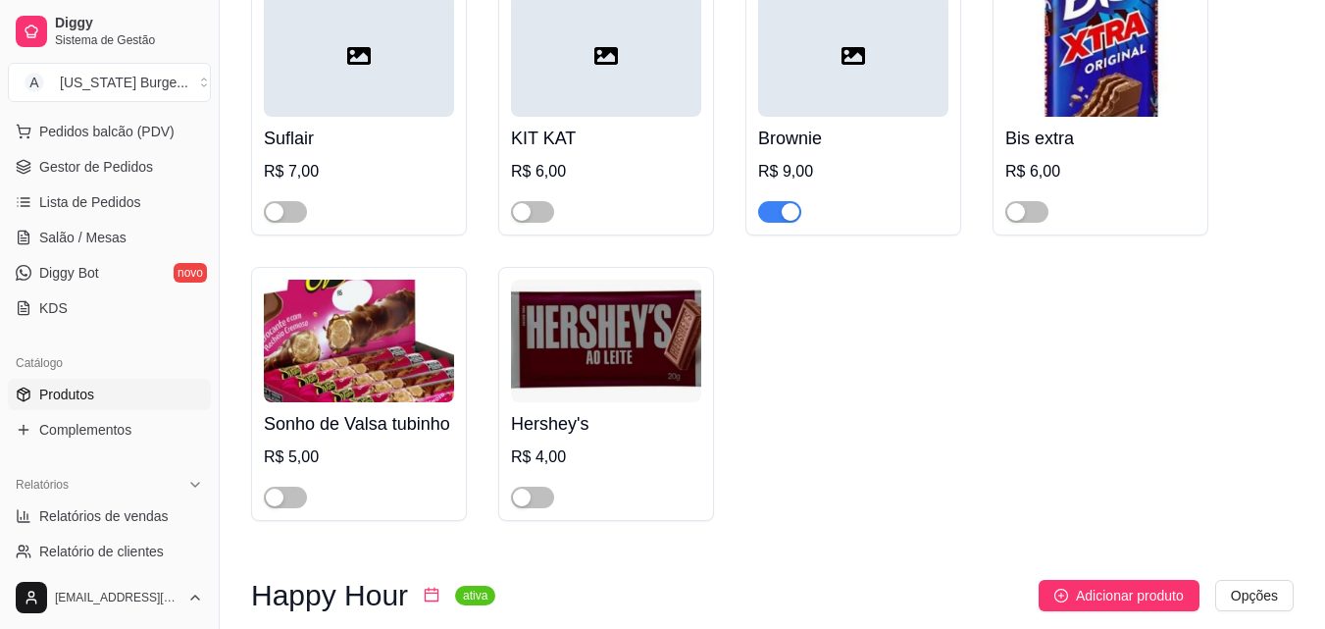
scroll to position [8381, 0]
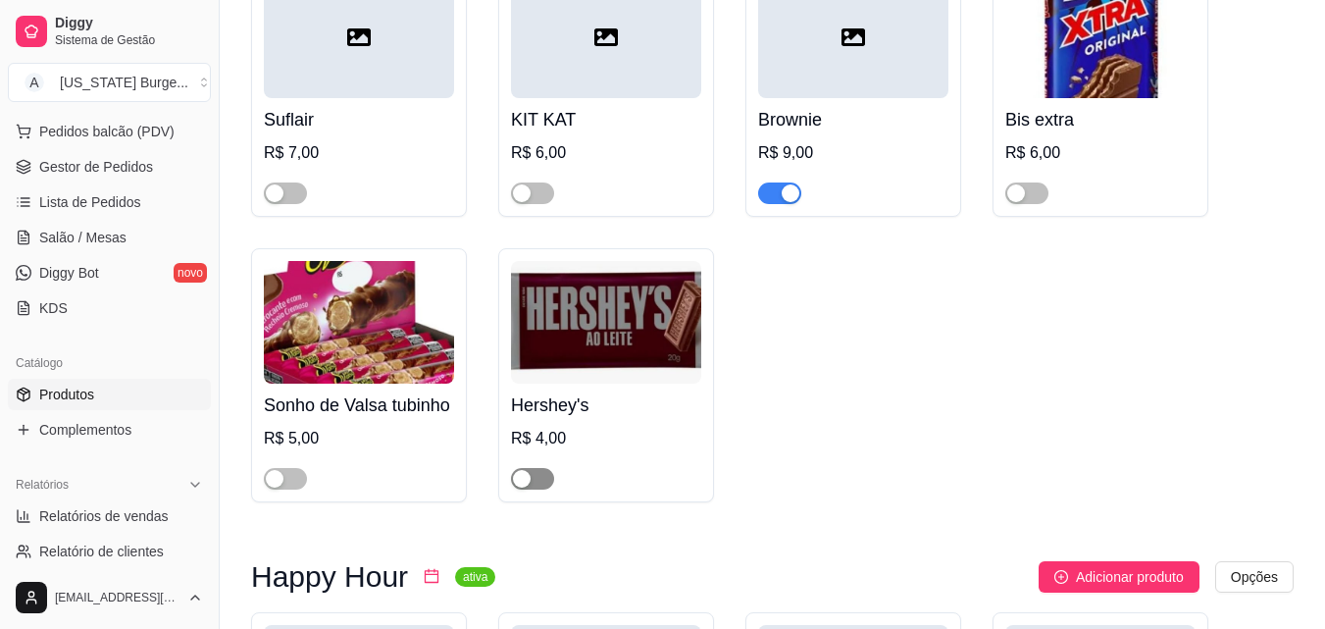
click at [538, 468] on span "button" at bounding box center [532, 479] width 43 height 22
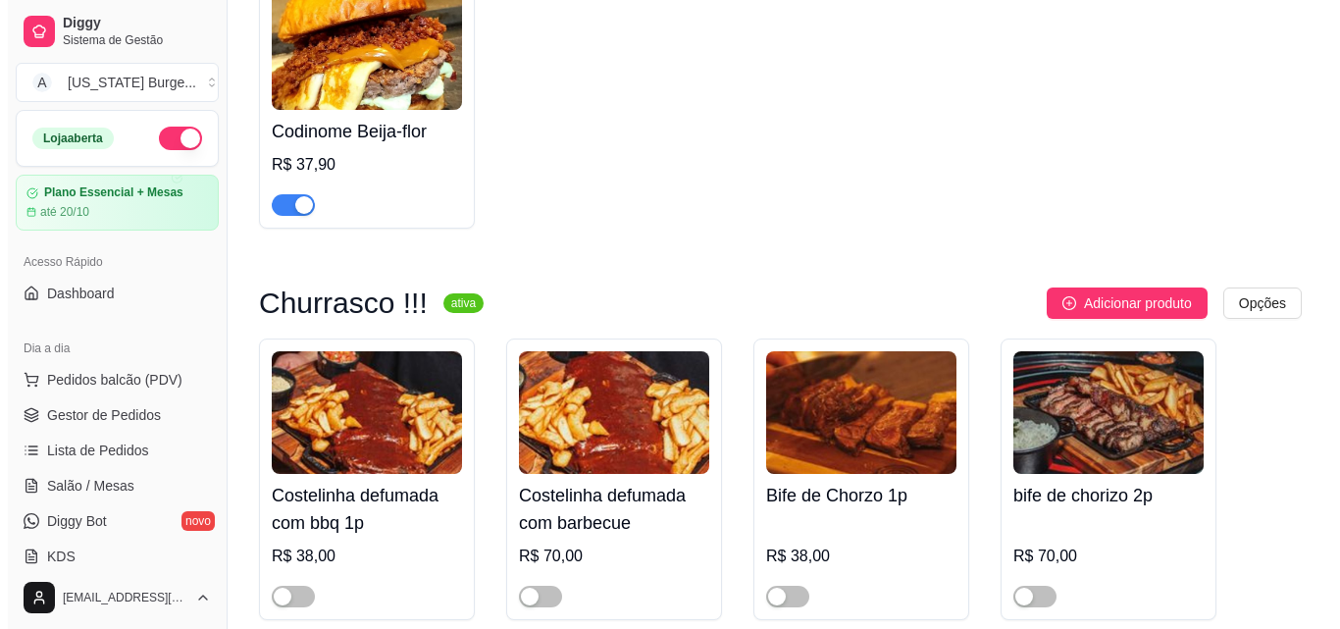
scroll to position [0, 0]
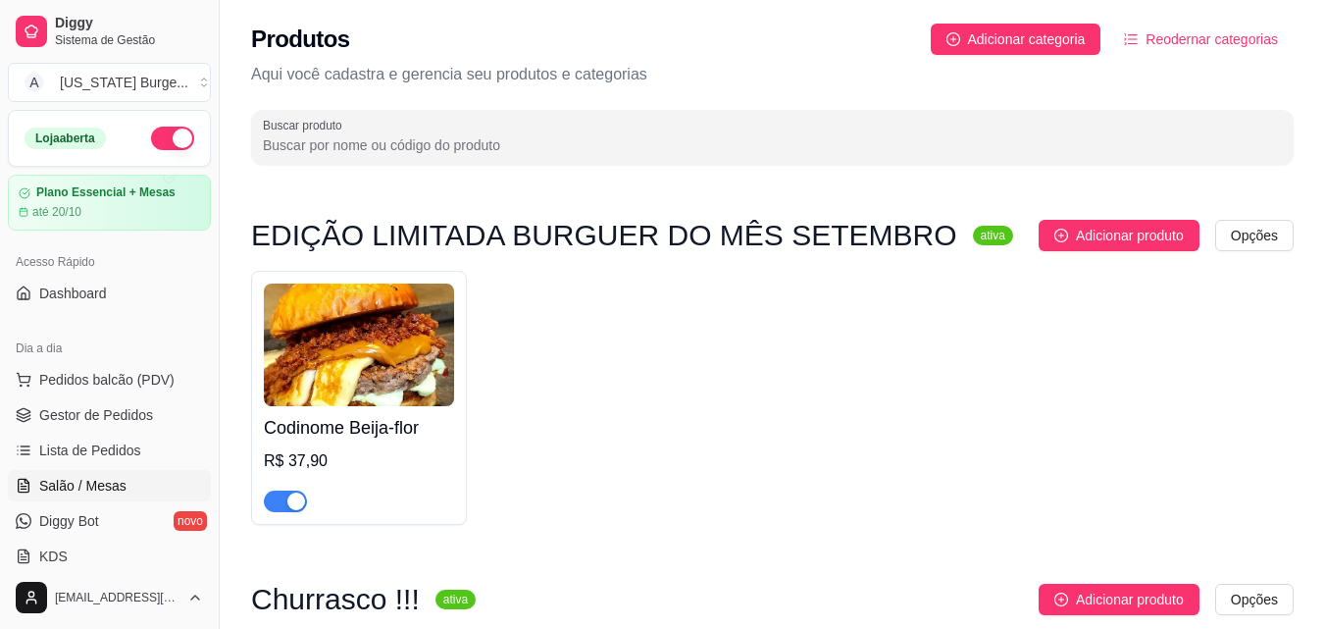
click at [92, 494] on span "Salão / Mesas" at bounding box center [82, 486] width 87 height 20
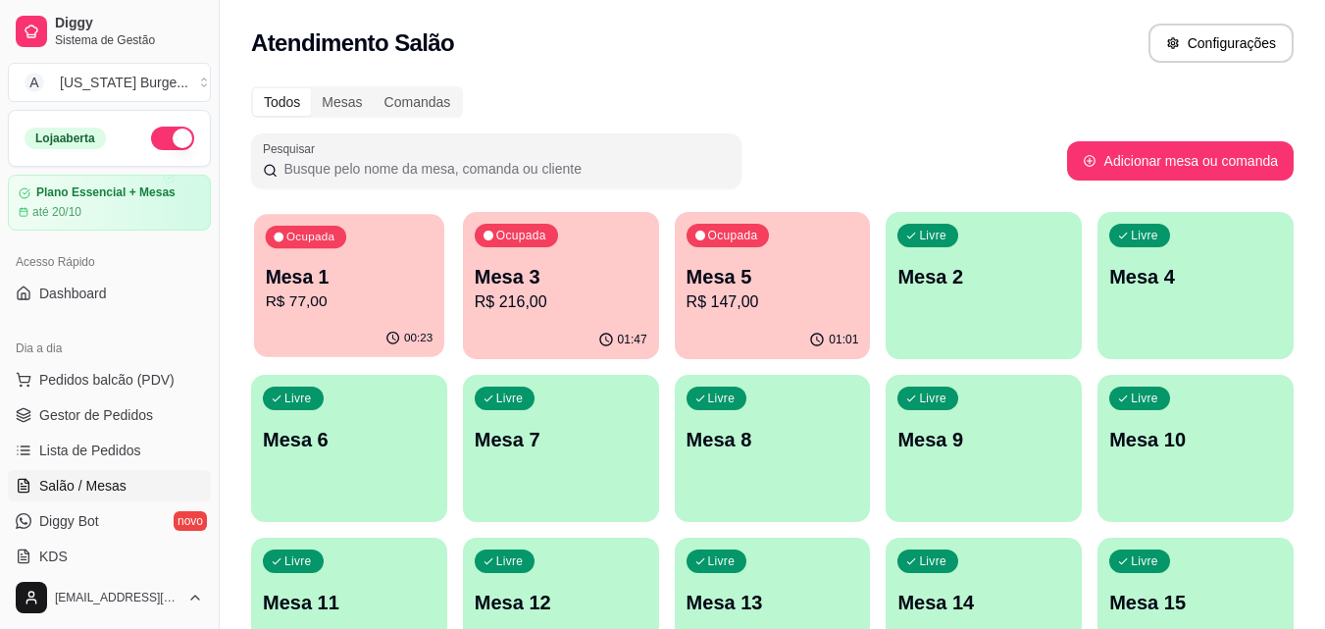
click at [340, 313] on p "R$ 77,00" at bounding box center [350, 301] width 168 height 23
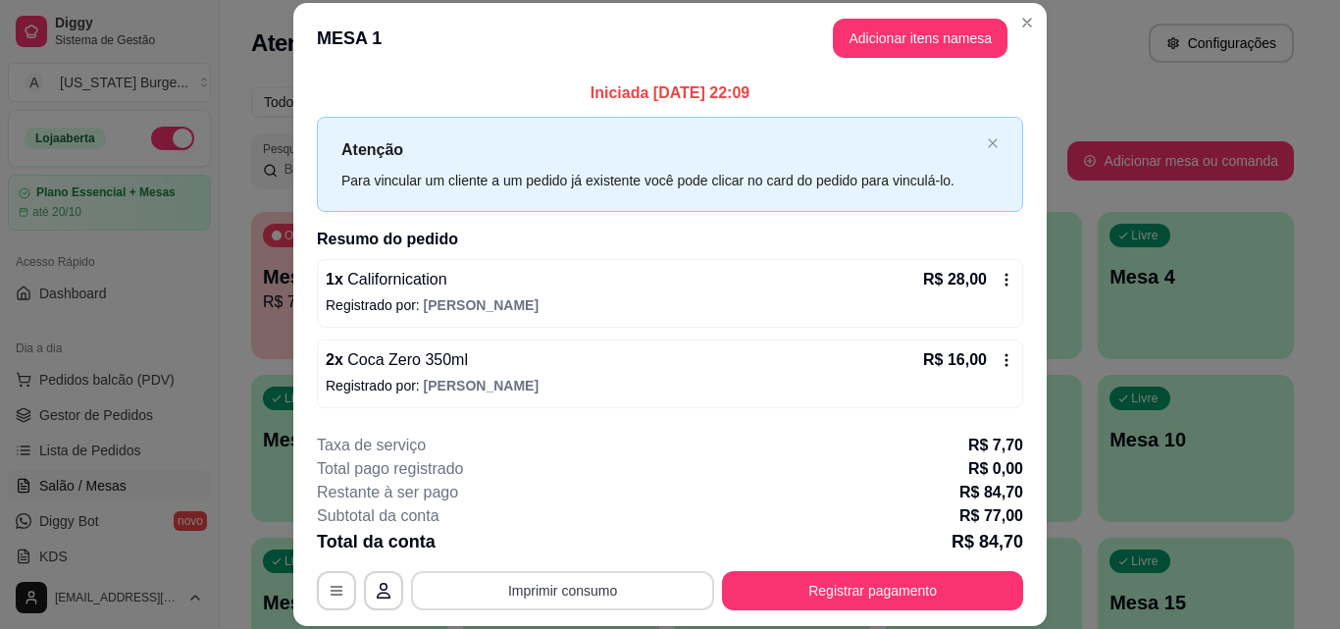
click at [637, 588] on button "Imprimir consumo" at bounding box center [562, 590] width 303 height 39
click at [532, 543] on button "Epson" at bounding box center [561, 545] width 142 height 31
click at [840, 589] on button "Registrar pagamento" at bounding box center [872, 590] width 301 height 39
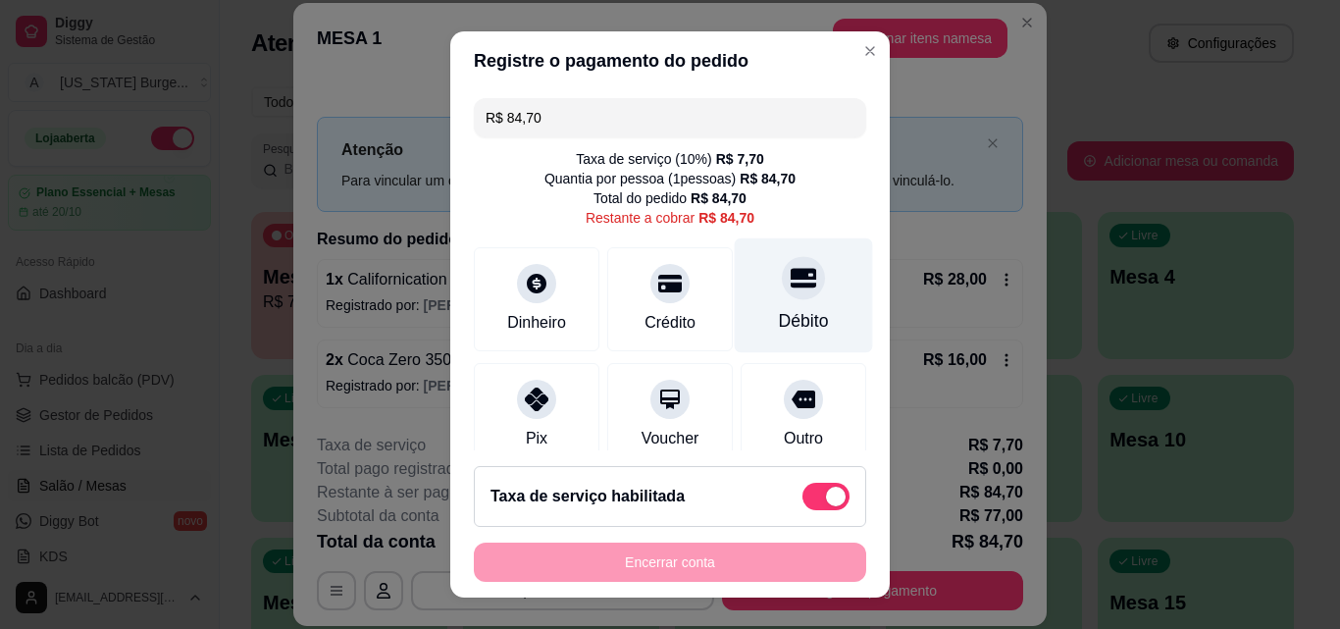
click at [766, 306] on div "Débito" at bounding box center [804, 295] width 138 height 115
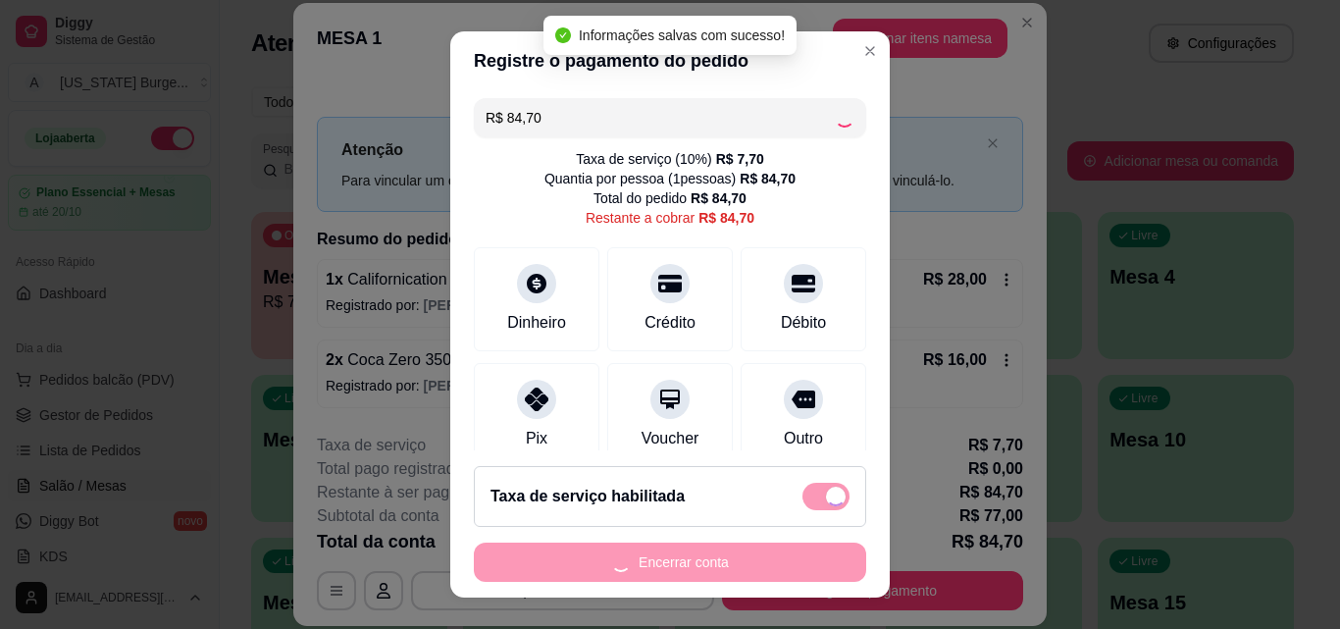
type input "R$ 0,00"
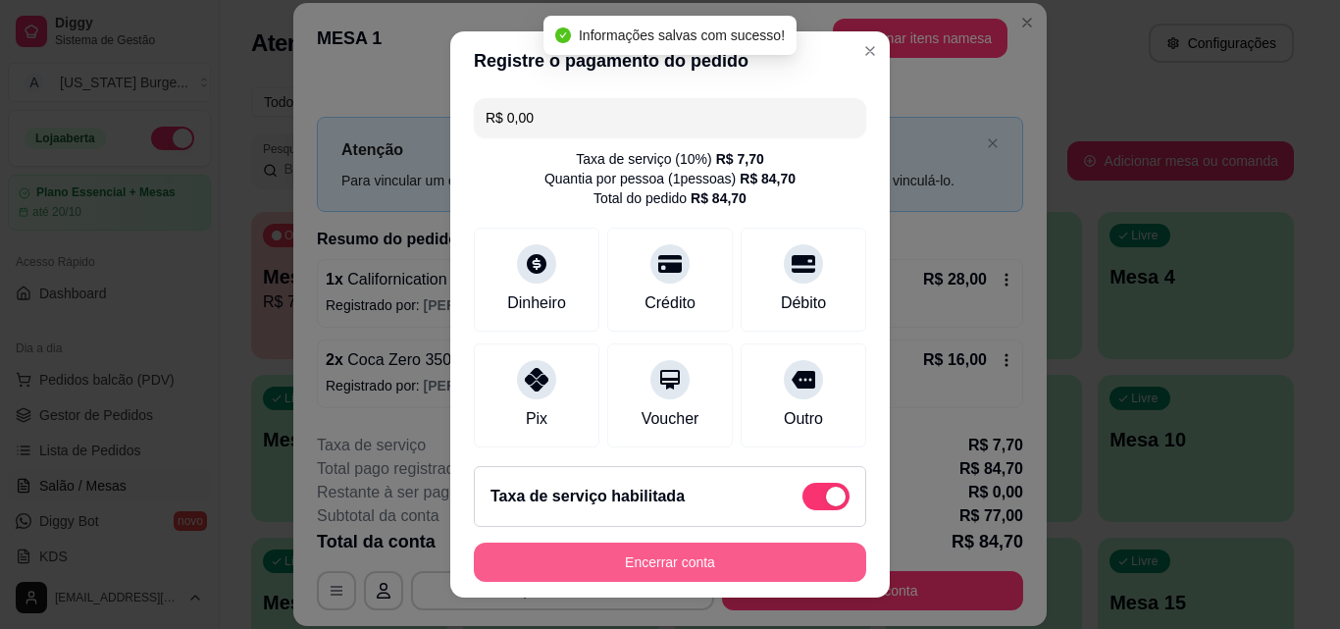
click at [671, 566] on button "Encerrar conta" at bounding box center [670, 561] width 392 height 39
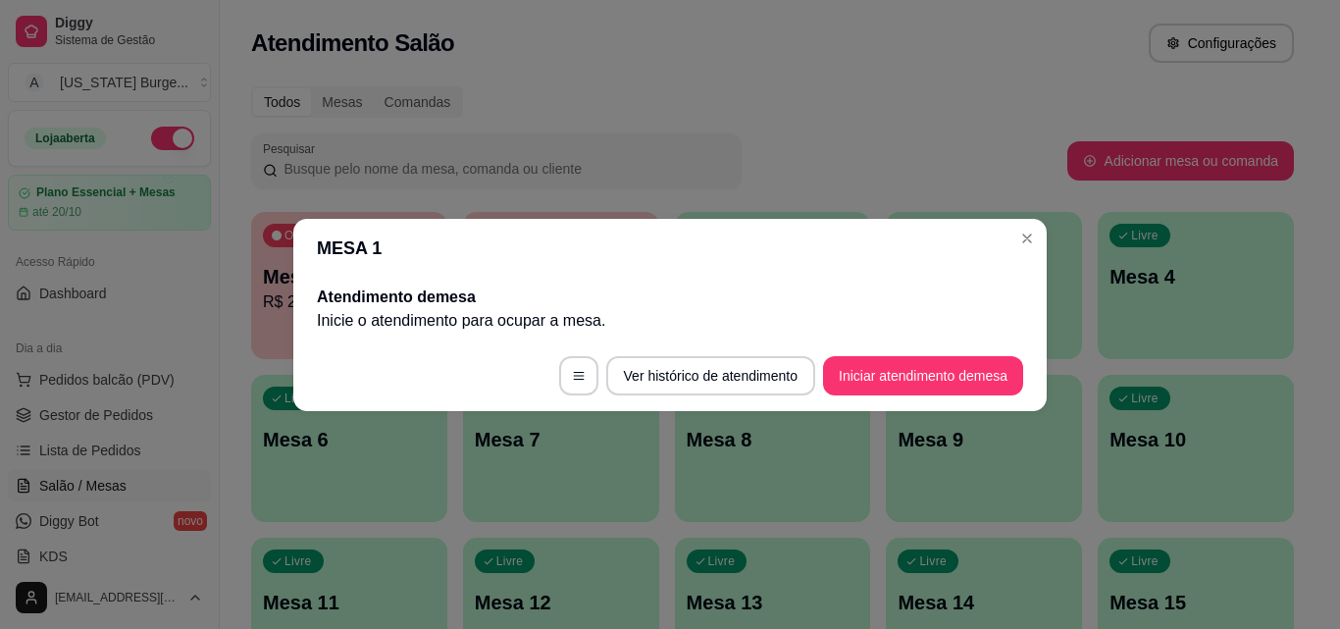
click at [1020, 258] on header "MESA 1" at bounding box center [669, 248] width 753 height 59
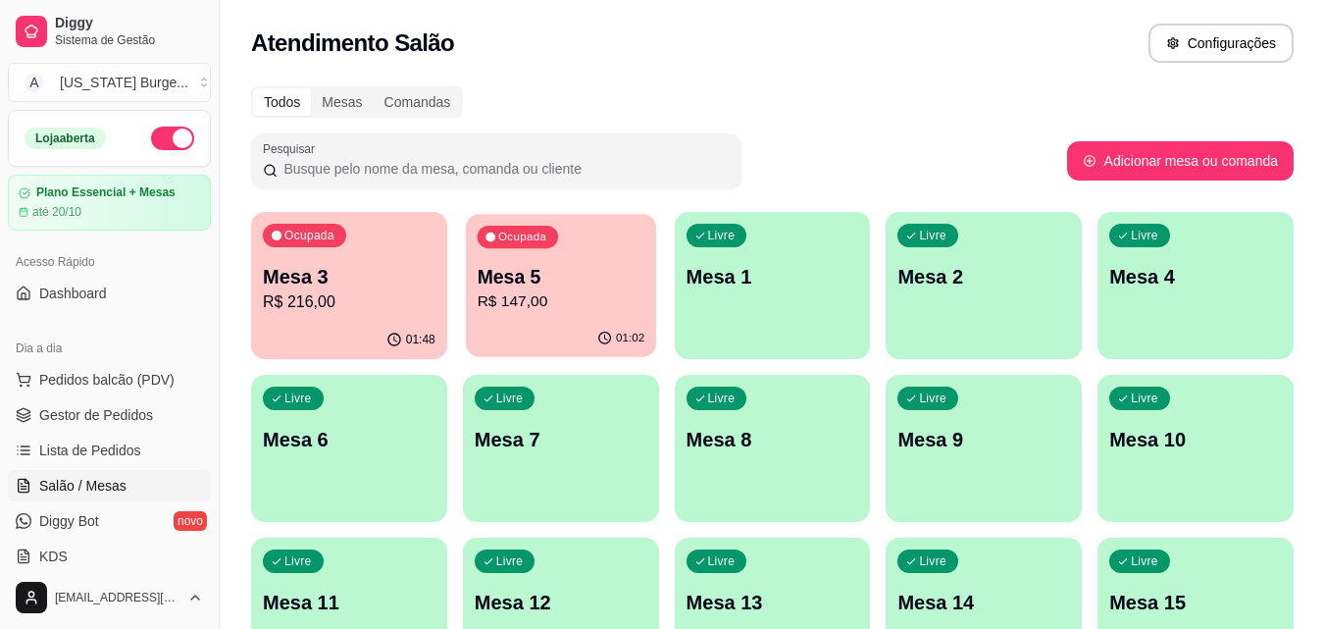
click at [500, 291] on p "R$ 147,00" at bounding box center [561, 301] width 168 height 23
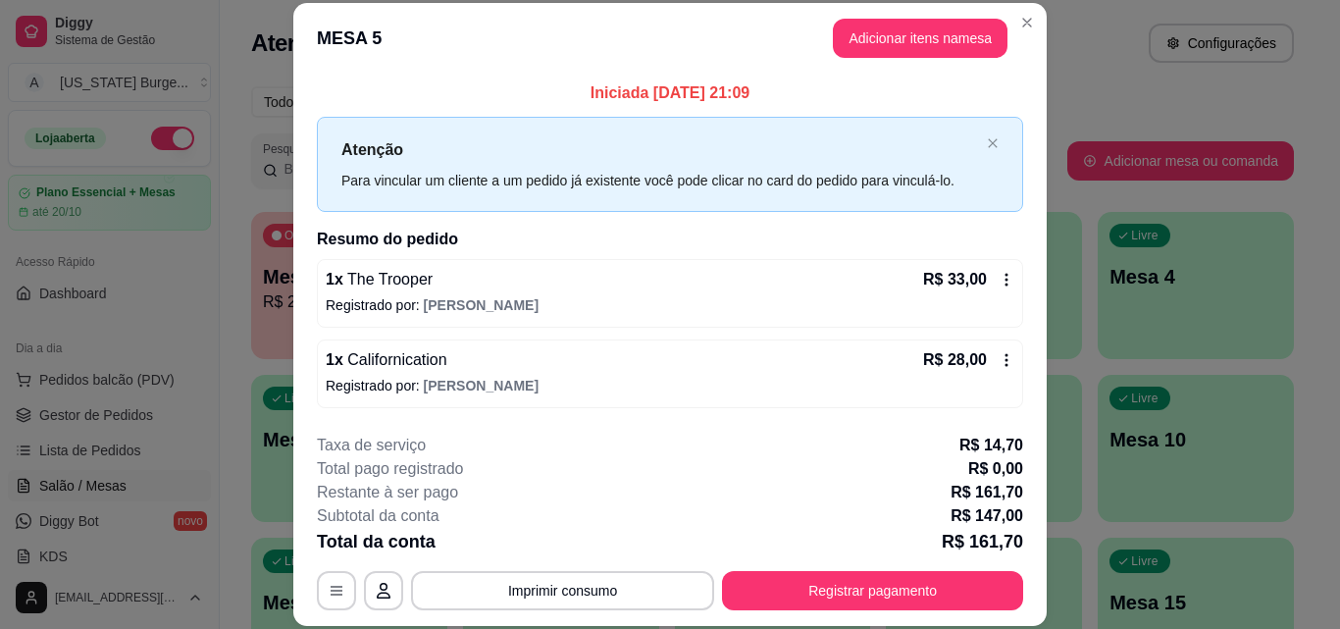
scroll to position [320, 0]
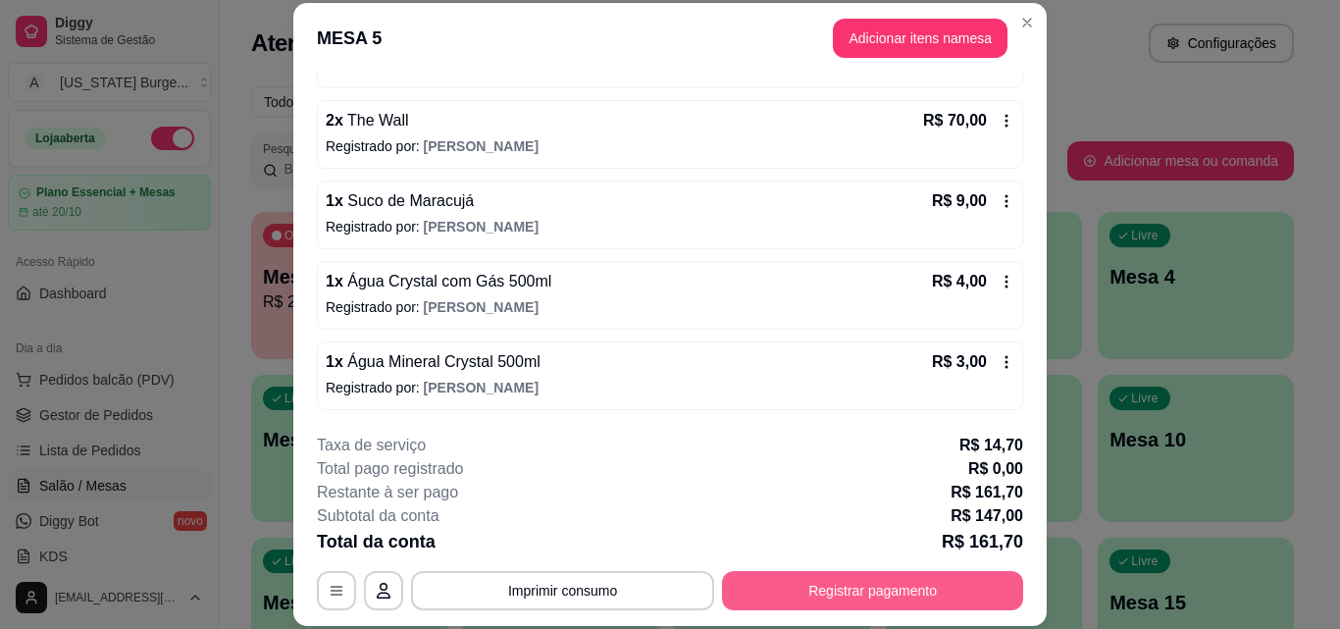
click at [814, 594] on button "Registrar pagamento" at bounding box center [872, 590] width 301 height 39
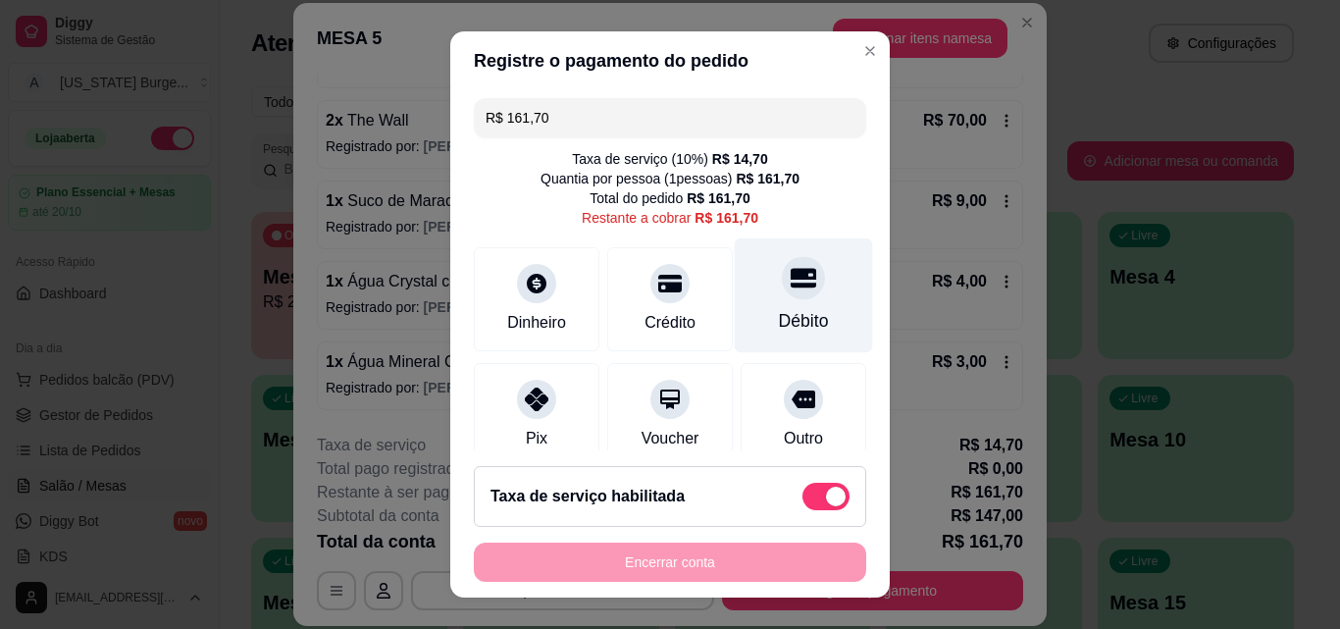
click at [748, 303] on div "Débito" at bounding box center [804, 295] width 138 height 115
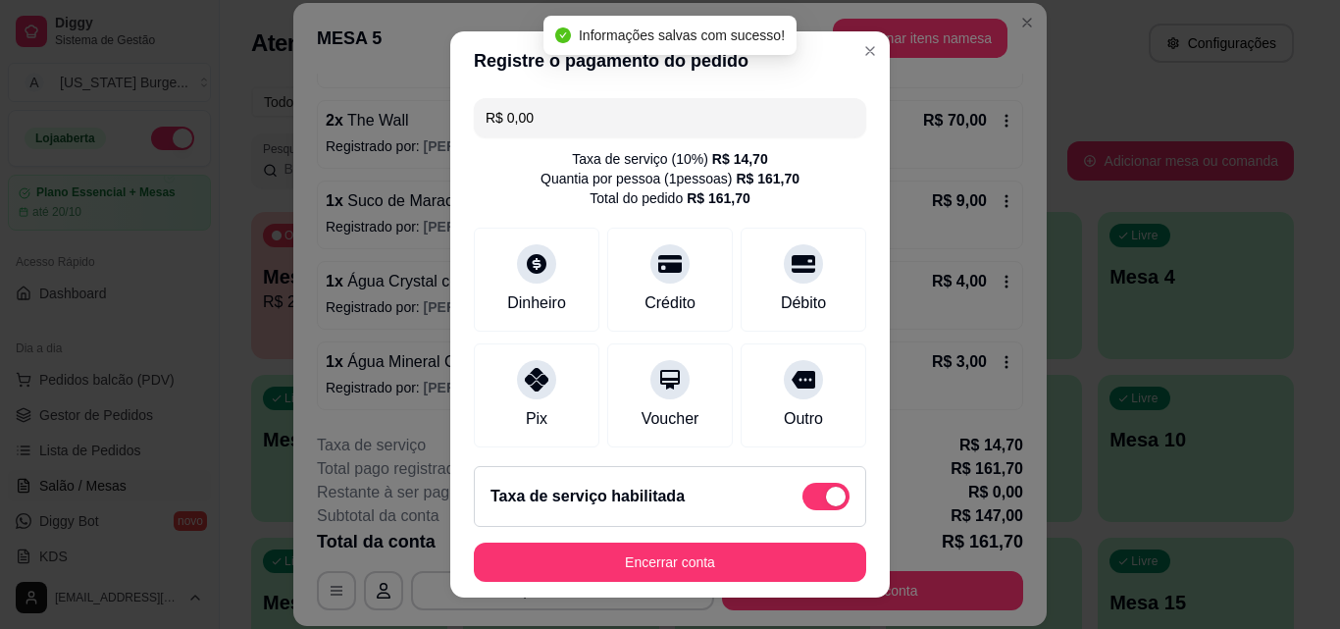
scroll to position [246, 0]
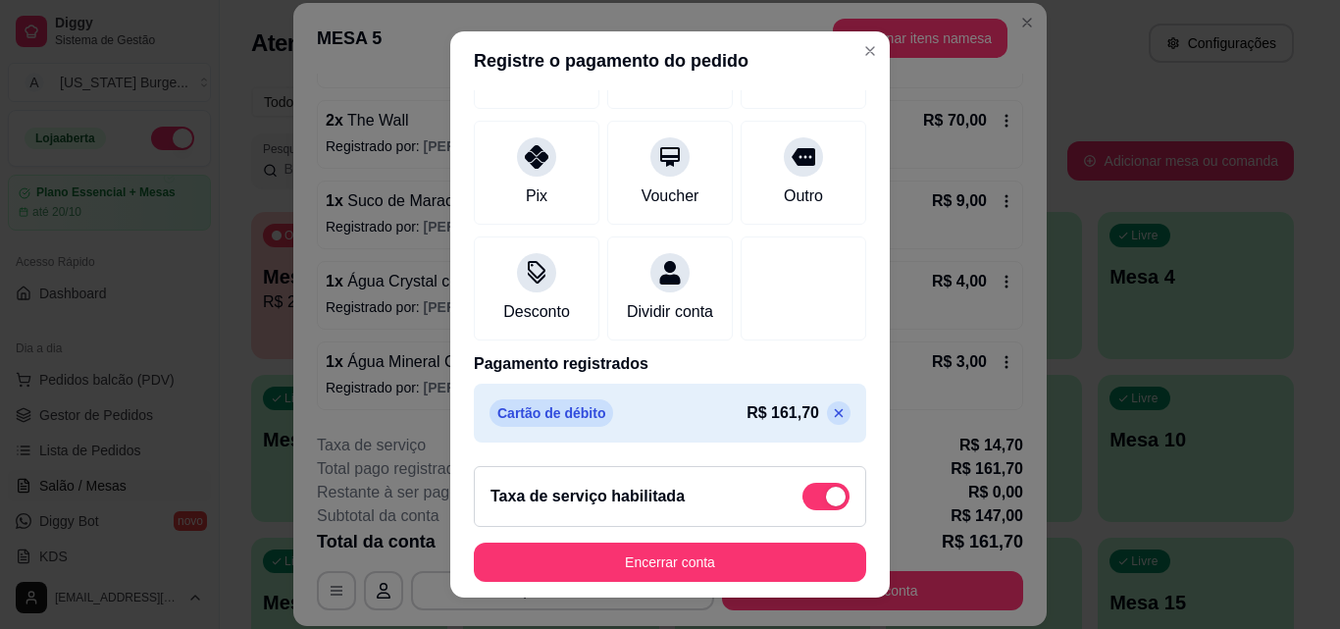
click at [831, 419] on icon at bounding box center [839, 413] width 16 height 16
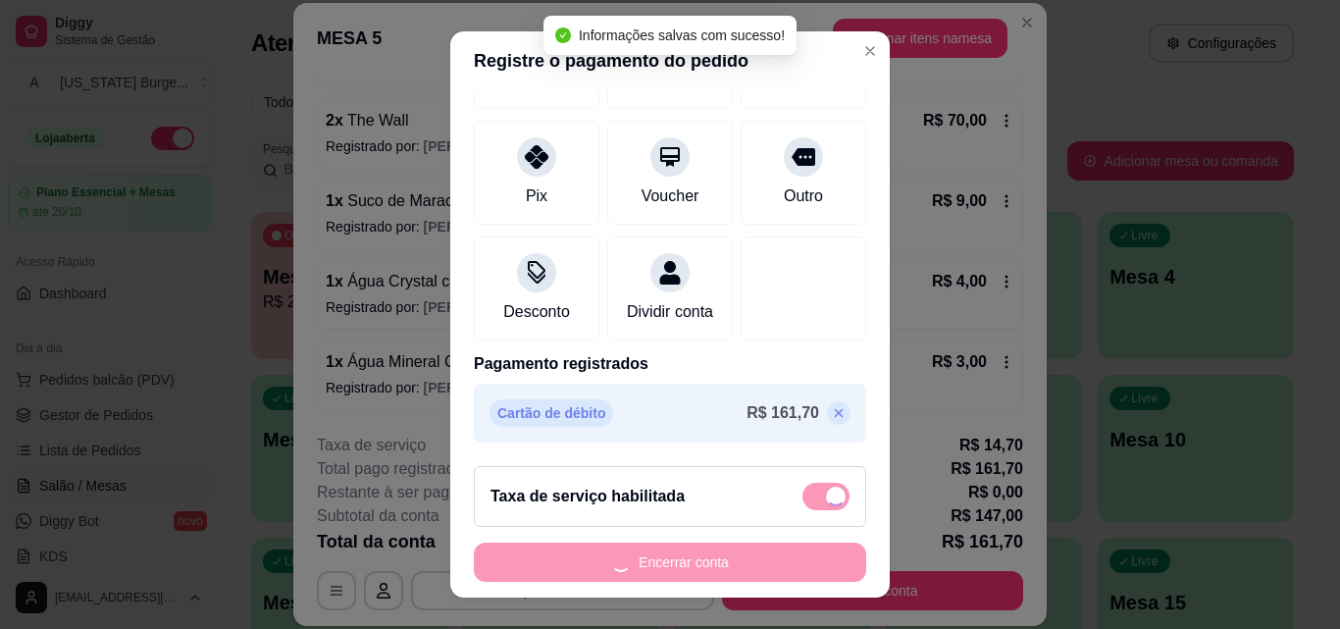
type input "R$ 161,70"
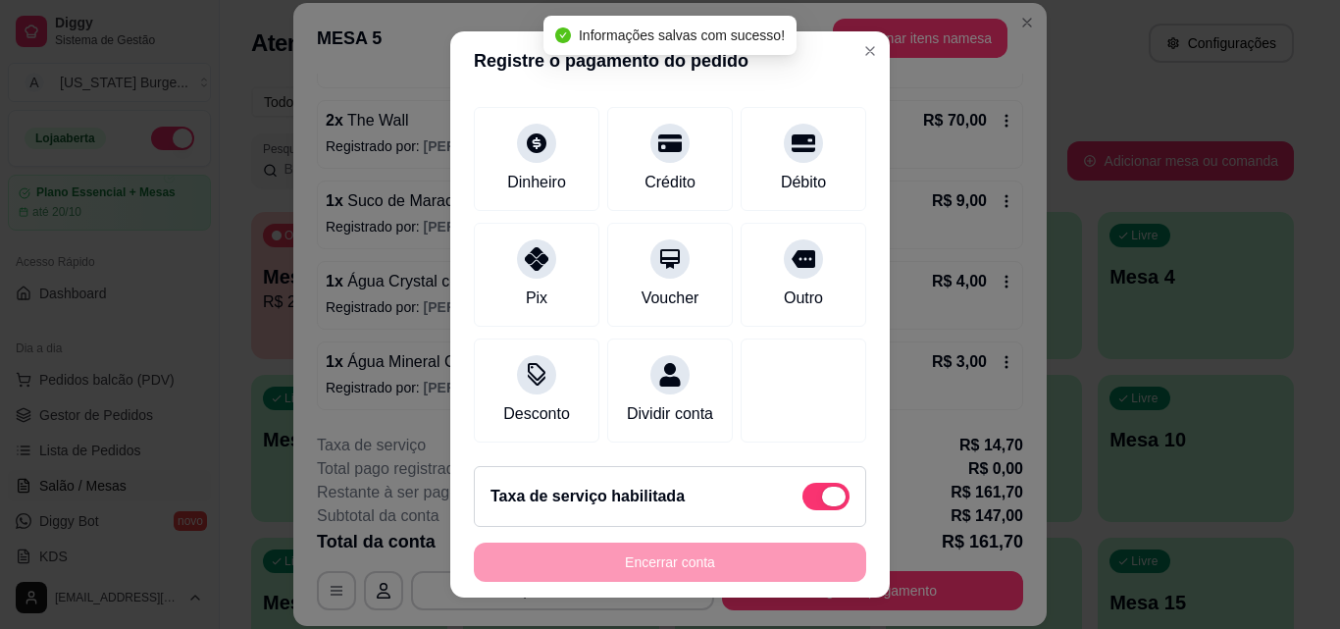
click at [822, 492] on span at bounding box center [834, 496] width 24 height 20
click at [805, 499] on input "checkbox" at bounding box center [807, 505] width 13 height 13
checkbox input "true"
type input "R$ 147,00"
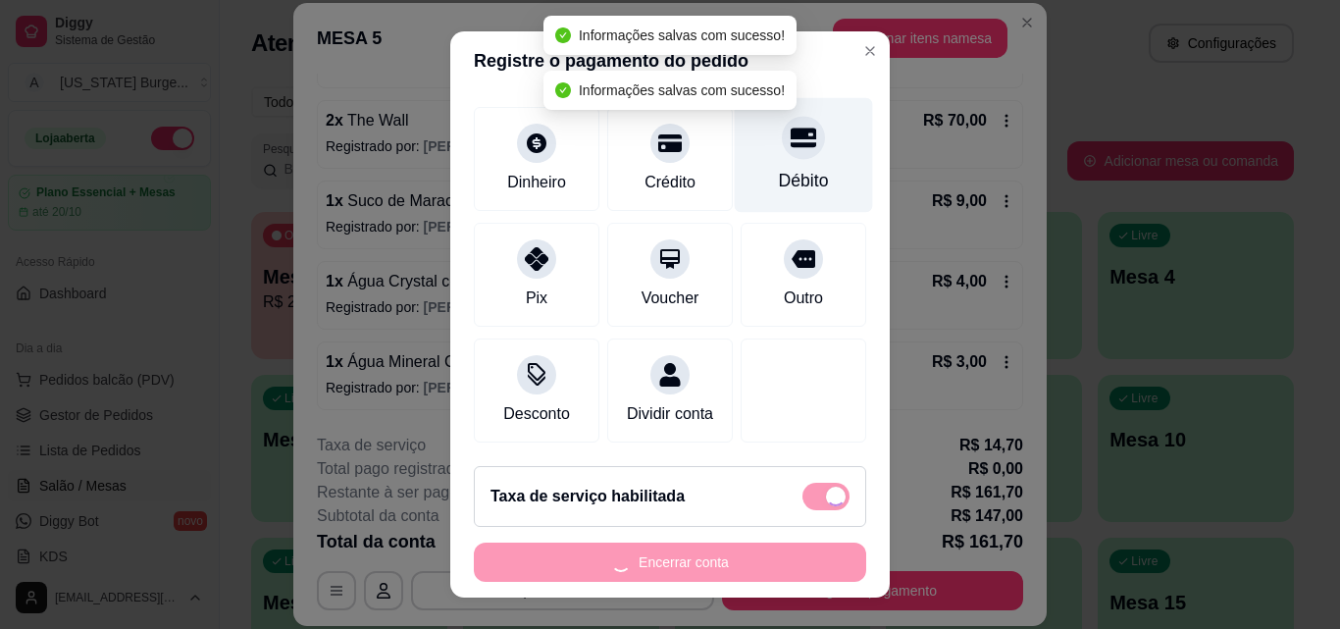
click at [788, 143] on div "Débito" at bounding box center [804, 155] width 138 height 115
checkbox input "false"
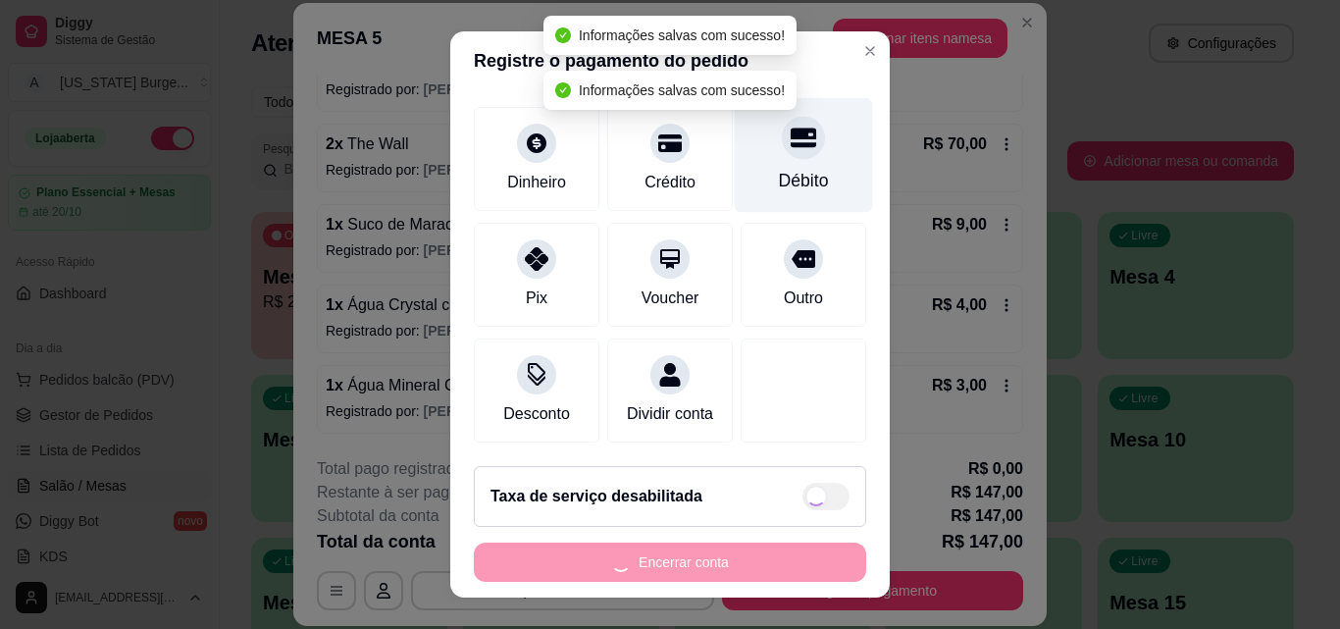
scroll to position [296, 0]
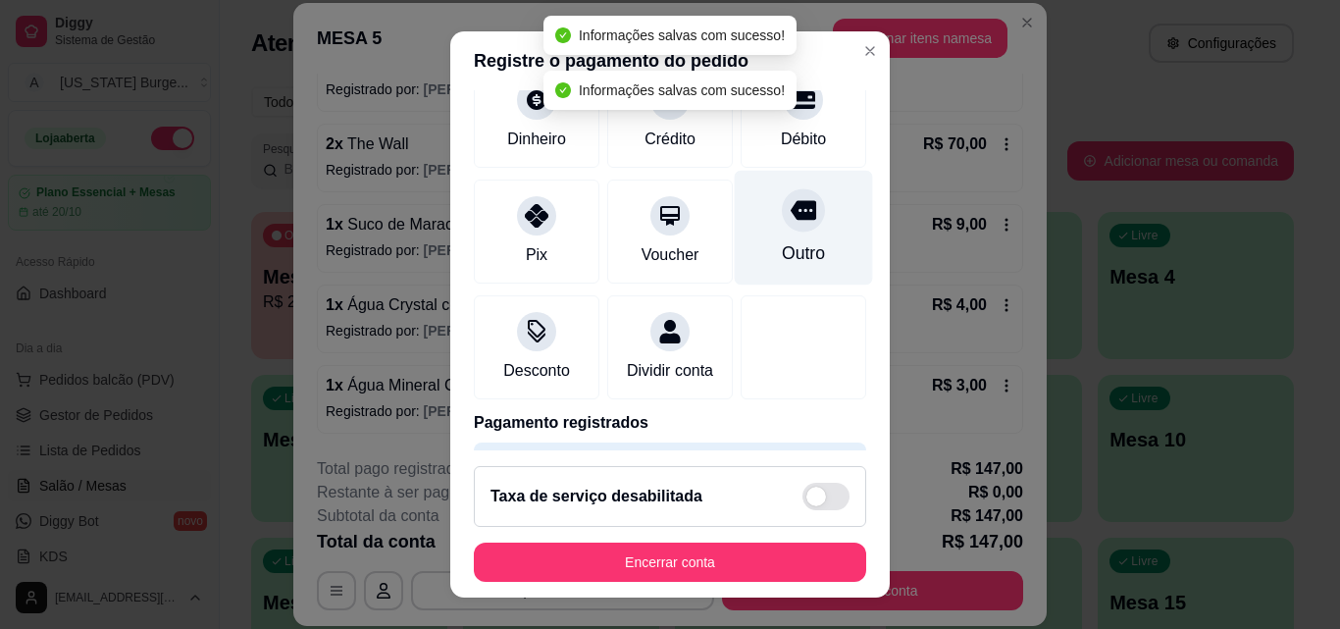
type input "R$ 0,00"
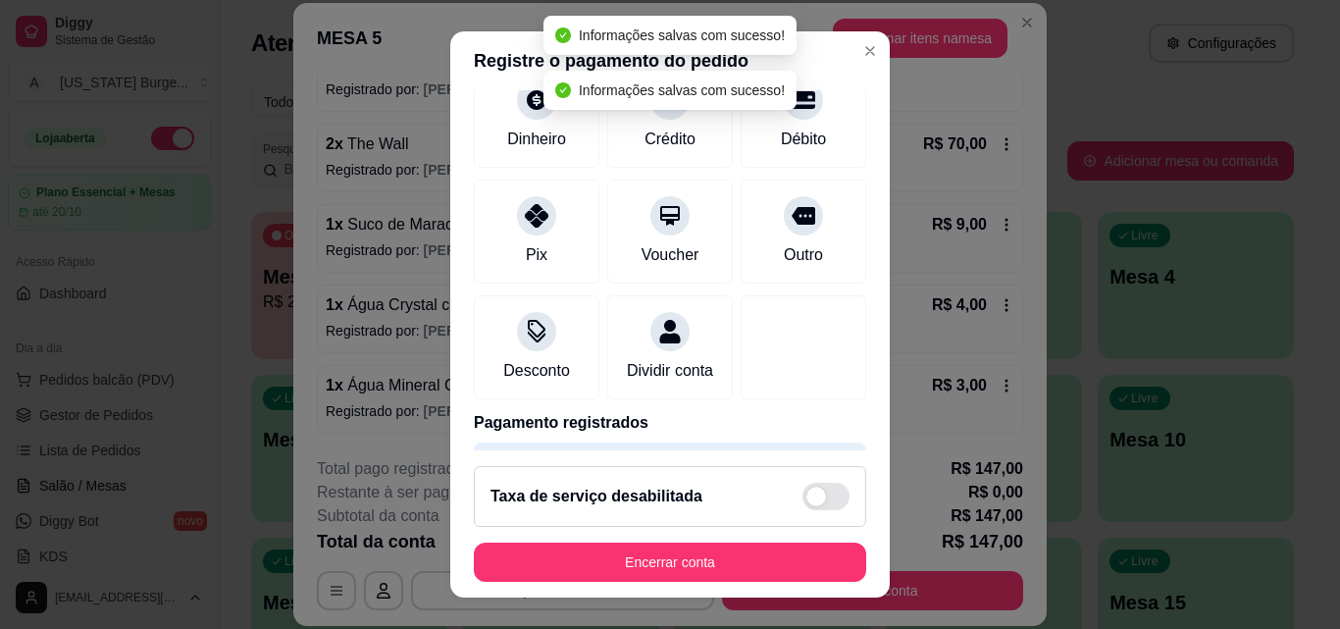
scroll to position [227, 0]
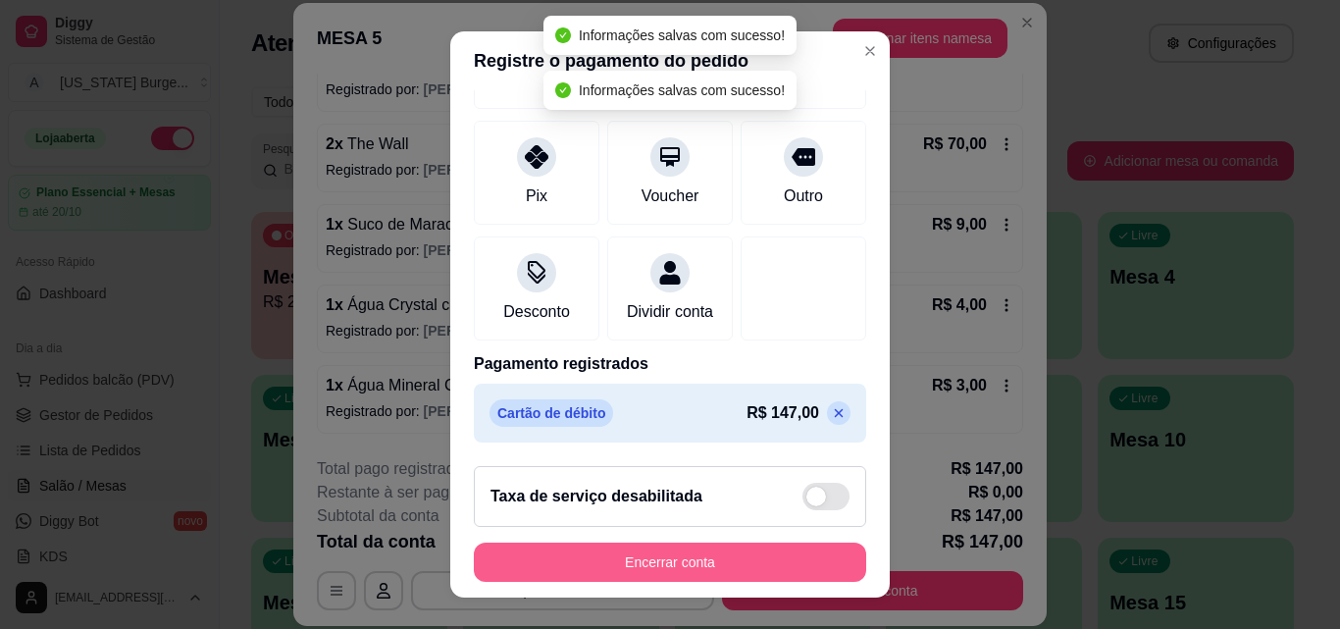
click at [749, 563] on button "Encerrar conta" at bounding box center [670, 561] width 392 height 39
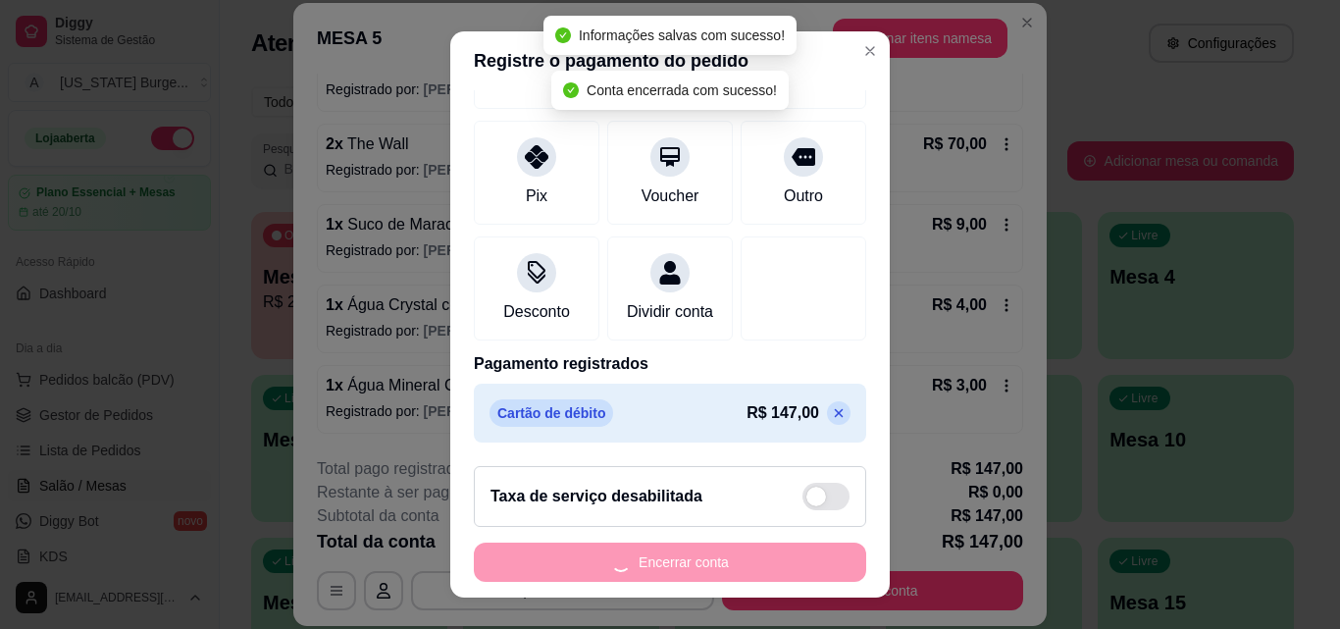
scroll to position [0, 0]
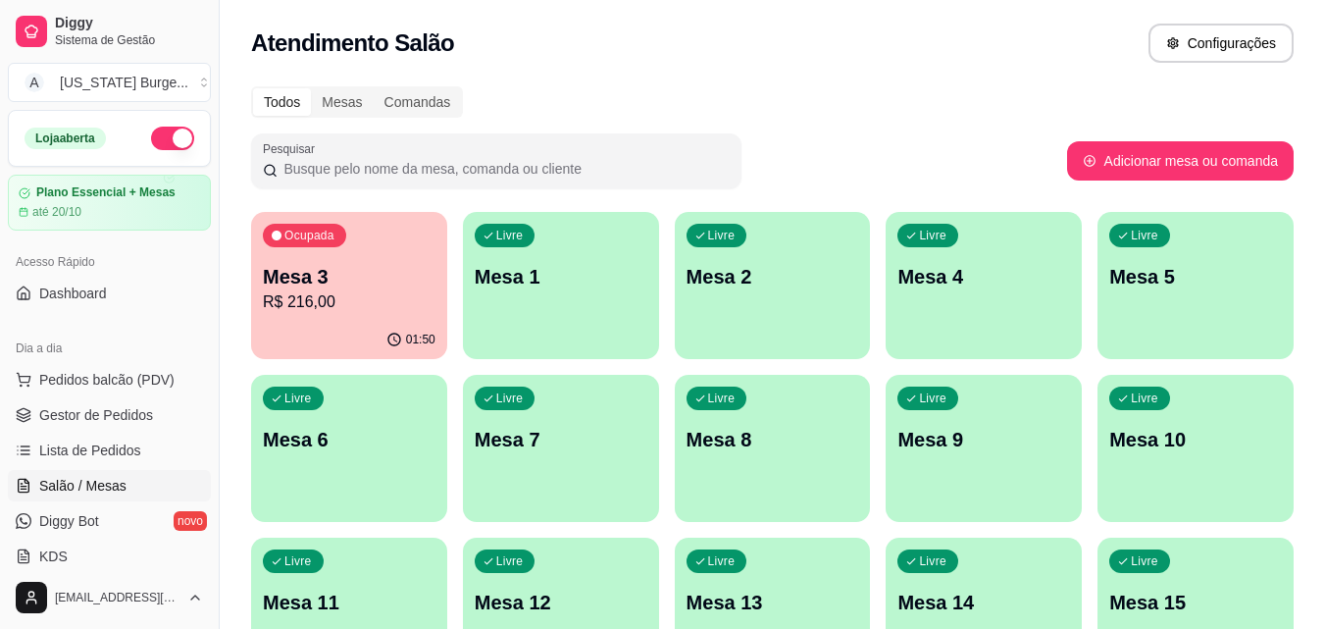
click at [339, 298] on p "R$ 216,00" at bounding box center [349, 302] width 173 height 24
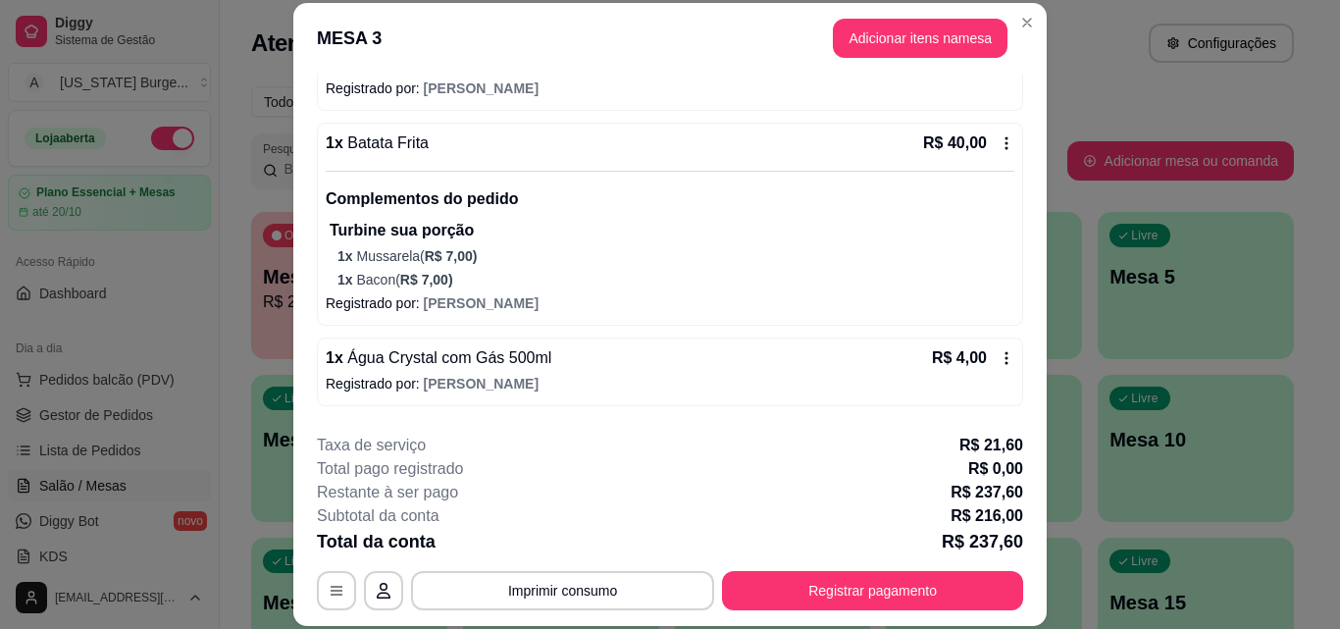
scroll to position [823, 0]
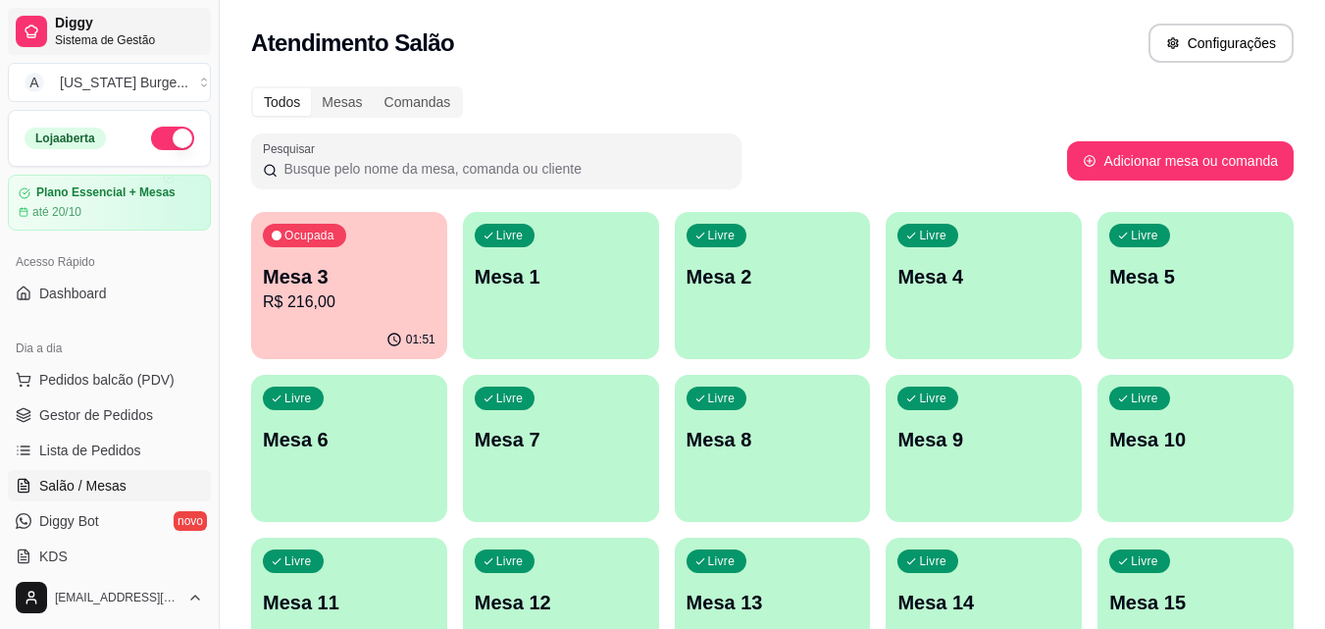
click at [55, 34] on span "Sistema de Gestão" at bounding box center [129, 40] width 148 height 16
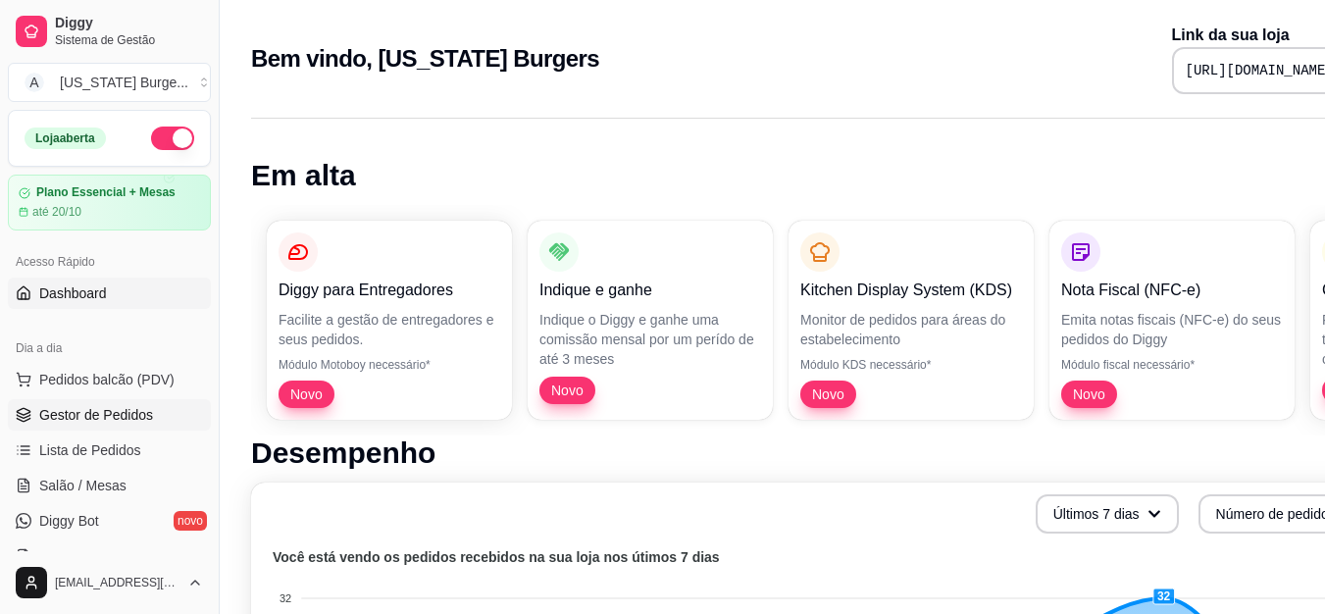
click at [102, 413] on span "Gestor de Pedidos" at bounding box center [96, 415] width 114 height 20
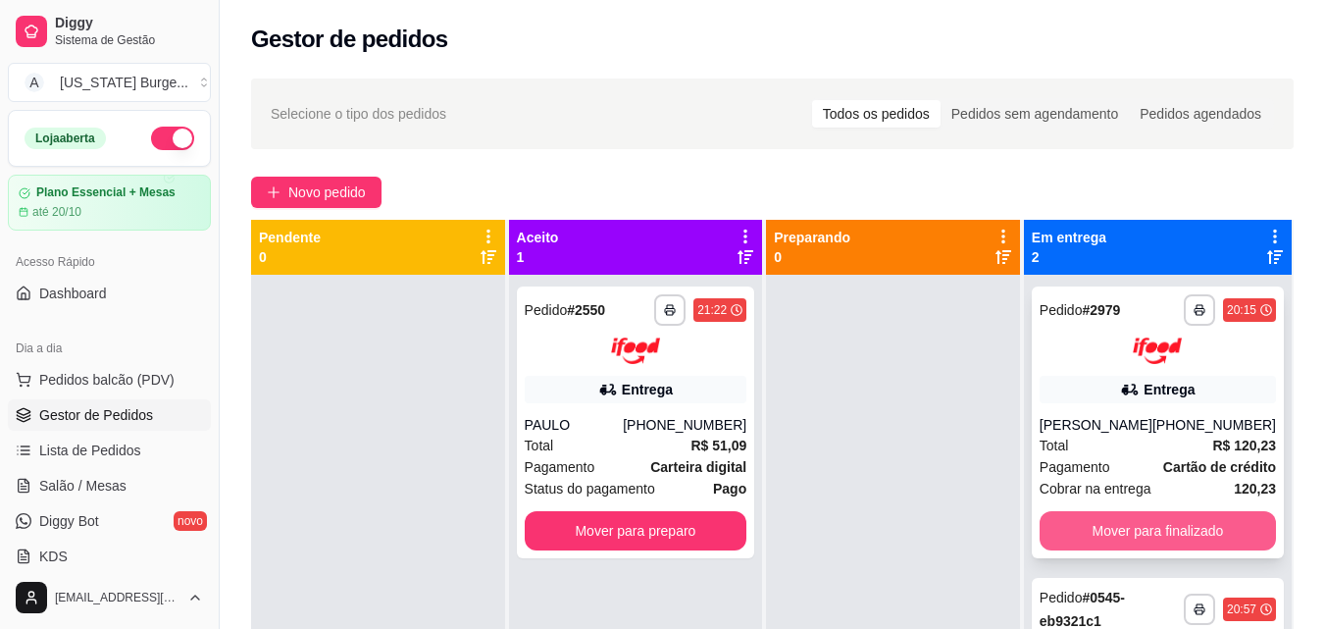
click at [1074, 526] on button "Mover para finalizado" at bounding box center [1158, 530] width 236 height 39
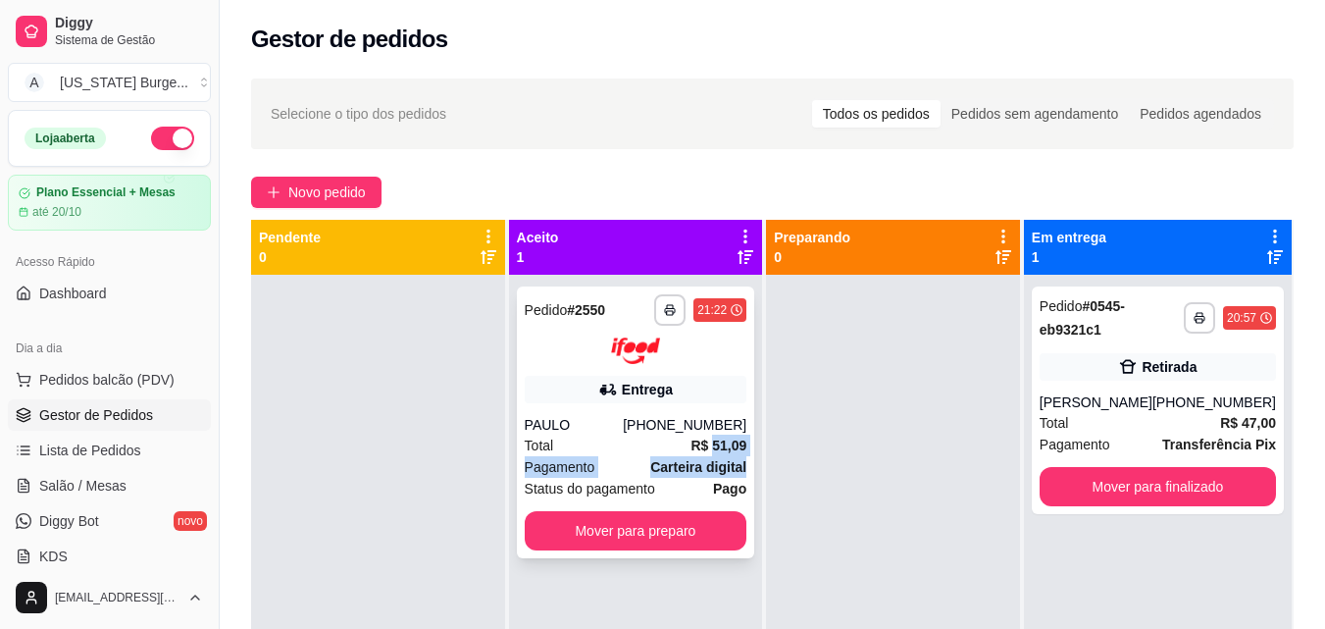
drag, startPoint x: 750, startPoint y: 473, endPoint x: 713, endPoint y: 449, distance: 44.1
click at [713, 449] on div "**********" at bounding box center [636, 422] width 238 height 272
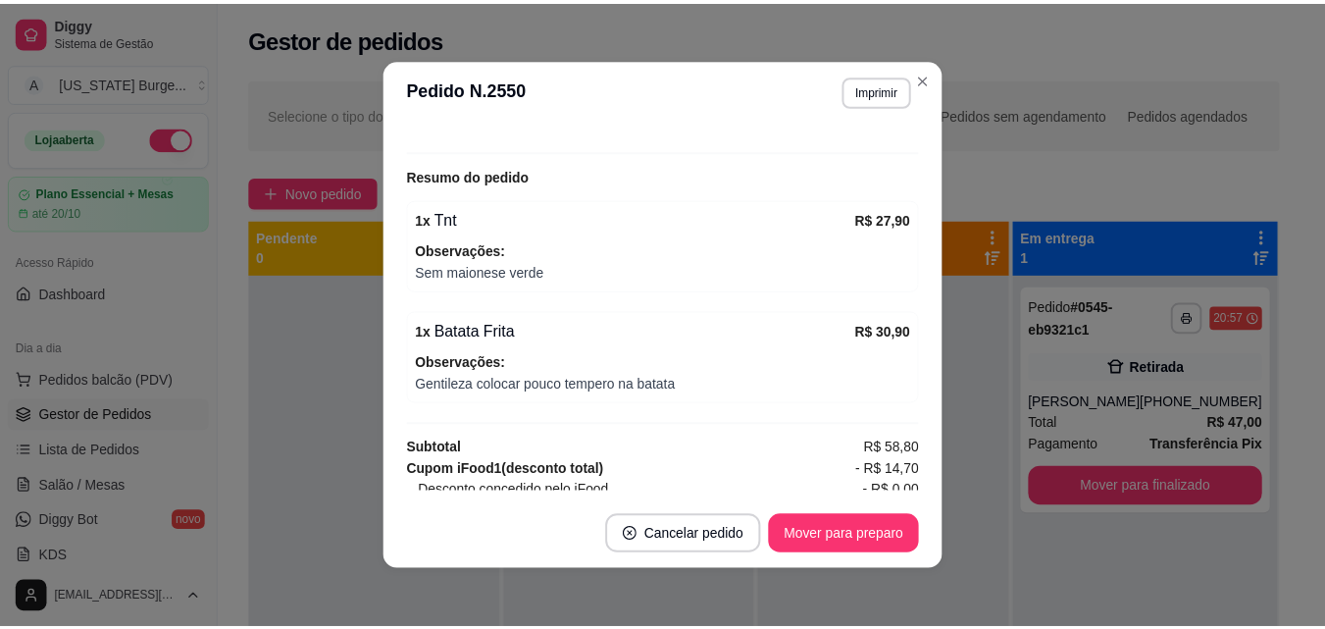
scroll to position [667, 0]
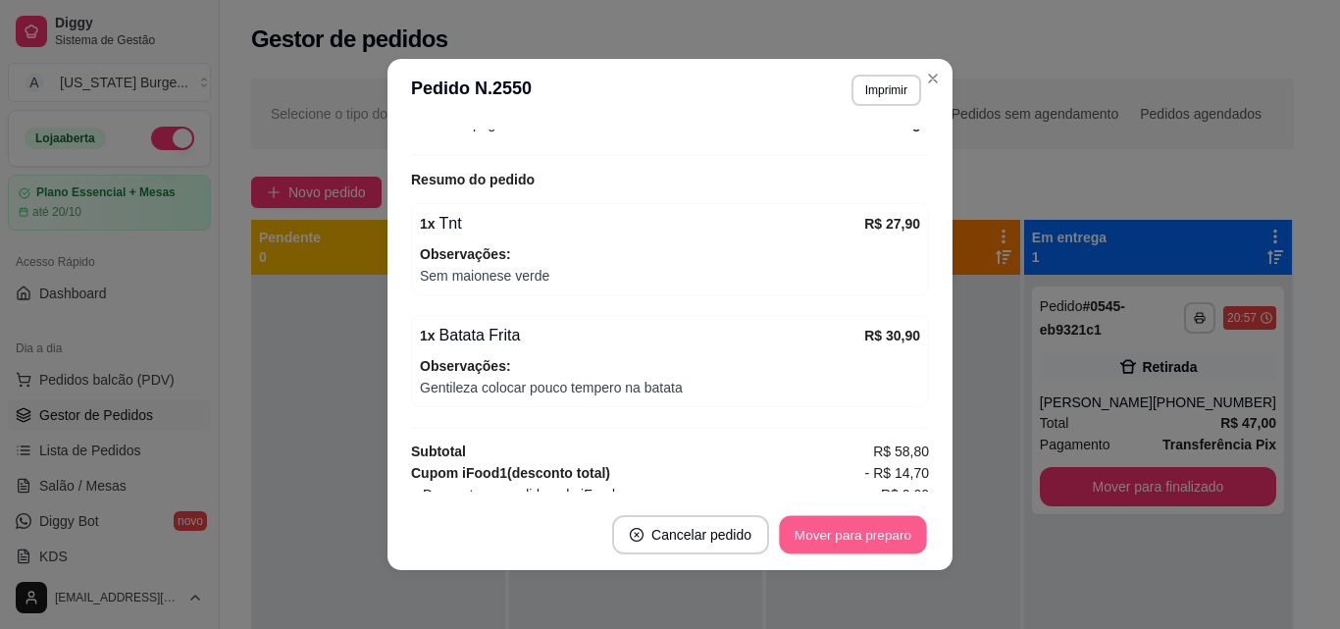
click at [852, 542] on button "Mover para preparo" at bounding box center [852, 535] width 147 height 38
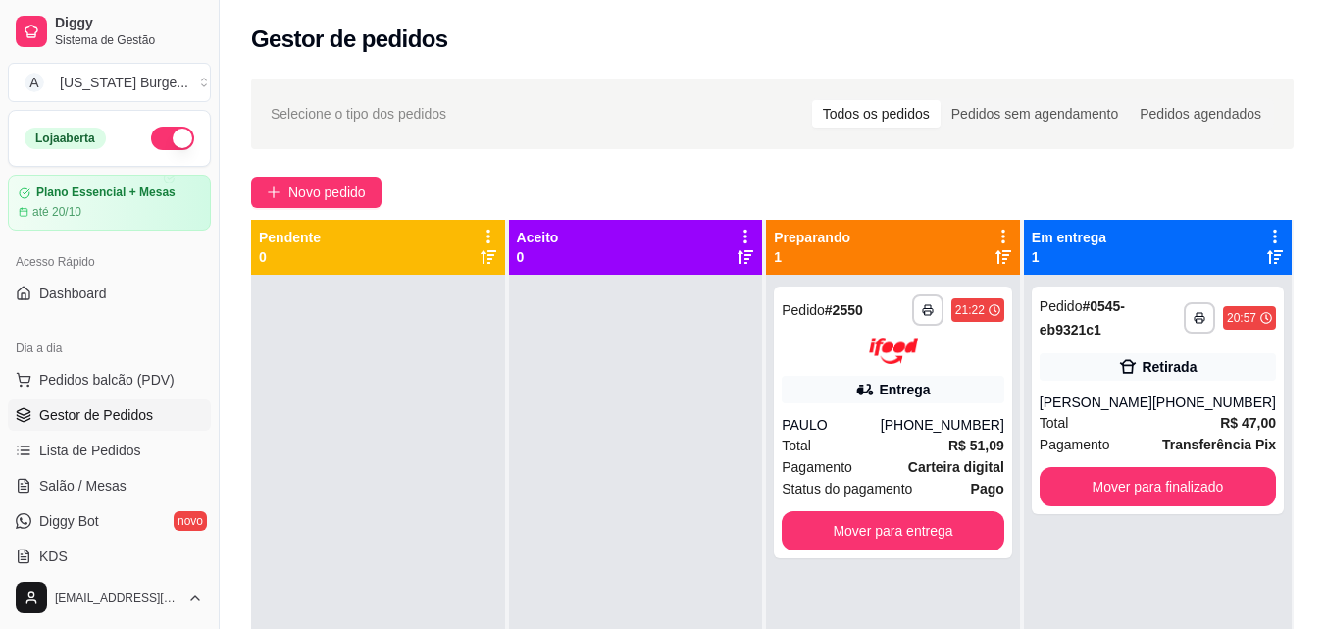
click at [914, 559] on div "**********" at bounding box center [893, 589] width 254 height 629
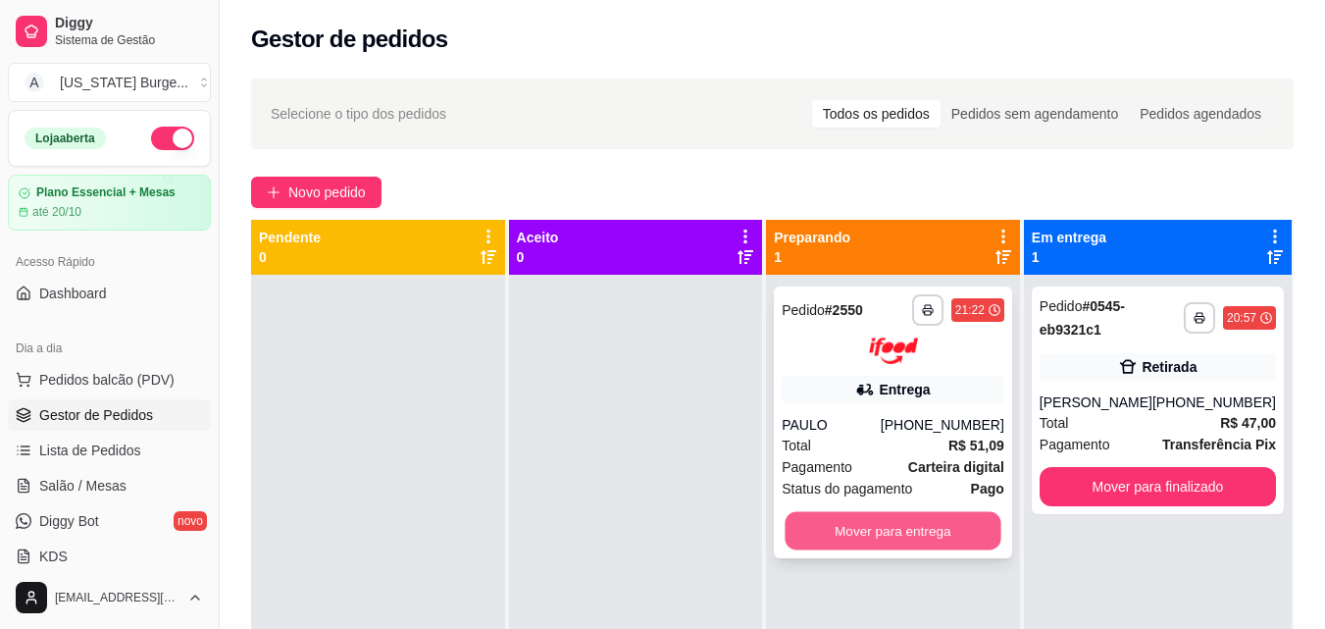
click at [951, 523] on button "Mover para entrega" at bounding box center [894, 530] width 216 height 38
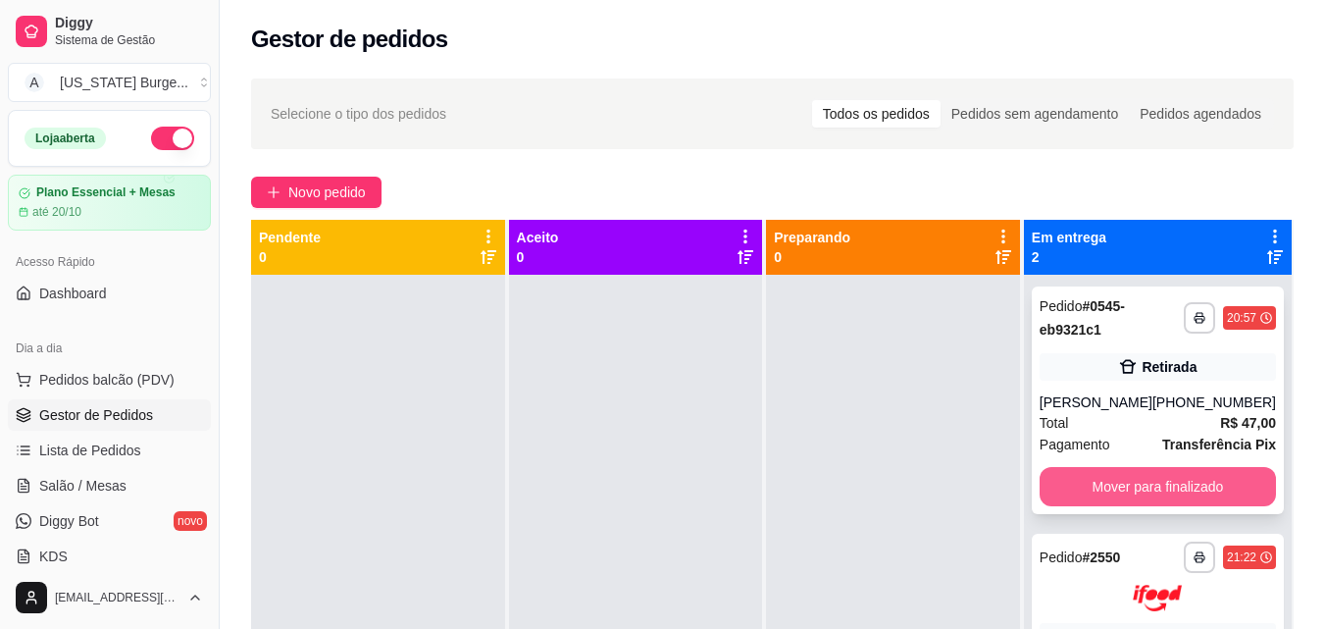
click at [1049, 477] on button "Mover para finalizado" at bounding box center [1158, 486] width 236 height 39
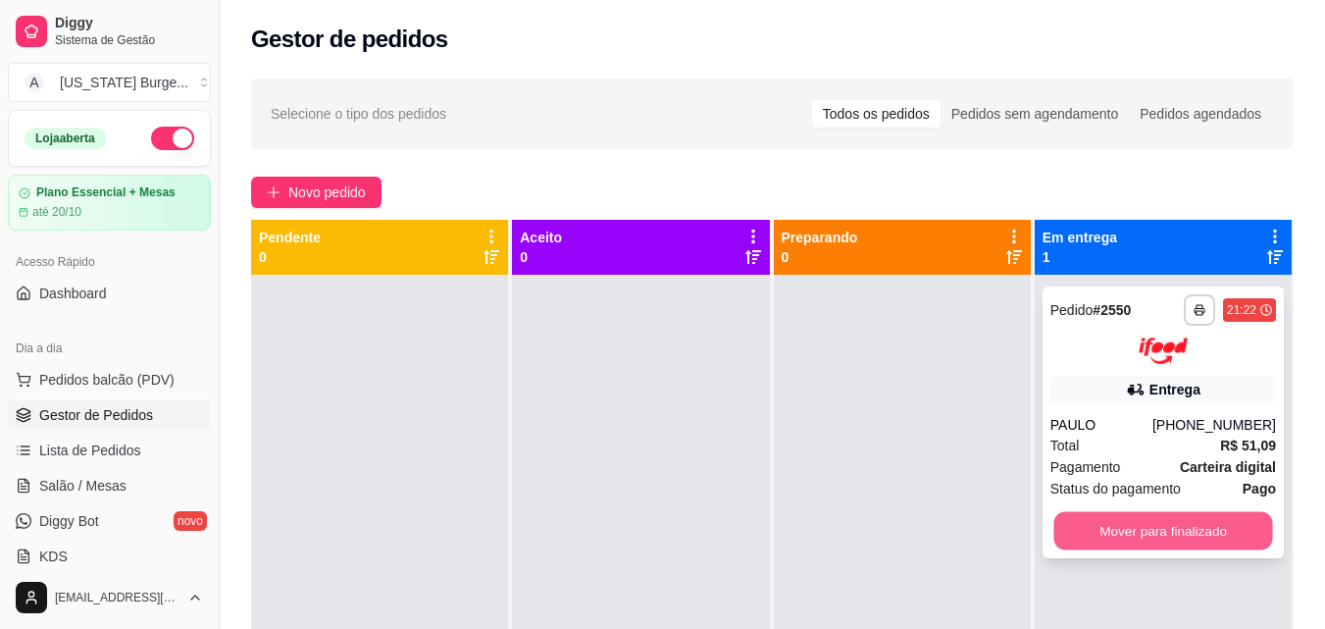
click at [1053, 527] on button "Mover para finalizado" at bounding box center [1162, 530] width 219 height 38
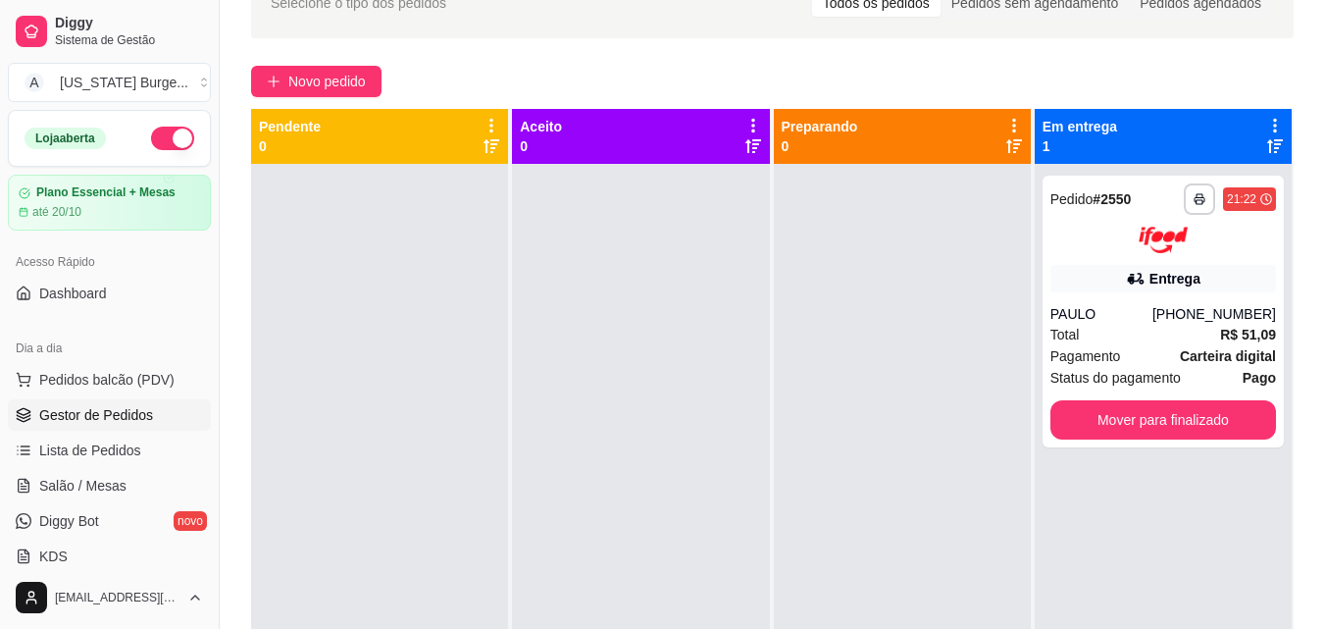
scroll to position [109, 0]
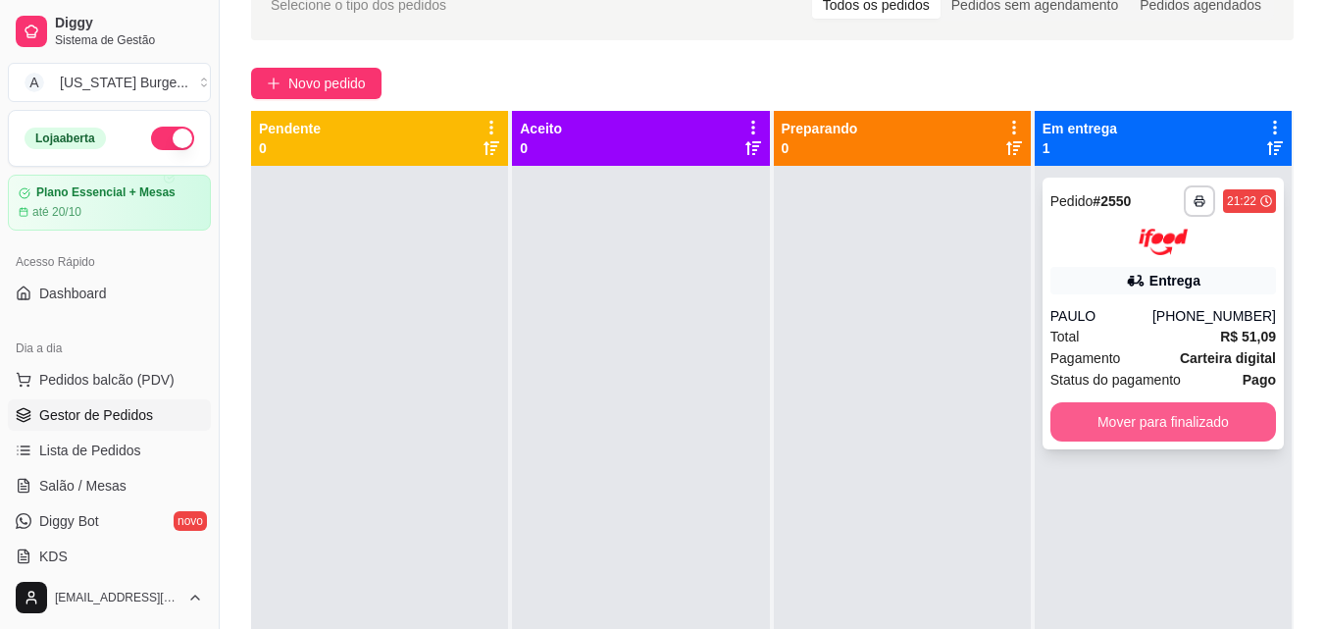
click at [1102, 411] on button "Mover para finalizado" at bounding box center [1163, 421] width 226 height 39
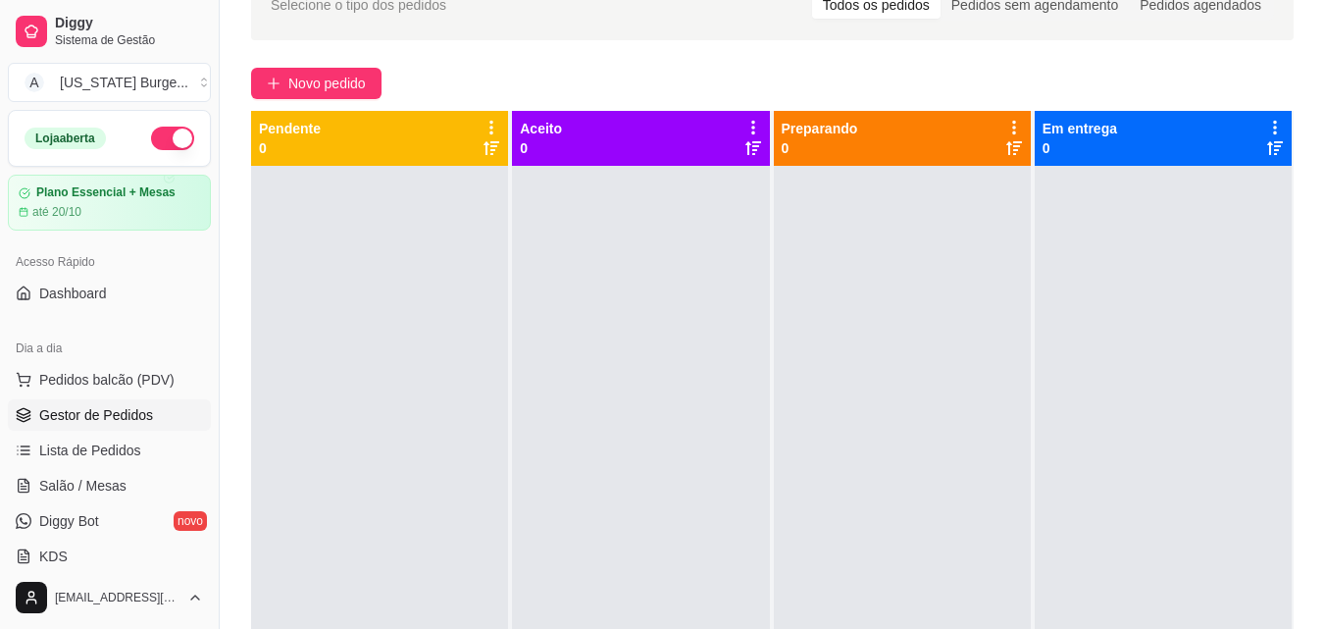
click at [152, 140] on button "button" at bounding box center [172, 139] width 43 height 24
